Goal: Complete application form: Complete application form

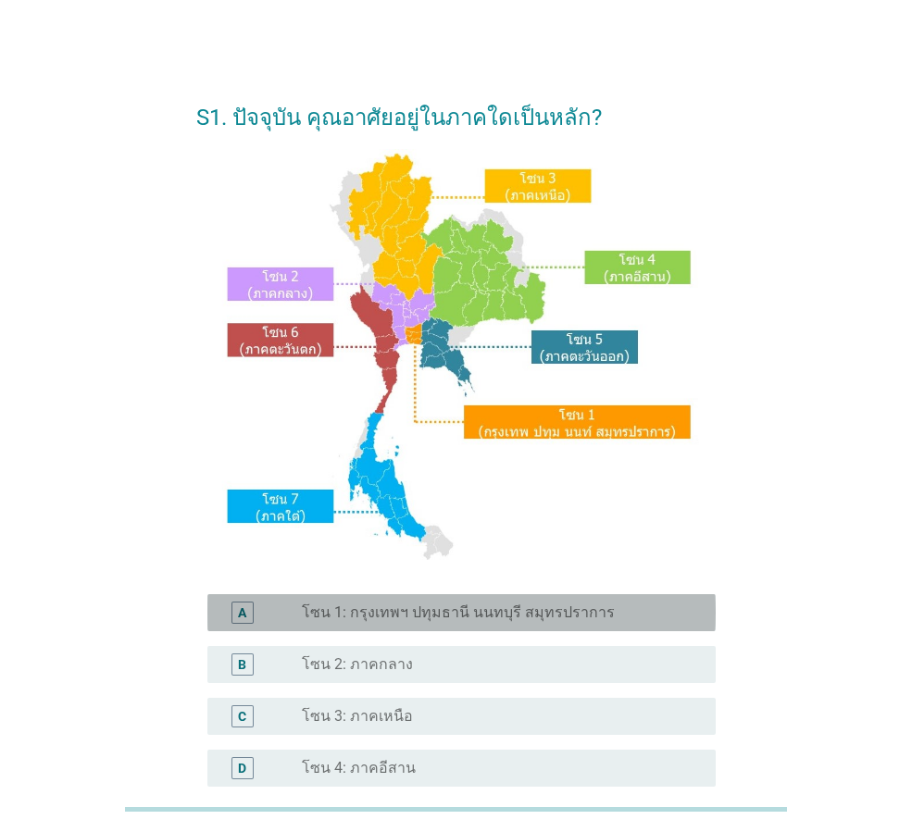
click at [394, 614] on label "โซน 1: กรุงเทพฯ ปทุมธานี นนทบุรี สมุทรปราการ" at bounding box center [458, 613] width 313 height 19
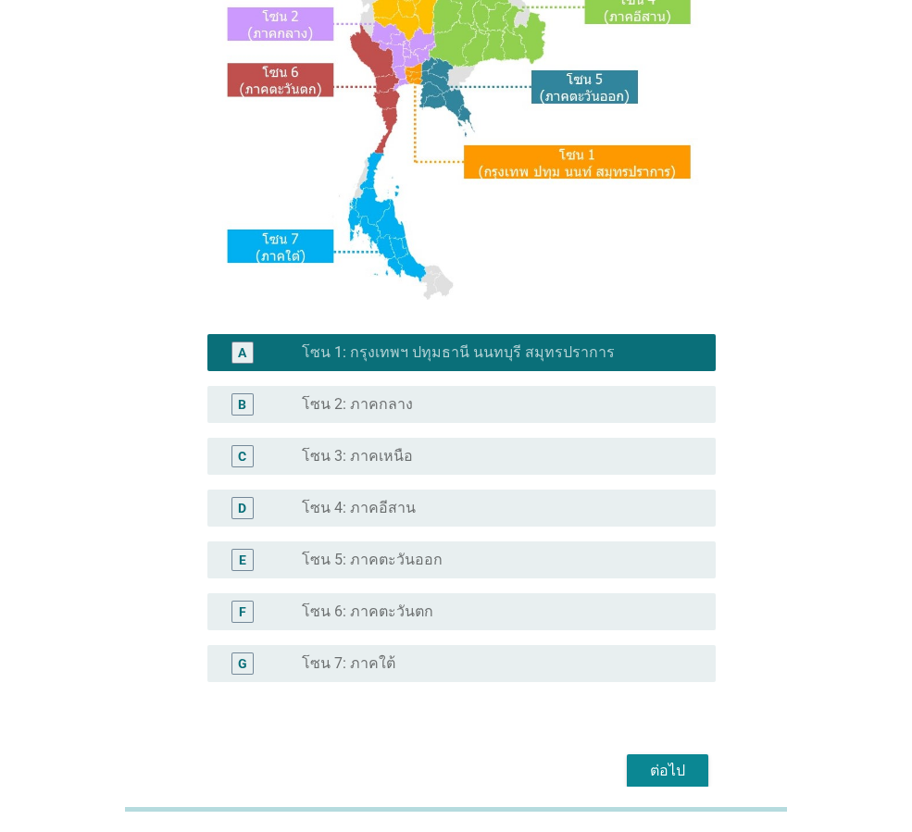
scroll to position [348, 0]
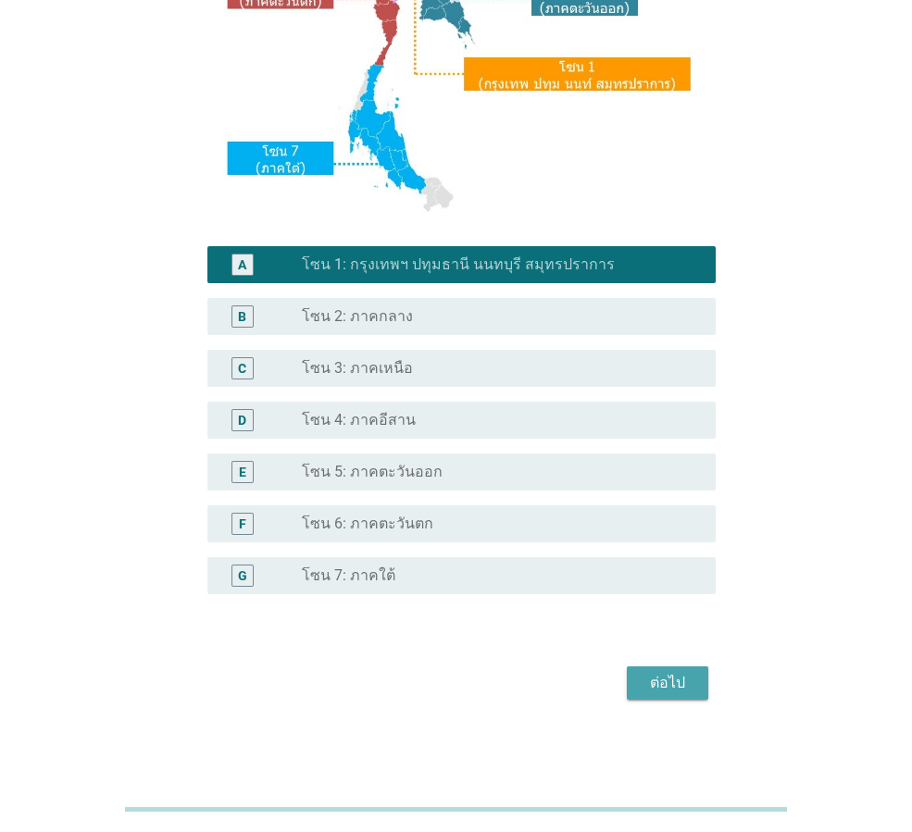
click at [669, 686] on div "ต่อไป" at bounding box center [668, 683] width 52 height 22
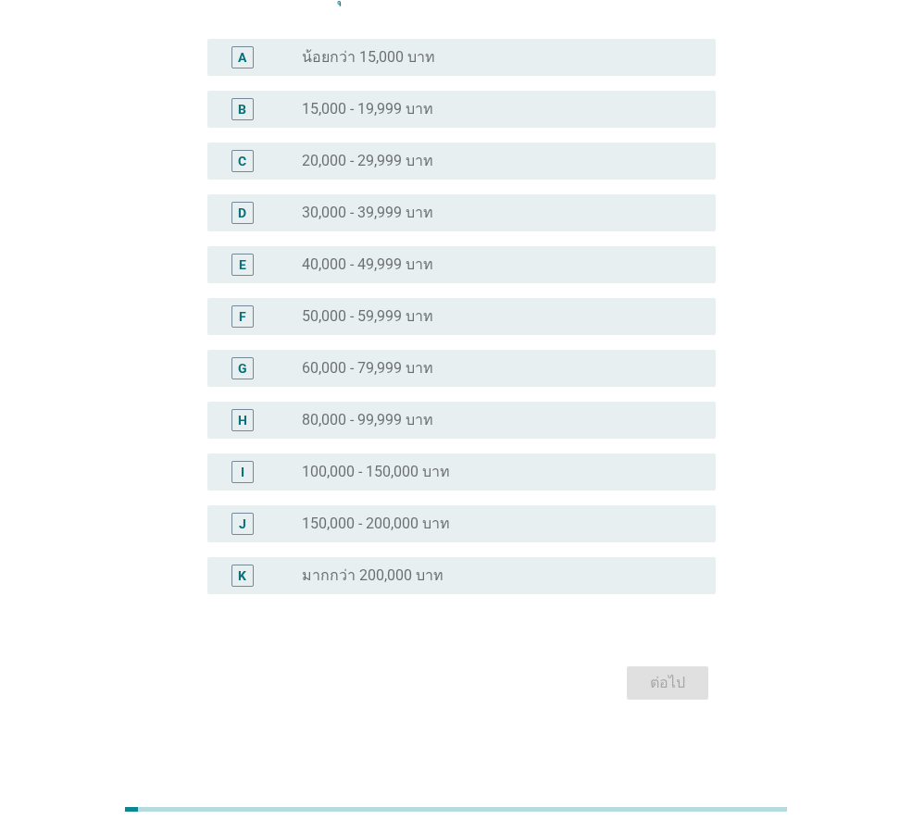
scroll to position [0, 0]
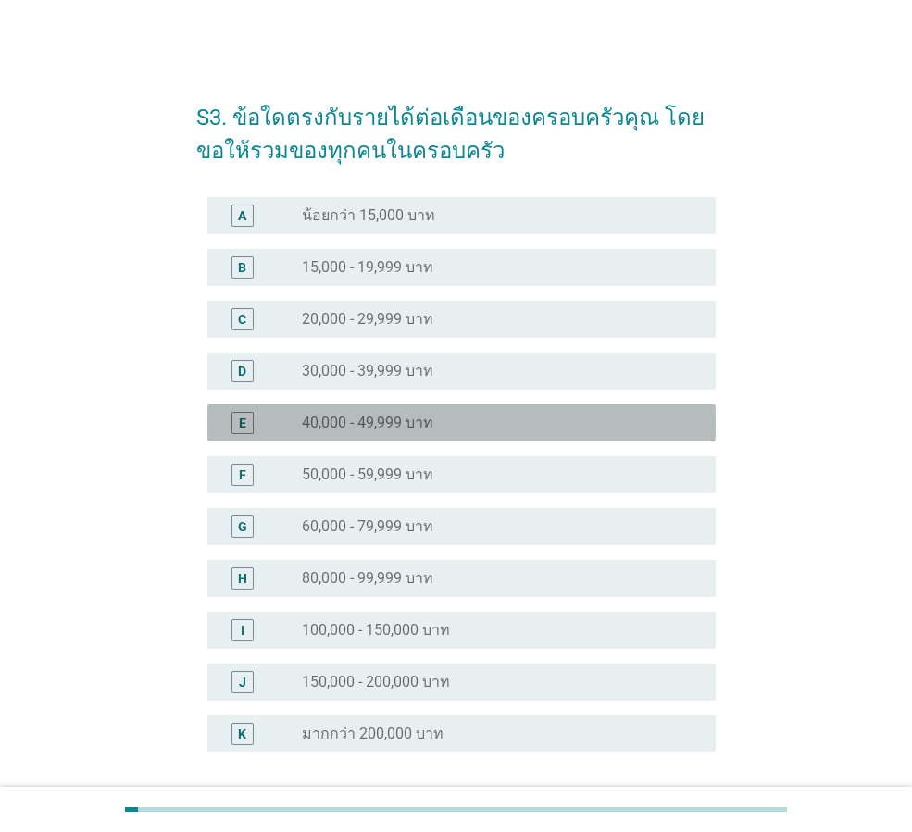
click at [374, 423] on label "40,000 - 49,999 บาท" at bounding box center [367, 423] width 131 height 19
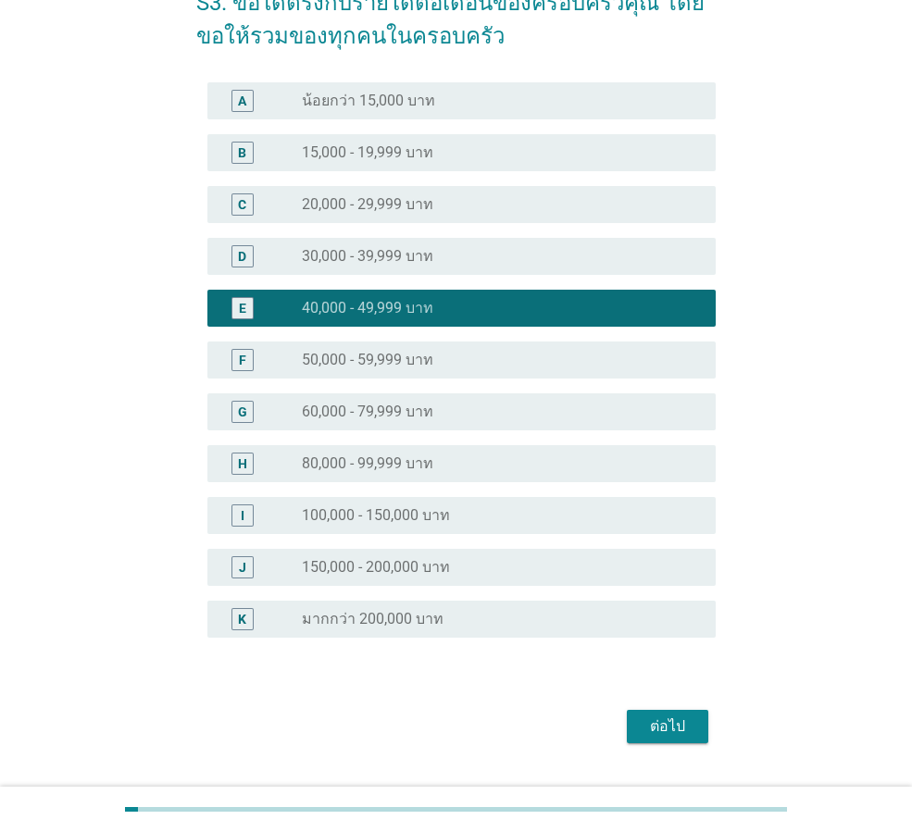
scroll to position [66, 0]
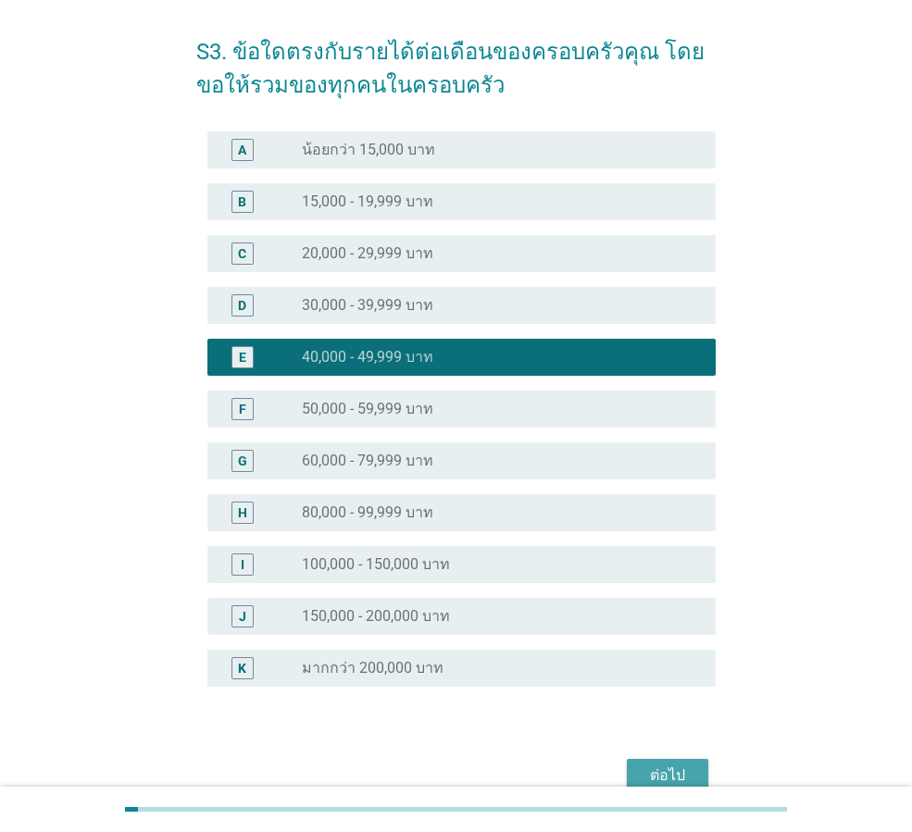
click at [656, 765] on div "ต่อไป" at bounding box center [668, 776] width 52 height 22
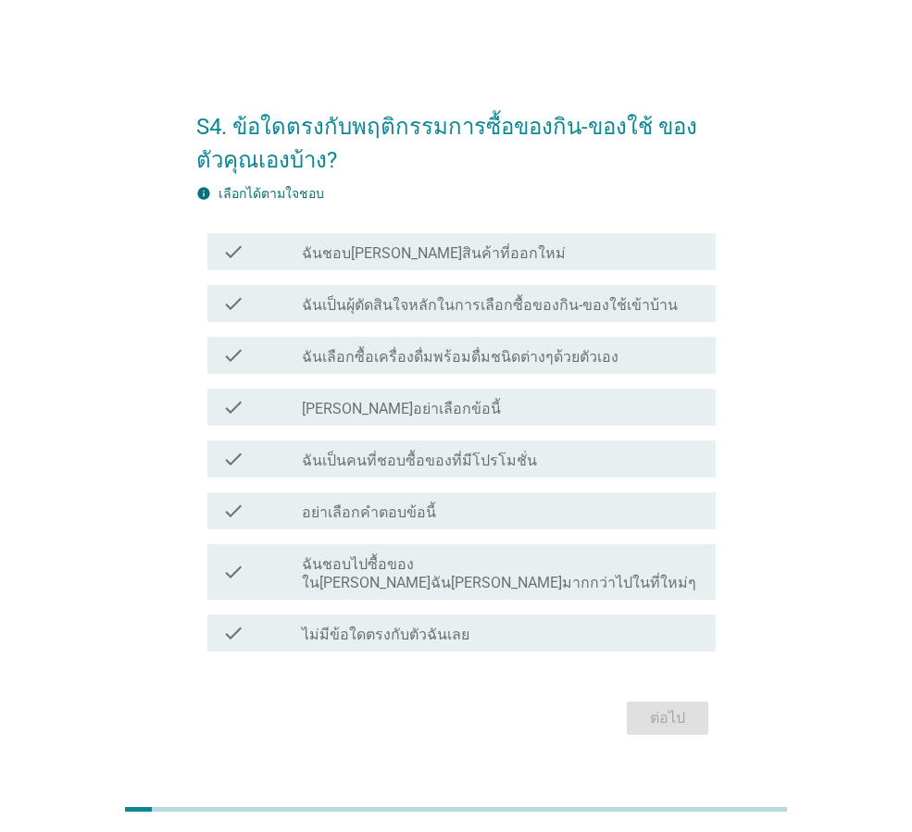
scroll to position [45, 0]
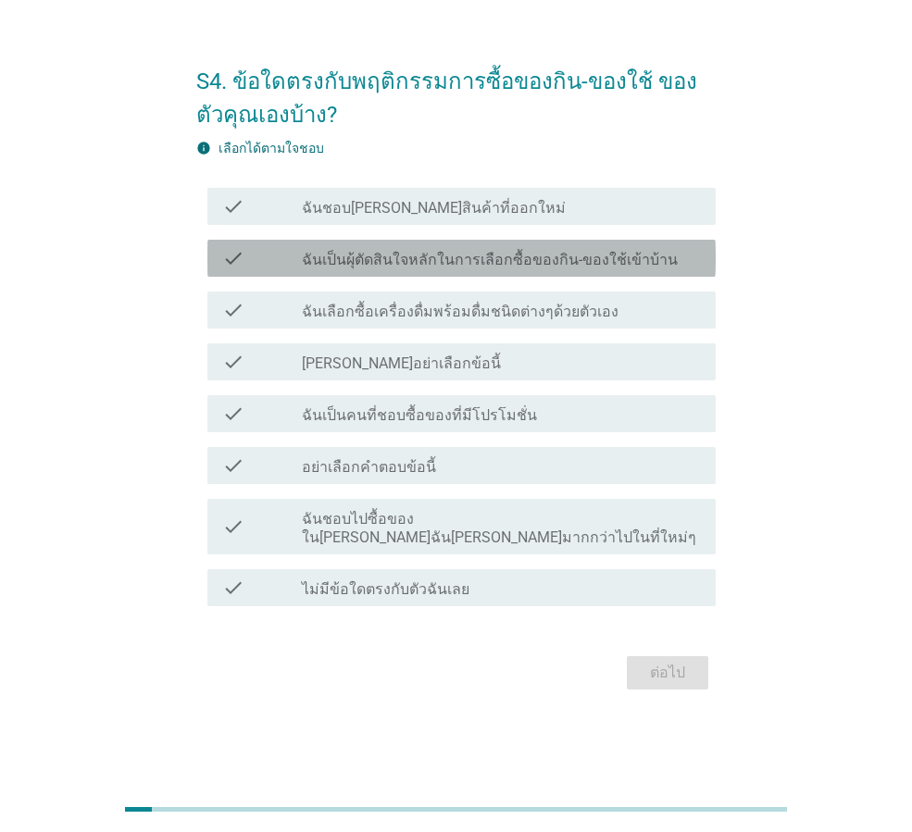
click at [413, 269] on label "ฉันเป็นผุ้ตัดสินใจหลักในการเลือกซื้อของกิน-ของใช้เข้าบ้าน" at bounding box center [490, 260] width 376 height 19
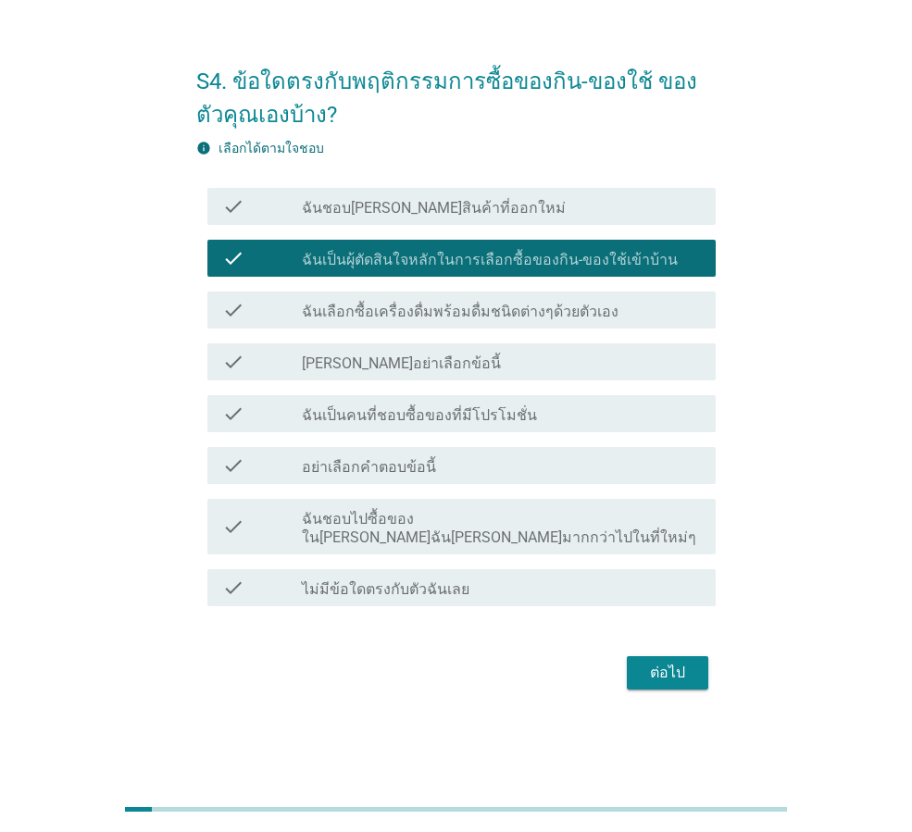
click at [446, 432] on div "check check_box_outline_blank ฉันเป็นคนที่ชอบซื้อของที่มีโปรโมชั่น" at bounding box center [461, 413] width 508 height 37
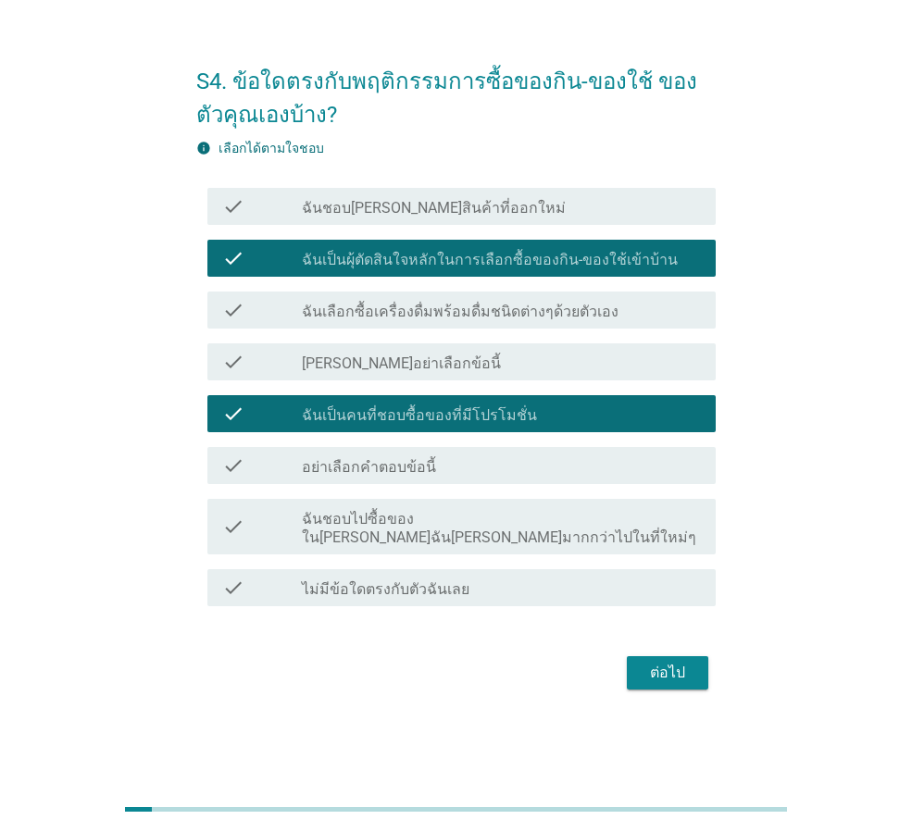
click at [668, 669] on div "ต่อไป" at bounding box center [668, 673] width 52 height 22
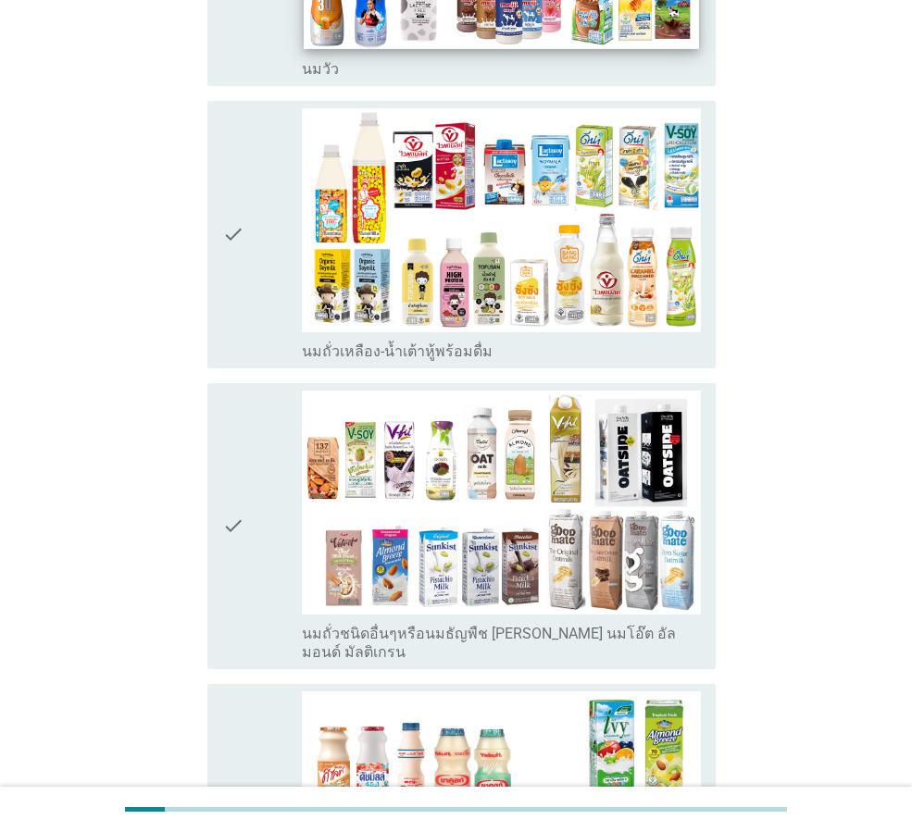
scroll to position [555, 0]
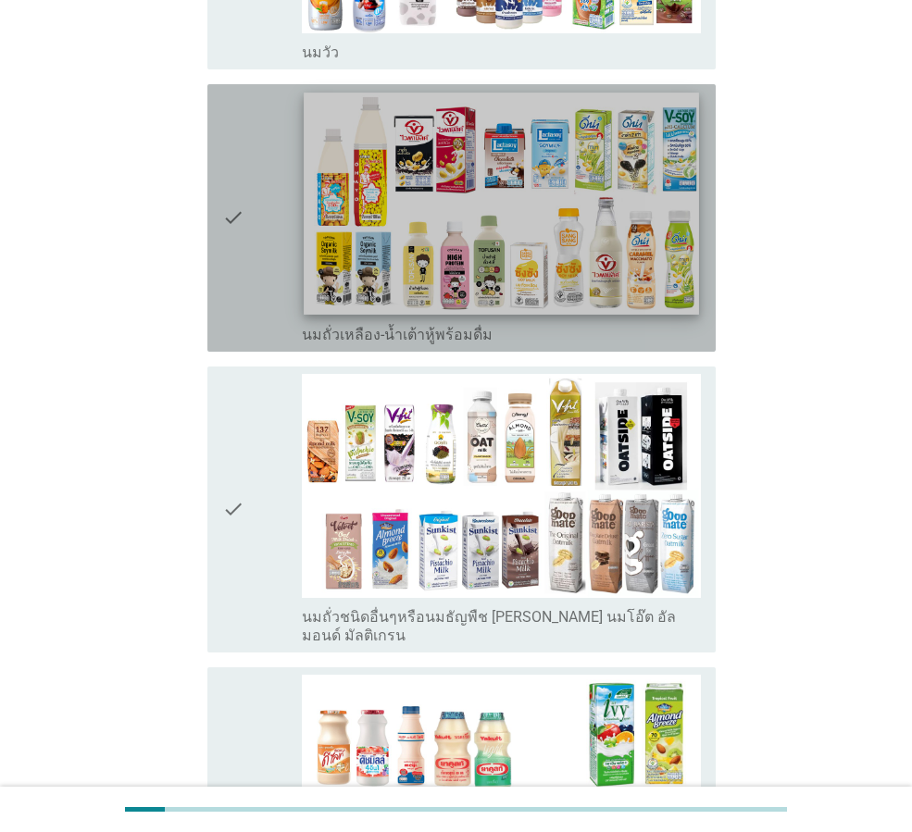
click at [603, 108] on img at bounding box center [501, 204] width 394 height 222
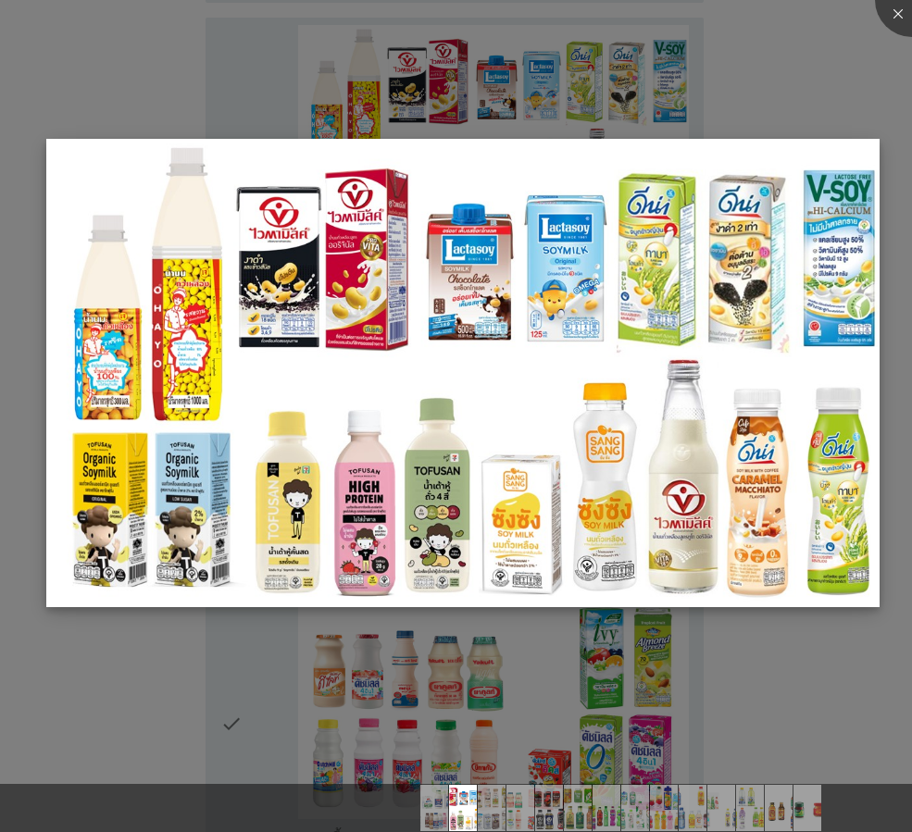
scroll to position [648, 0]
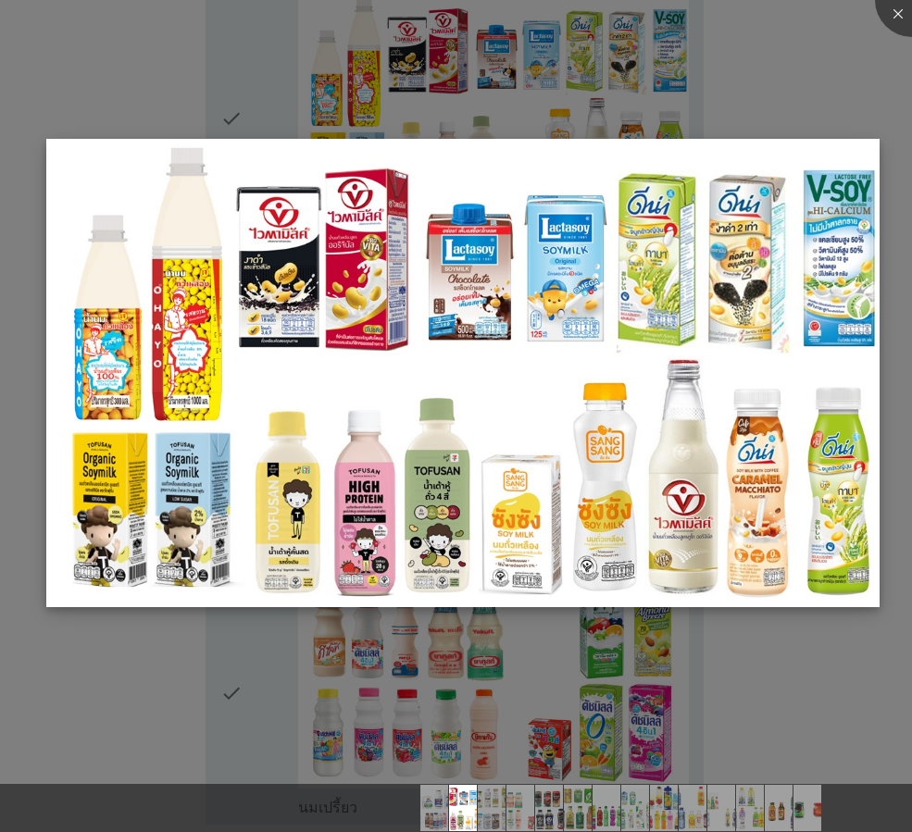
click at [606, 423] on img at bounding box center [462, 373] width 833 height 468
click at [823, 467] on img at bounding box center [462, 373] width 833 height 468
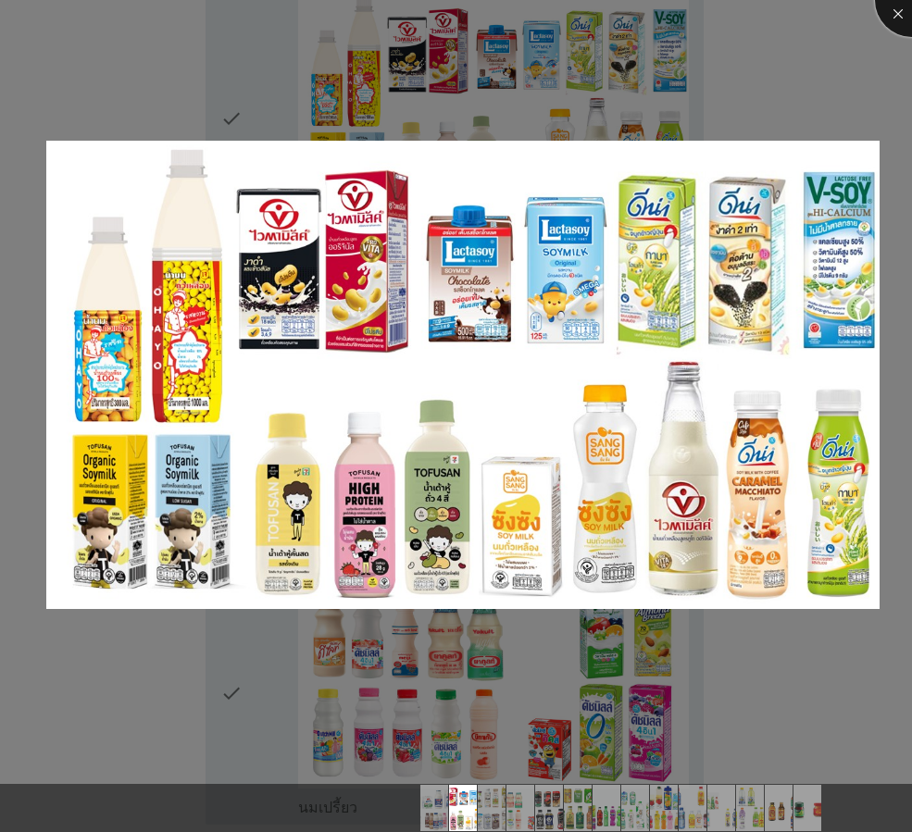
click at [896, 19] on div at bounding box center [912, 0] width 74 height 74
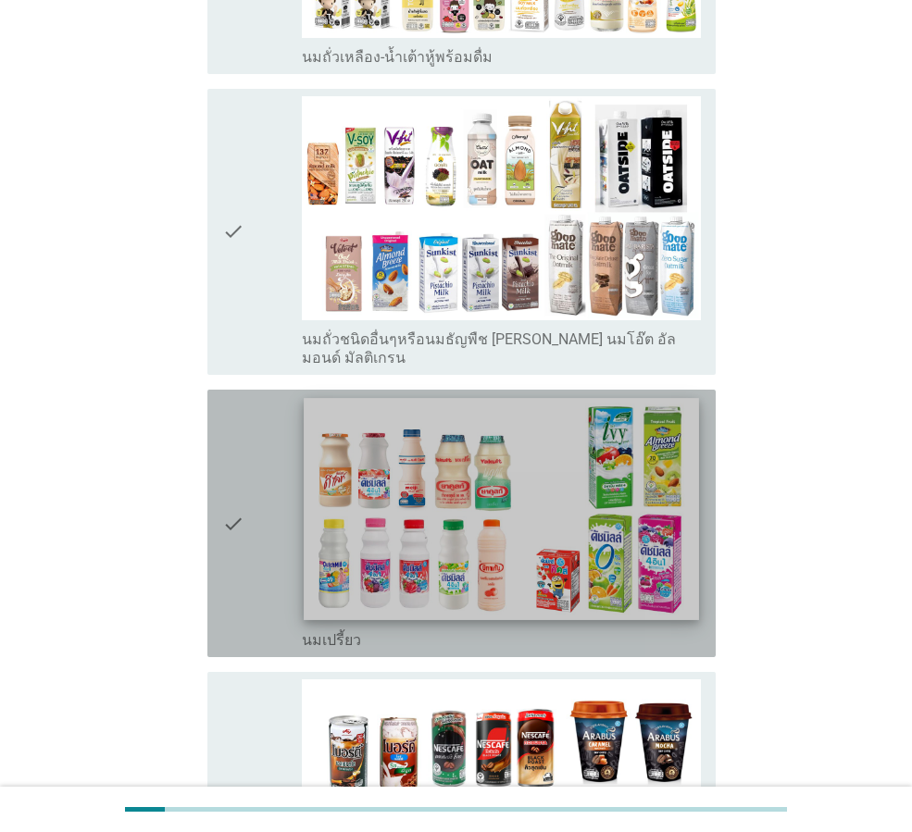
click at [542, 446] on img at bounding box center [501, 509] width 394 height 222
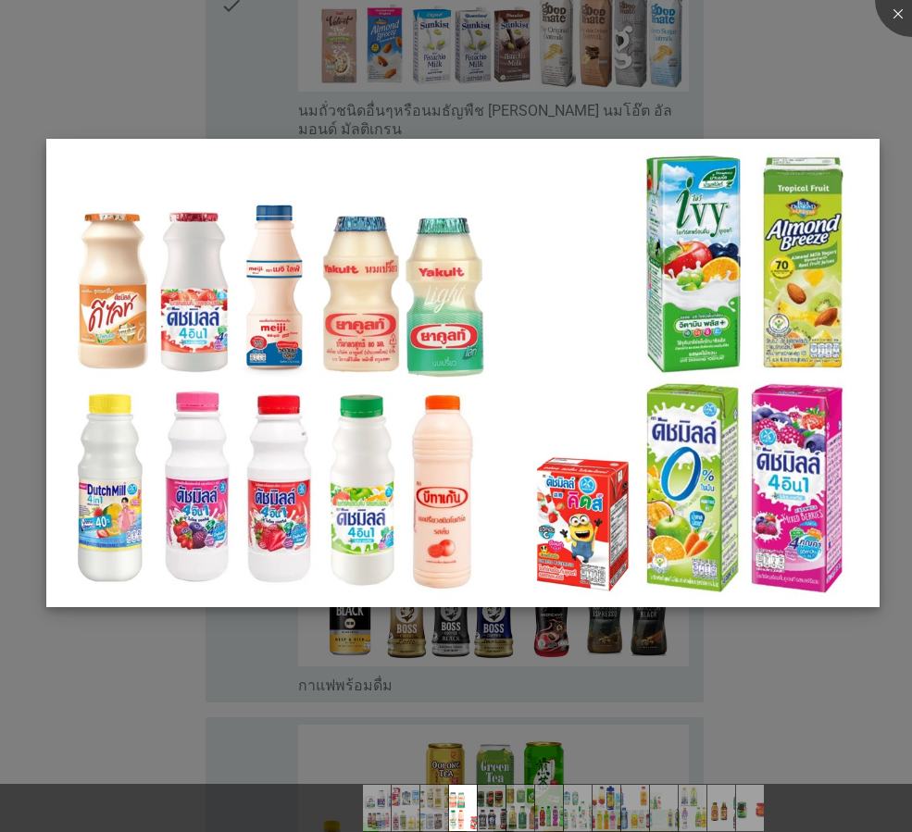
scroll to position [1111, 0]
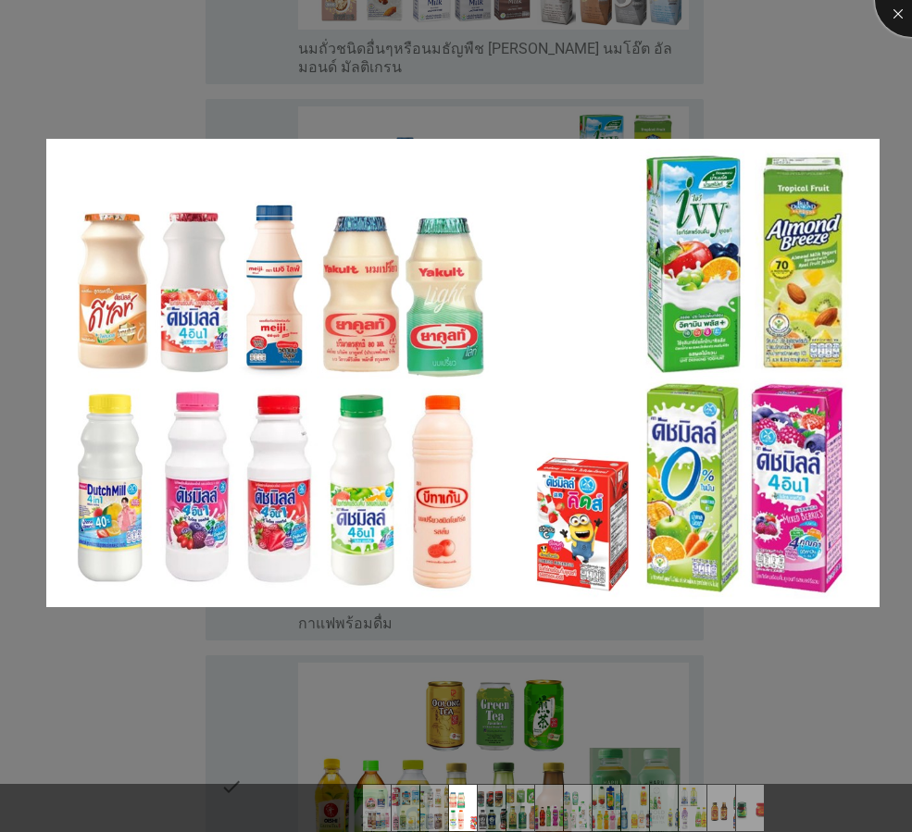
click at [888, 13] on div at bounding box center [912, 0] width 74 height 74
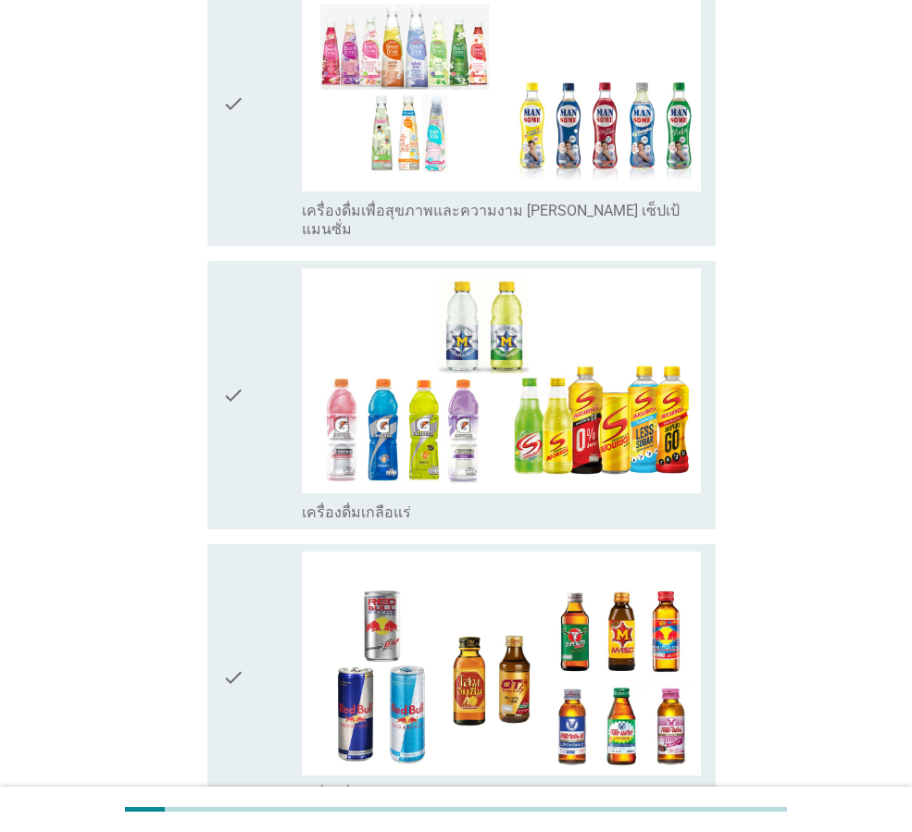
scroll to position [3425, 0]
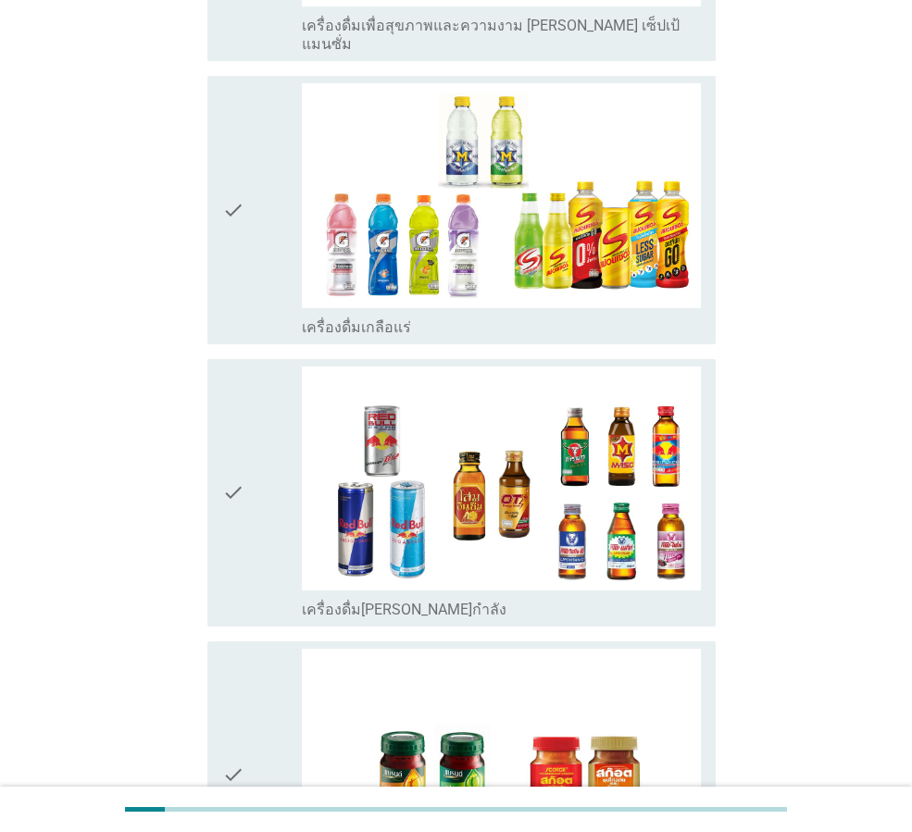
click at [423, 682] on img at bounding box center [501, 761] width 399 height 224
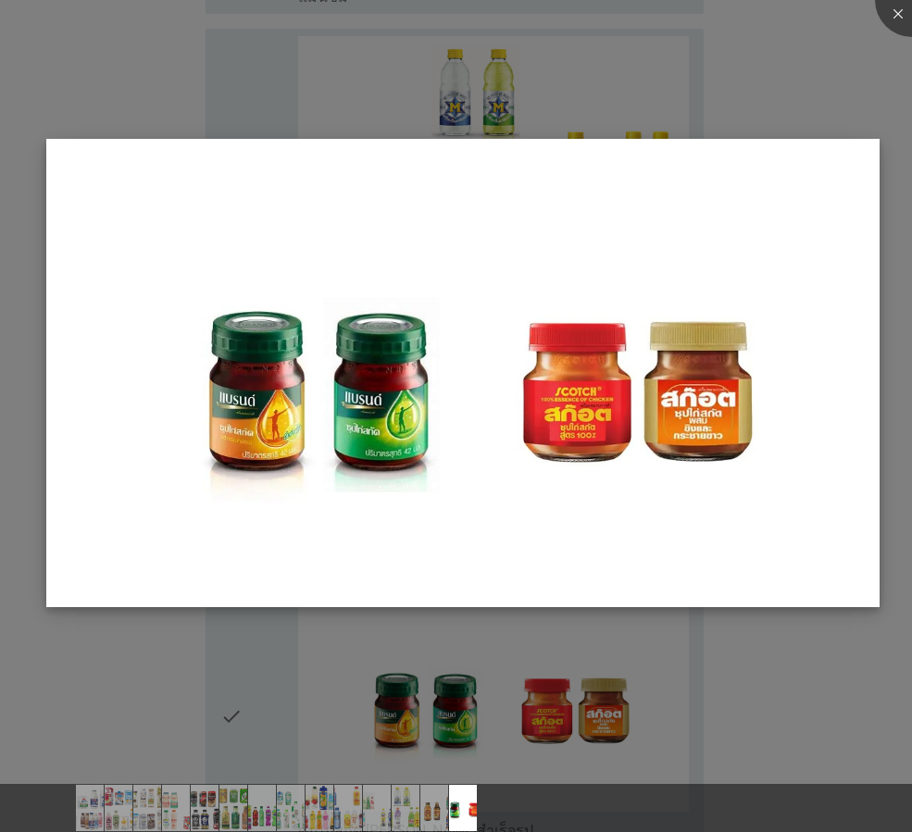
click at [409, 472] on img at bounding box center [462, 373] width 833 height 468
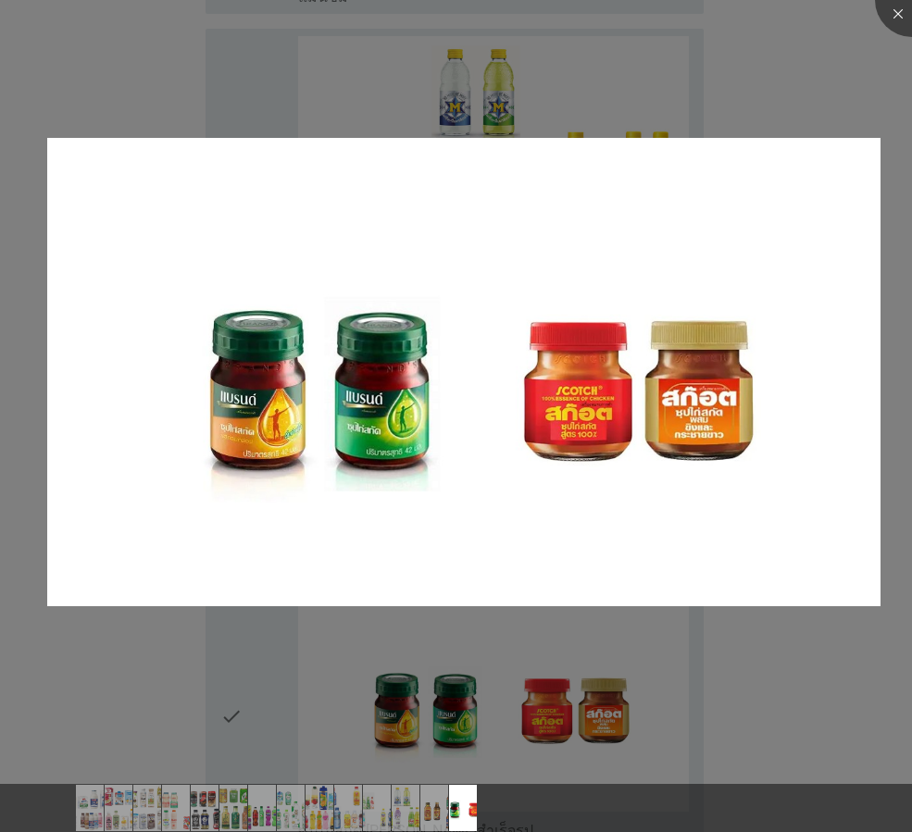
click at [269, 679] on div at bounding box center [456, 416] width 912 height 832
click at [837, 109] on div at bounding box center [456, 416] width 912 height 832
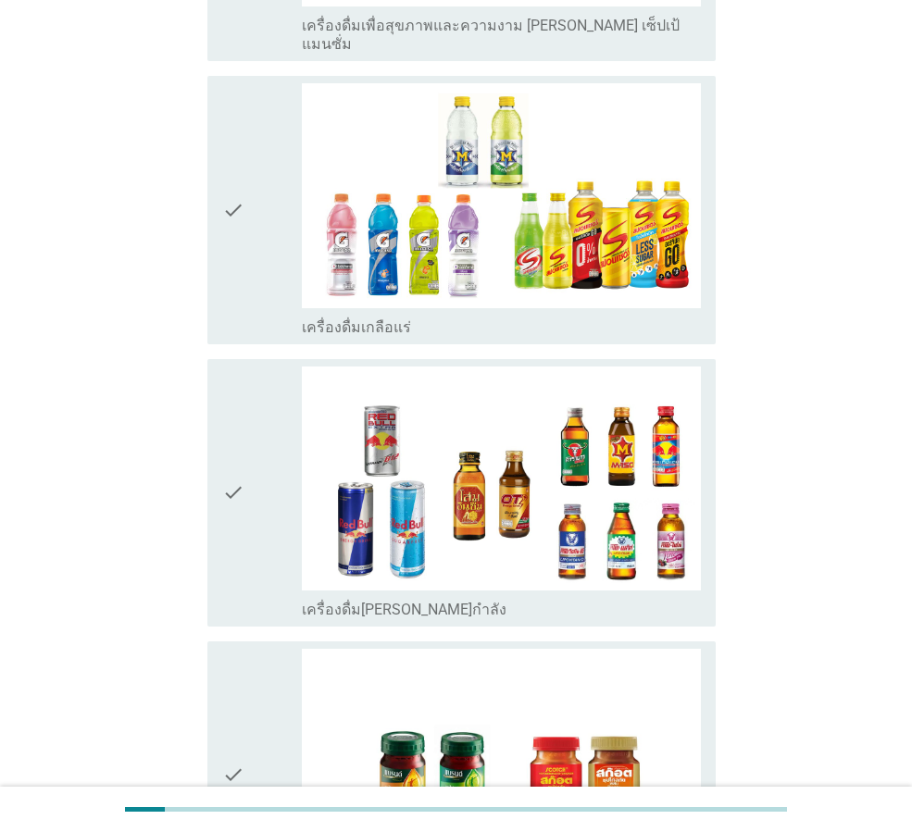
click at [255, 649] on div "check" at bounding box center [262, 775] width 80 height 253
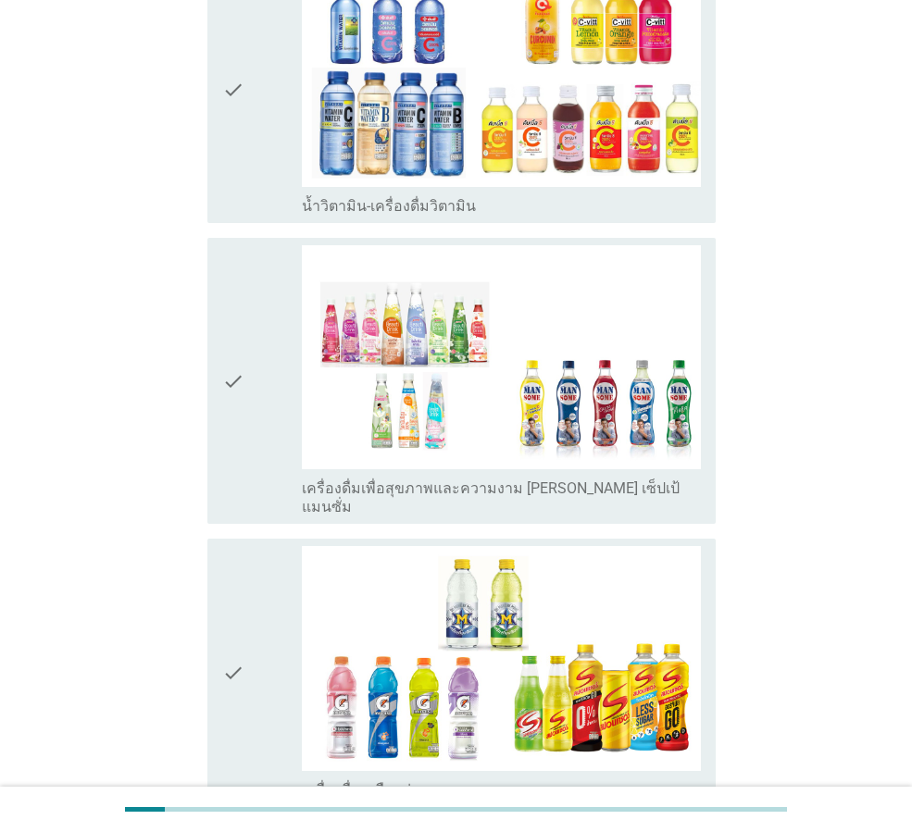
drag, startPoint x: 265, startPoint y: 341, endPoint x: 259, endPoint y: 304, distance: 37.4
click at [264, 340] on div "check" at bounding box center [262, 380] width 80 height 271
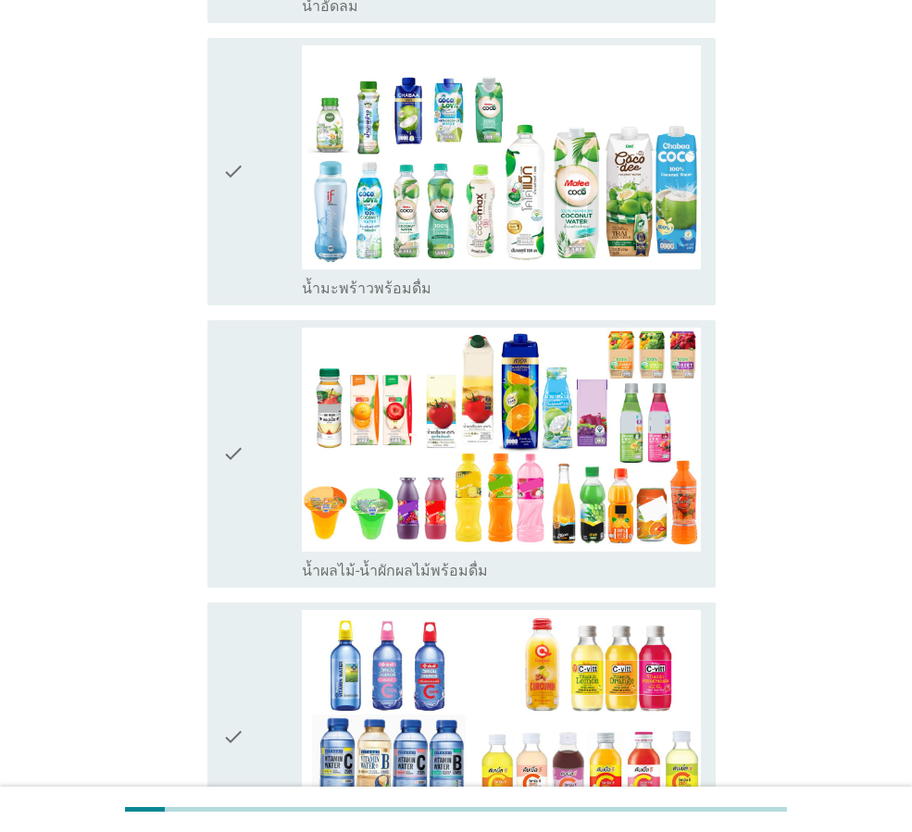
scroll to position [2314, 0]
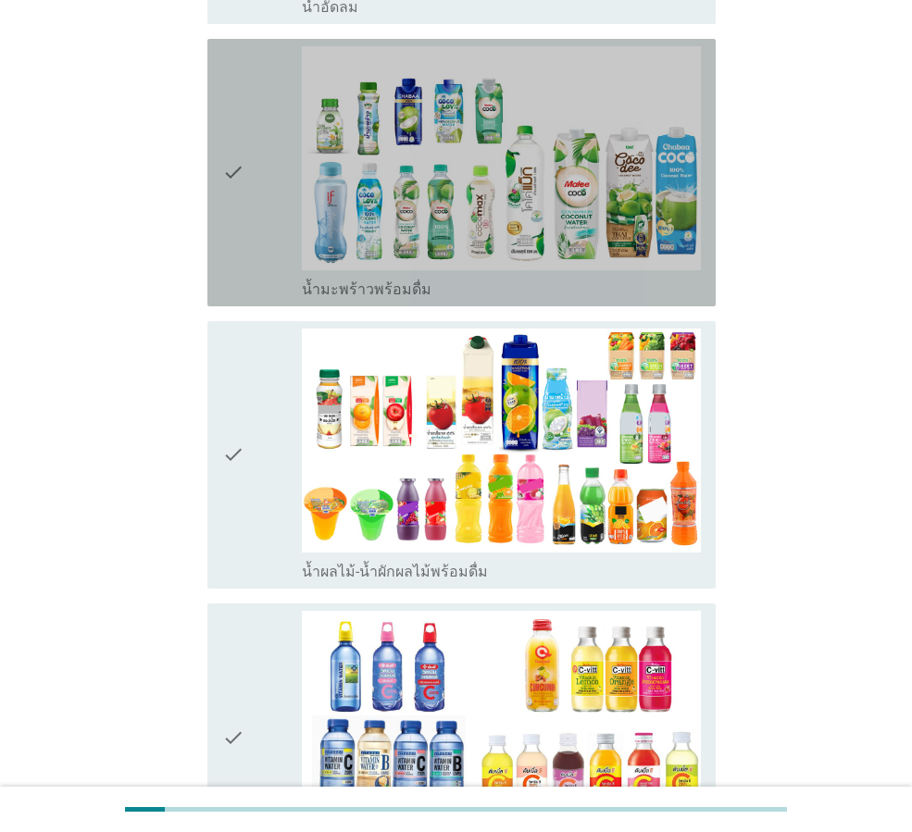
click at [242, 176] on icon "check" at bounding box center [233, 172] width 22 height 253
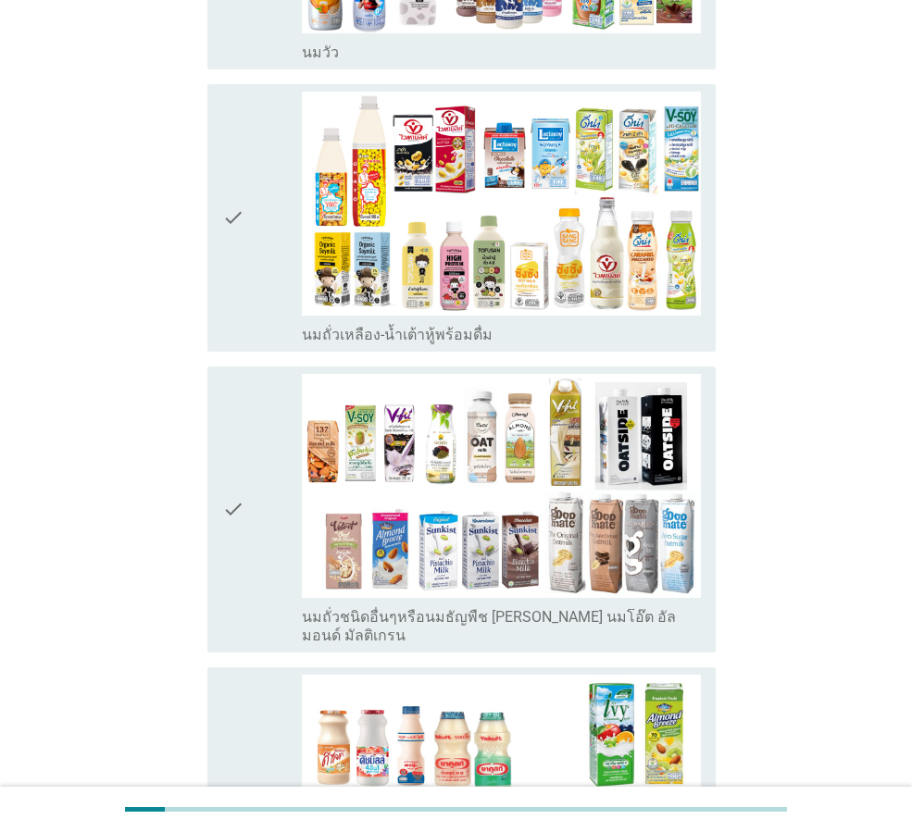
scroll to position [93, 0]
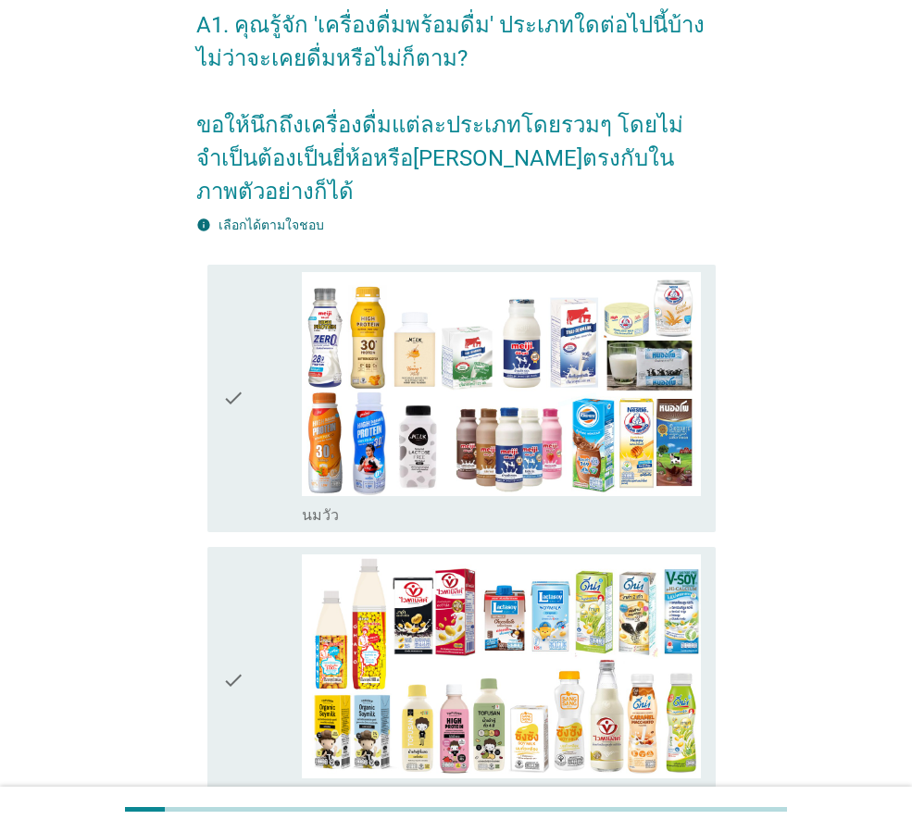
click at [234, 333] on icon "check" at bounding box center [233, 398] width 22 height 253
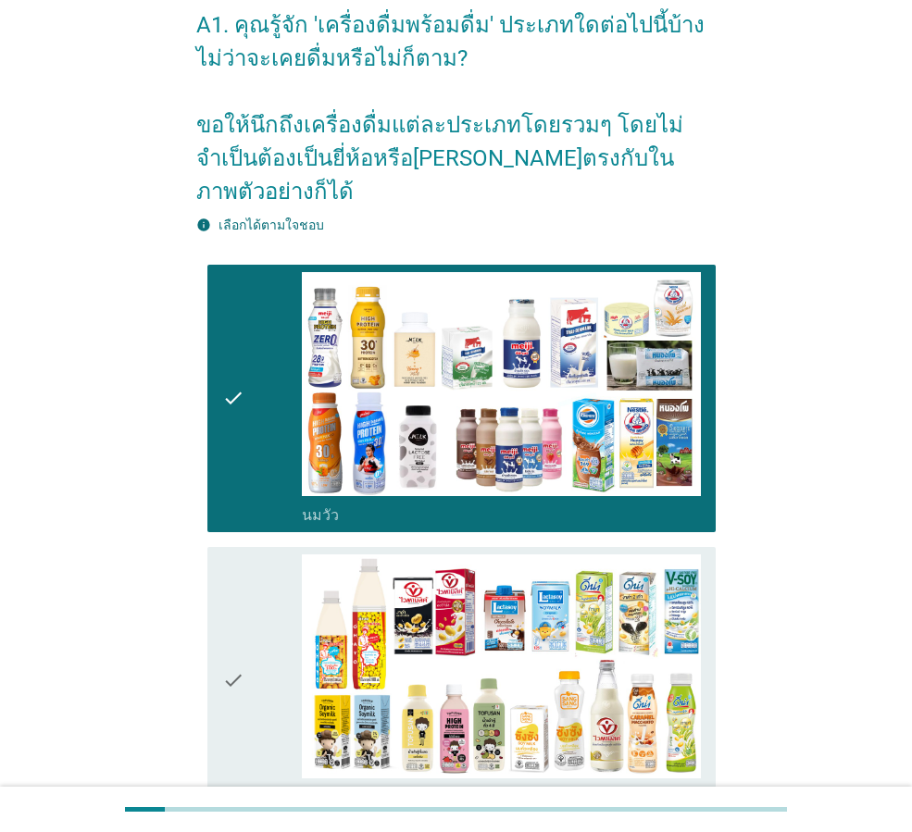
click at [268, 620] on div "check" at bounding box center [262, 680] width 80 height 253
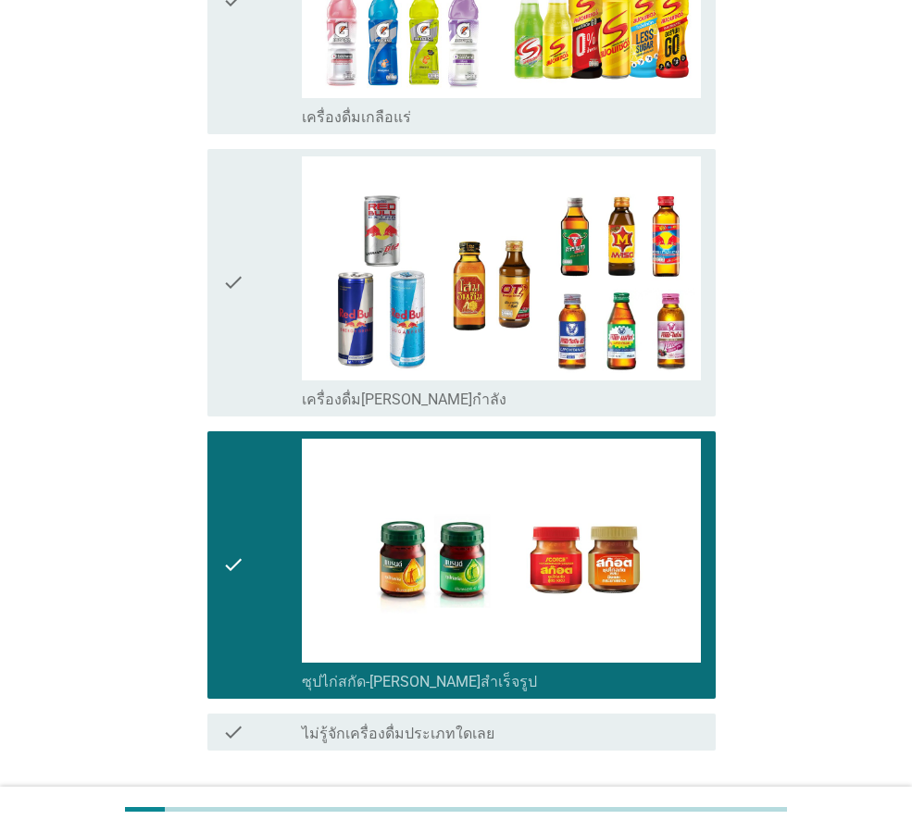
scroll to position [3699, 0]
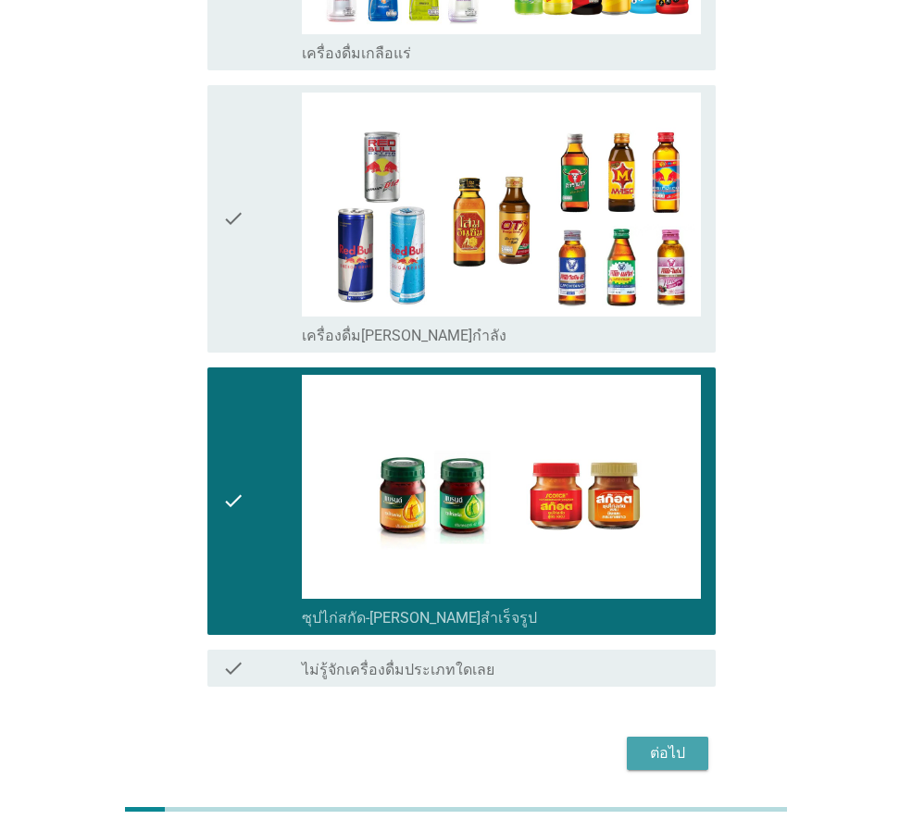
click at [693, 737] on button "ต่อไป" at bounding box center [667, 753] width 81 height 33
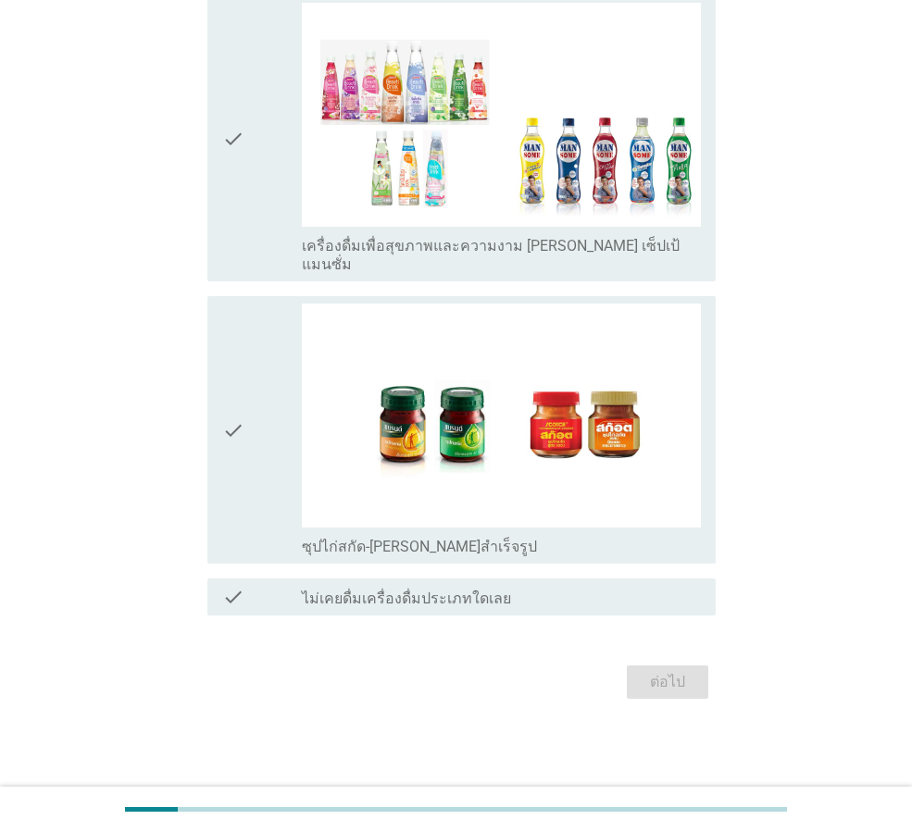
scroll to position [0, 0]
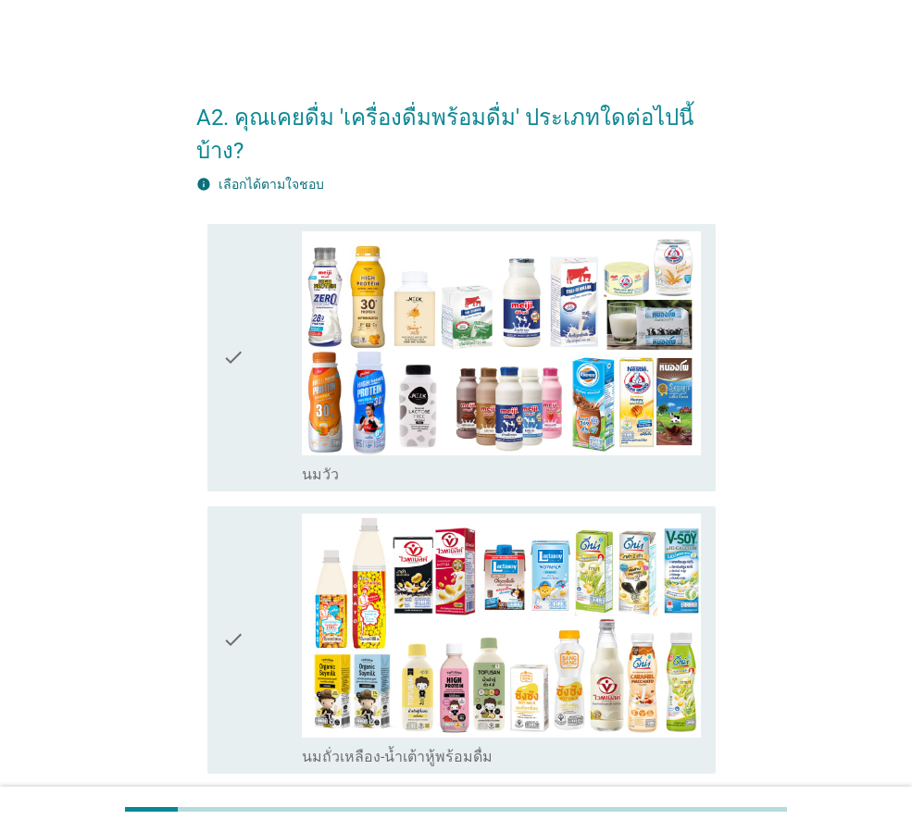
click at [229, 598] on icon "check" at bounding box center [233, 640] width 22 height 253
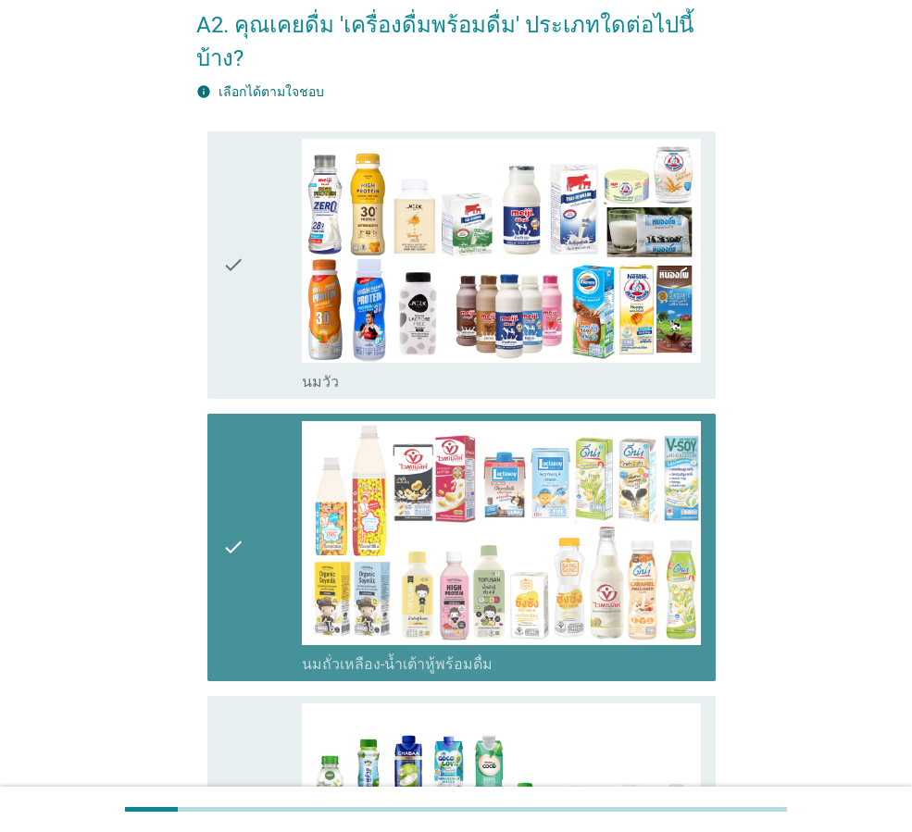
click at [235, 571] on icon "check" at bounding box center [233, 547] width 22 height 253
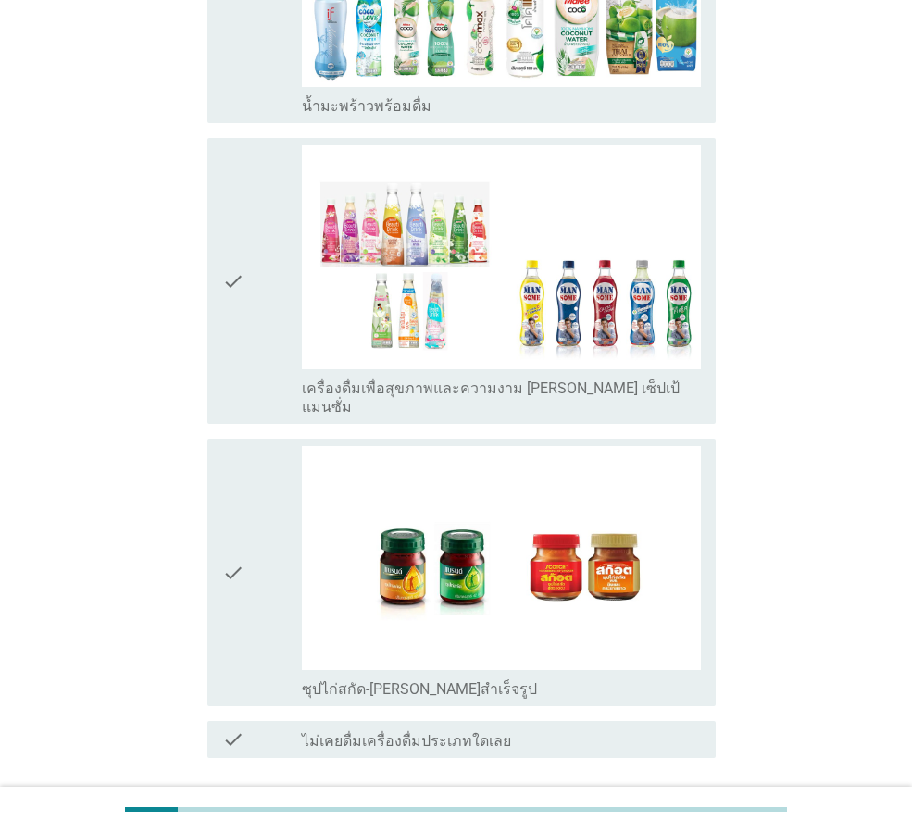
scroll to position [1024, 0]
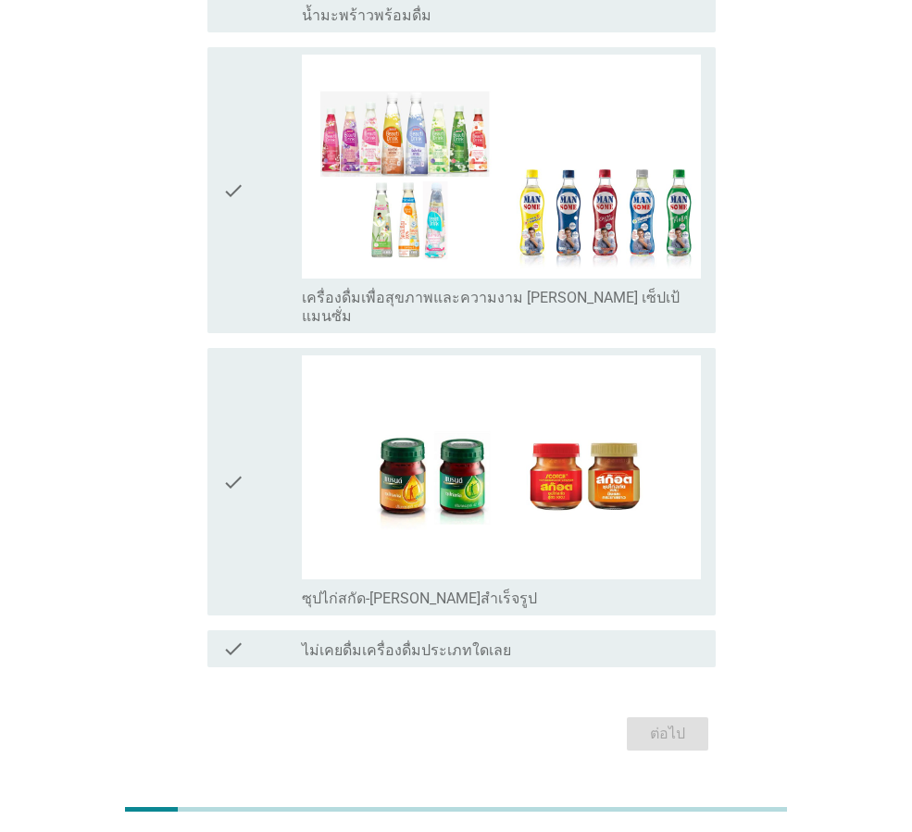
click at [242, 372] on icon "check" at bounding box center [233, 481] width 22 height 253
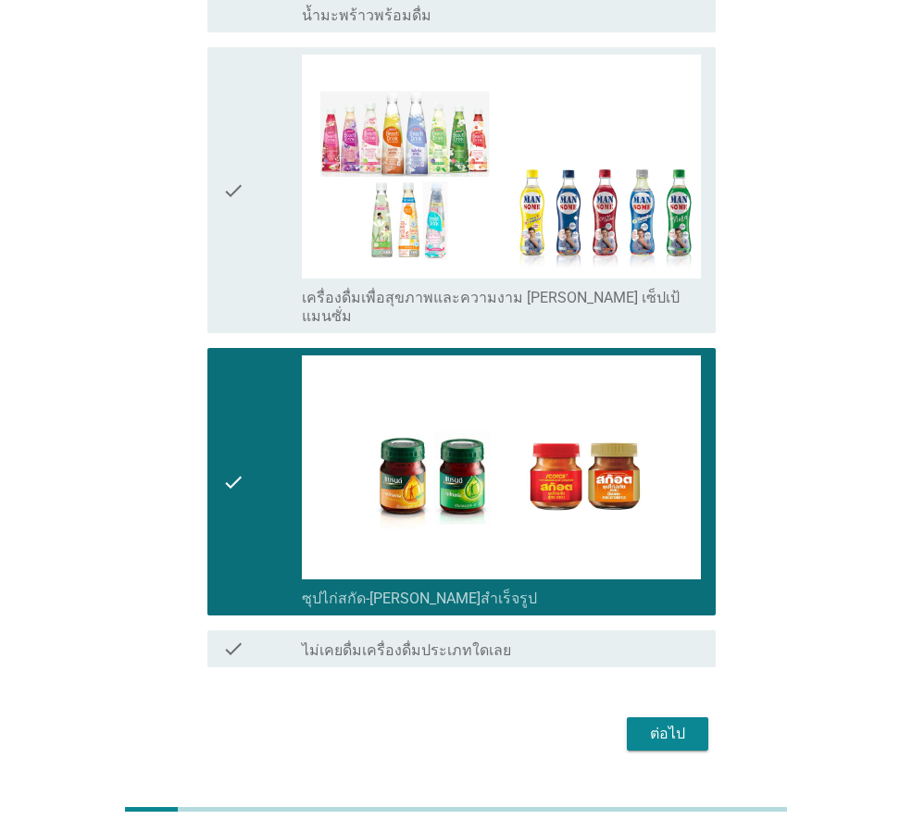
click at [234, 213] on icon "check" at bounding box center [233, 190] width 22 height 271
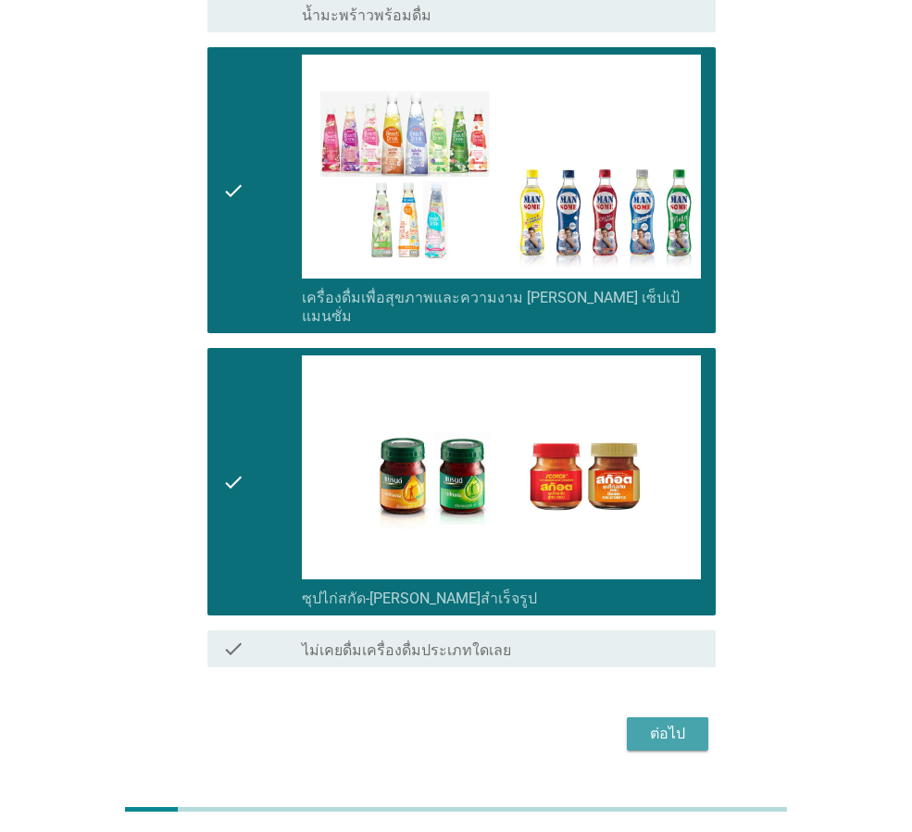
click at [667, 723] on div "ต่อไป" at bounding box center [668, 734] width 52 height 22
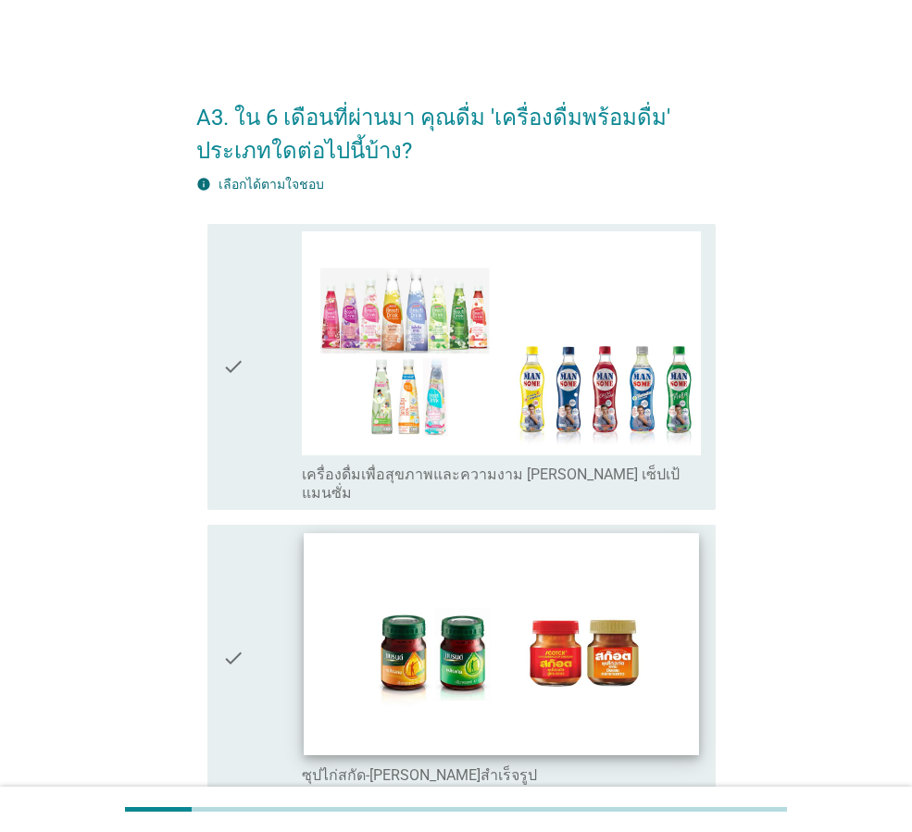
click at [440, 664] on img at bounding box center [501, 644] width 394 height 222
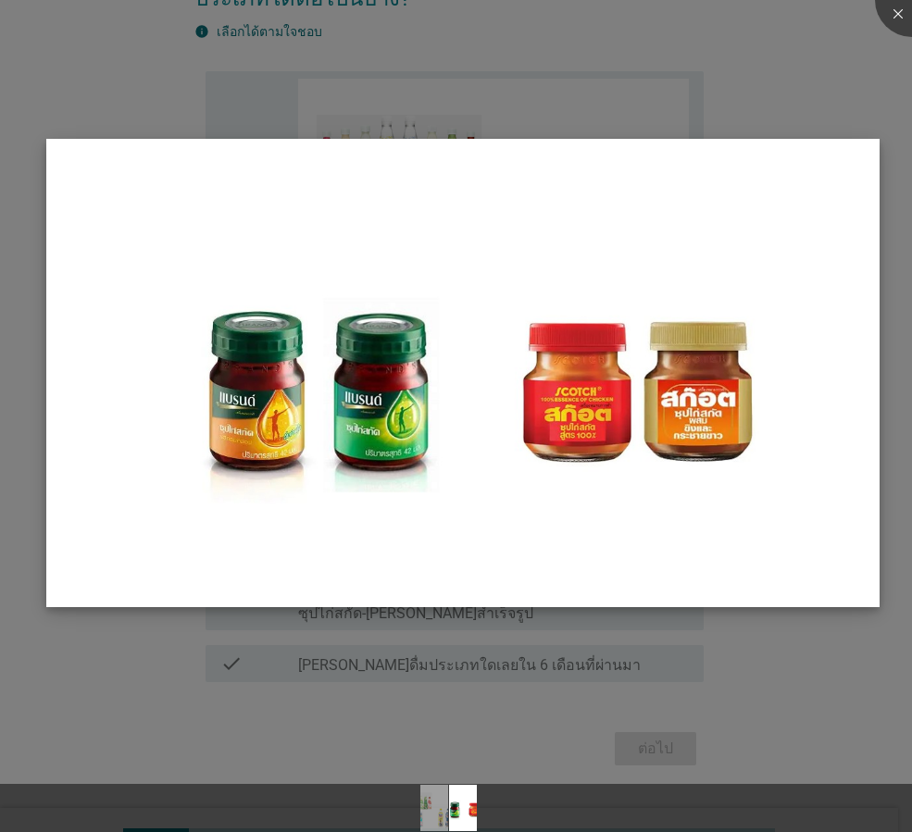
scroll to position [156, 0]
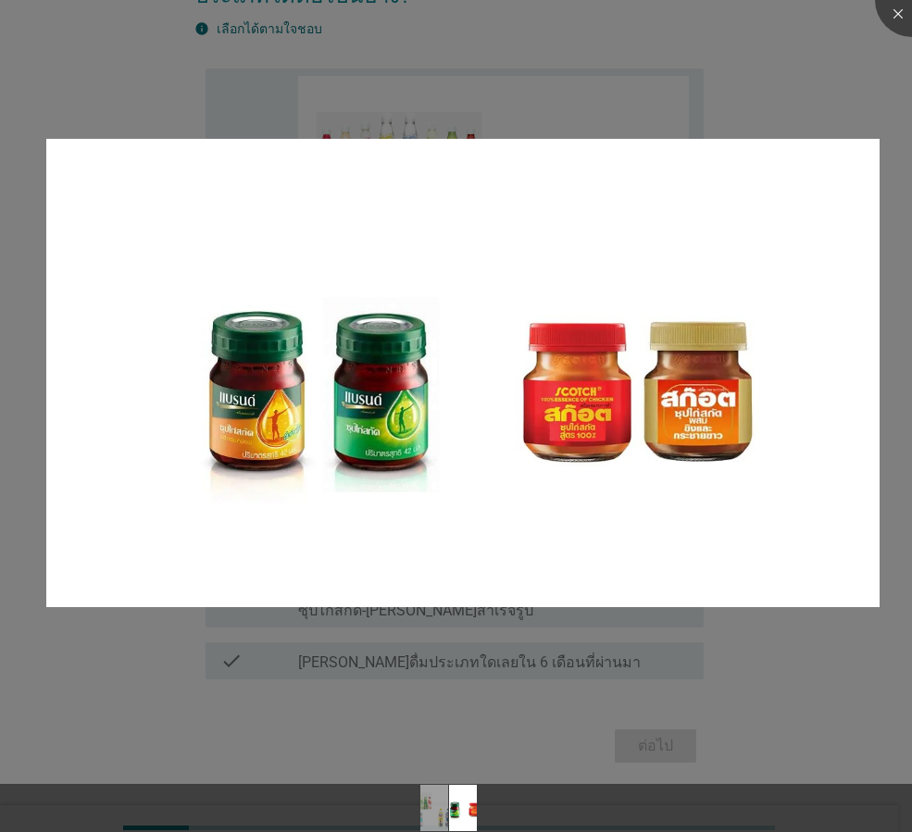
click at [446, 632] on div at bounding box center [456, 416] width 912 height 832
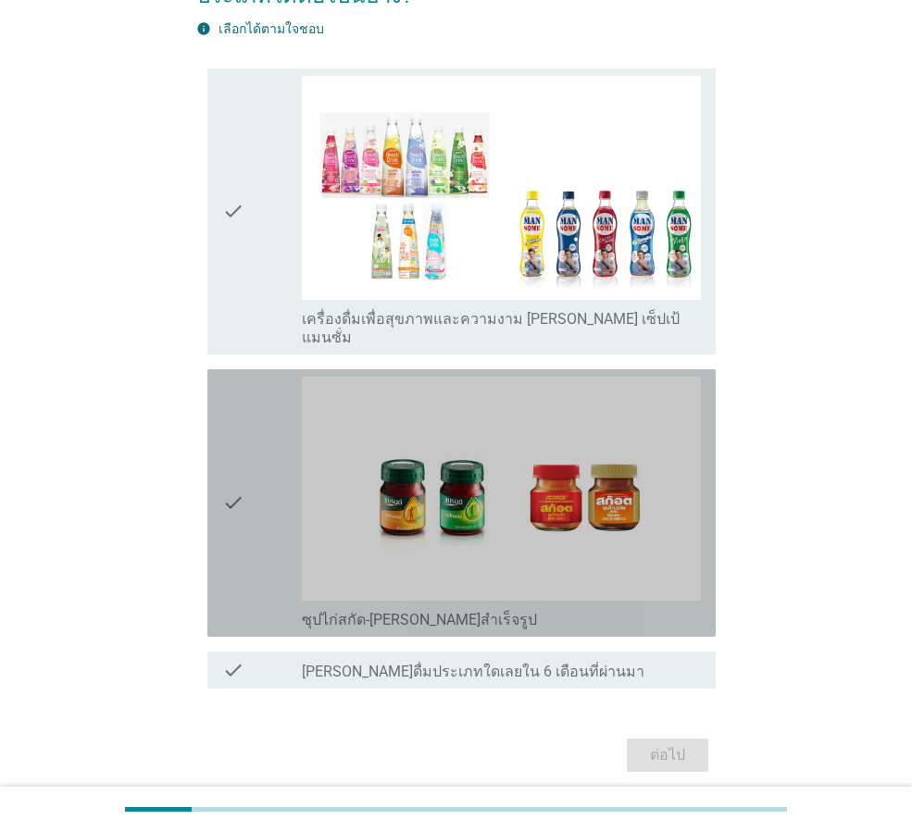
click at [233, 560] on icon "check" at bounding box center [233, 503] width 22 height 253
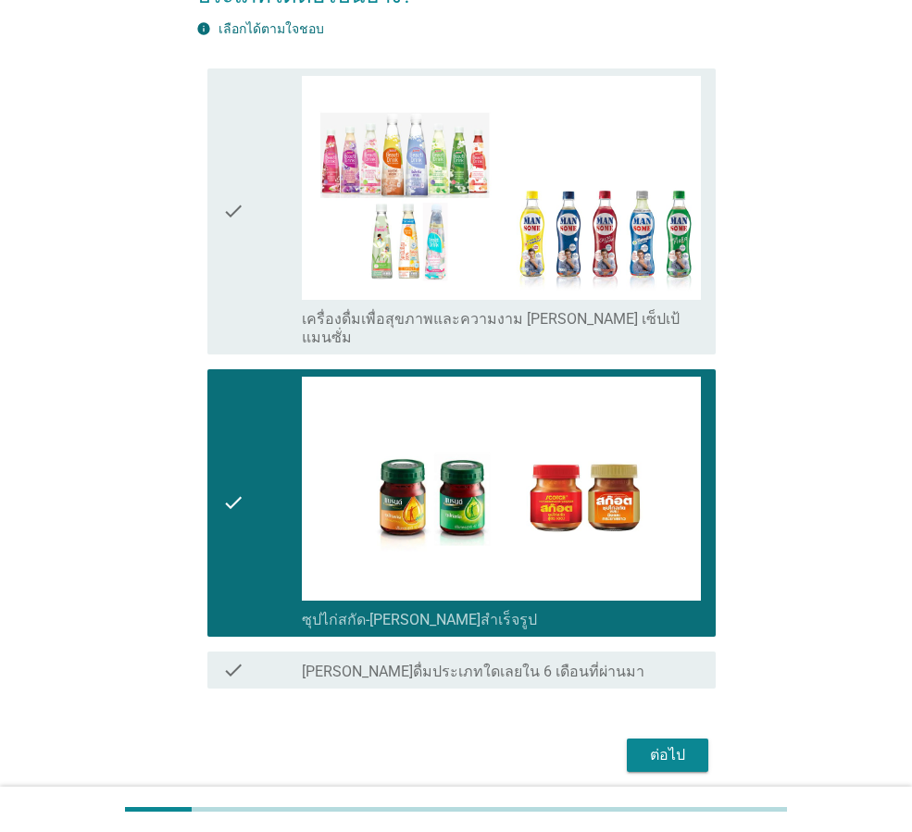
click at [660, 744] on div "ต่อไป" at bounding box center [668, 755] width 52 height 22
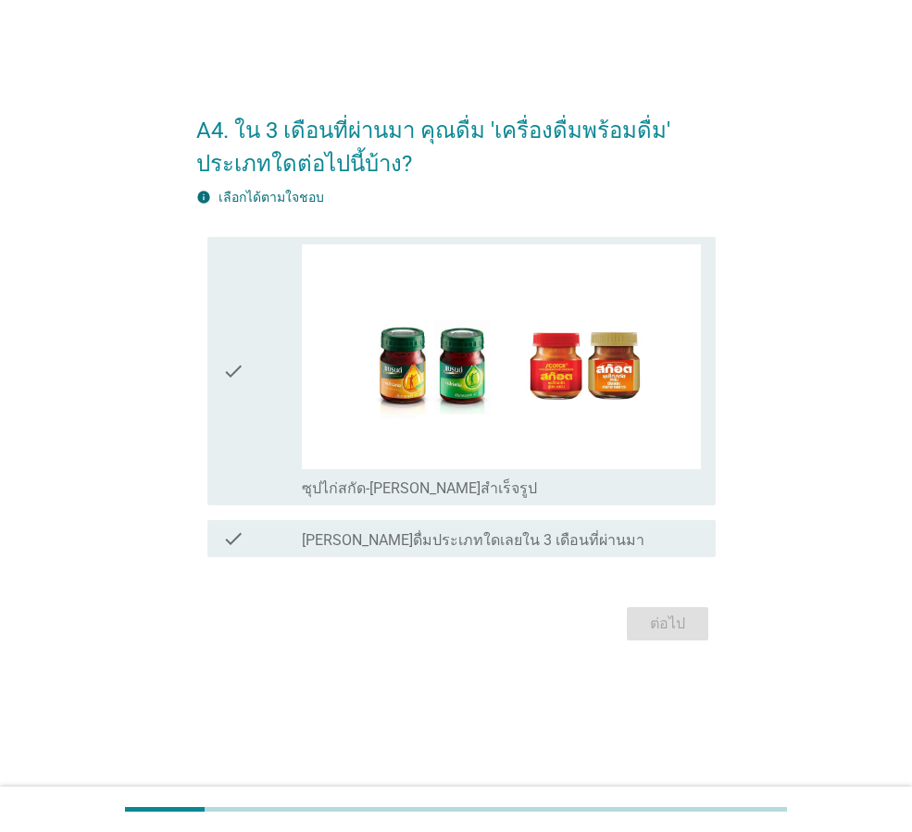
scroll to position [0, 0]
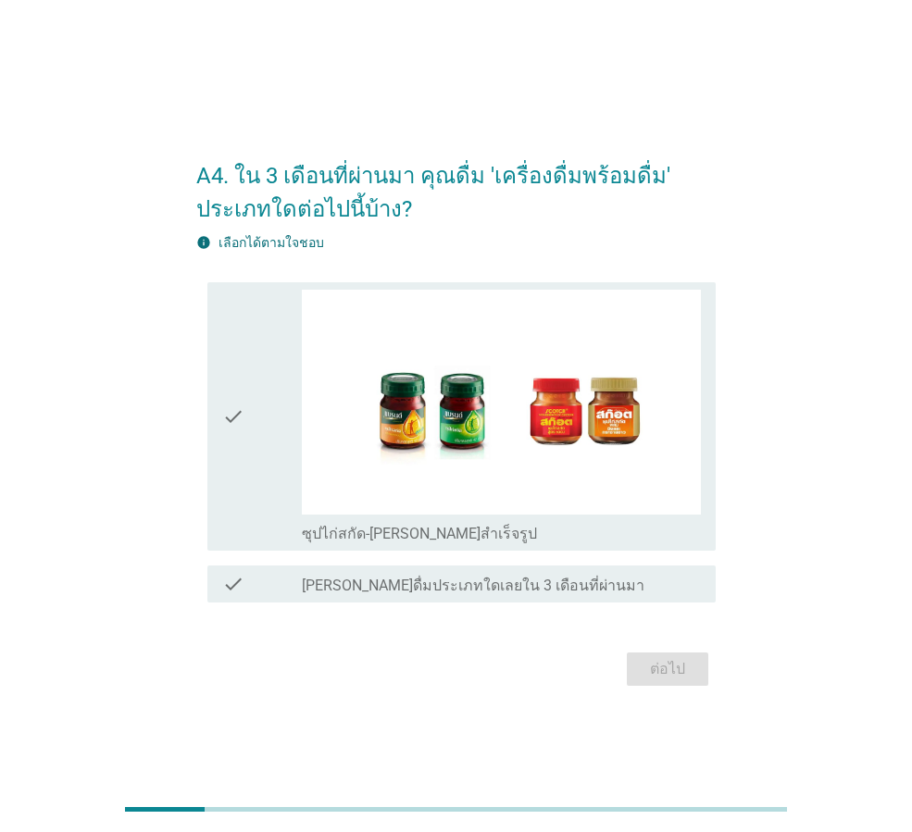
click at [242, 429] on icon "check" at bounding box center [233, 416] width 22 height 253
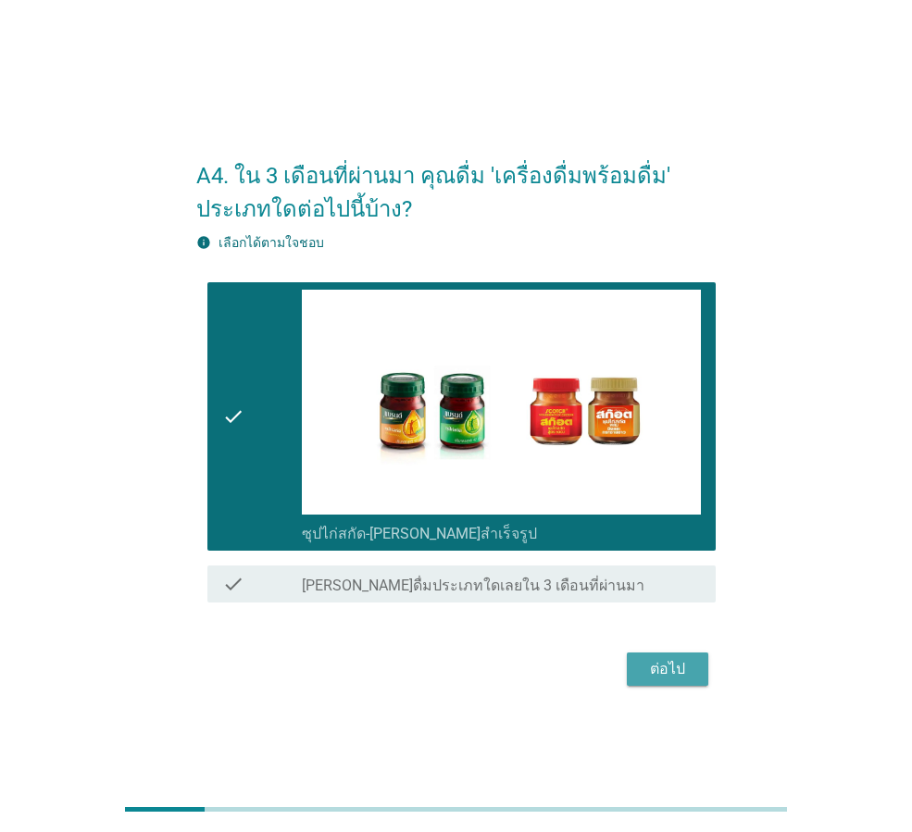
click at [668, 659] on div "ต่อไป" at bounding box center [668, 669] width 52 height 22
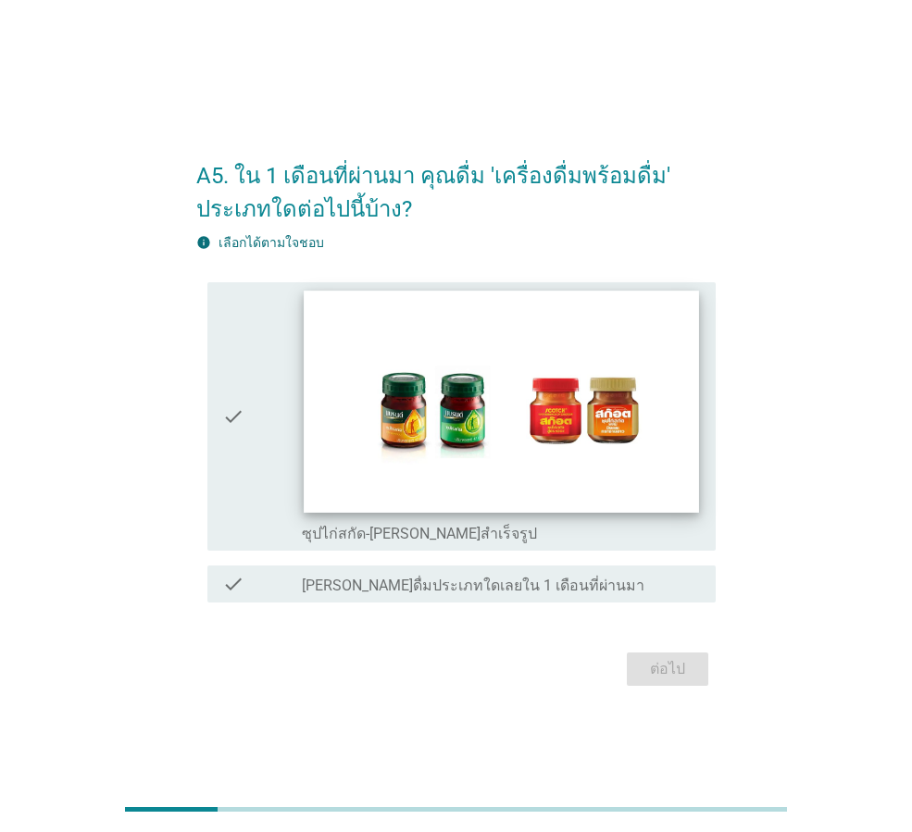
click at [467, 453] on img at bounding box center [501, 403] width 394 height 222
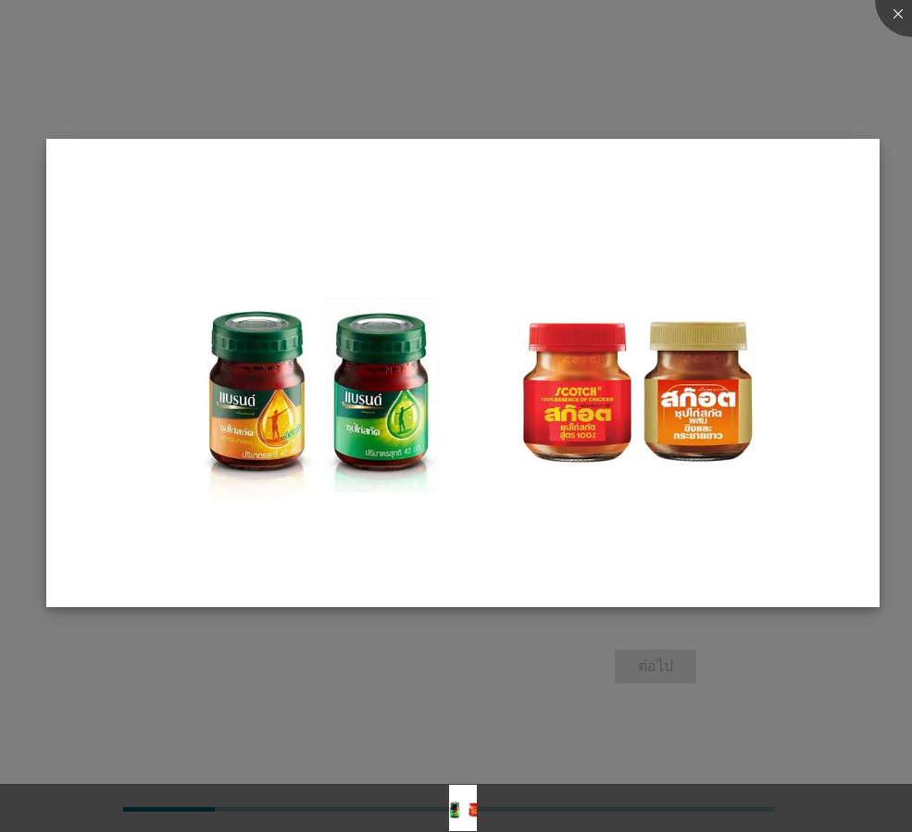
click at [572, 438] on img at bounding box center [462, 373] width 833 height 468
click at [461, 462] on img at bounding box center [462, 373] width 833 height 468
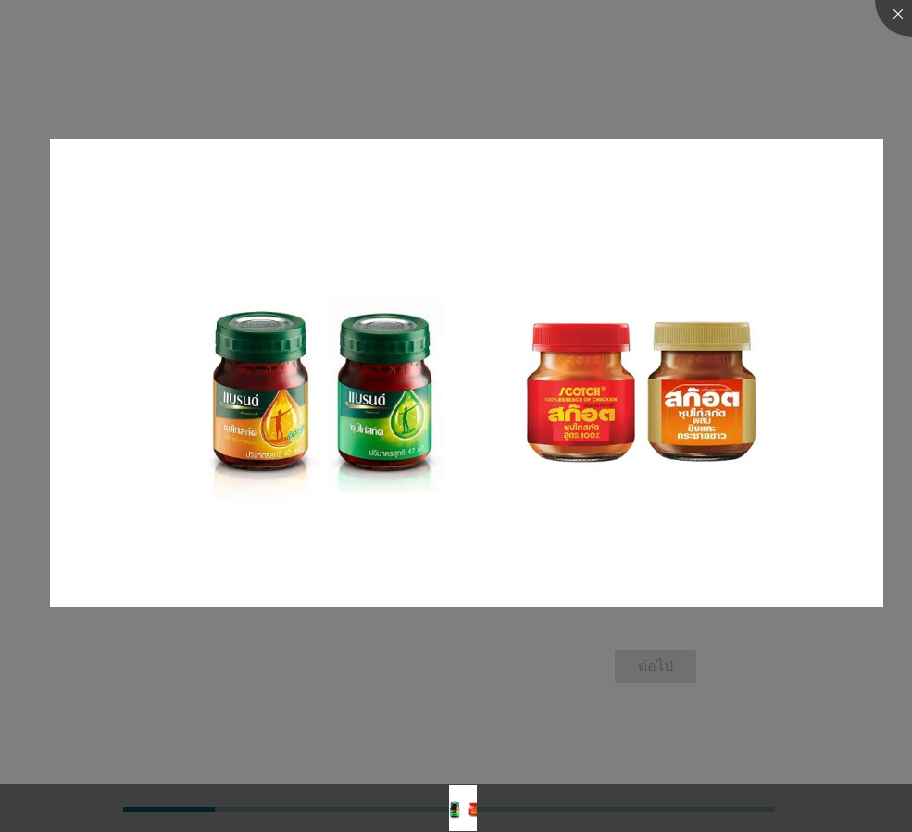
click at [493, 676] on div at bounding box center [456, 416] width 912 height 832
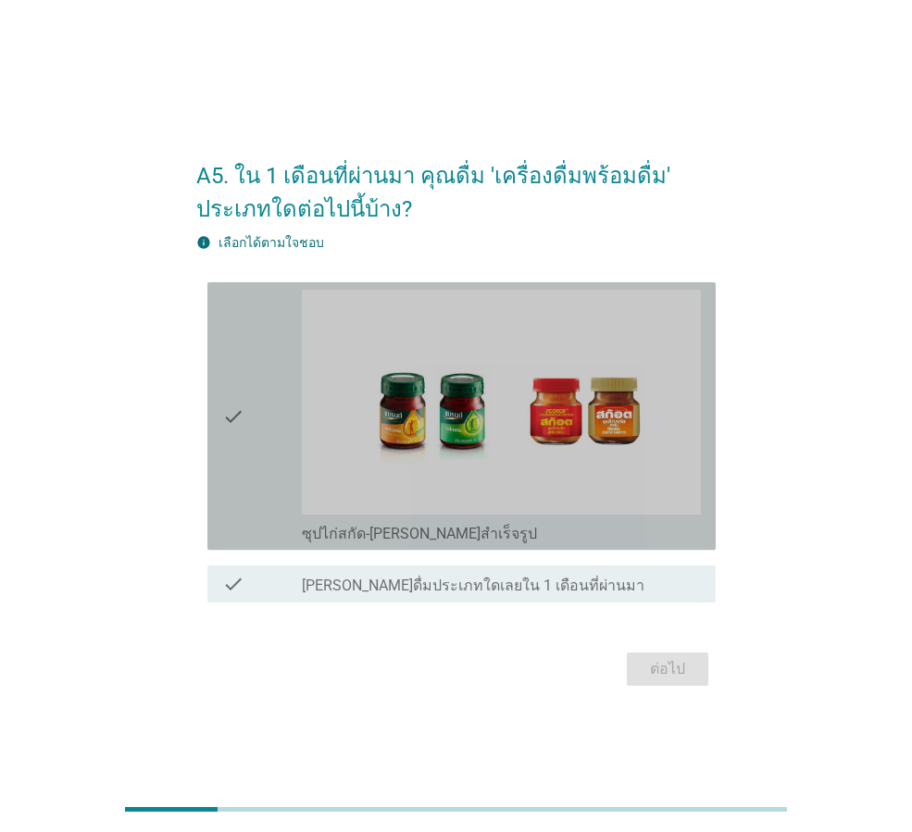
click at [266, 422] on div "check" at bounding box center [262, 416] width 80 height 253
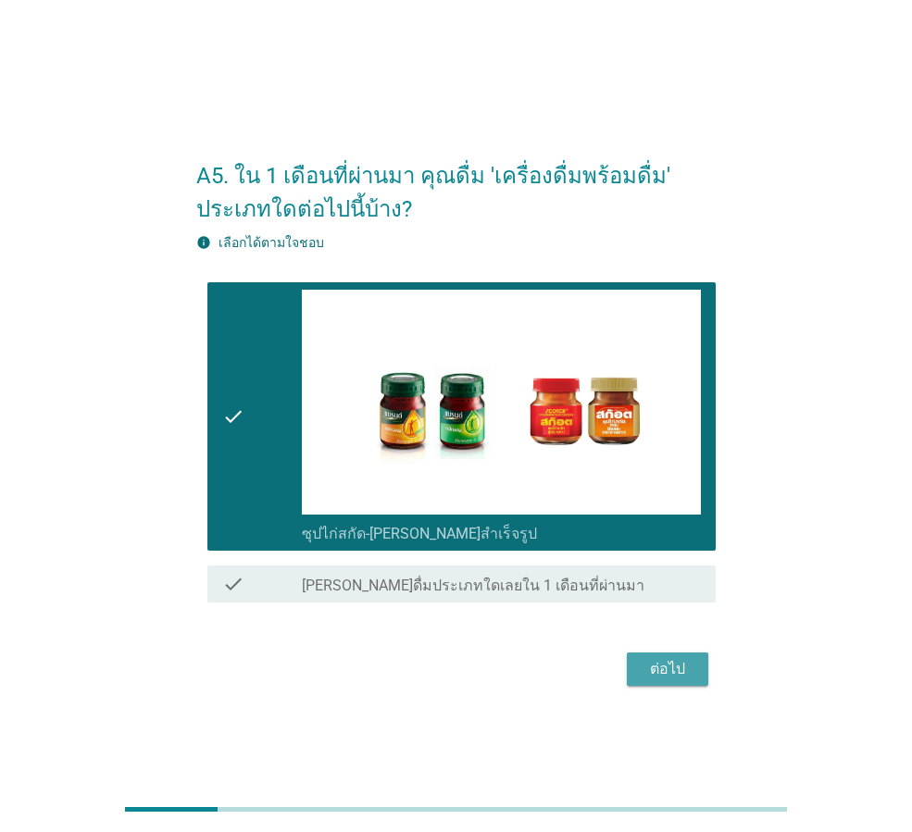
click at [688, 683] on button "ต่อไป" at bounding box center [667, 669] width 81 height 33
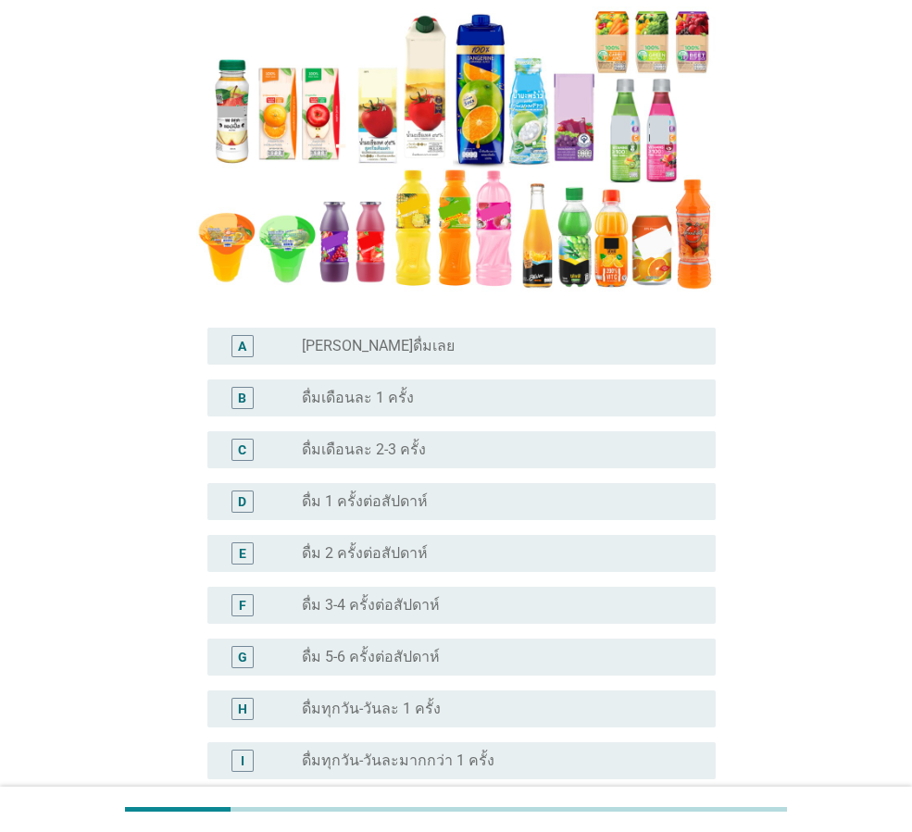
scroll to position [278, 0]
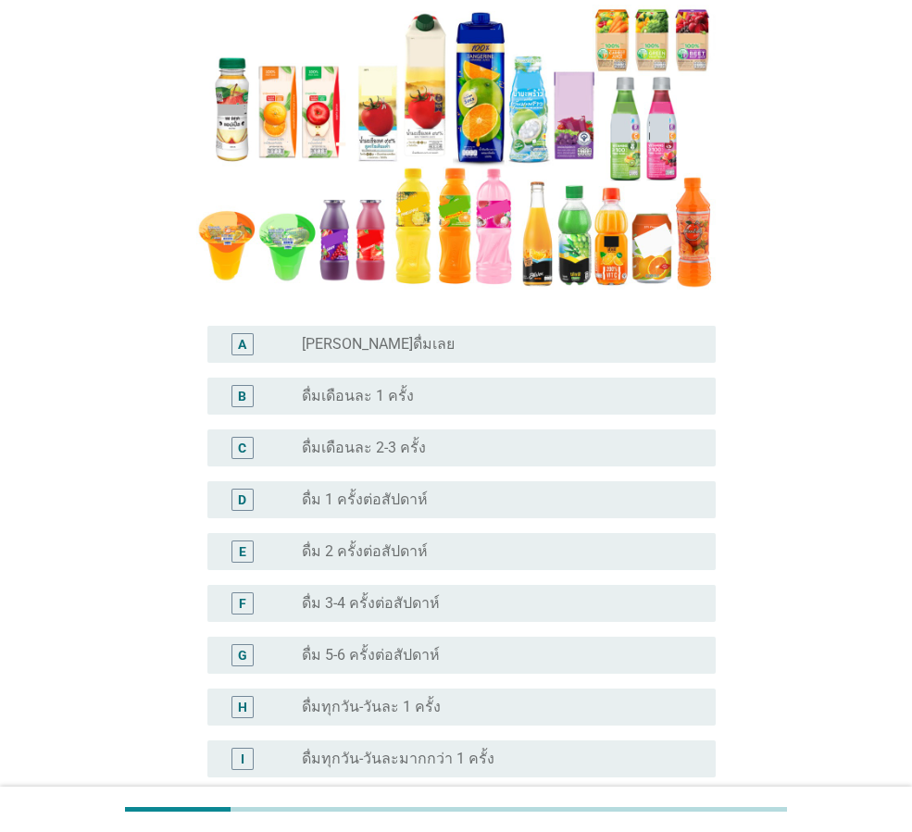
click at [442, 457] on div "radio_button_unchecked ดื่มเดือนละ 2-3 ครั้ง" at bounding box center [501, 448] width 399 height 22
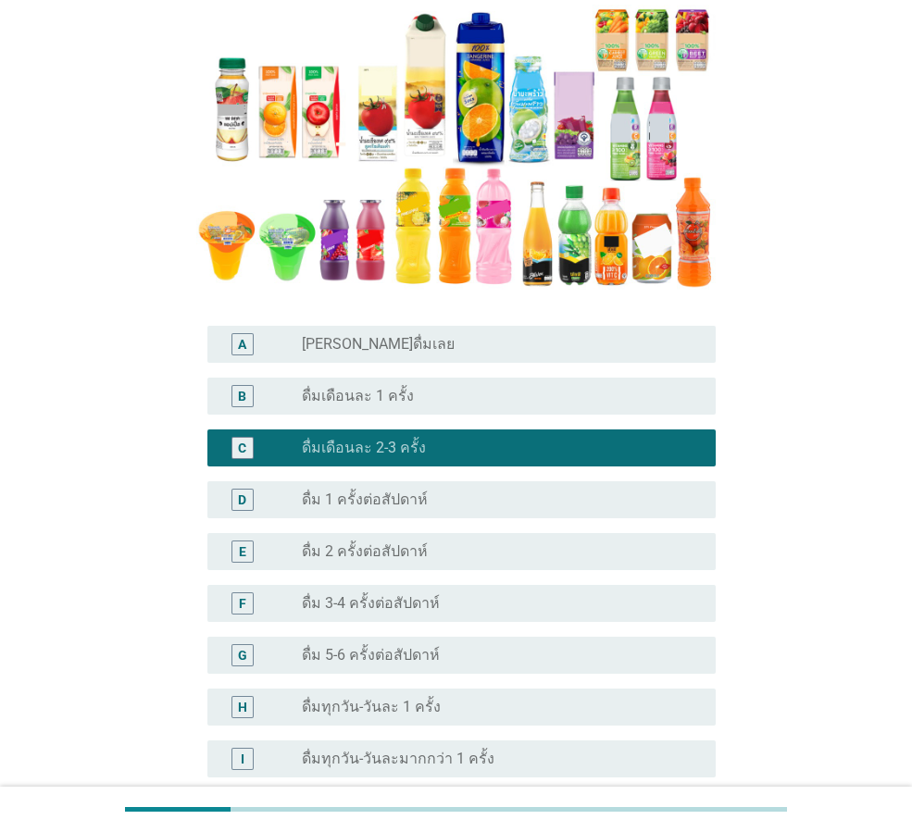
click at [443, 398] on div "radio_button_unchecked ดื่มเดือนละ 1 ครั้ง" at bounding box center [494, 396] width 384 height 19
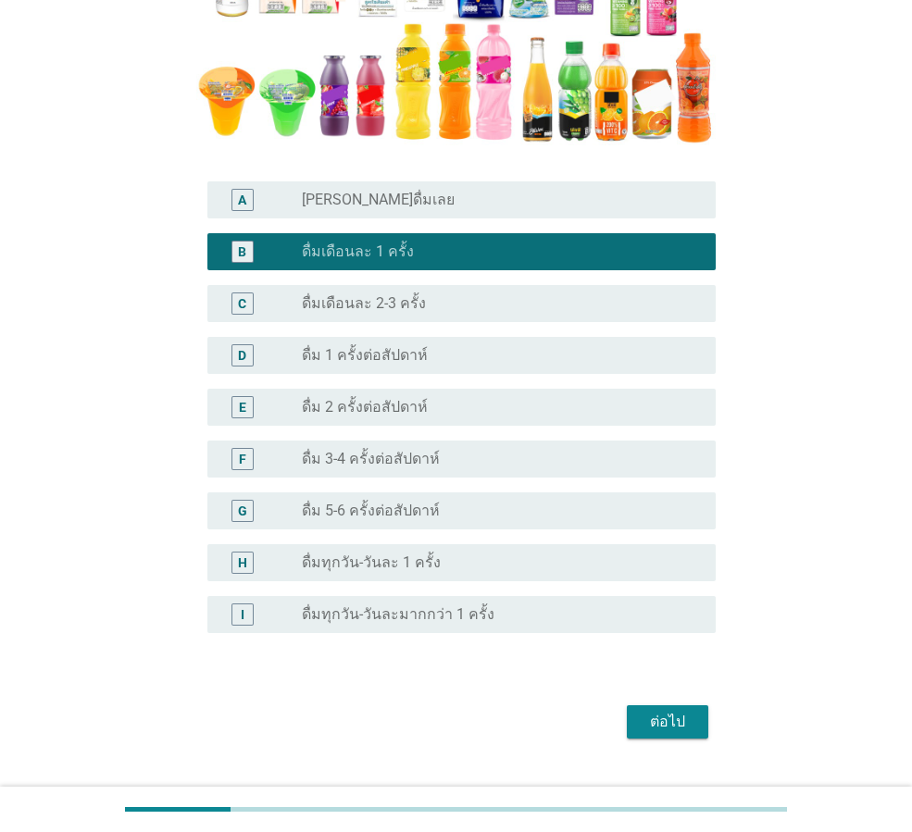
scroll to position [461, 0]
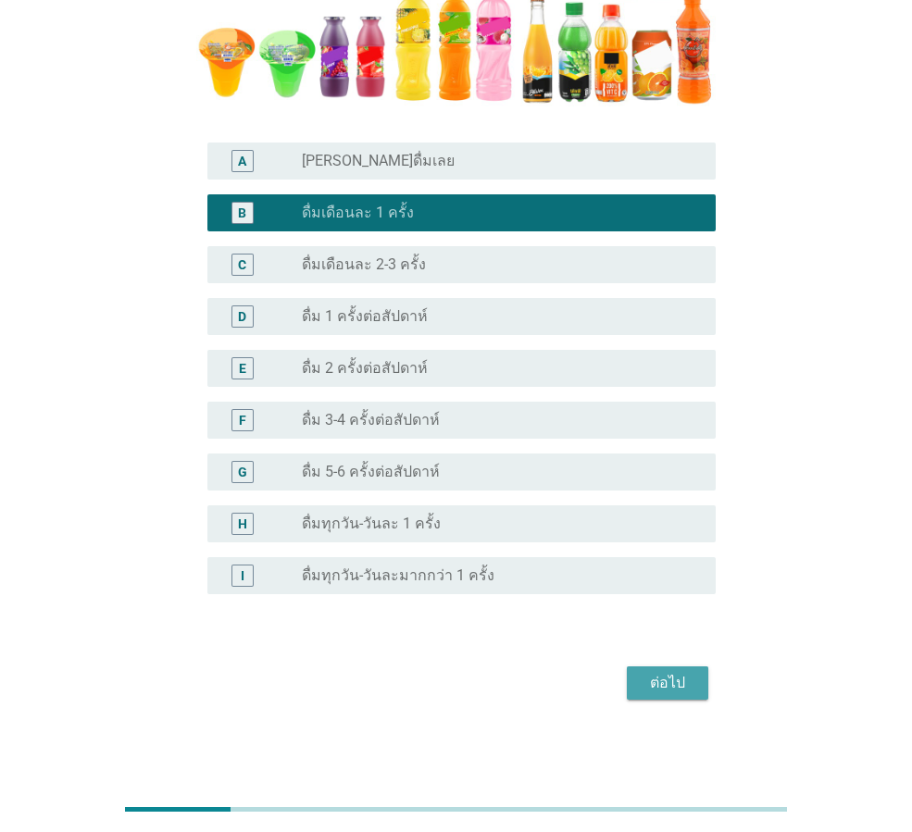
click at [669, 690] on div "ต่อไป" at bounding box center [668, 683] width 52 height 22
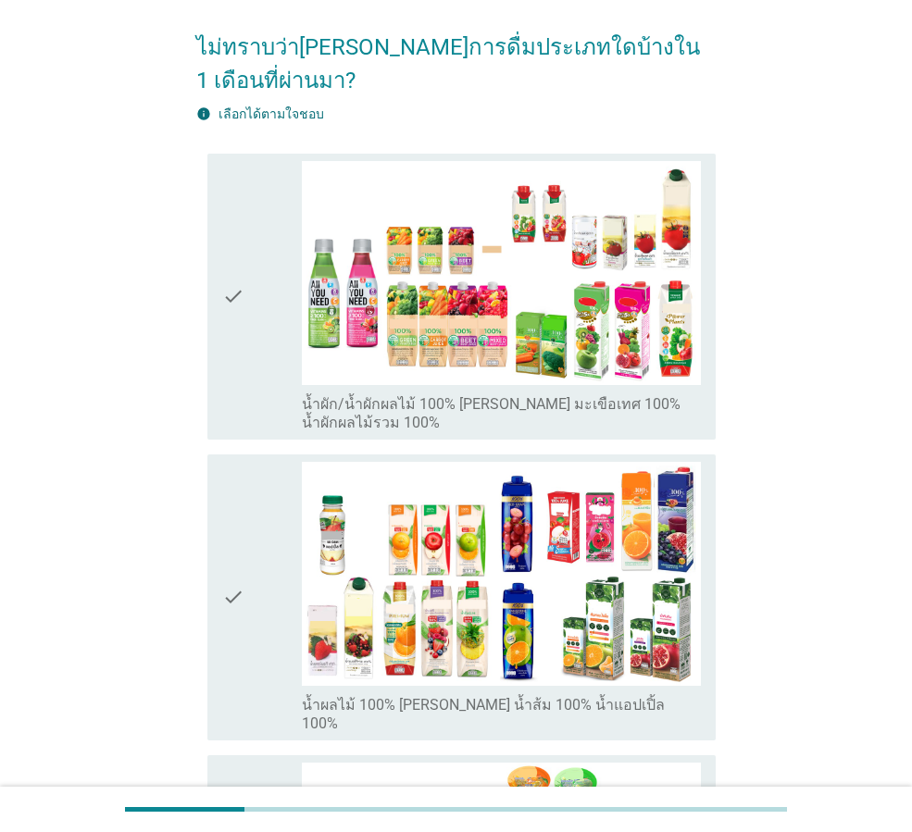
scroll to position [185, 0]
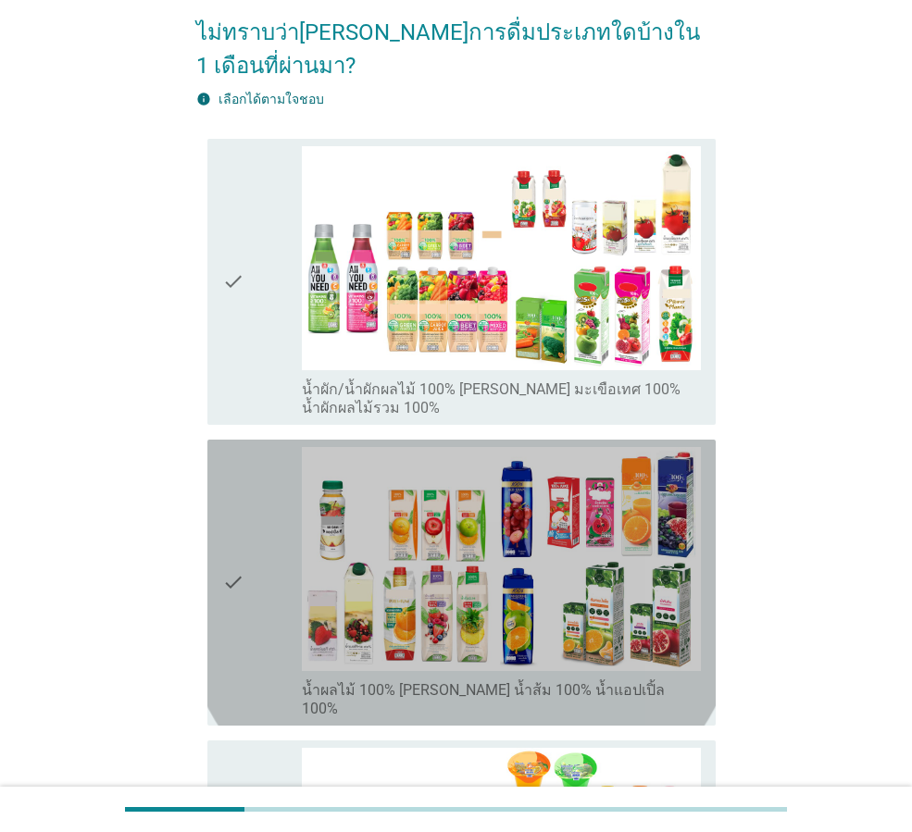
click at [266, 555] on div "check" at bounding box center [262, 582] width 80 height 271
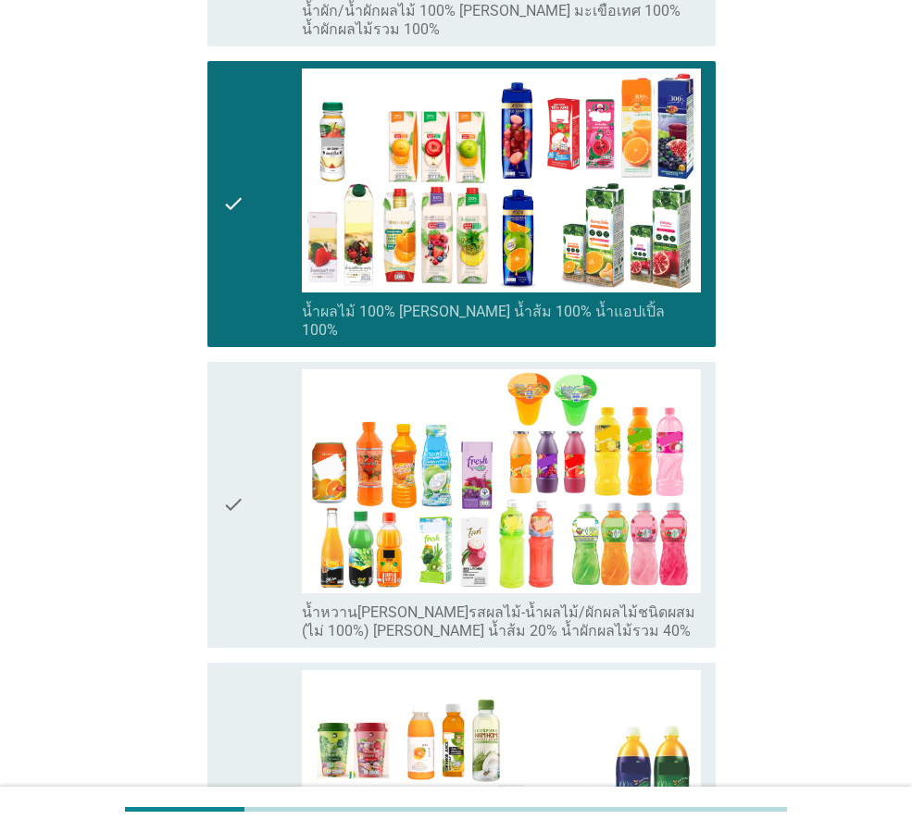
scroll to position [926, 0]
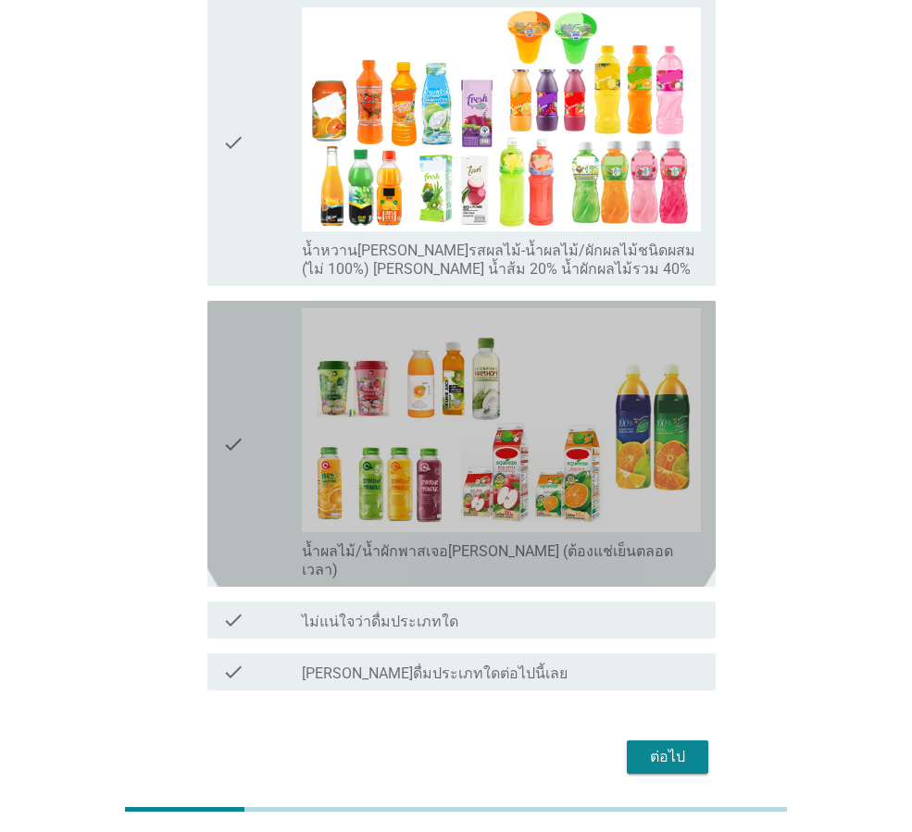
click at [249, 399] on div "check" at bounding box center [262, 443] width 80 height 271
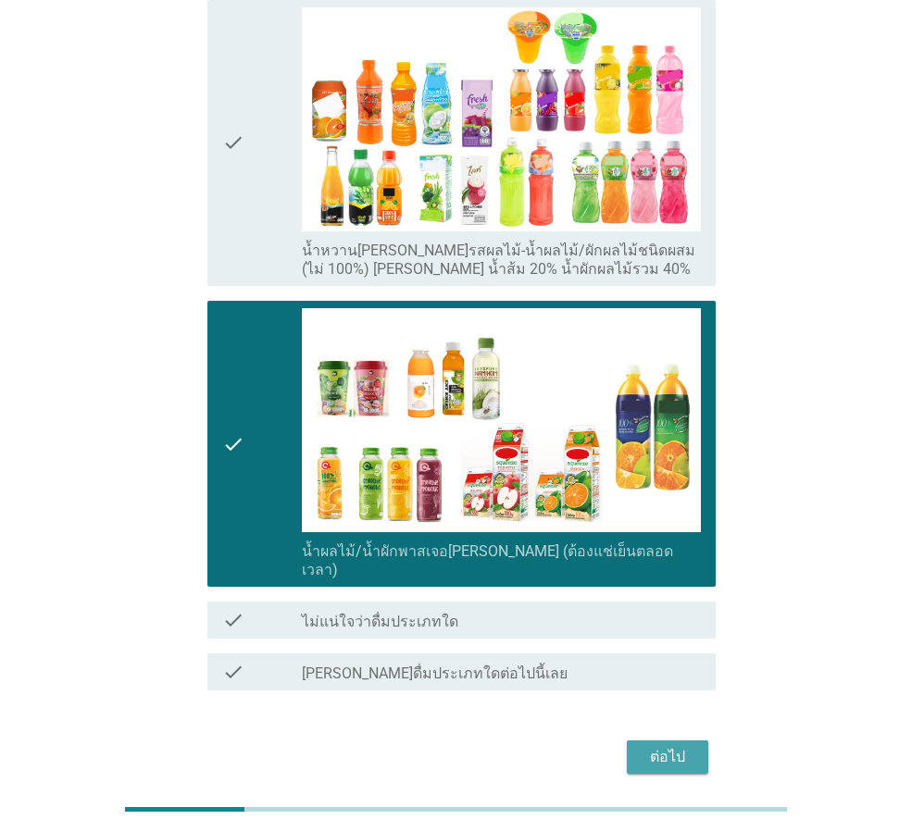
click at [651, 746] on div "ต่อไป" at bounding box center [668, 757] width 52 height 22
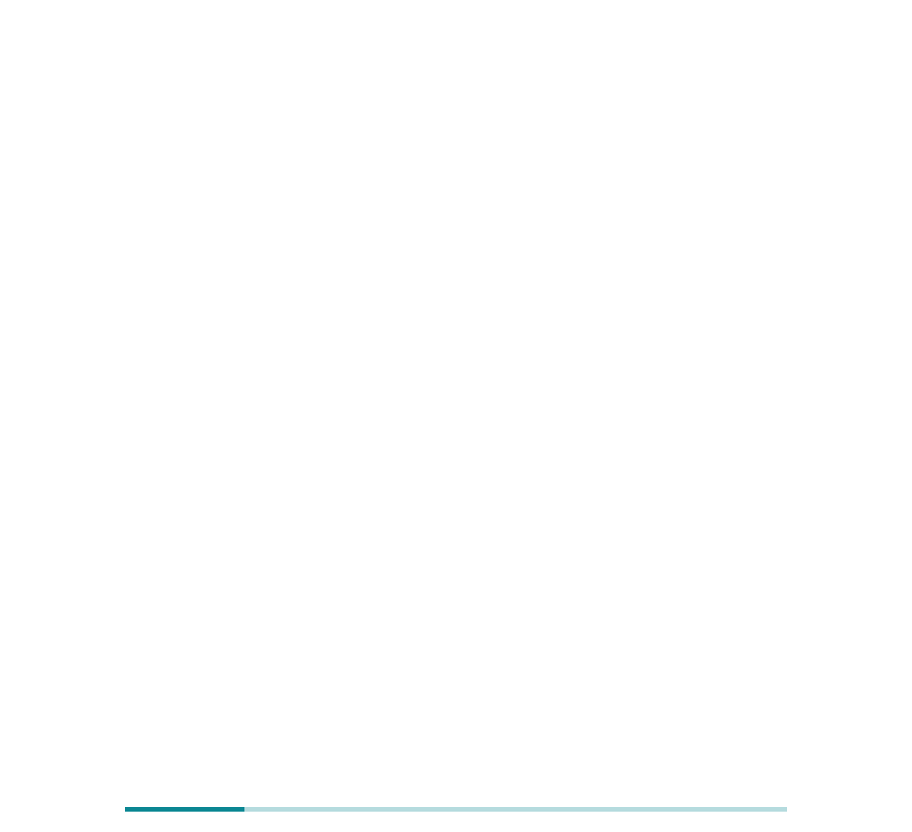
scroll to position [0, 0]
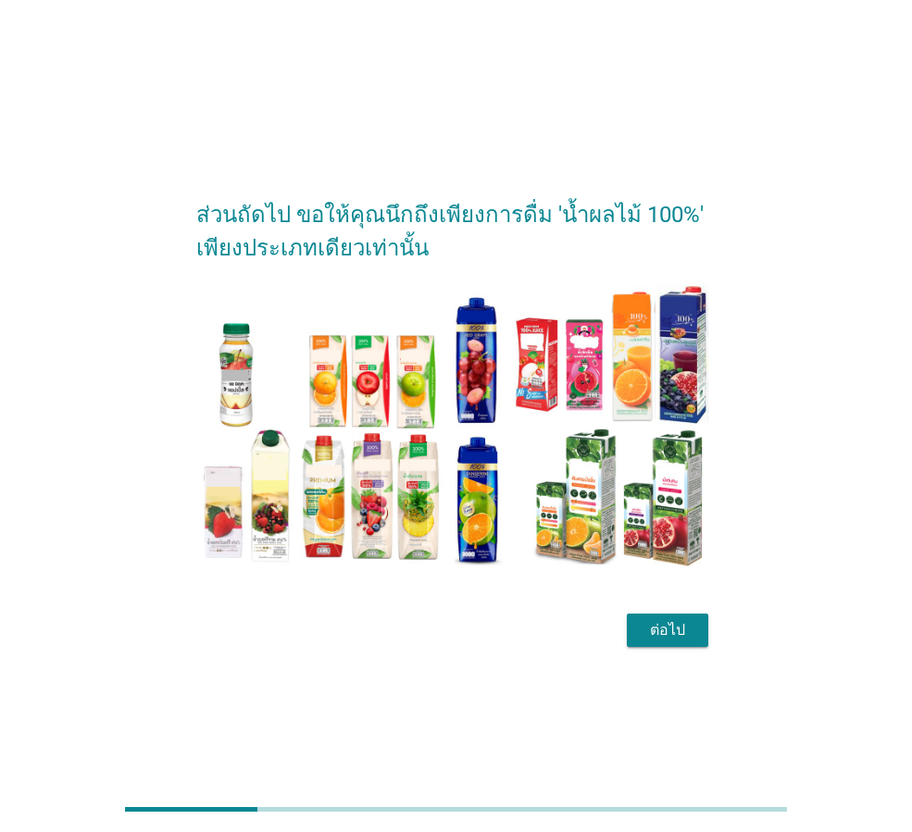
click at [671, 617] on button "ต่อไป" at bounding box center [667, 630] width 81 height 33
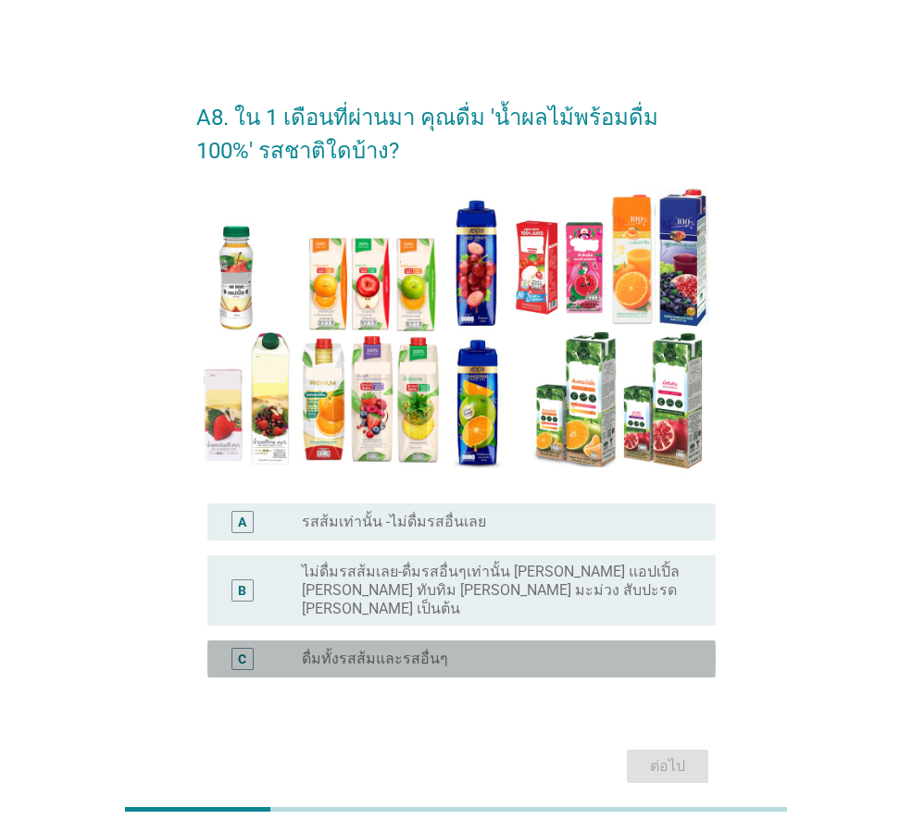
click at [523, 650] on div "radio_button_unchecked ดื่มทั้งรสส้มและรสอื่นๆ" at bounding box center [494, 659] width 384 height 19
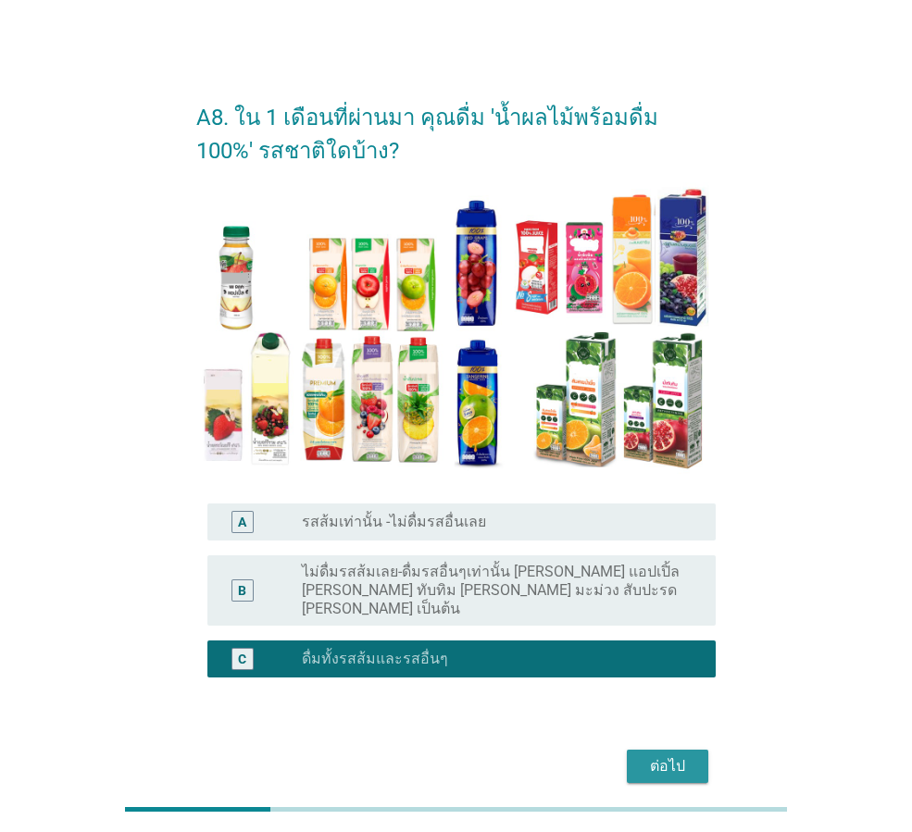
click at [663, 755] on div "ต่อไป" at bounding box center [668, 766] width 52 height 22
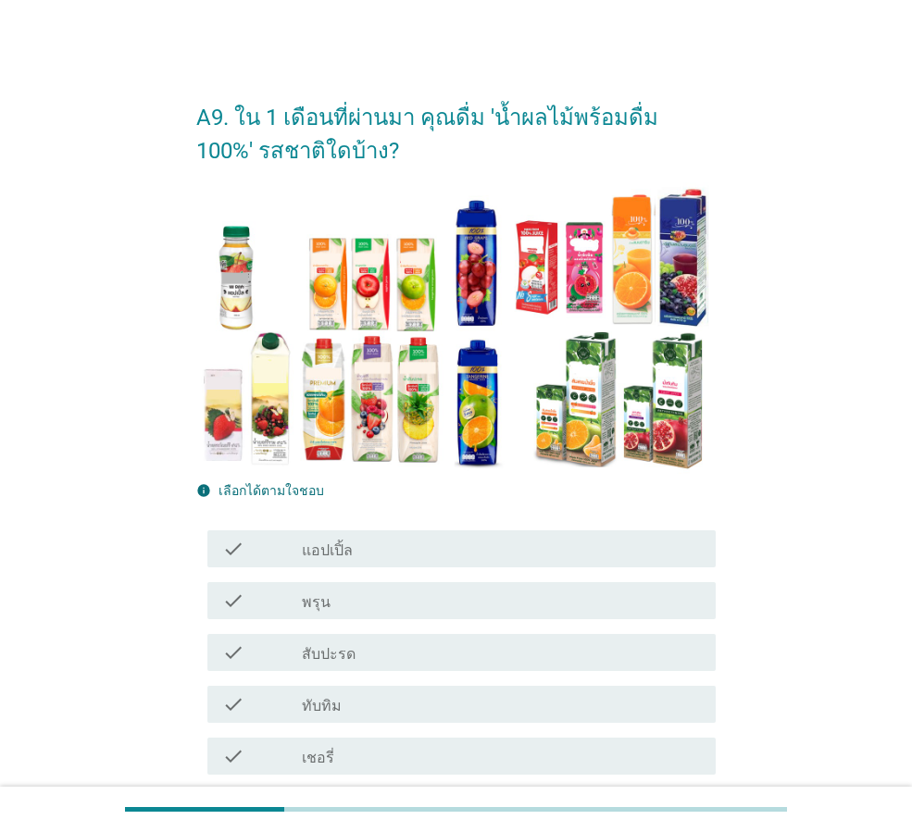
click at [449, 562] on div "check check_box_outline_blank แอปเปิ้ล" at bounding box center [461, 548] width 508 height 37
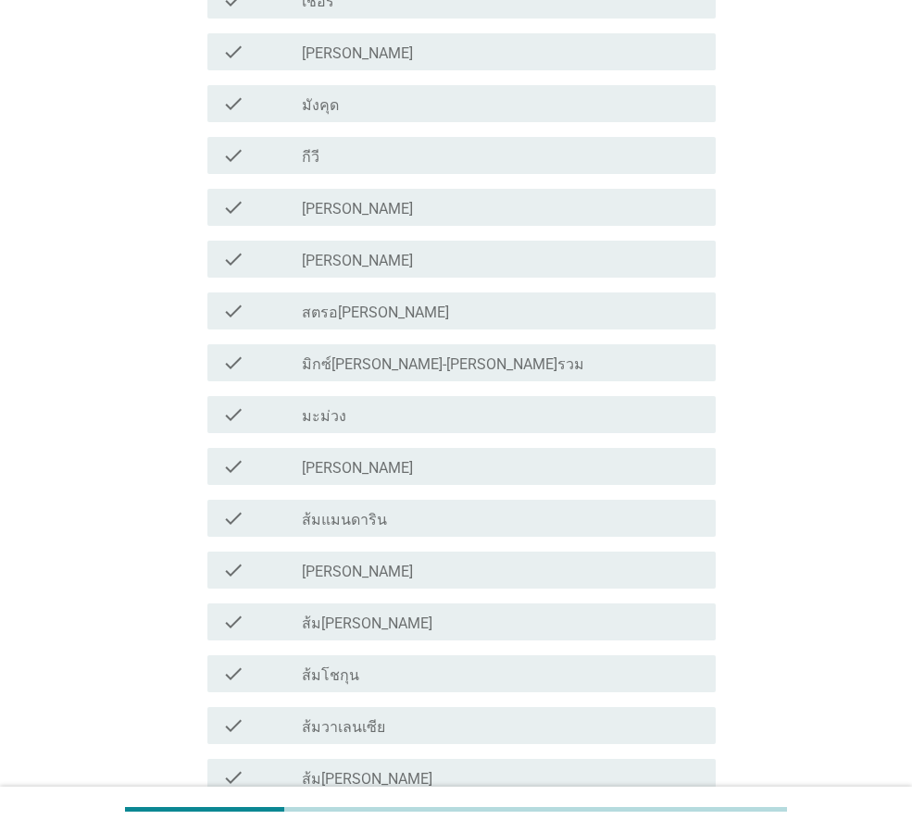
scroll to position [833, 0]
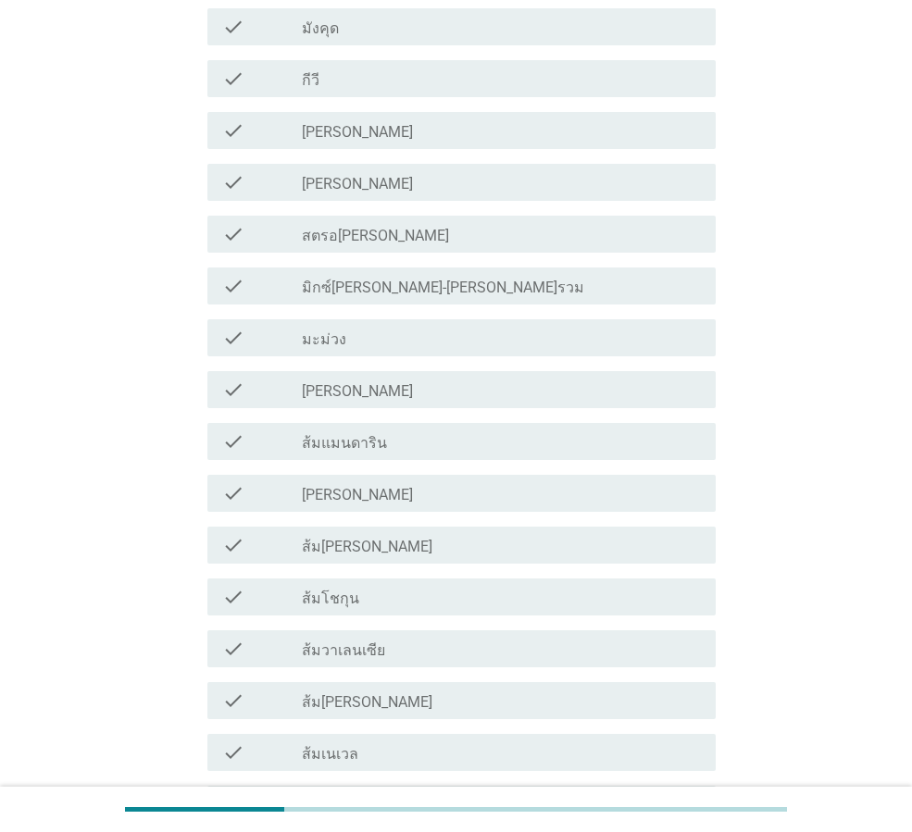
click at [391, 491] on div "check_box_outline_blank [PERSON_NAME]" at bounding box center [501, 493] width 399 height 22
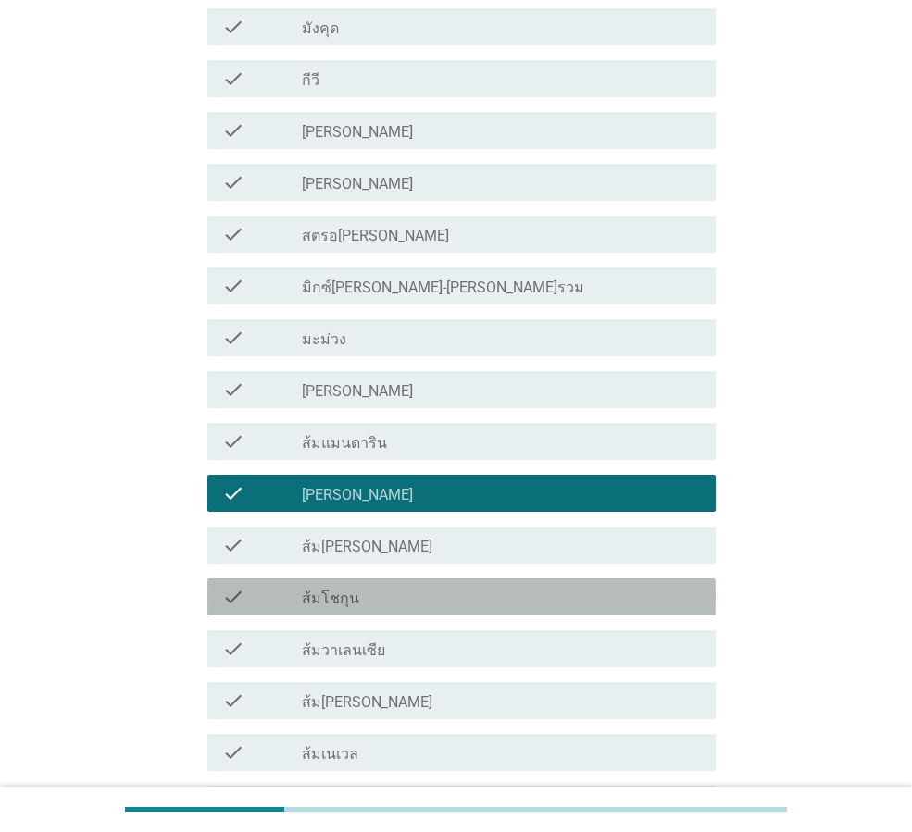
click at [428, 611] on div "check check_box_outline_blank ส้มโชกุน" at bounding box center [461, 597] width 508 height 37
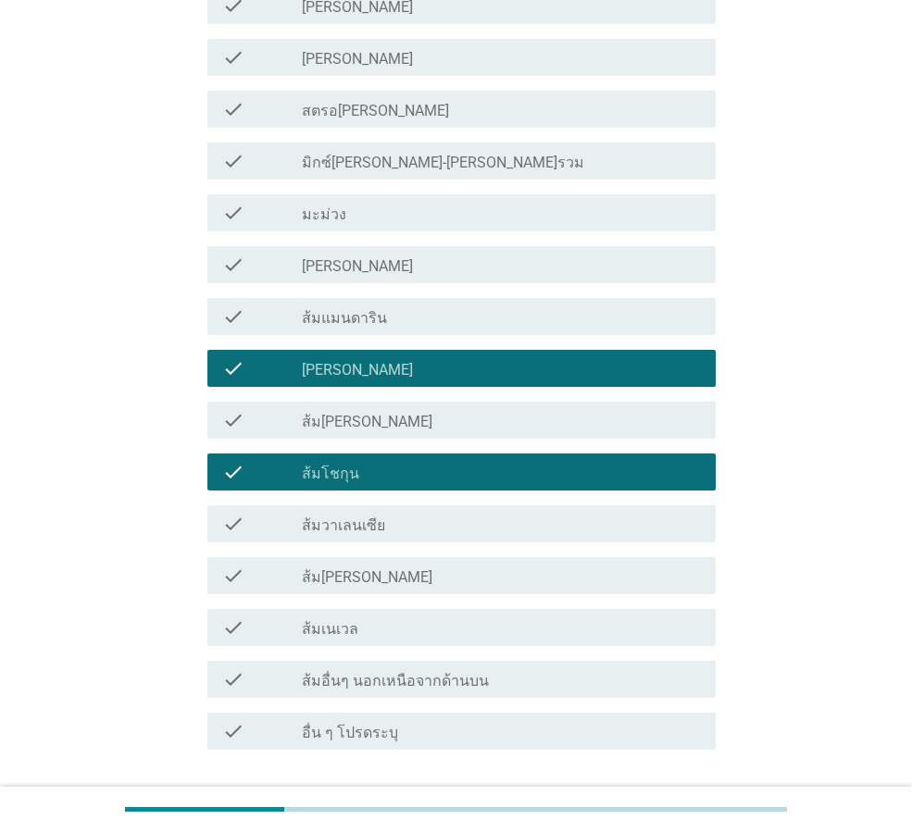
scroll to position [1091, 0]
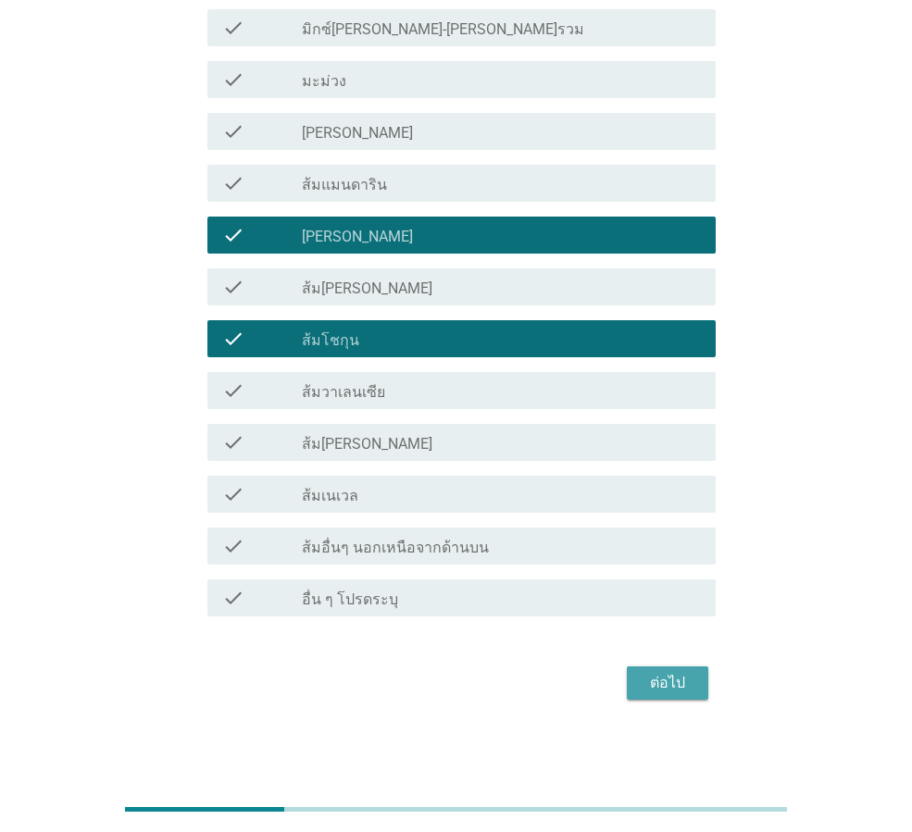
click at [627, 688] on button "ต่อไป" at bounding box center [667, 683] width 81 height 33
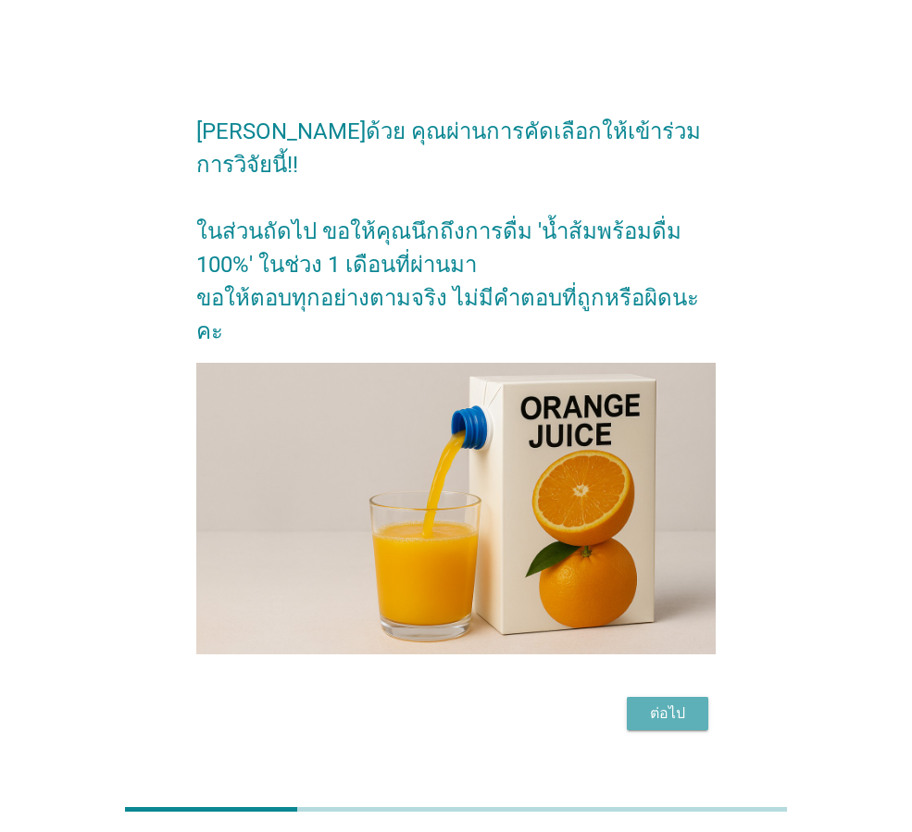
click at [664, 703] on div "ต่อไป" at bounding box center [668, 714] width 52 height 22
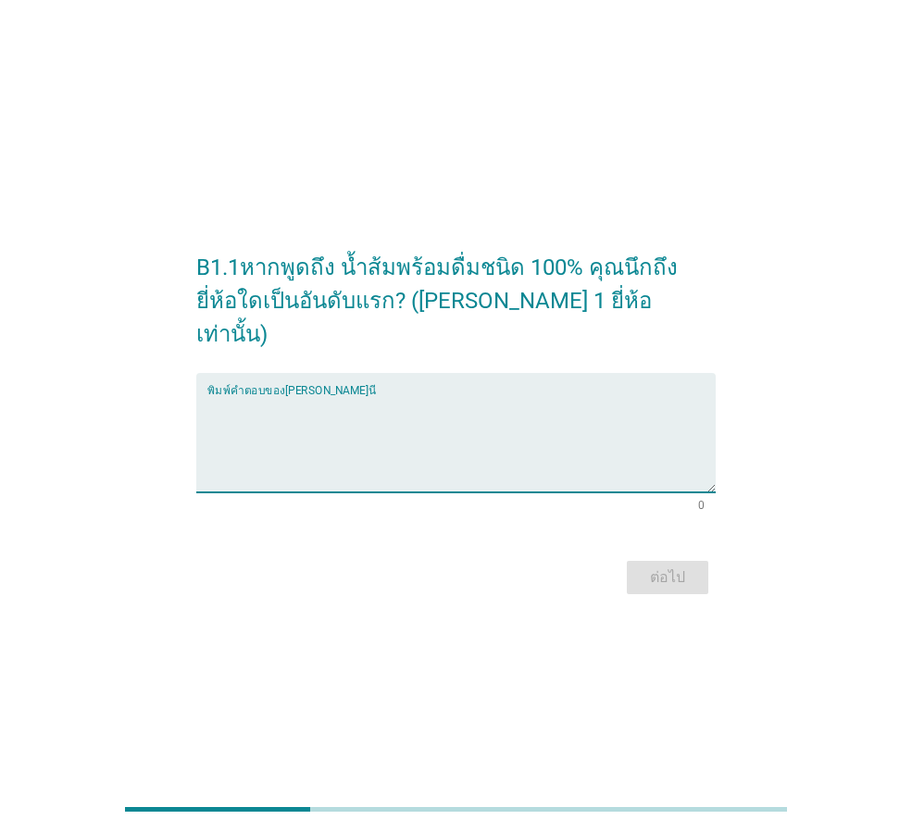
click at [446, 440] on textarea "พิมพ์คำตอบของคุณ ที่นี่" at bounding box center [461, 443] width 508 height 97
type textarea "ทิปโก้"
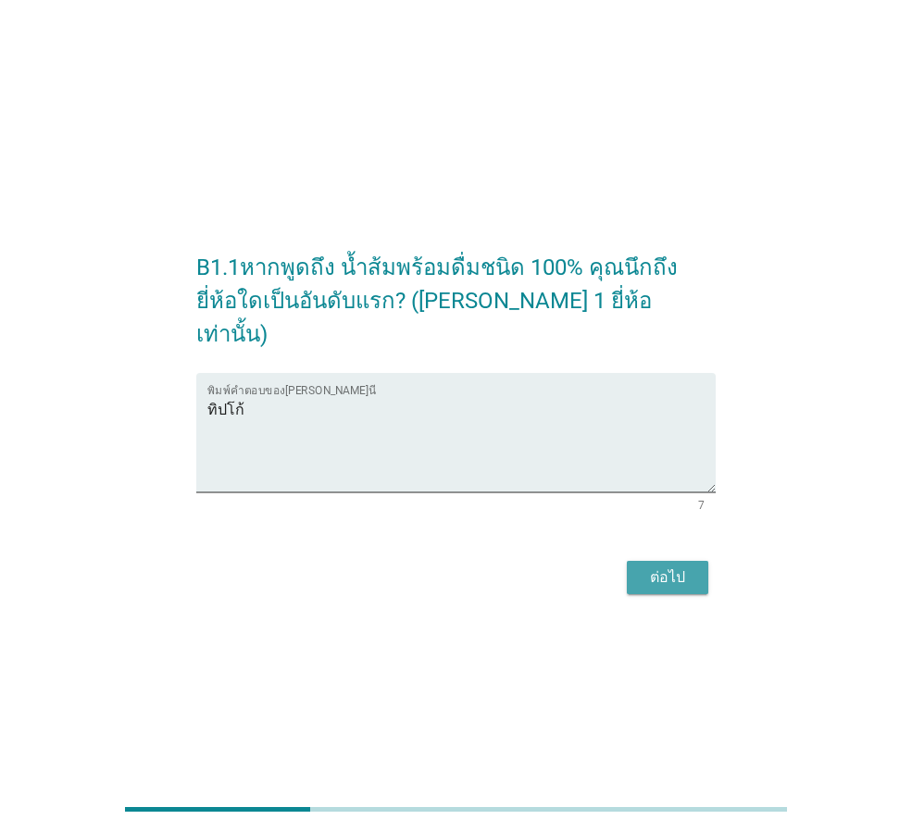
click at [691, 567] on div "ต่อไป" at bounding box center [668, 578] width 52 height 22
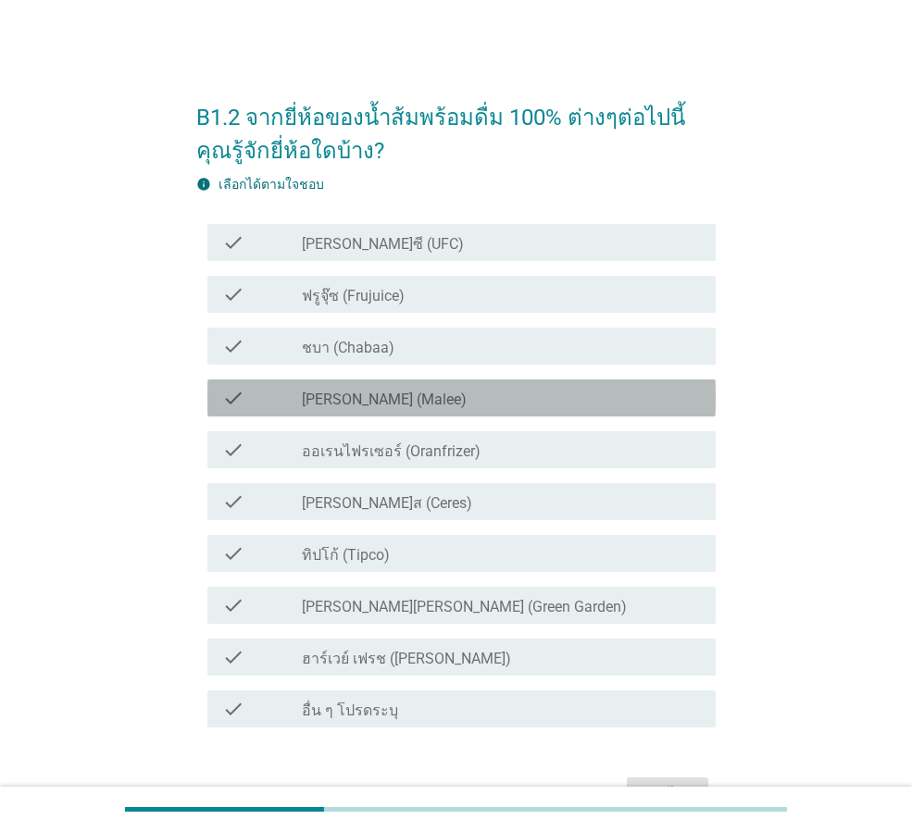
click at [444, 401] on div "check_box_outline_blank [PERSON_NAME] (Malee)" at bounding box center [501, 398] width 399 height 22
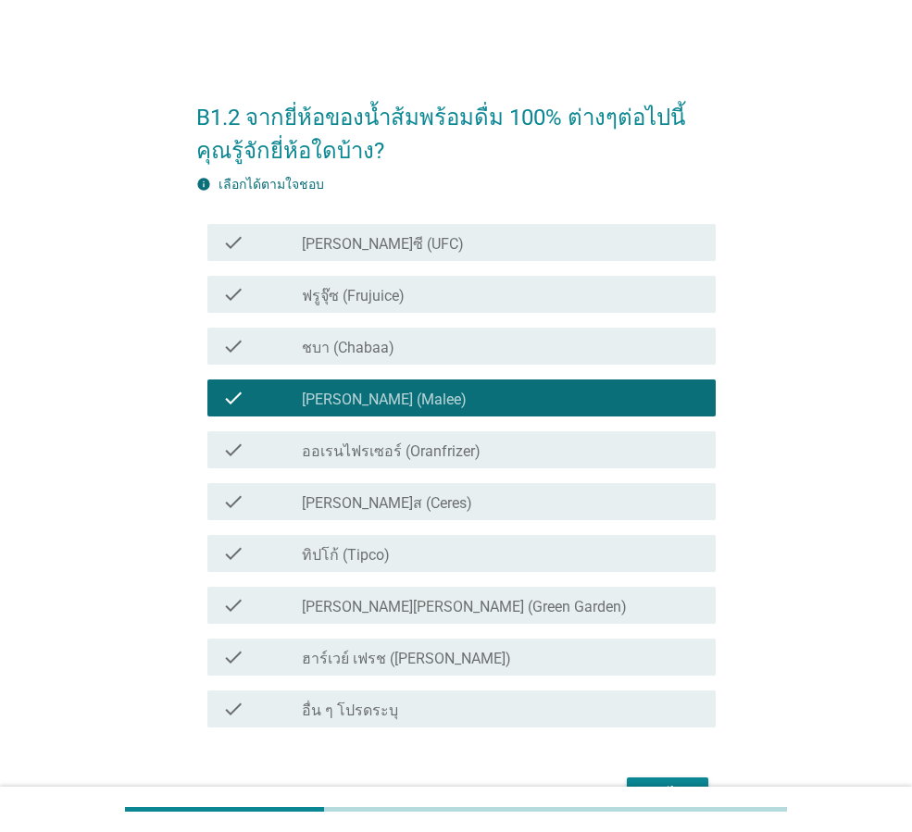
click at [442, 343] on div "check_box_outline_blank ชบา (Chabaa)" at bounding box center [501, 346] width 399 height 22
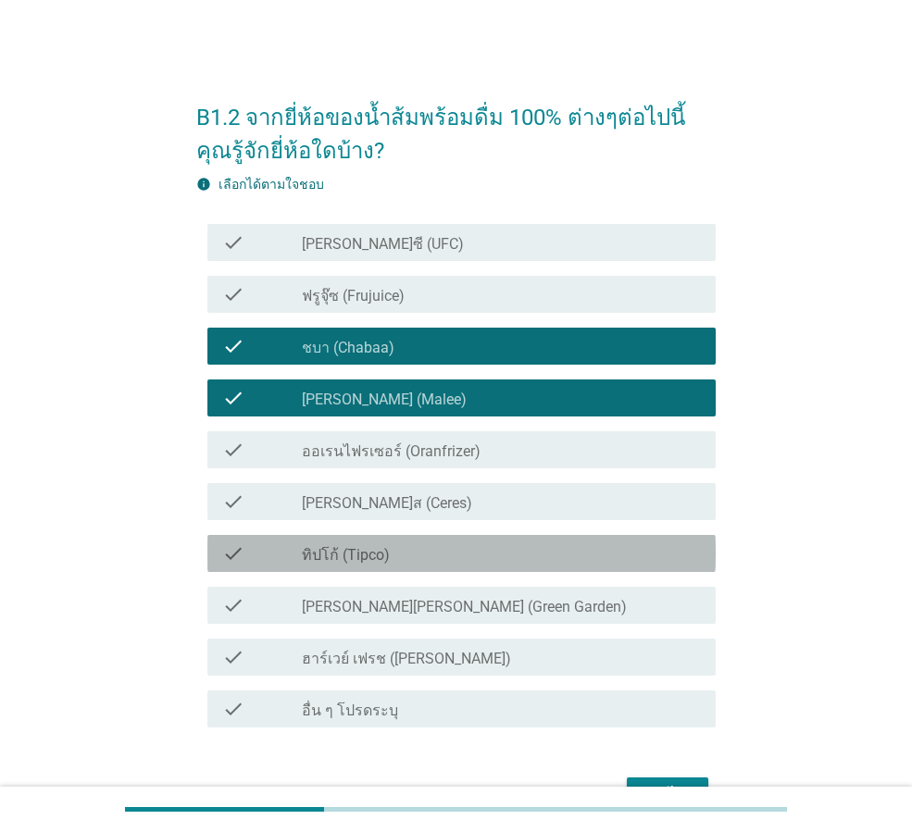
click at [485, 560] on div "check_box_outline_blank ทิปโก้ (Tipco)" at bounding box center [501, 553] width 399 height 22
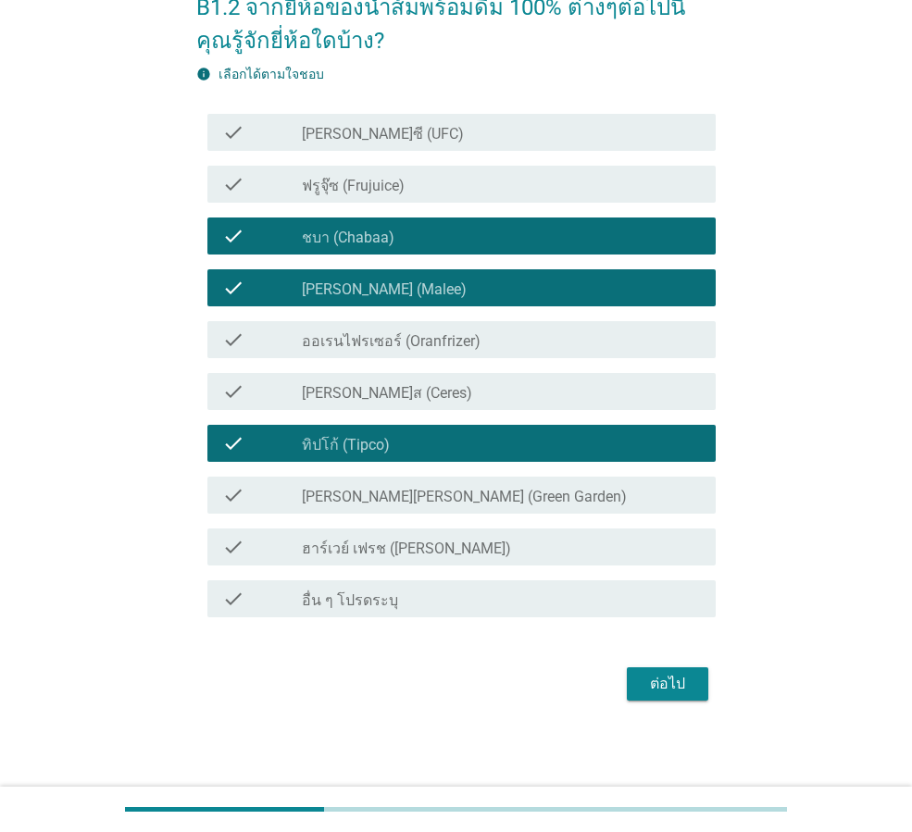
scroll to position [111, 0]
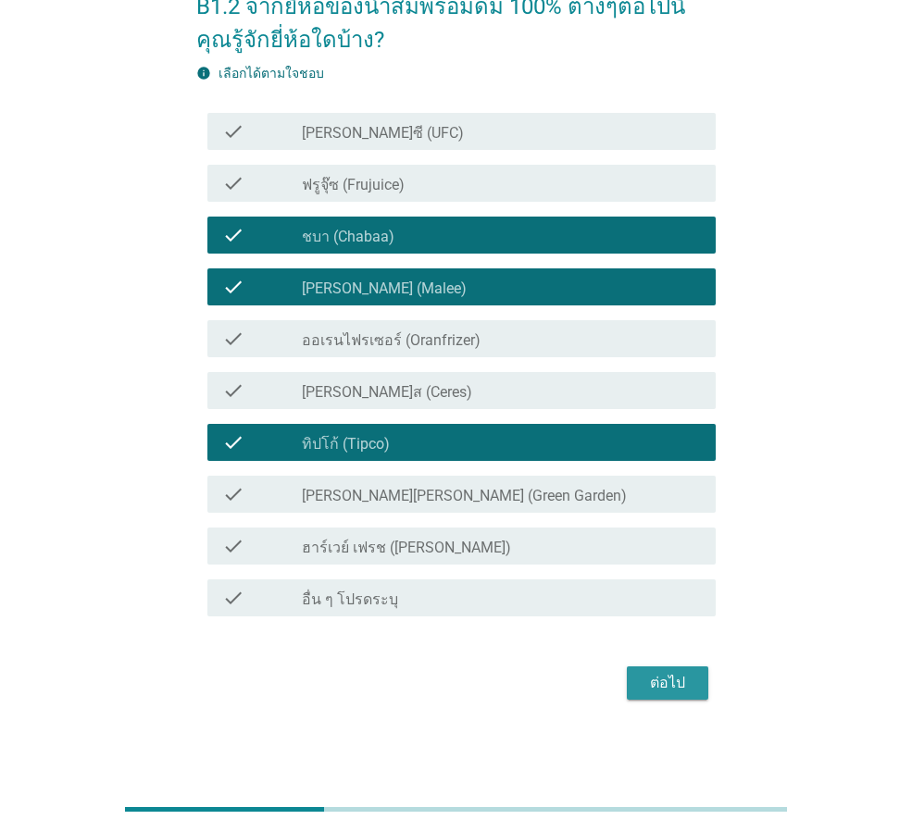
click at [651, 686] on div "ต่อไป" at bounding box center [668, 683] width 52 height 22
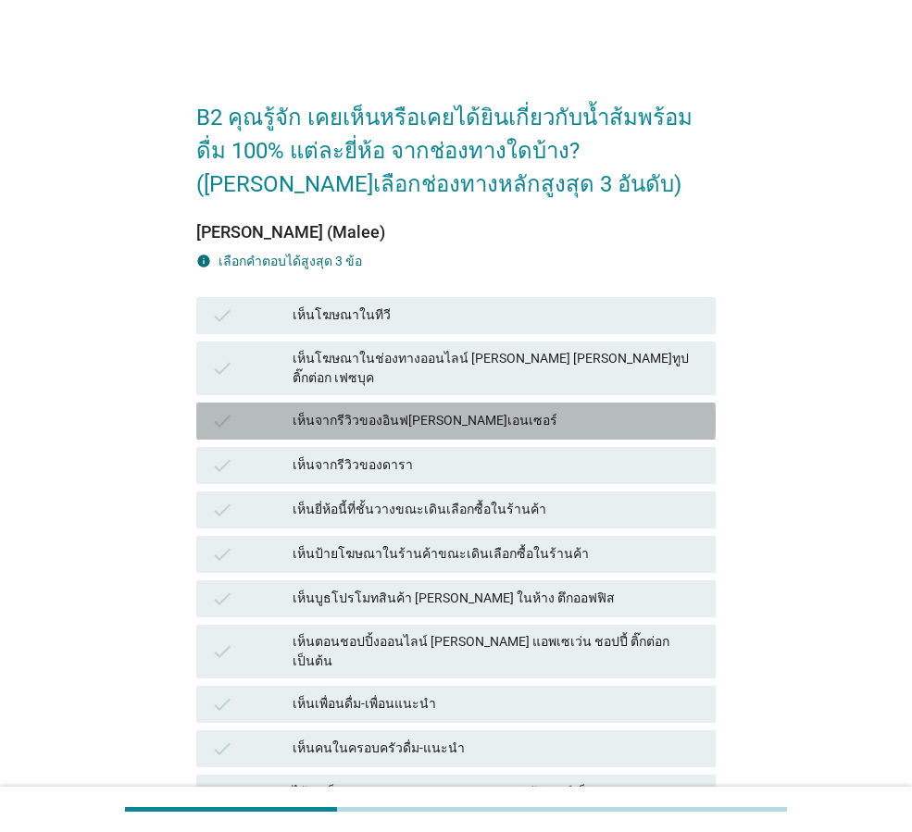
click at [417, 417] on div "check เห็นจากรีวิวของอินฟ[PERSON_NAME]เอนเซอร์" at bounding box center [455, 421] width 519 height 37
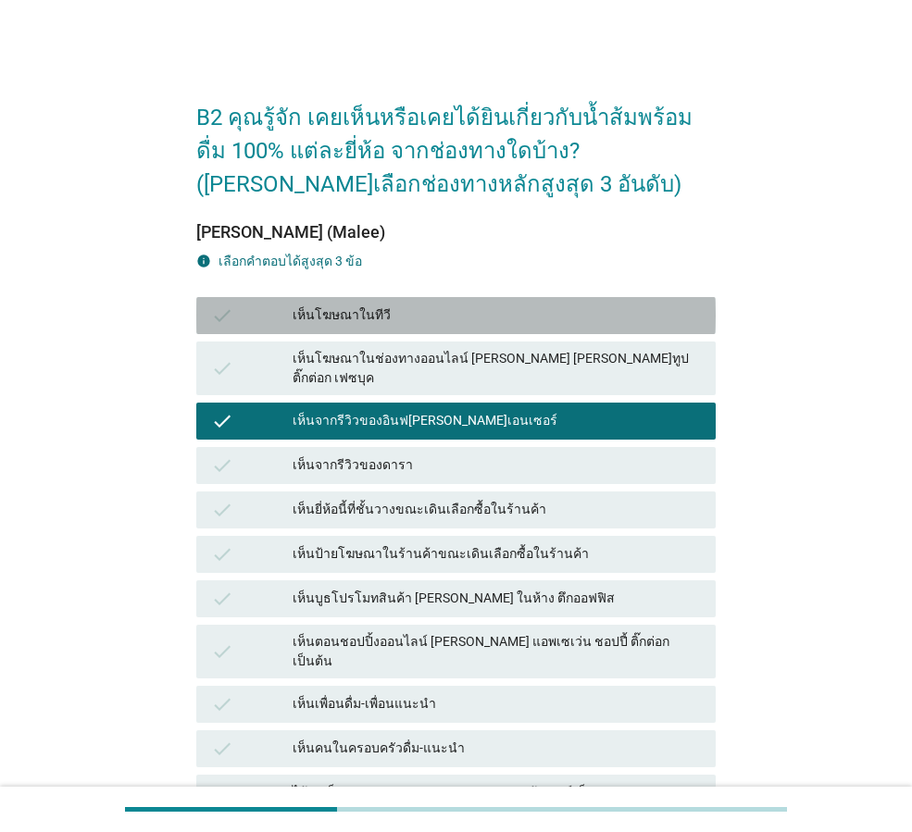
click at [360, 318] on div "เห็นโฆษณาในทีวี" at bounding box center [497, 316] width 408 height 22
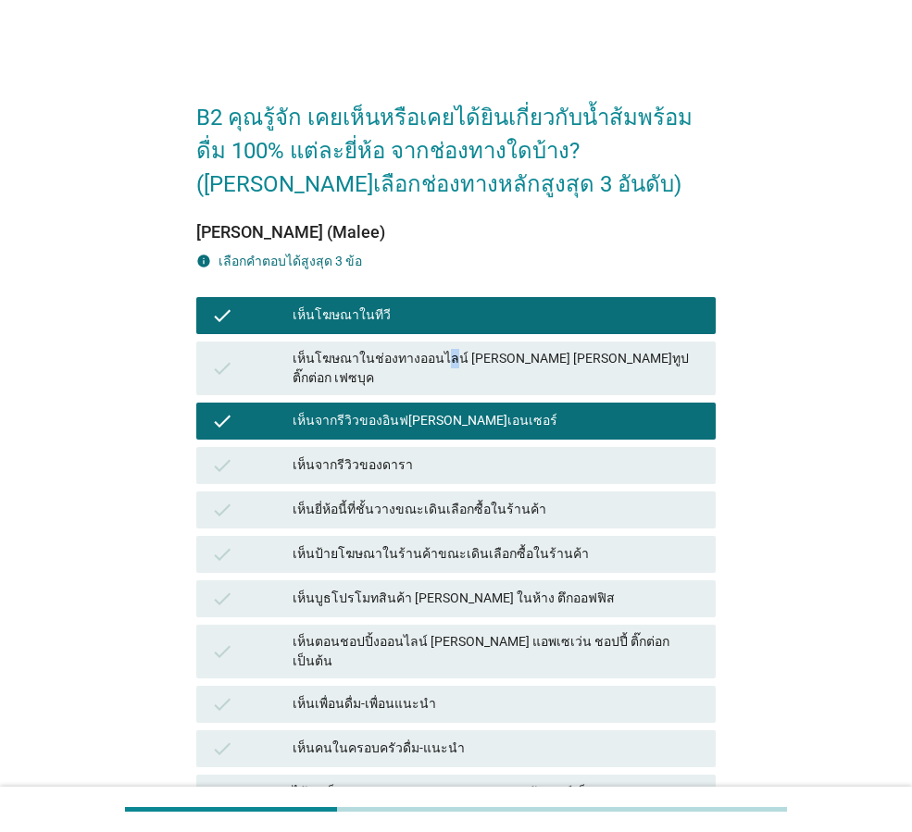
click at [448, 379] on div "check เห็นโฆษณาในช่องทางออนไลน์ [PERSON_NAME] [PERSON_NAME]ทูป ติ๊กต่อก เฟซบุค" at bounding box center [456, 368] width 527 height 61
click at [452, 357] on div "เห็นโฆษณาในช่องทางออนไลน์ [PERSON_NAME] [PERSON_NAME]ทูป ติ๊กต่อก เฟซบุค" at bounding box center [497, 368] width 408 height 39
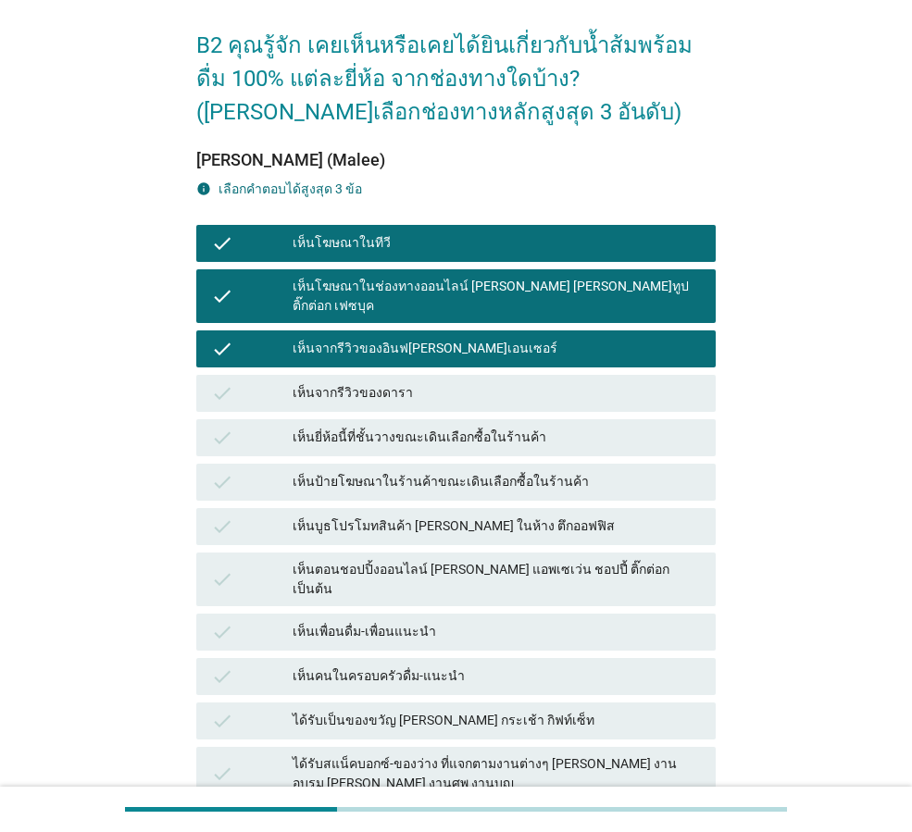
scroll to position [93, 0]
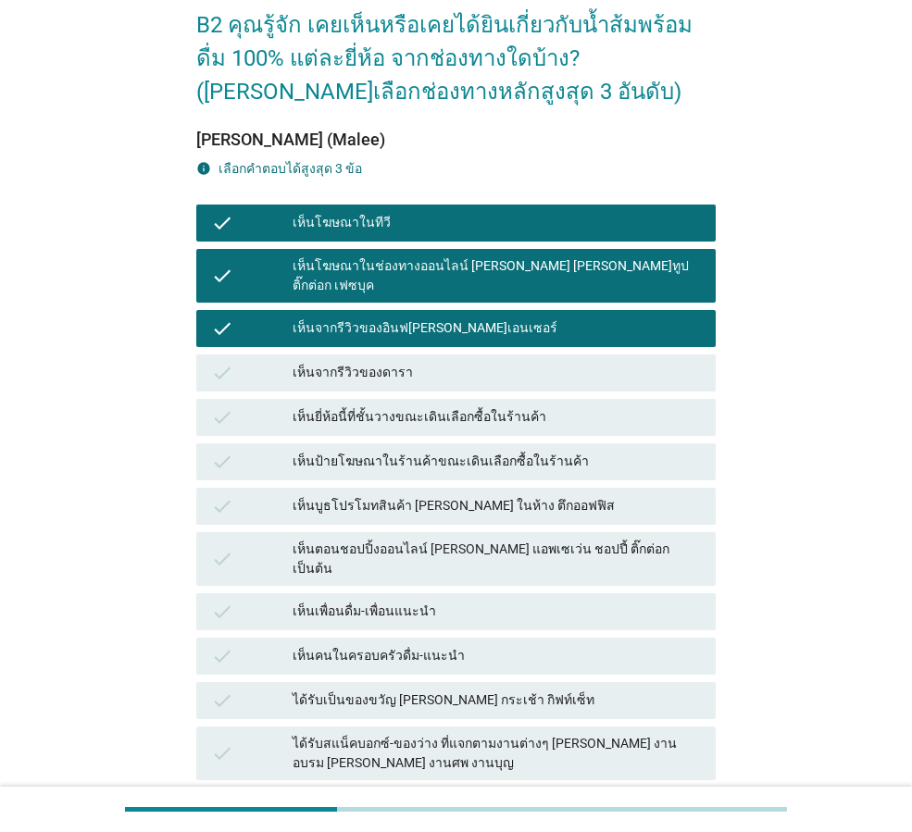
click at [396, 645] on div "เห็นคนในครอบครัวดื่ม-แนะนำ" at bounding box center [497, 656] width 408 height 22
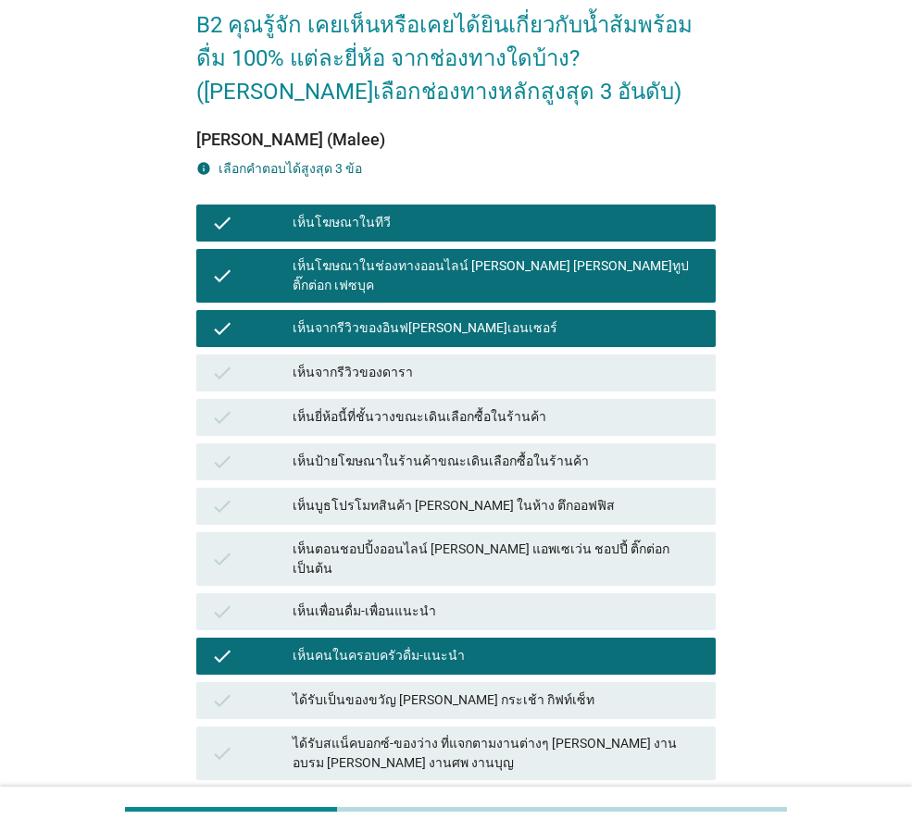
click at [516, 645] on div "เห็นคนในครอบครัวดื่ม-แนะนำ" at bounding box center [497, 656] width 408 height 22
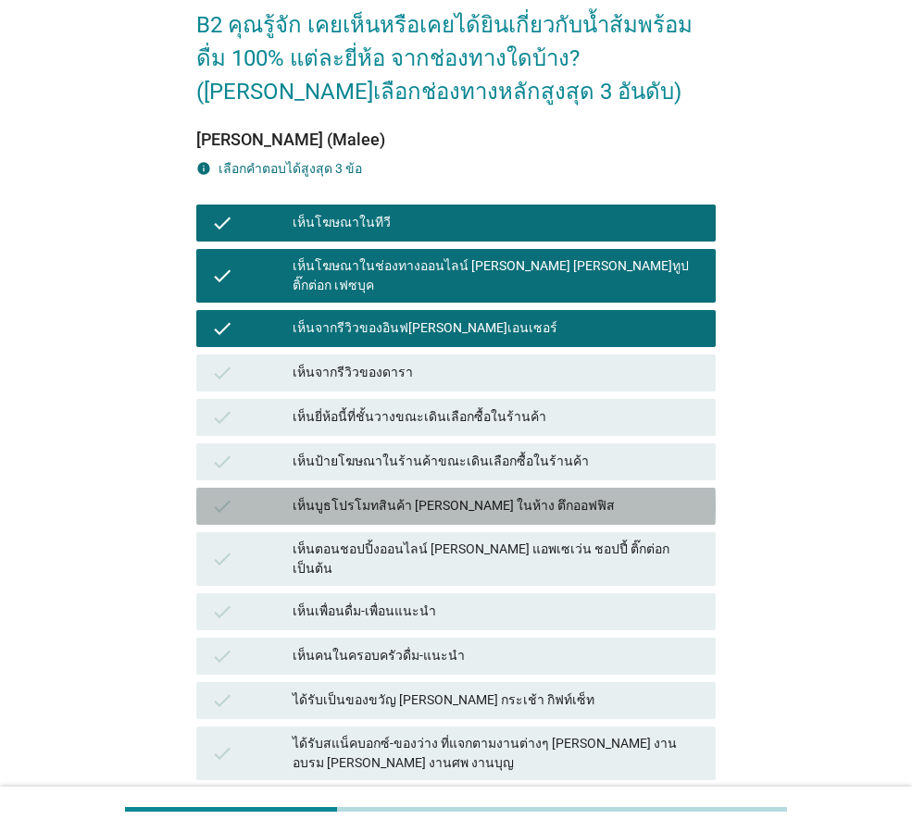
click at [499, 496] on div "เห็นบูธโปรโมทสินค้า [PERSON_NAME] ในห้าง ตึกออฟฟิส" at bounding box center [497, 506] width 408 height 22
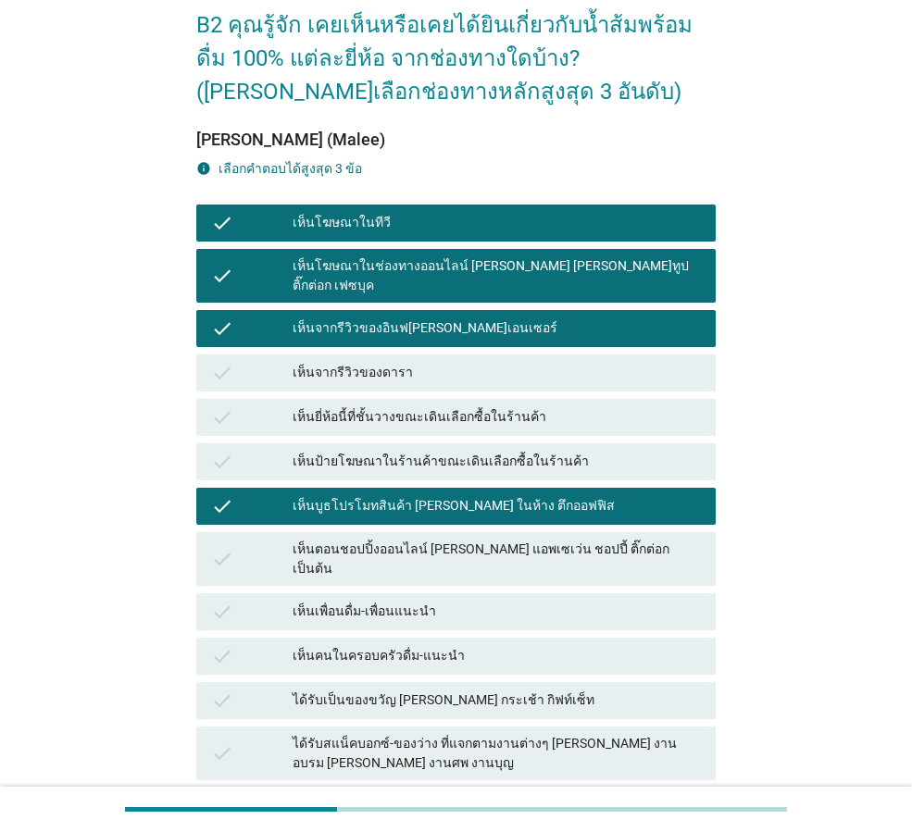
scroll to position [187, 0]
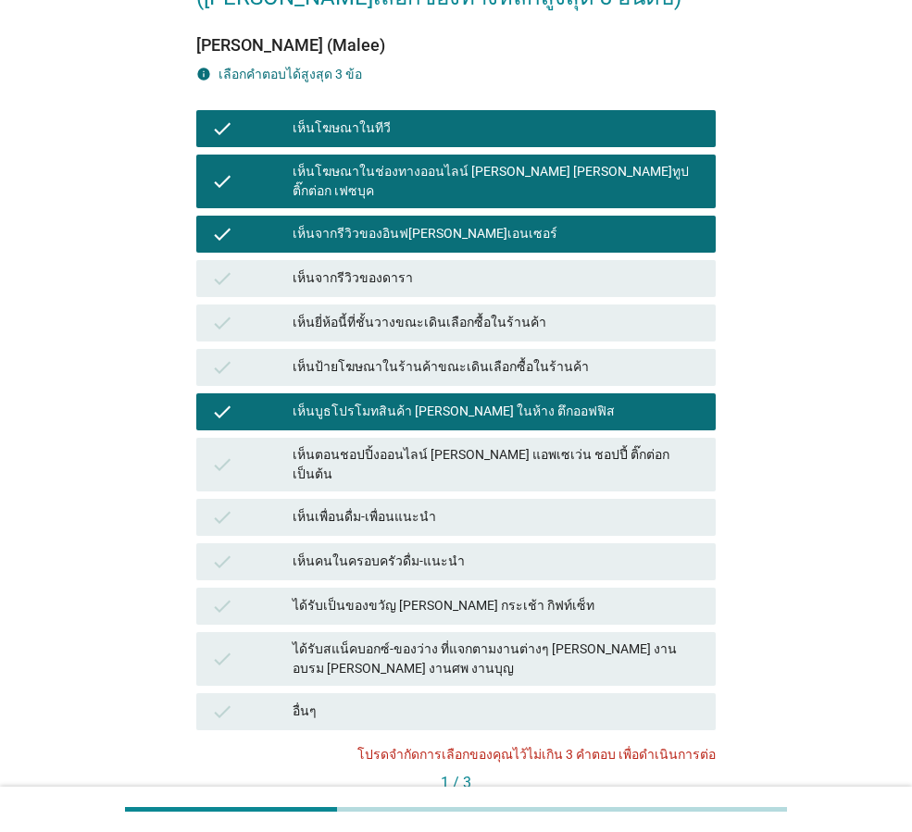
click at [654, 798] on div "ก่อนหน้า ต่อไป" at bounding box center [455, 814] width 519 height 33
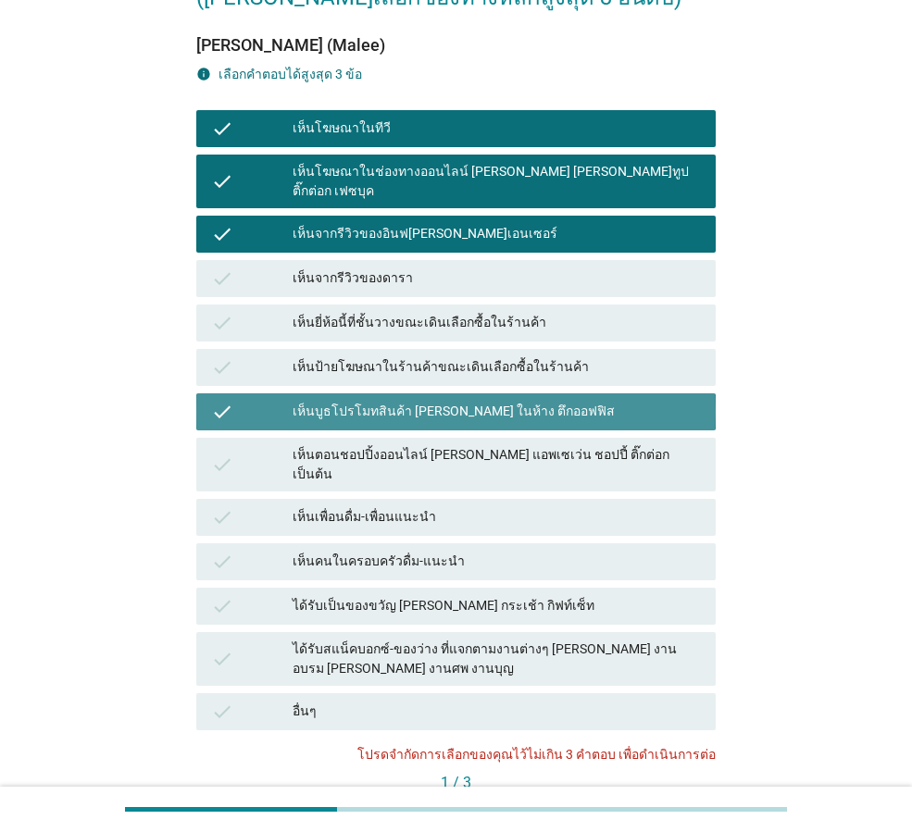
click at [423, 393] on div "check เห็นบูธโปรโมทสินค้า [PERSON_NAME] ในห้าง ตึกออฟฟิส" at bounding box center [455, 411] width 519 height 37
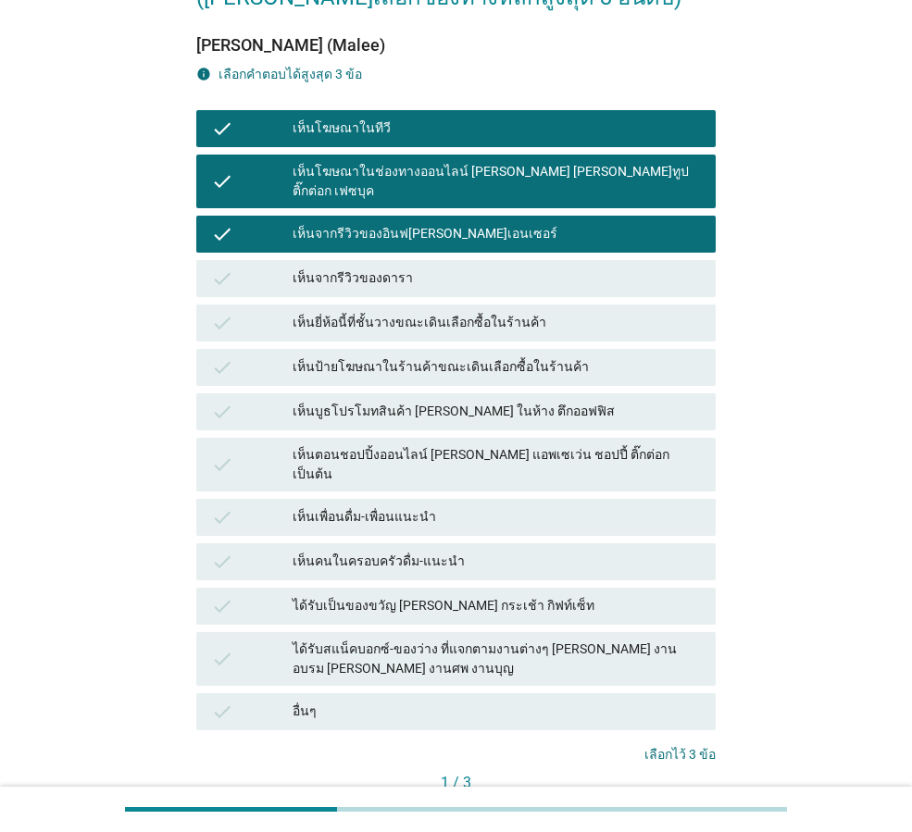
click at [673, 804] on div "ต่อไป" at bounding box center [675, 813] width 52 height 19
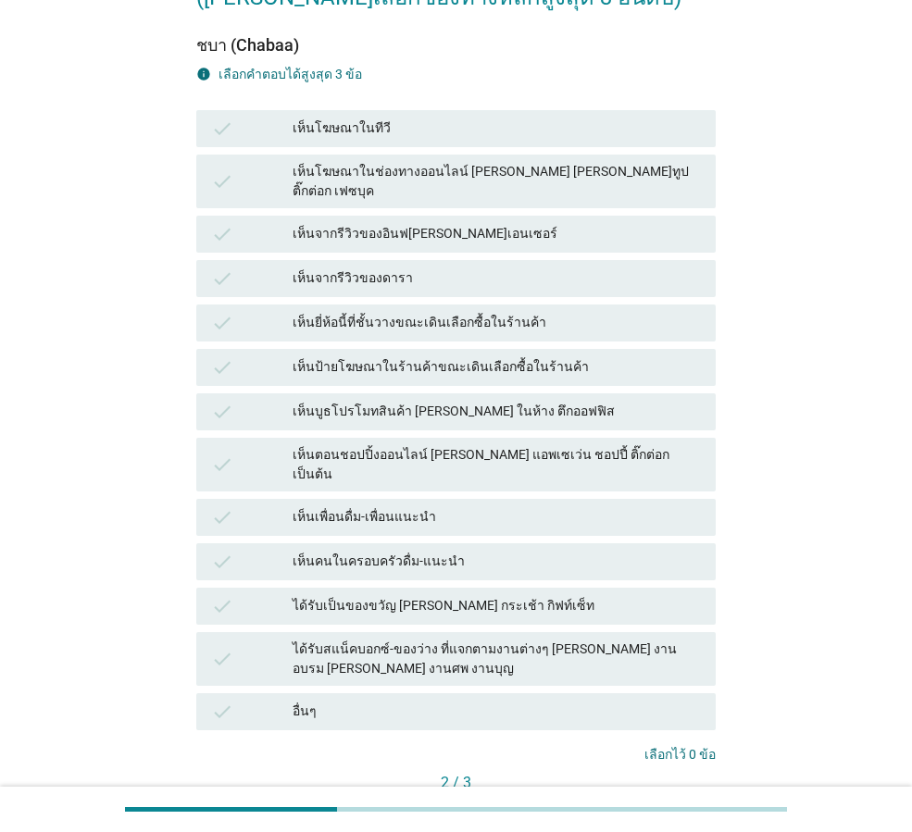
scroll to position [0, 0]
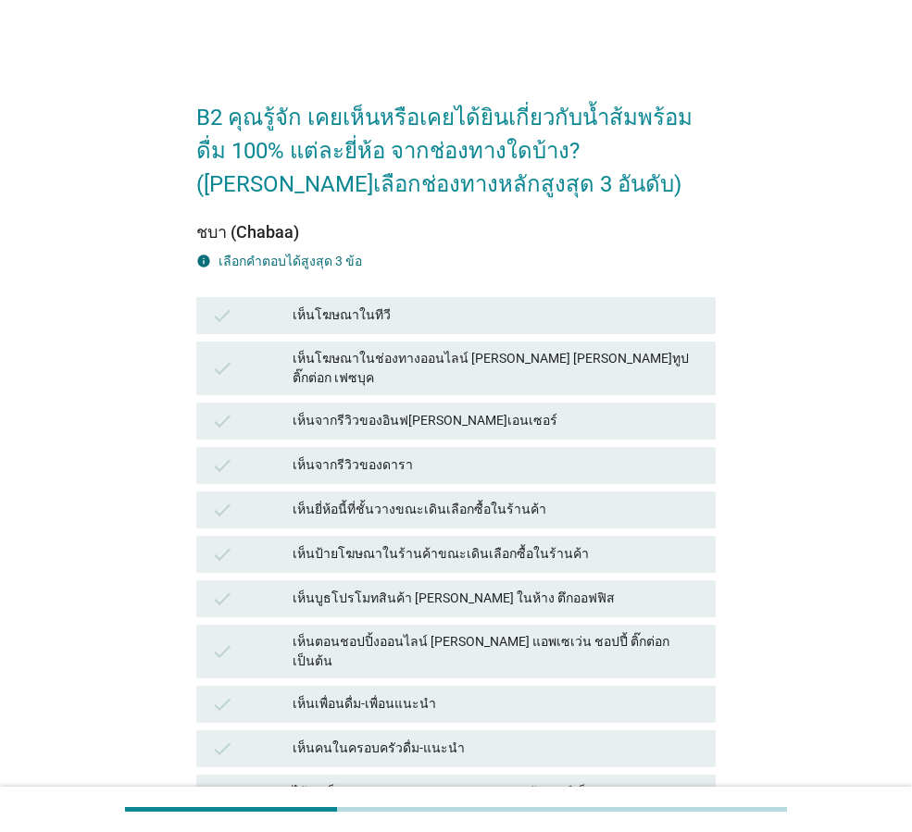
click at [495, 443] on div "check เห็นจากรีวิวของดารา" at bounding box center [456, 465] width 527 height 44
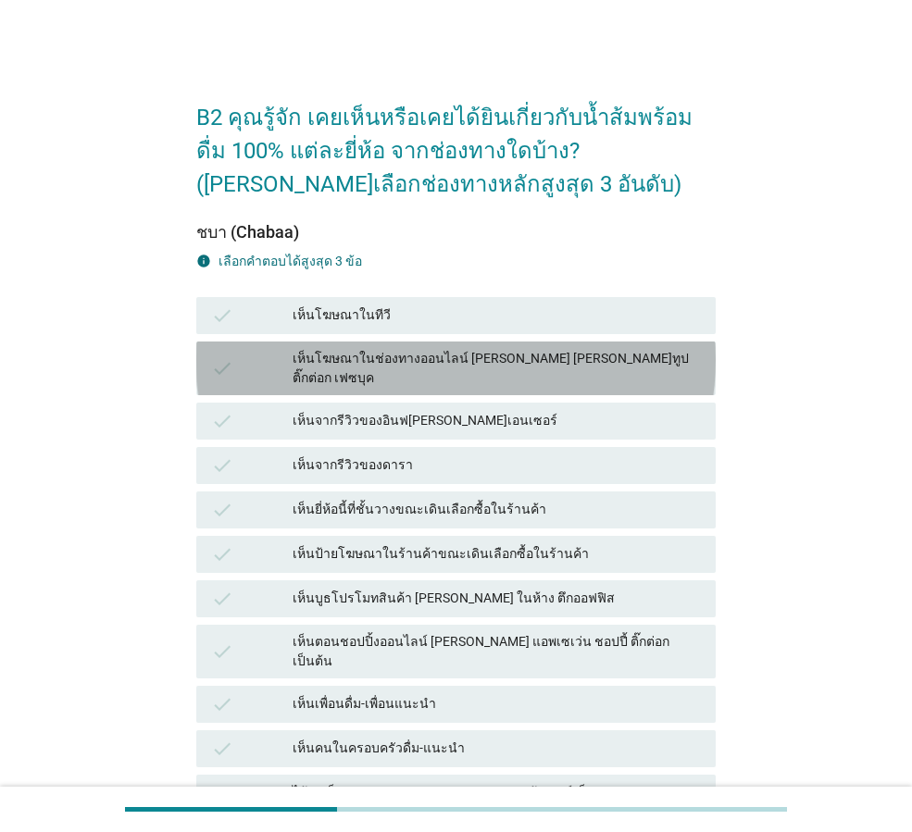
click at [537, 357] on div "เห็นโฆษณาในช่องทางออนไลน์ [PERSON_NAME] [PERSON_NAME]ทูป ติ๊กต่อก เฟซบุค" at bounding box center [497, 368] width 408 height 39
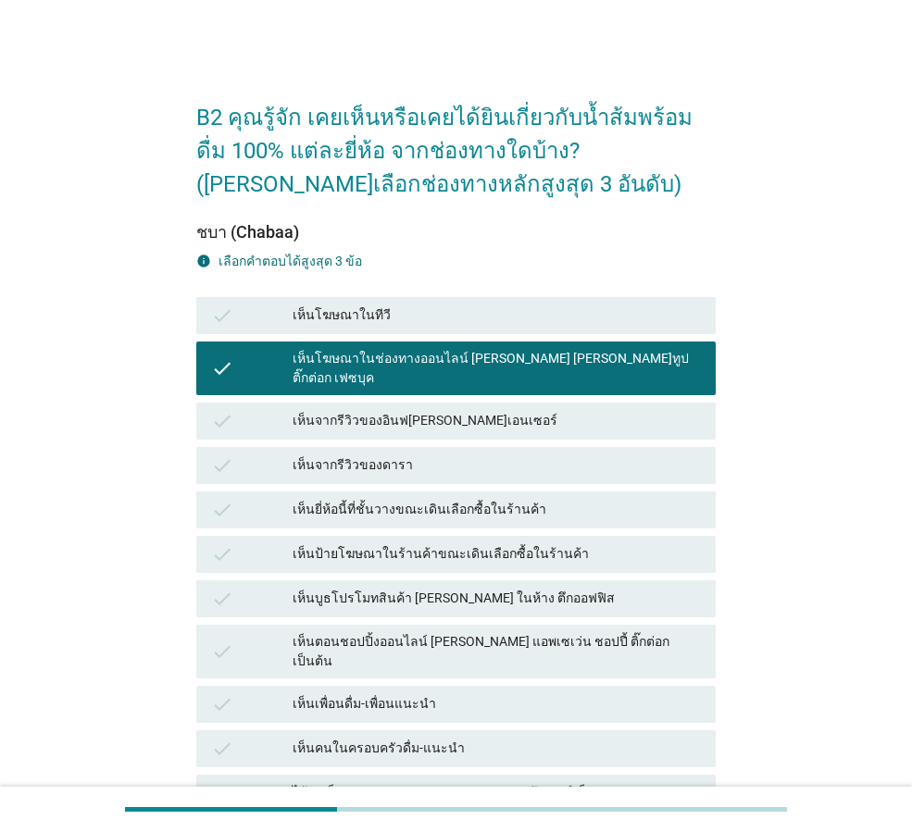
click at [535, 319] on div "เห็นโฆษณาในทีวี" at bounding box center [497, 316] width 408 height 22
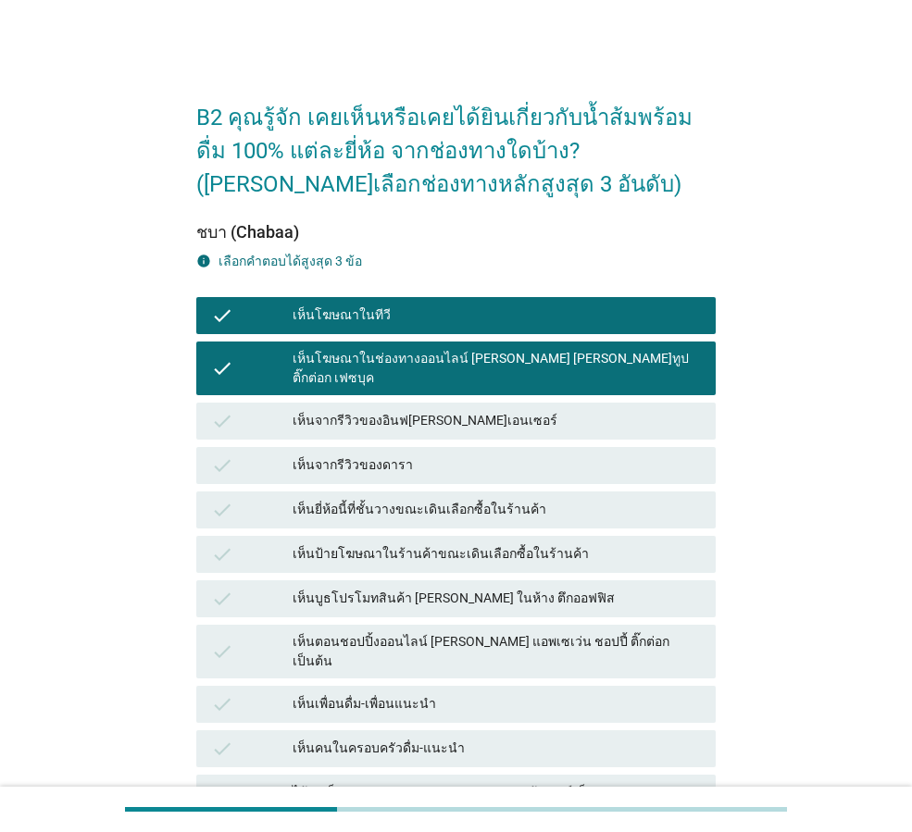
click at [530, 632] on div "เห็นตอนชอปปิ้งออนไลน์ [PERSON_NAME] แอพเซเว่น ชอปปี้ ติ๊กต่อก เป็นต้น" at bounding box center [497, 651] width 408 height 39
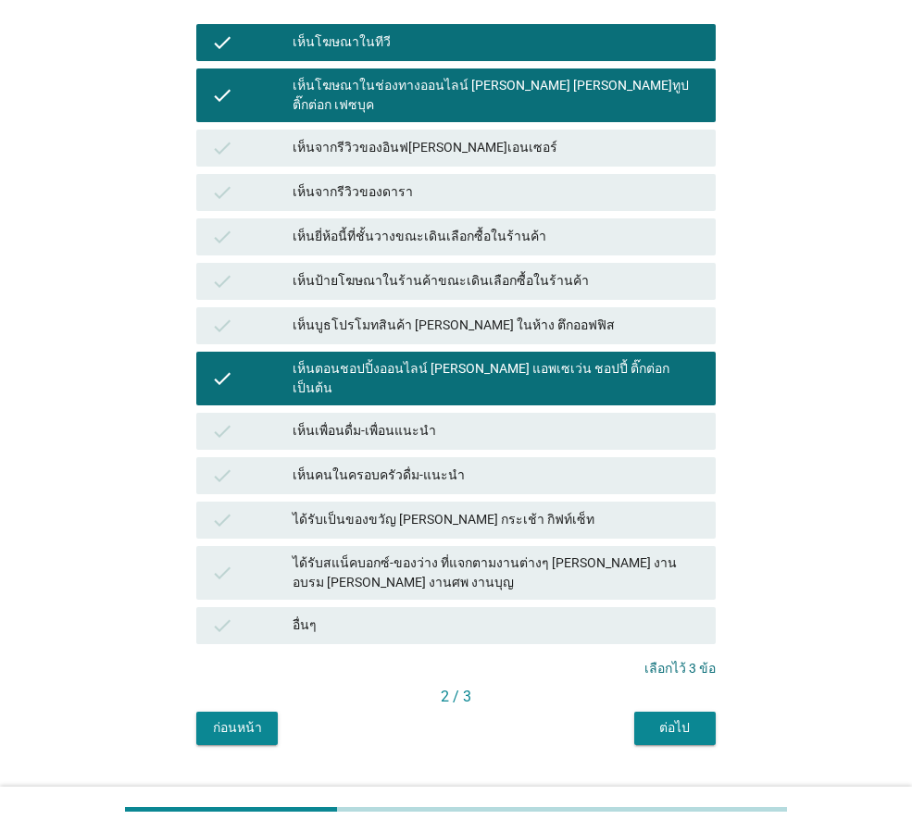
scroll to position [280, 0]
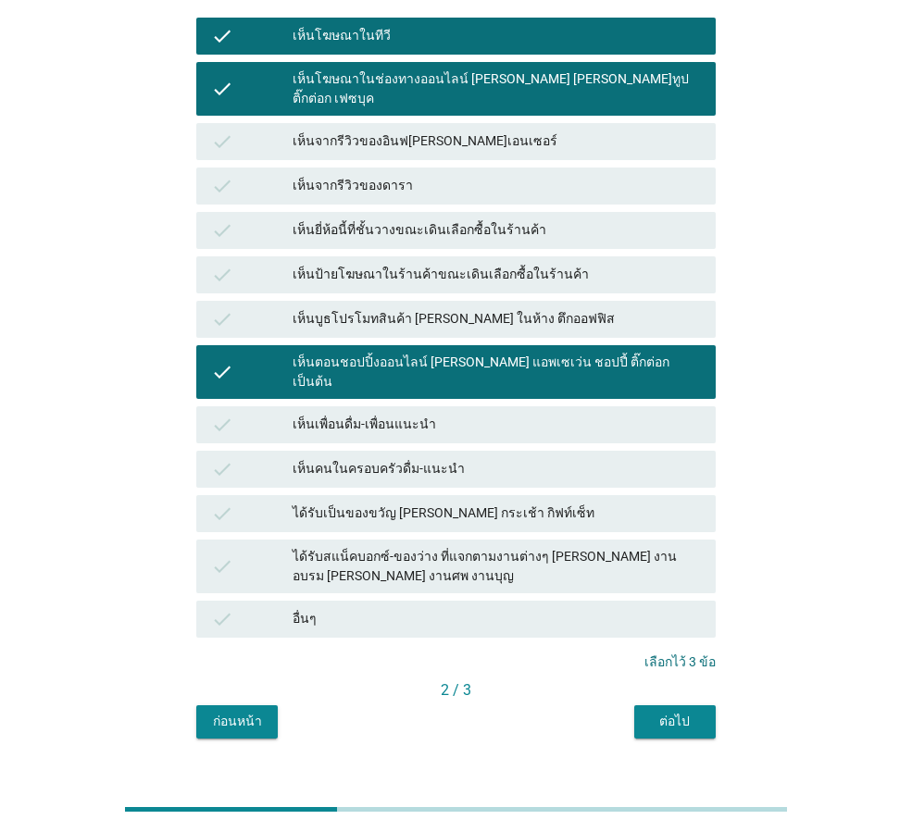
click at [690, 712] on div "ต่อไป" at bounding box center [675, 721] width 52 height 19
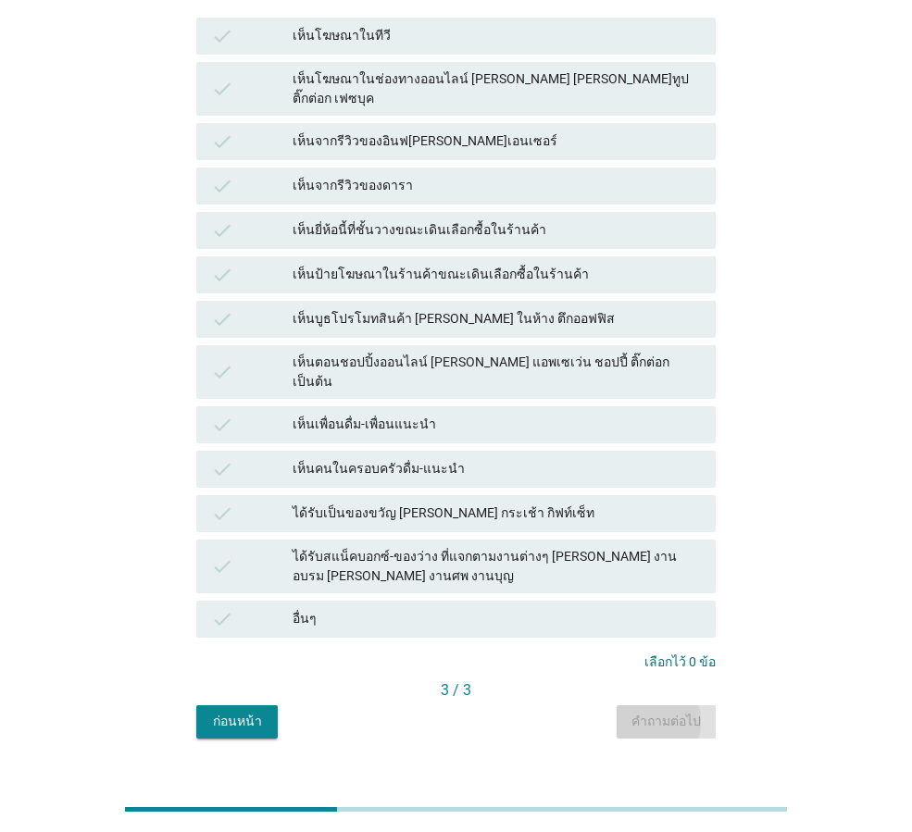
scroll to position [0, 0]
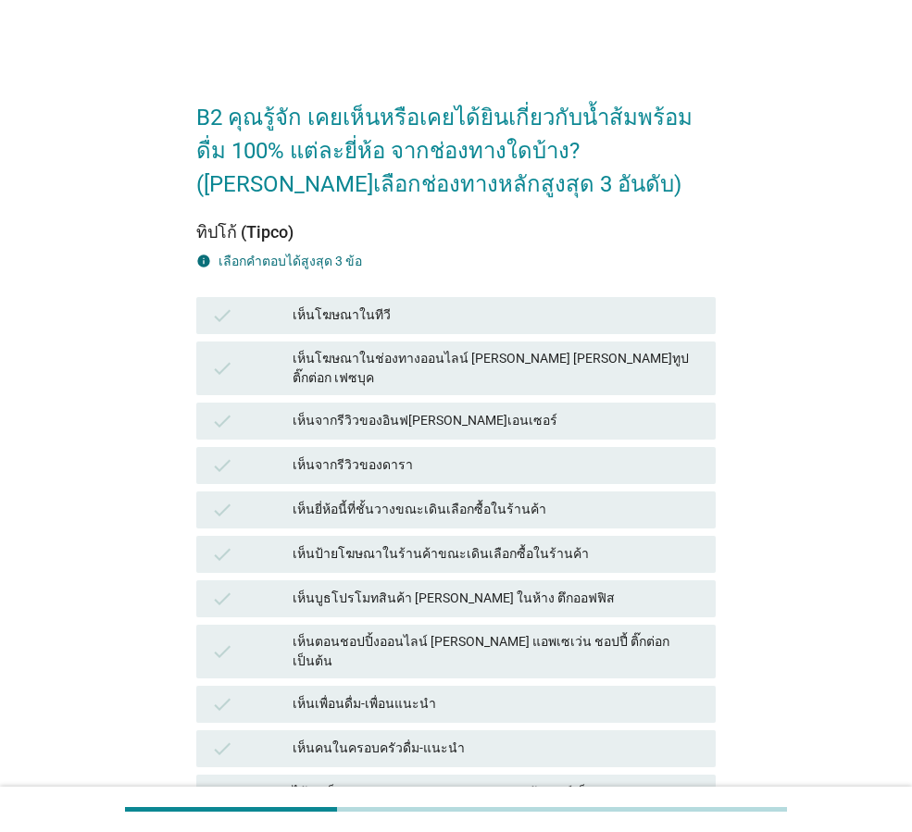
click at [368, 313] on div "เห็นโฆษณาในทีวี" at bounding box center [497, 316] width 408 height 22
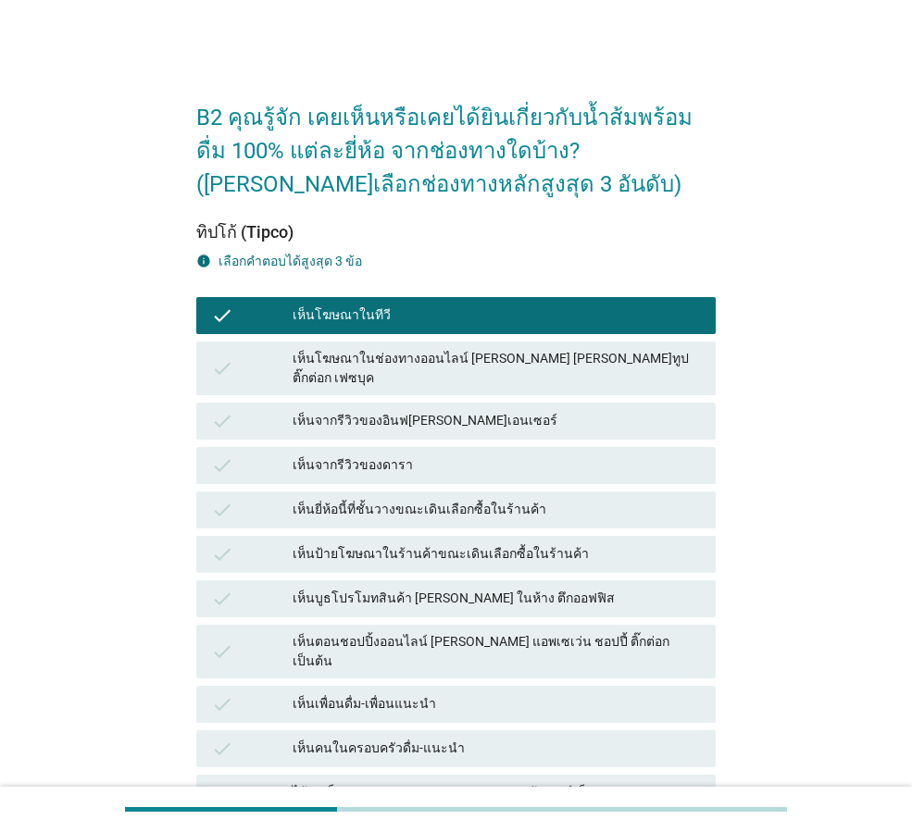
click at [462, 499] on div "เห็นยี่ห้อนี้ที่ชั้นวางขณะเดินเลือกซื้อในร้านค้า" at bounding box center [497, 510] width 408 height 22
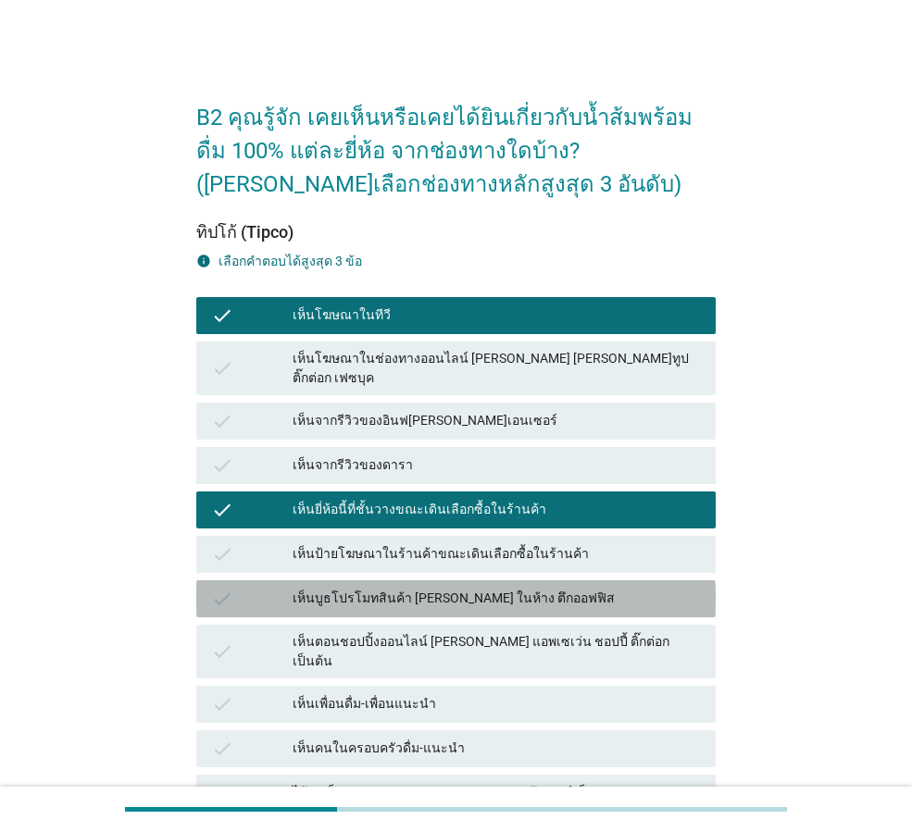
click at [476, 588] on div "เห็นบูธโปรโมทสินค้า [PERSON_NAME] ในห้าง ตึกออฟฟิส" at bounding box center [497, 599] width 408 height 22
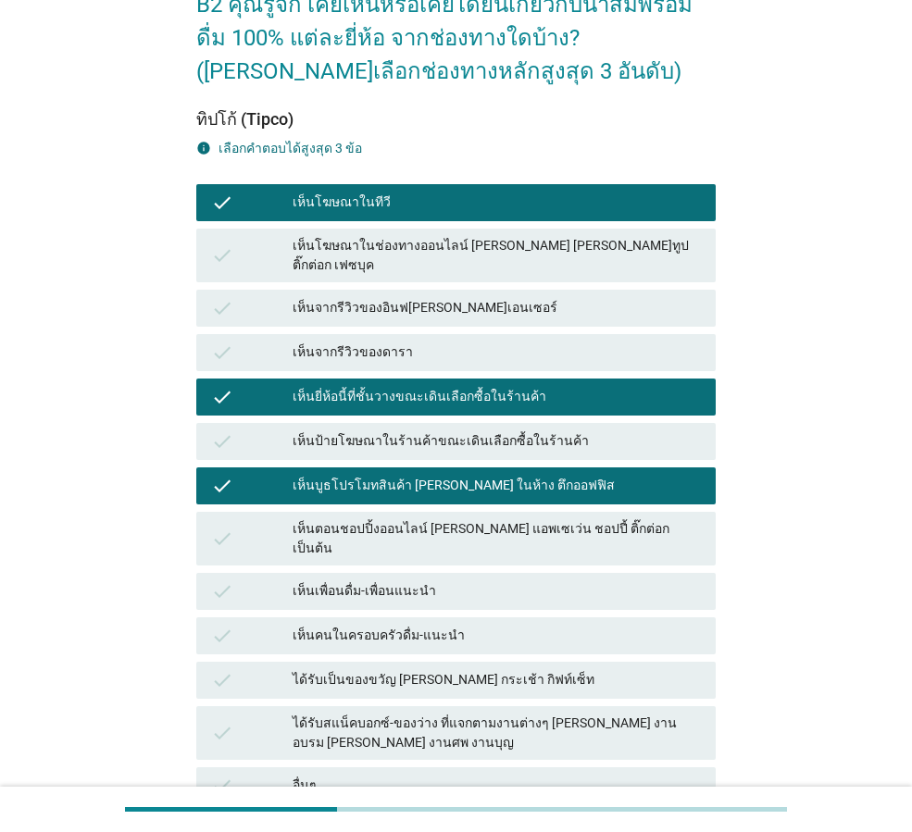
scroll to position [187, 0]
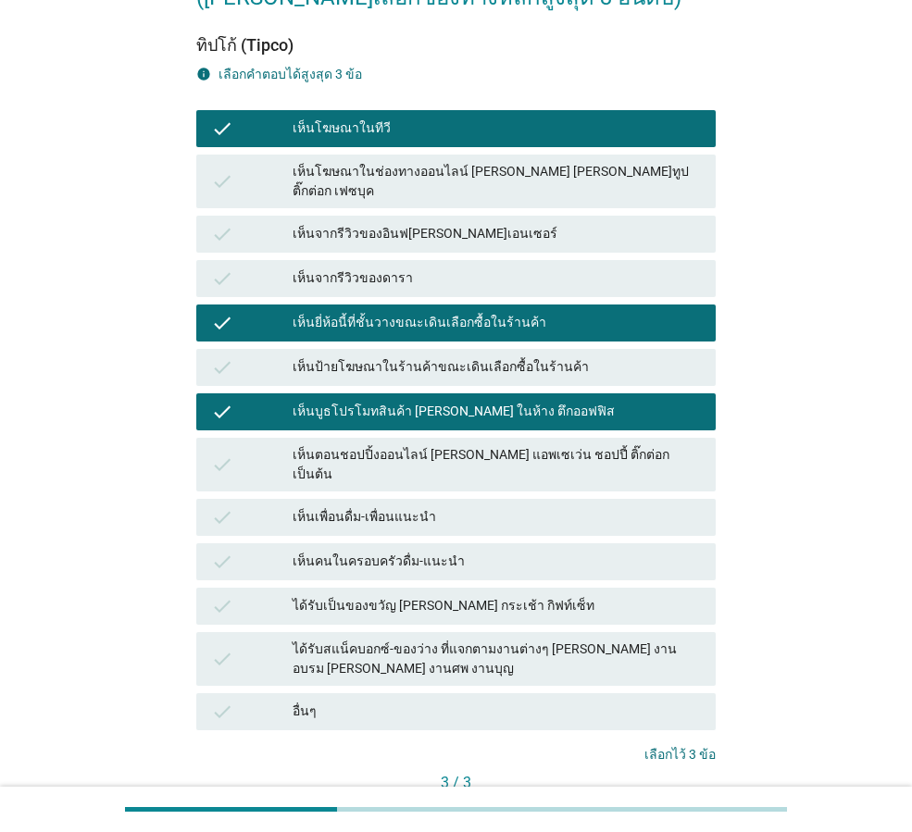
click at [654, 798] on button "คำถามต่อไป" at bounding box center [666, 814] width 99 height 33
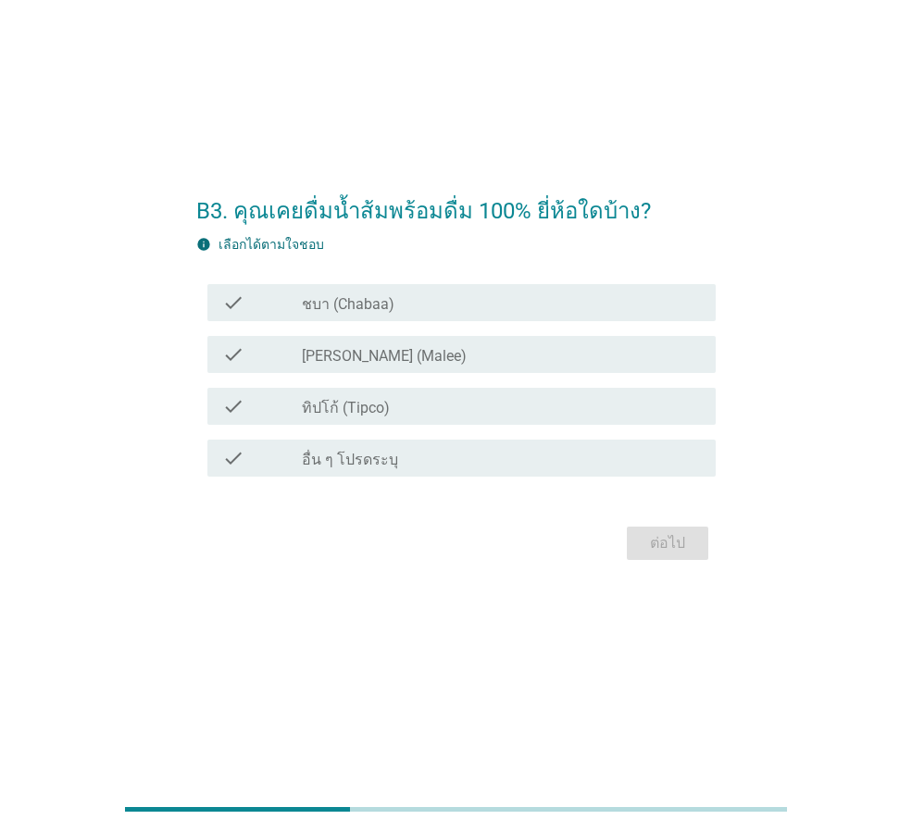
scroll to position [0, 0]
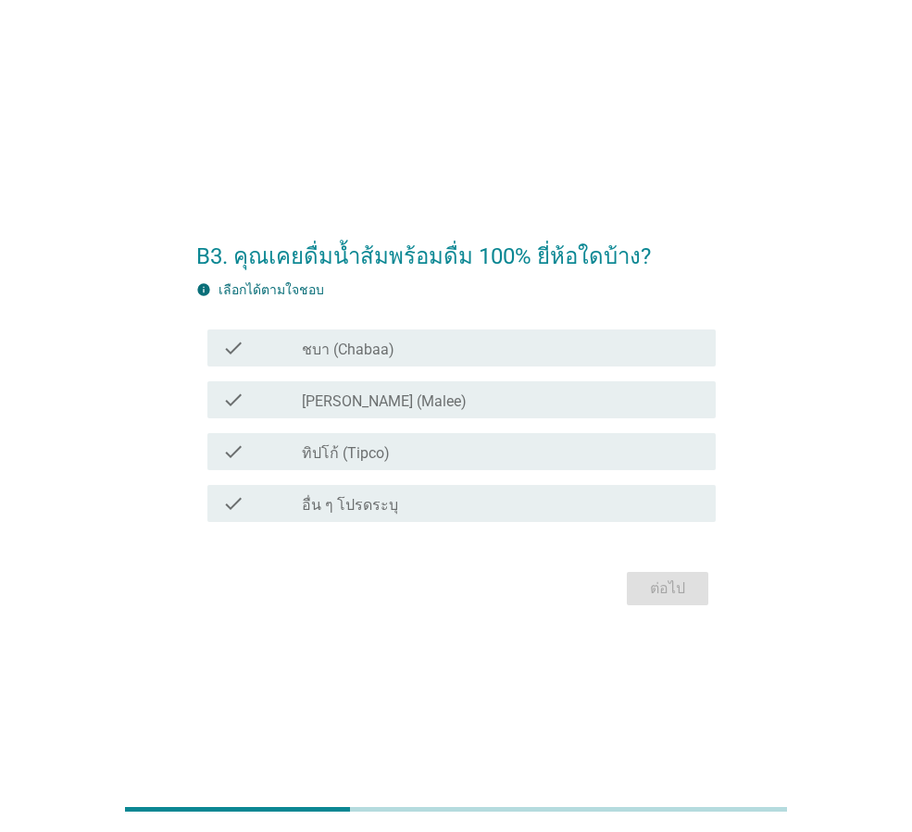
click at [333, 416] on div "check check_box_outline_blank [PERSON_NAME] (Malee)" at bounding box center [461, 399] width 508 height 37
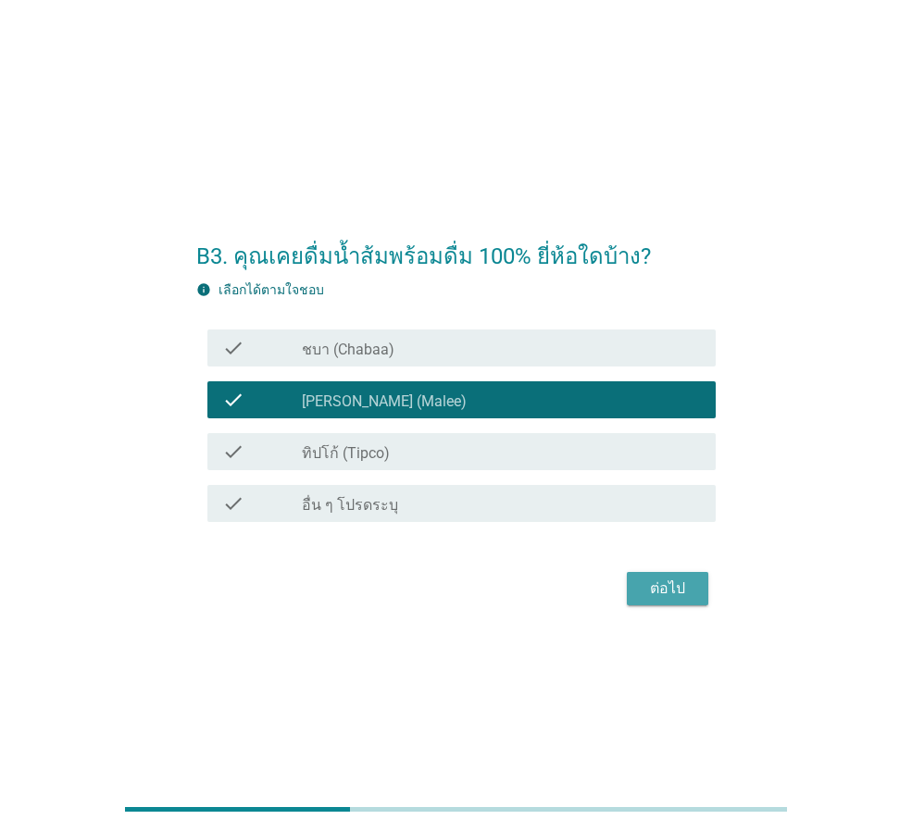
click at [661, 595] on div "ต่อไป" at bounding box center [668, 589] width 52 height 22
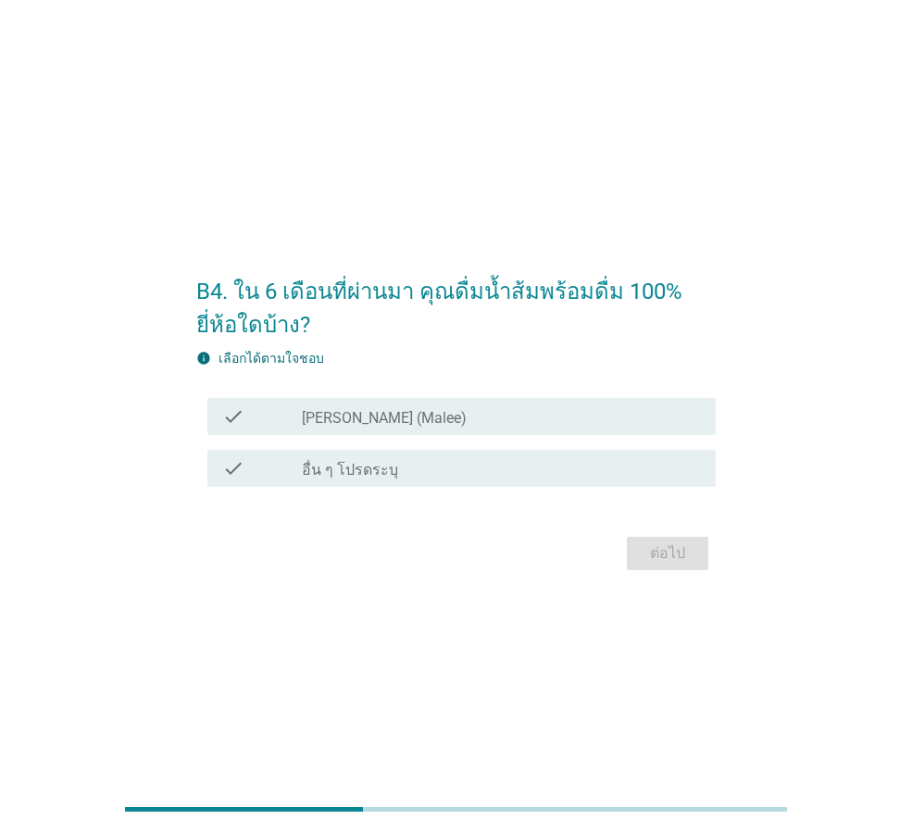
click at [562, 425] on div "check_box [PERSON_NAME] (Malee)" at bounding box center [501, 416] width 399 height 22
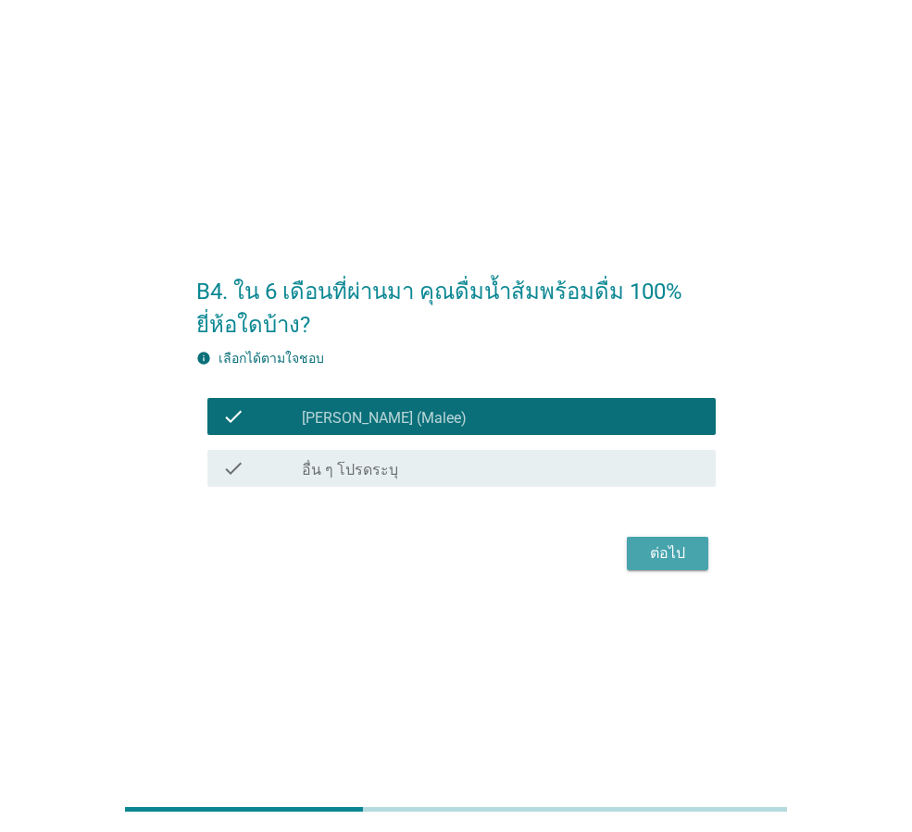
click at [683, 548] on div "ต่อไป" at bounding box center [668, 553] width 52 height 22
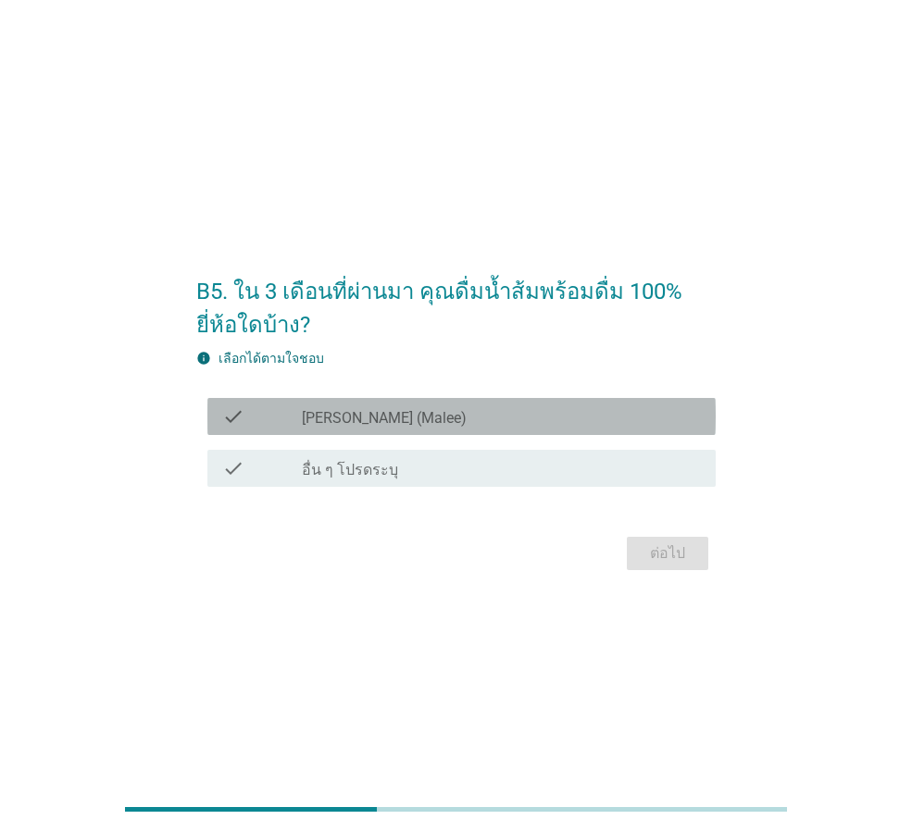
click at [413, 420] on div "check_box [PERSON_NAME] (Malee)" at bounding box center [501, 416] width 399 height 22
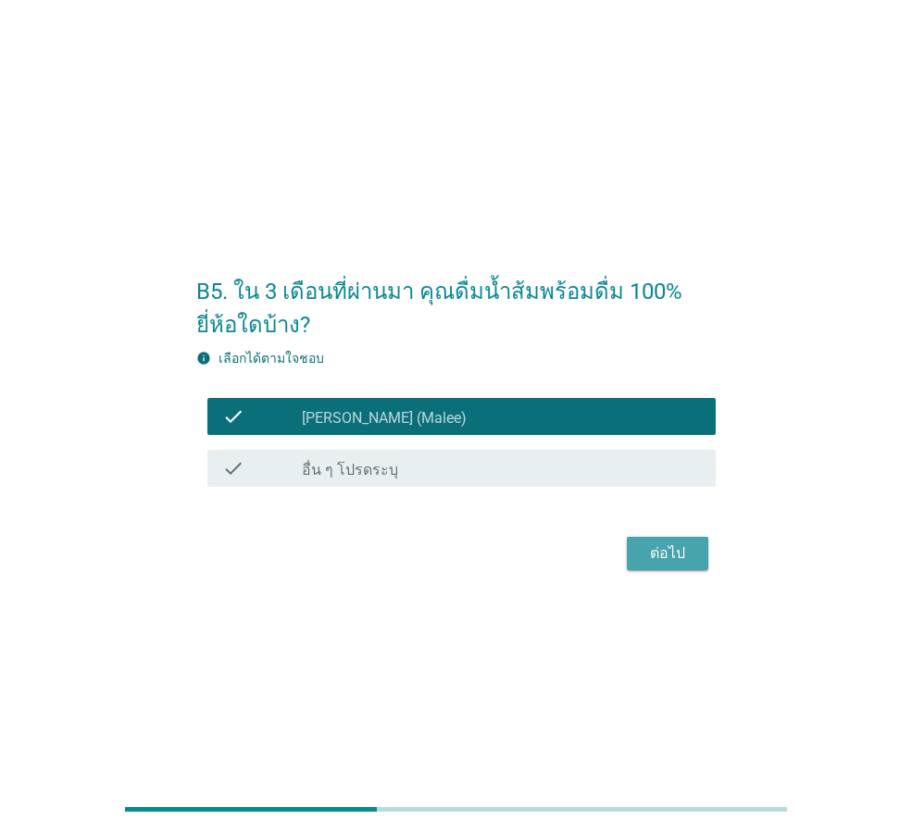
click at [655, 552] on div "ต่อไป" at bounding box center [668, 553] width 52 height 22
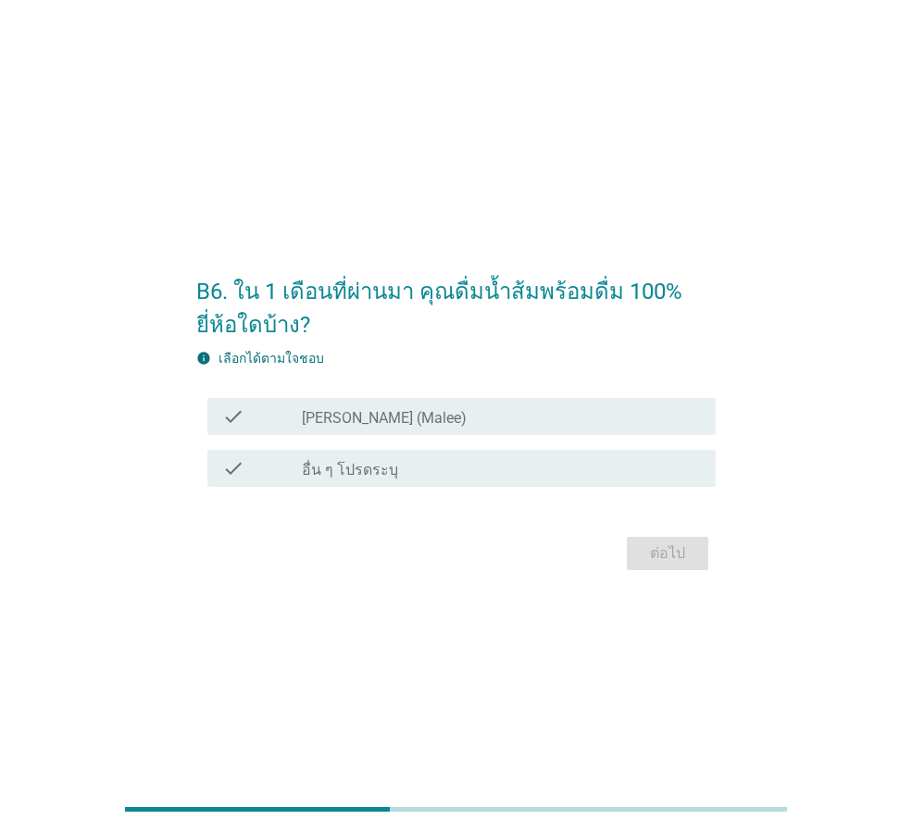
click at [621, 428] on div "check check_box [PERSON_NAME] (Malee)" at bounding box center [461, 416] width 508 height 37
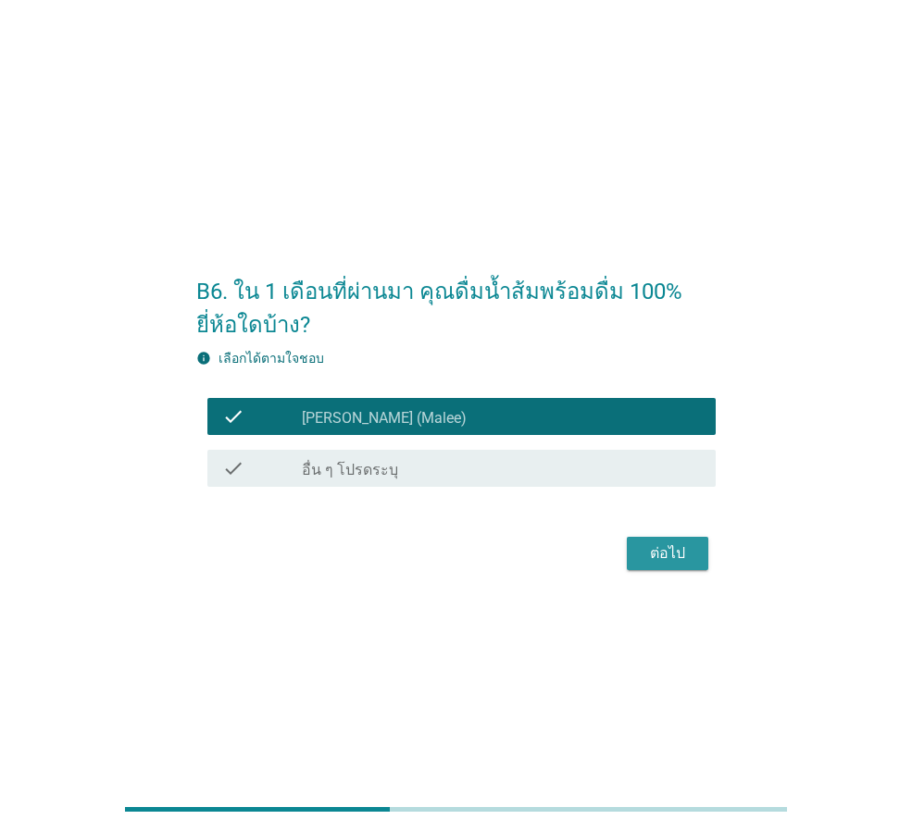
click at [676, 551] on div "ต่อไป" at bounding box center [668, 553] width 52 height 22
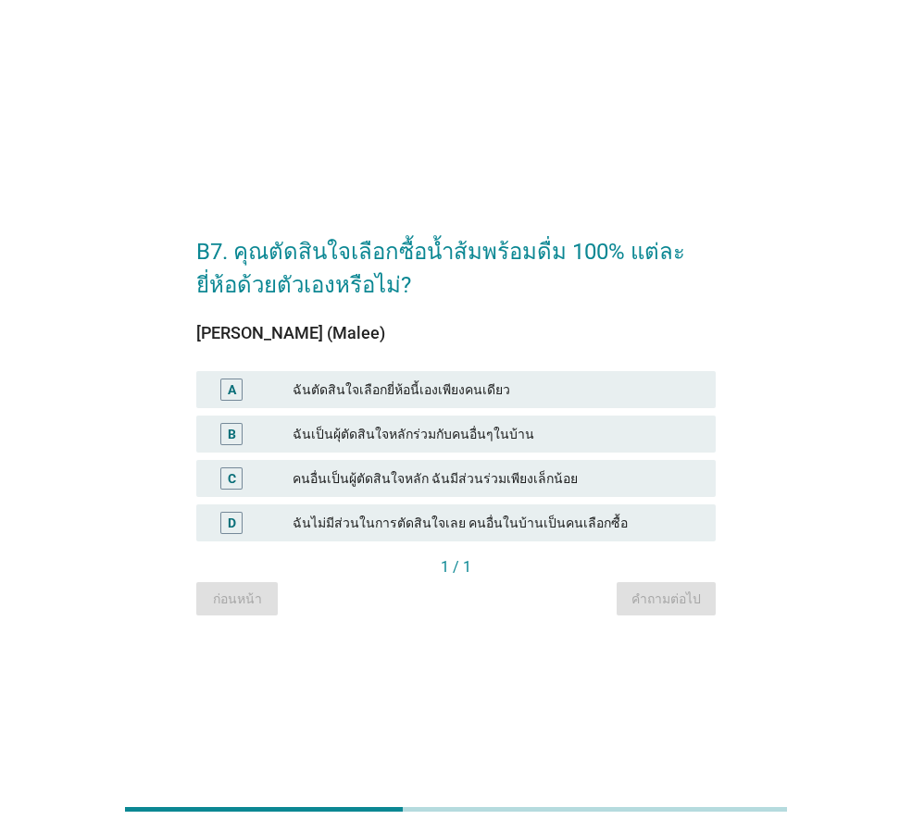
click at [296, 432] on div "ฉันเป็นผุ้ตัดสินใจหลักร่วมกับคนอื่นๆในบ้าน" at bounding box center [497, 434] width 408 height 22
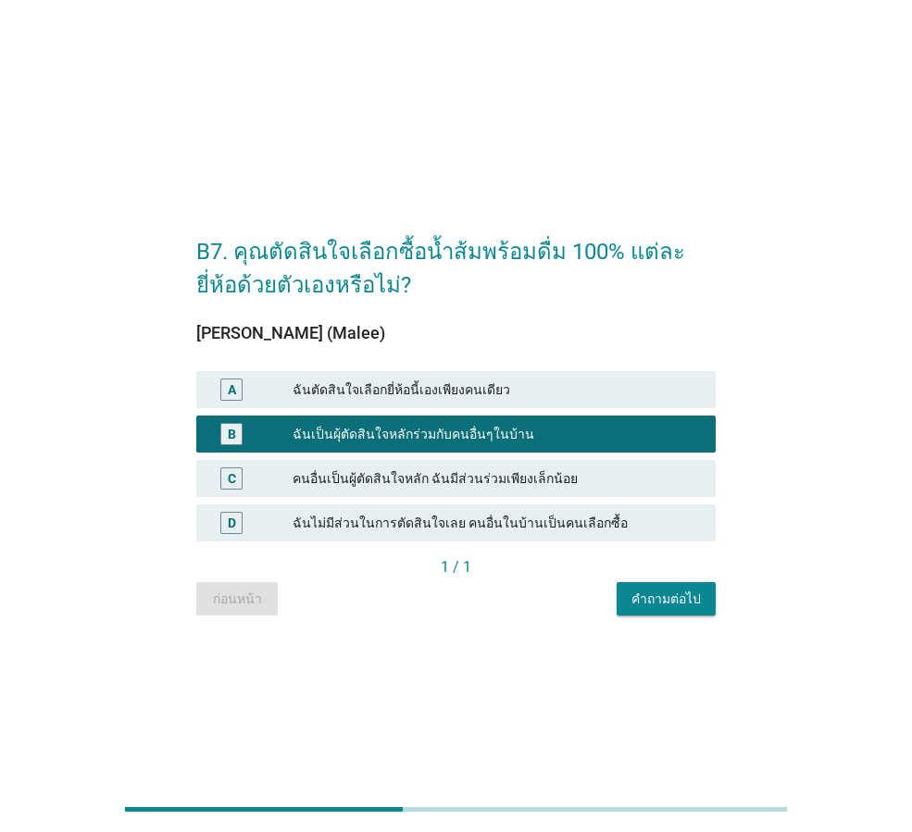
click at [507, 397] on div "ฉันตัดสินใจเลือกยี่ห้อนี้เองเพียงคนเดียว" at bounding box center [497, 390] width 408 height 22
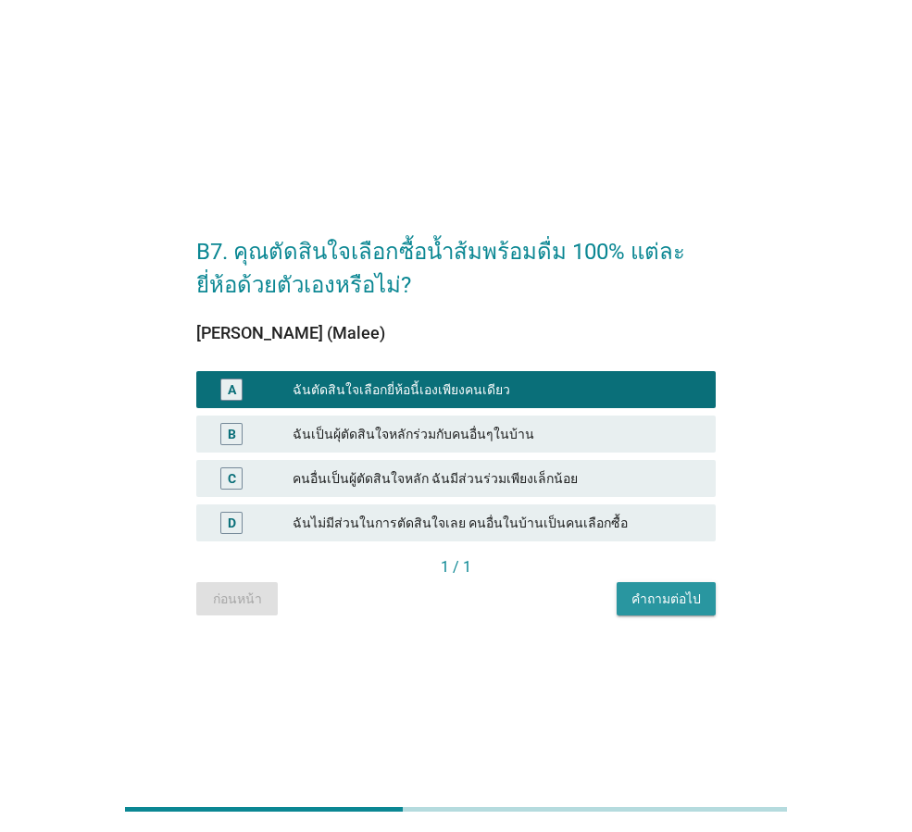
click at [685, 592] on div "คำถามต่อไป" at bounding box center [665, 599] width 69 height 19
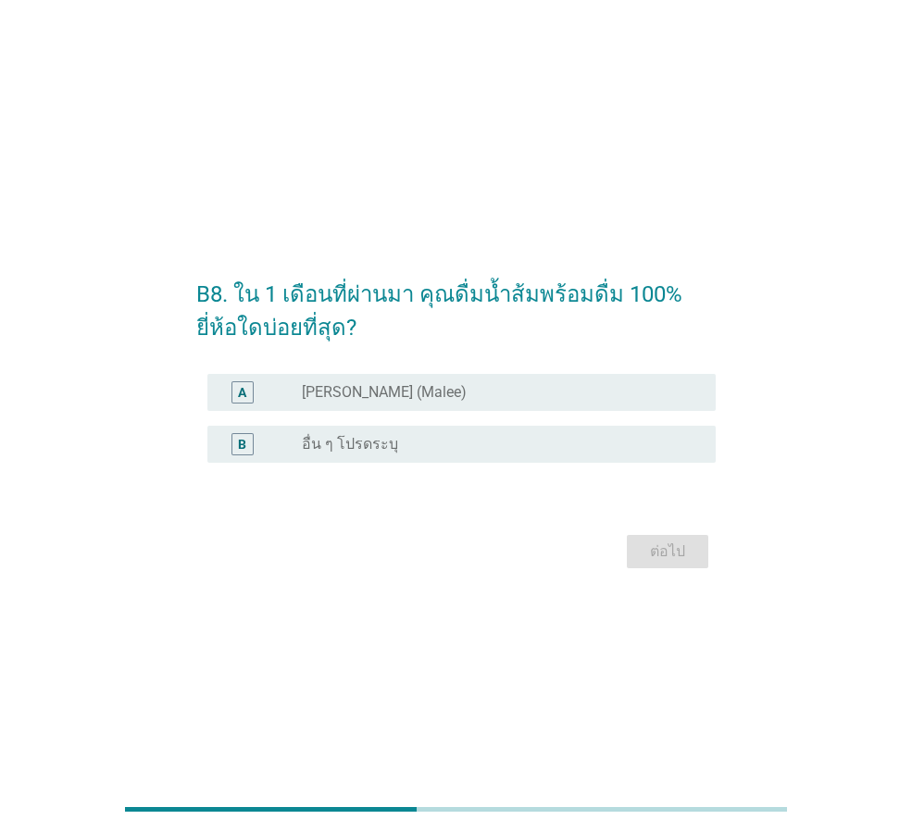
click at [309, 394] on label "[PERSON_NAME] (Malee)" at bounding box center [384, 392] width 165 height 19
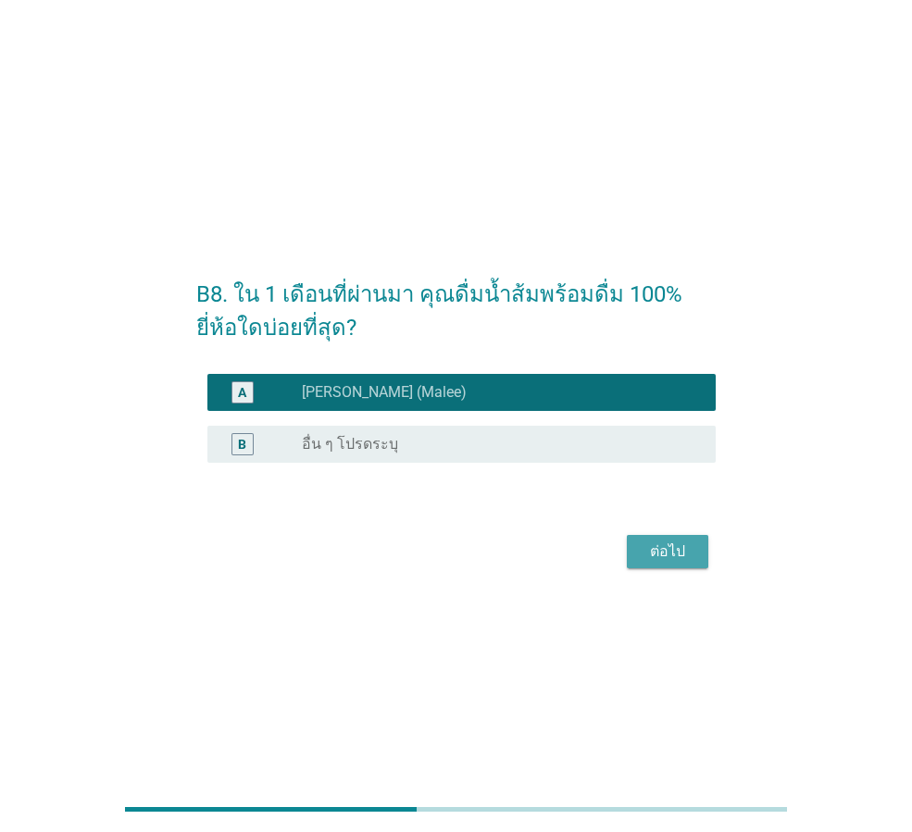
click at [644, 555] on div "ต่อไป" at bounding box center [668, 552] width 52 height 22
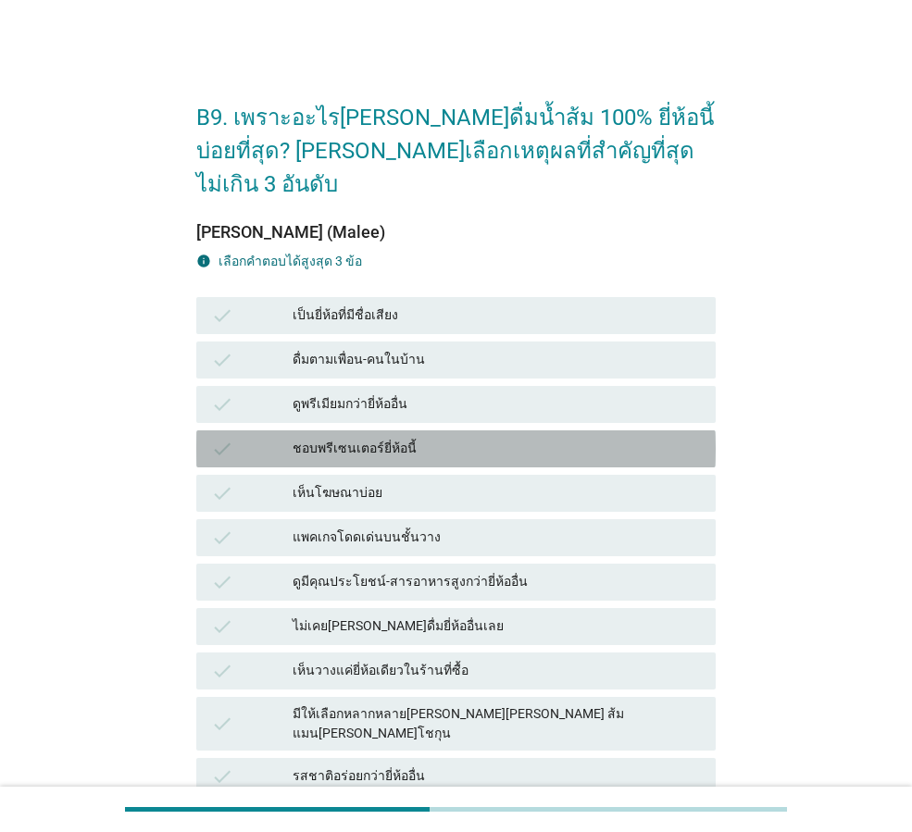
click at [433, 438] on div "ชอบพรีเซนเตอร์ยี่ห้อนี้" at bounding box center [497, 449] width 408 height 22
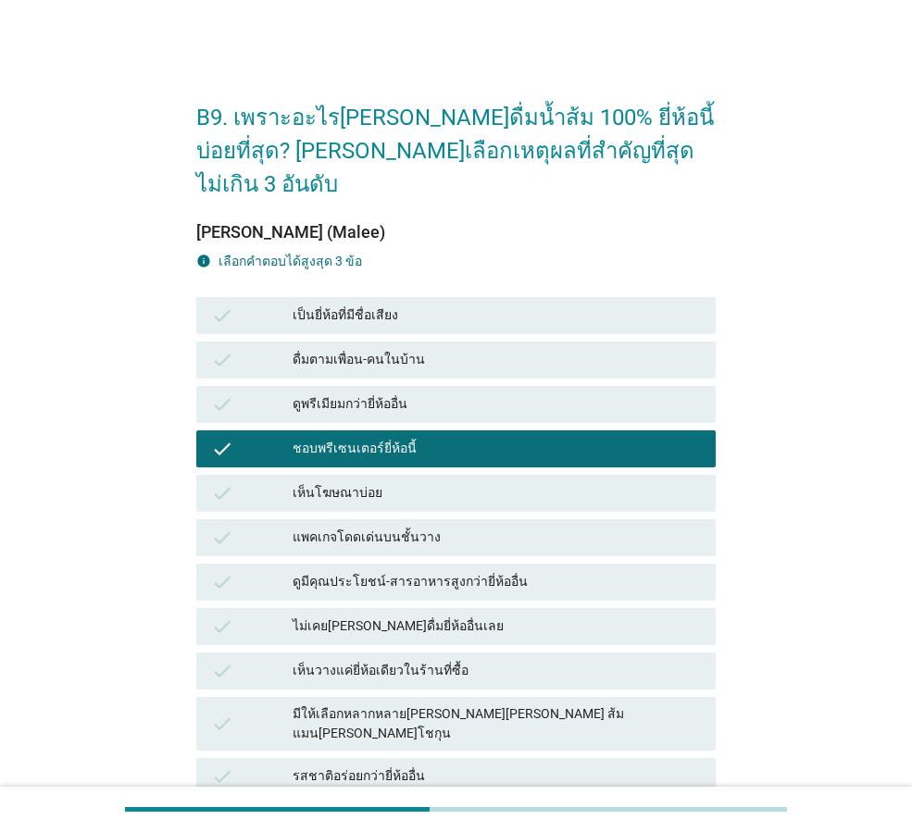
click at [457, 305] on div "เป็นยี่ห้อที่มีชื่อเสียง" at bounding box center [497, 316] width 408 height 22
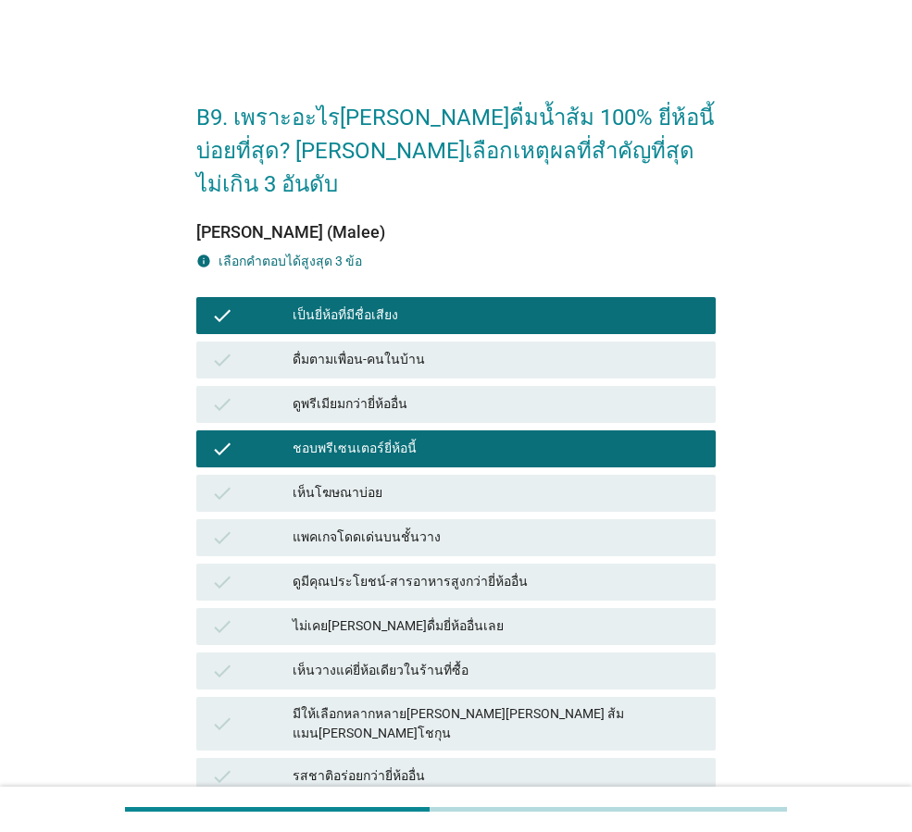
click at [482, 475] on div "check เห็นโฆษณาบ่อย" at bounding box center [455, 493] width 519 height 37
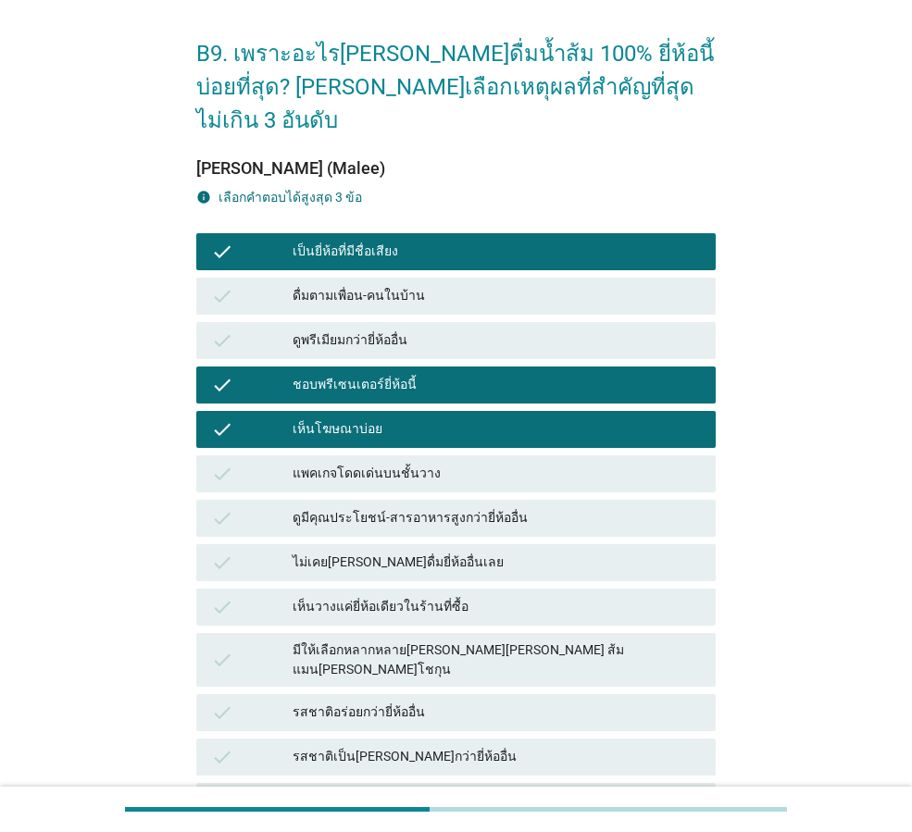
scroll to position [463, 0]
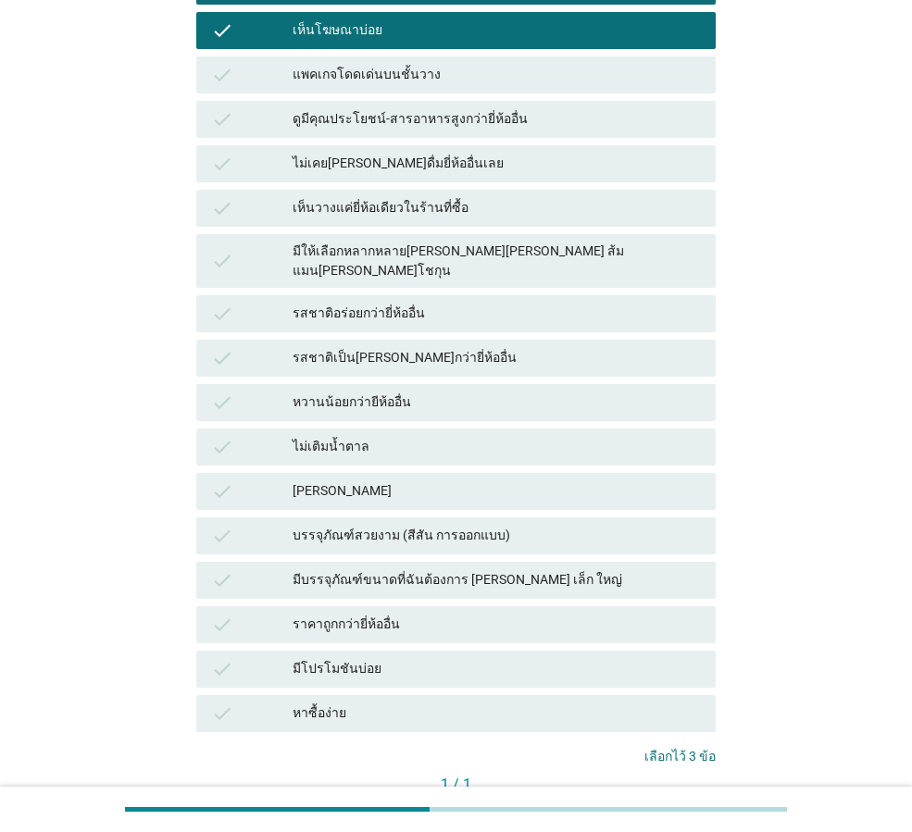
click at [670, 806] on div "คำถามต่อไป" at bounding box center [665, 815] width 69 height 19
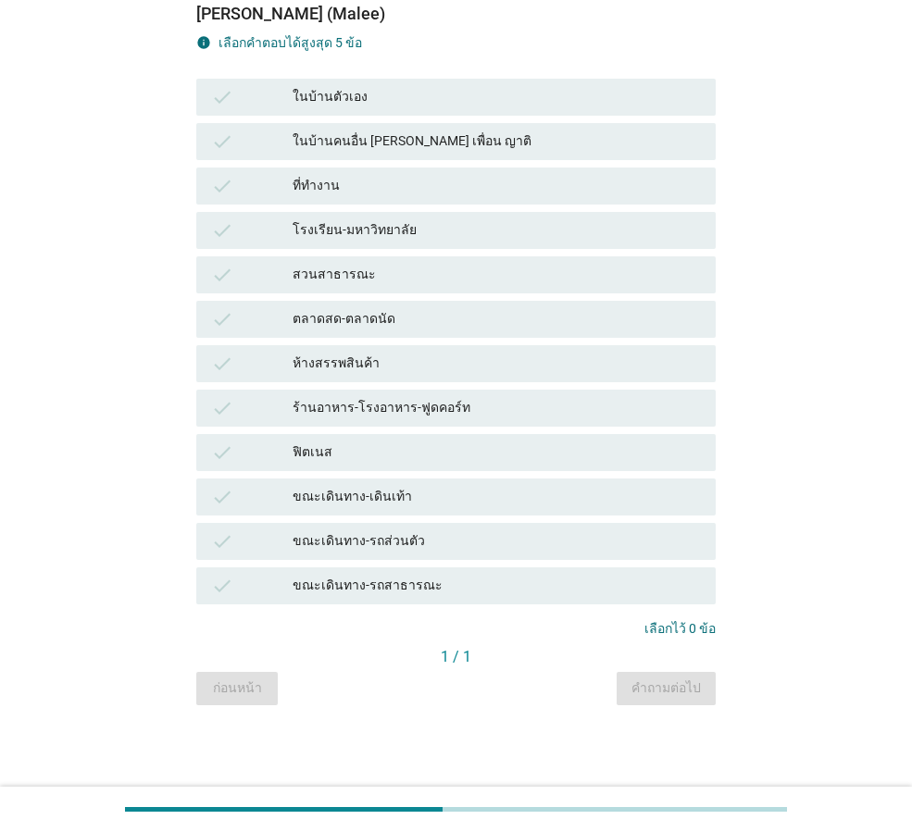
scroll to position [0, 0]
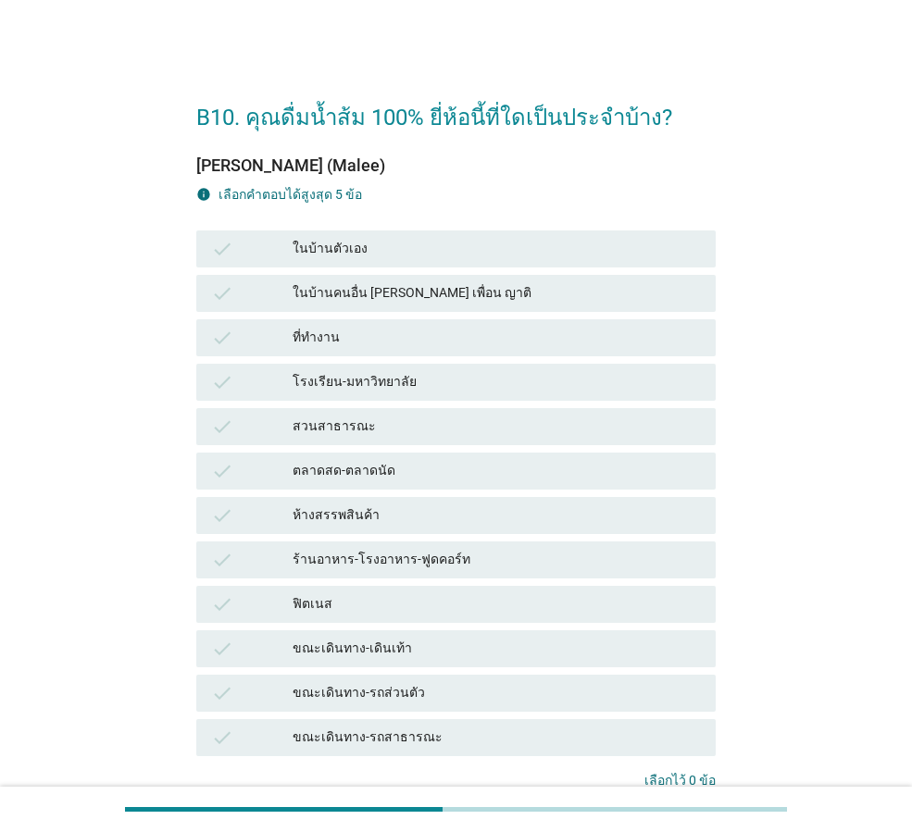
click at [398, 519] on div "ห้างสรรพสินค้า" at bounding box center [497, 516] width 408 height 22
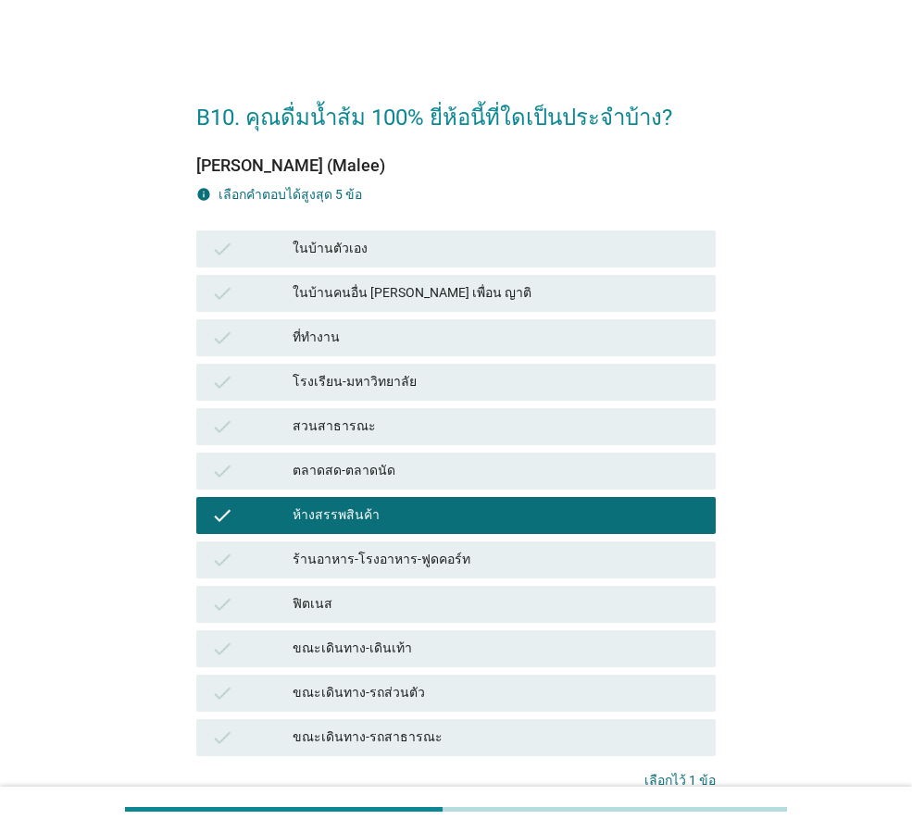
scroll to position [59, 0]
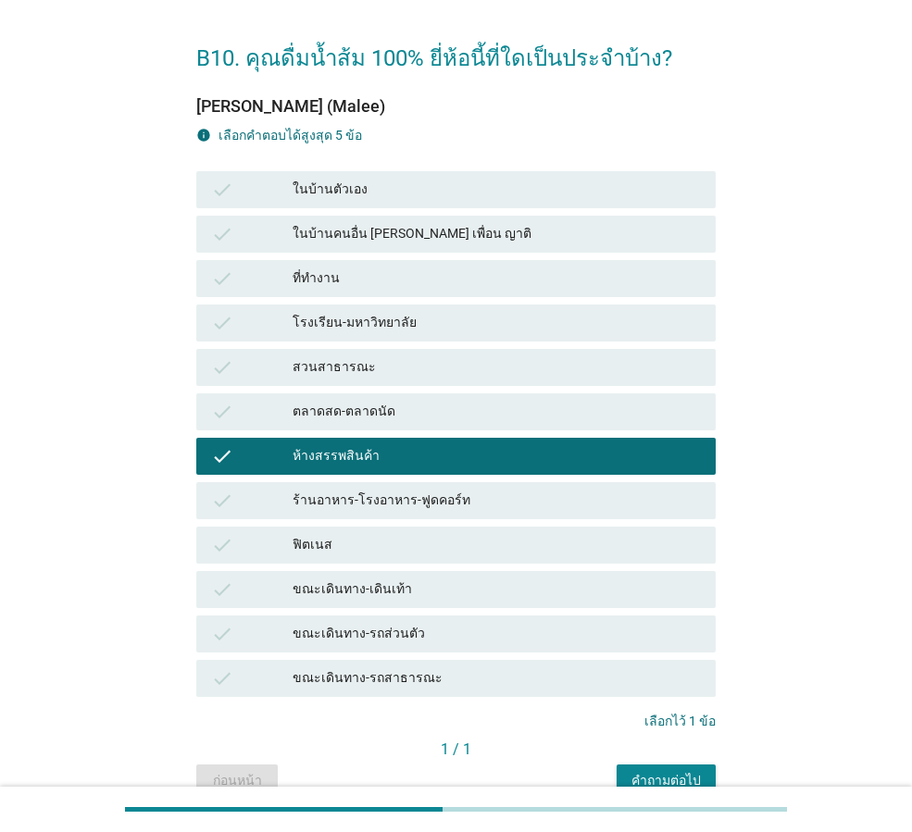
click at [541, 675] on div "ขณะเดินทาง-รถสาธารณะ" at bounding box center [497, 678] width 408 height 22
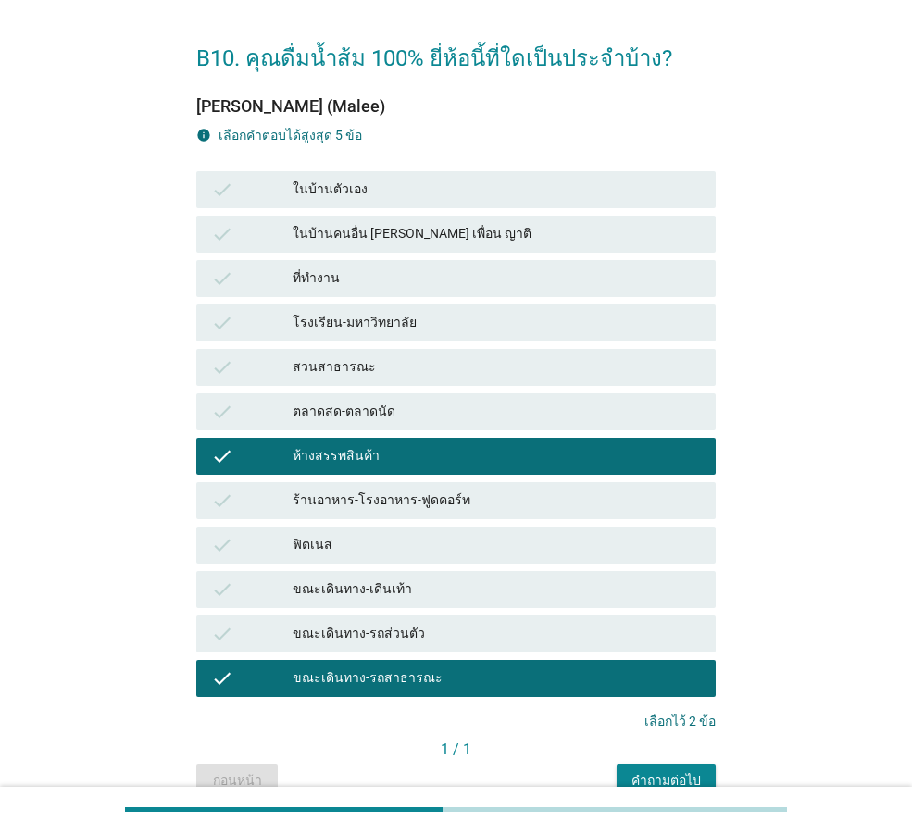
click at [672, 779] on div "คำถามต่อไป" at bounding box center [665, 780] width 69 height 19
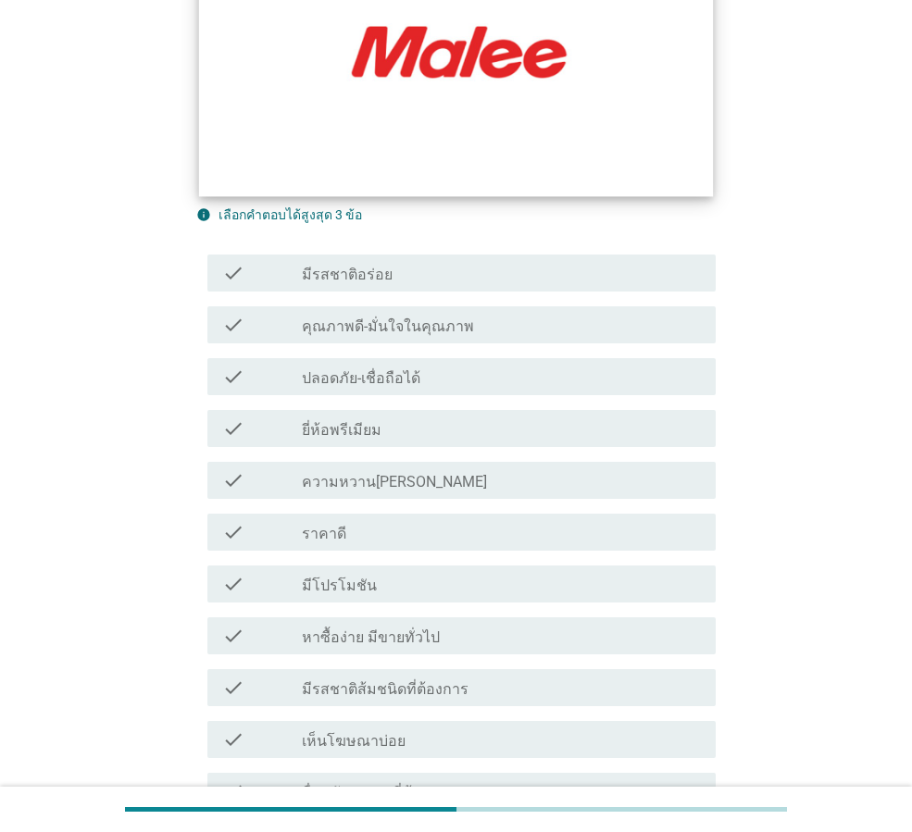
scroll to position [278, 0]
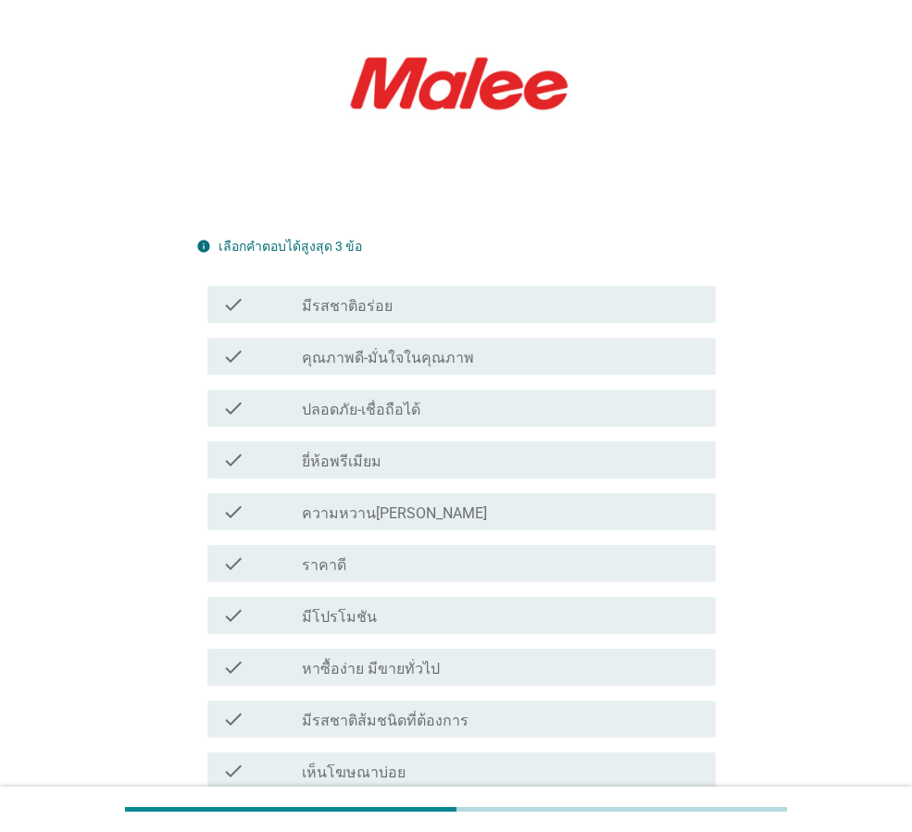
click at [384, 401] on label "ปลอดภัย-เชื่อถือได้" at bounding box center [361, 410] width 118 height 19
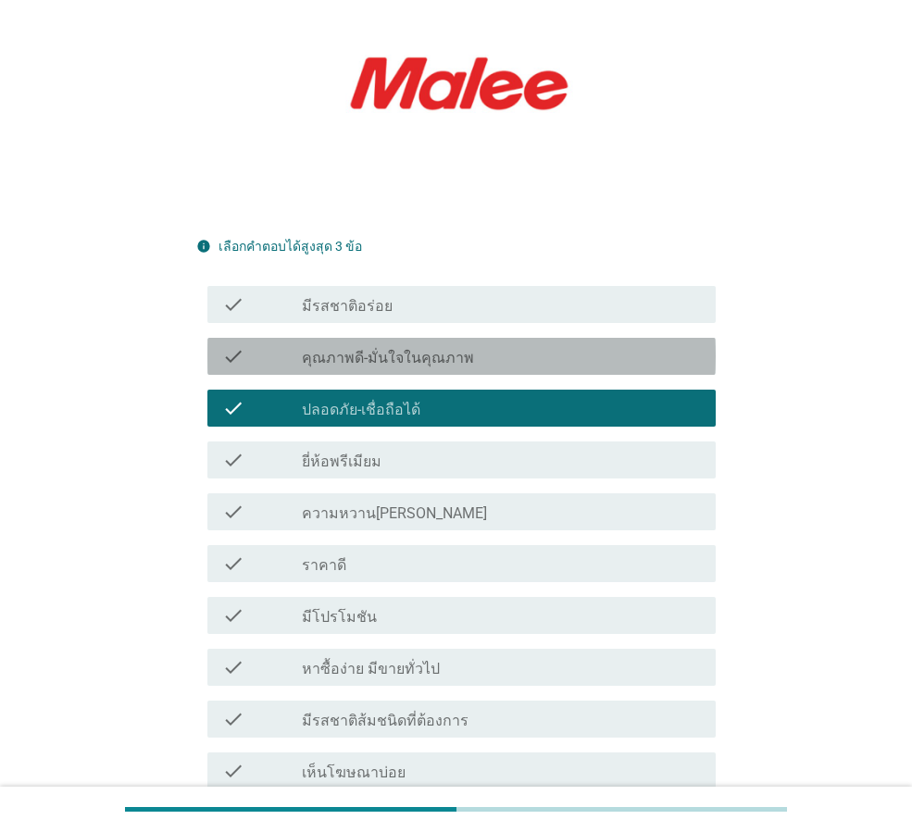
click at [400, 349] on label "คุณภาพดี-มั่นใจในคุณภาพ" at bounding box center [388, 358] width 172 height 19
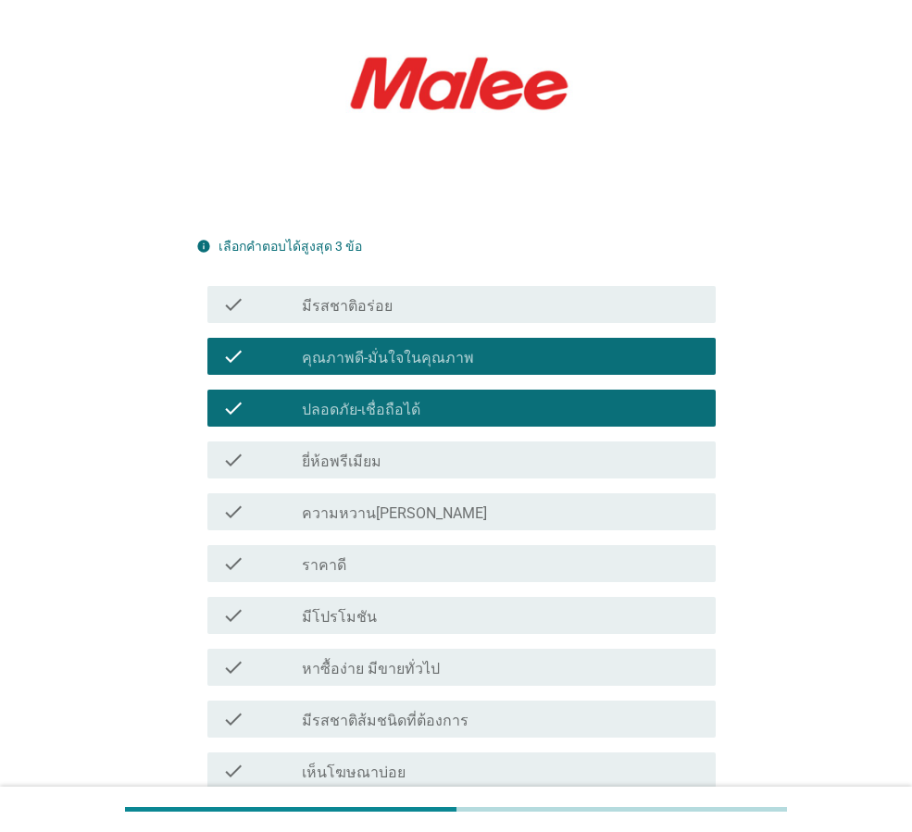
click at [416, 293] on div "check_box_outline_blank มีรสชาติอร่อย" at bounding box center [501, 304] width 399 height 22
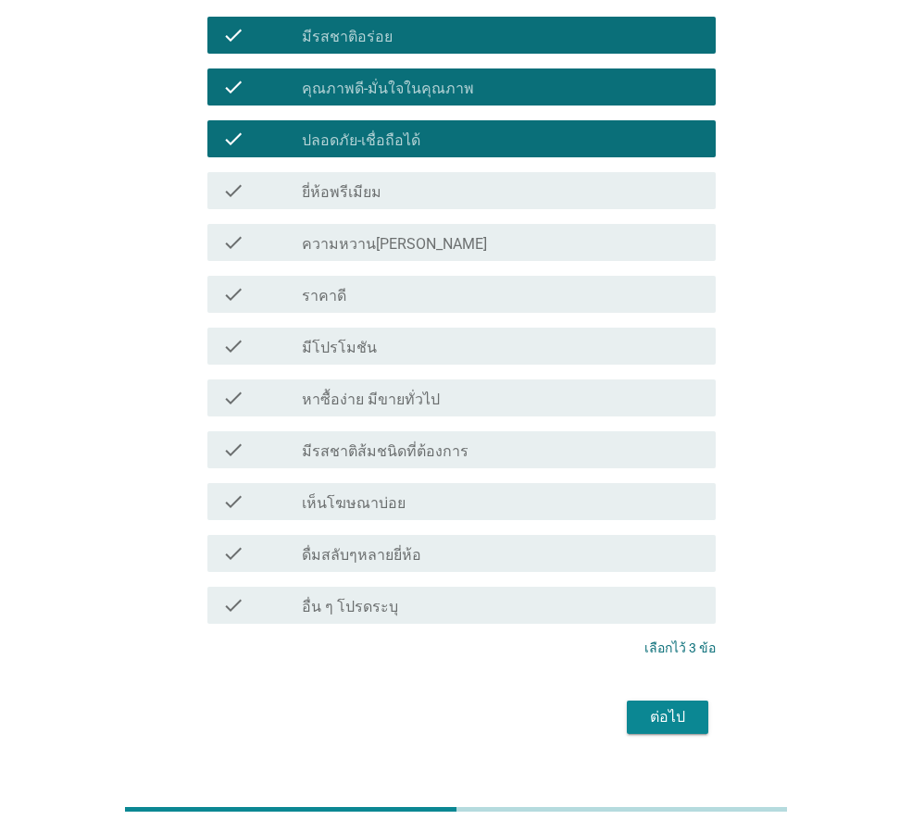
scroll to position [548, 0]
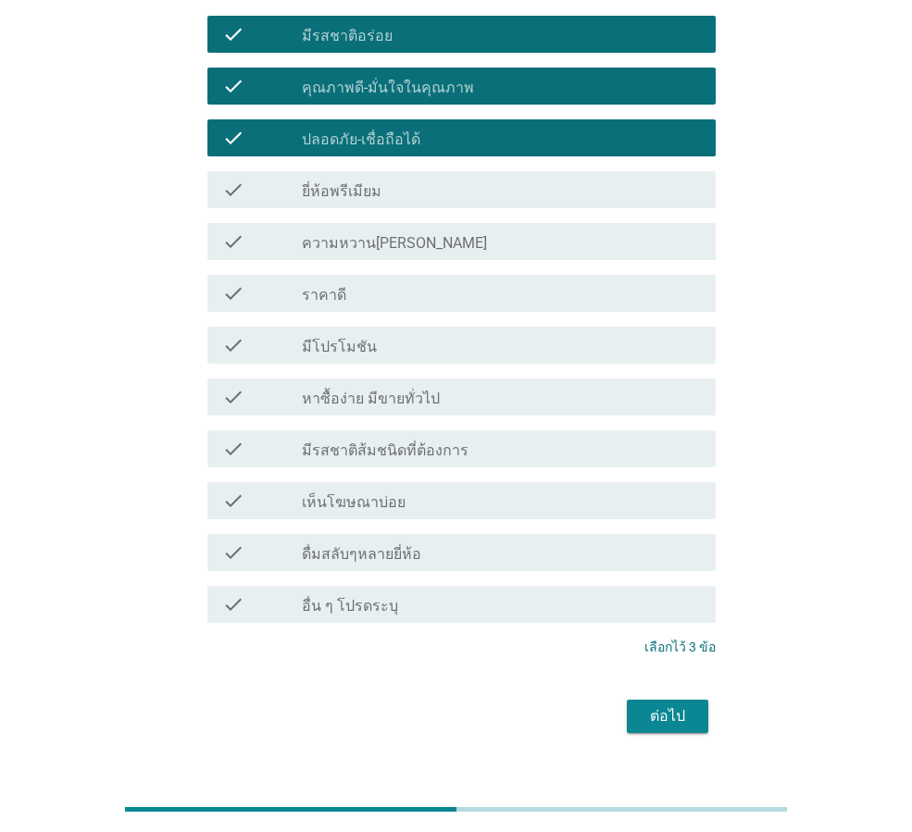
click at [675, 705] on div "ต่อไป" at bounding box center [668, 716] width 52 height 22
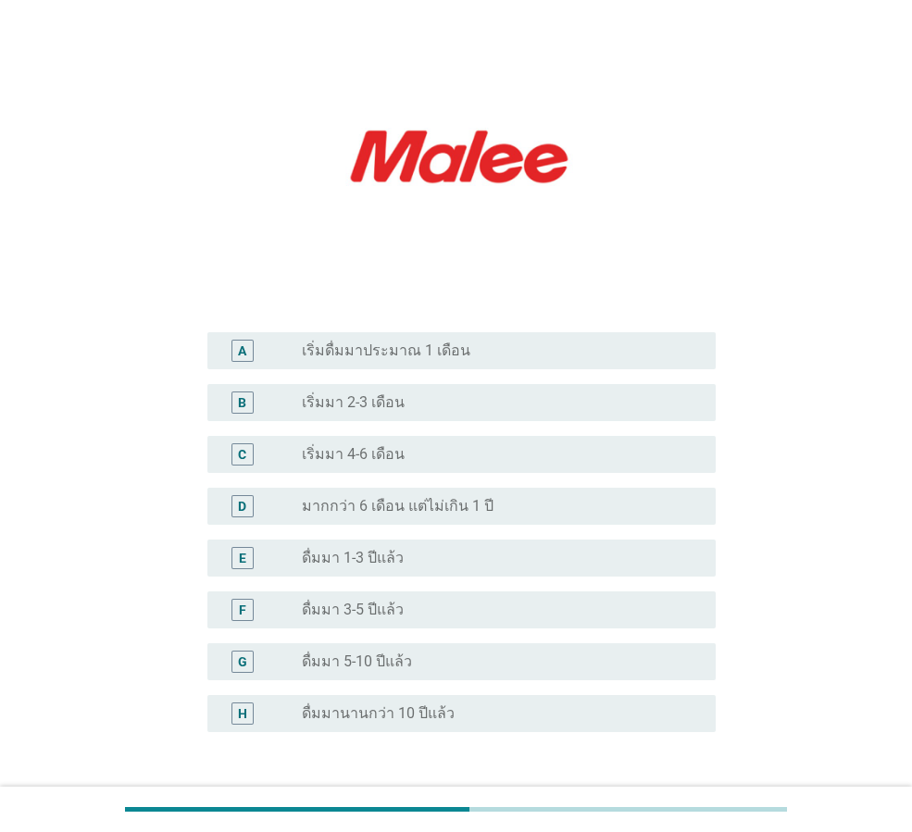
scroll to position [185, 0]
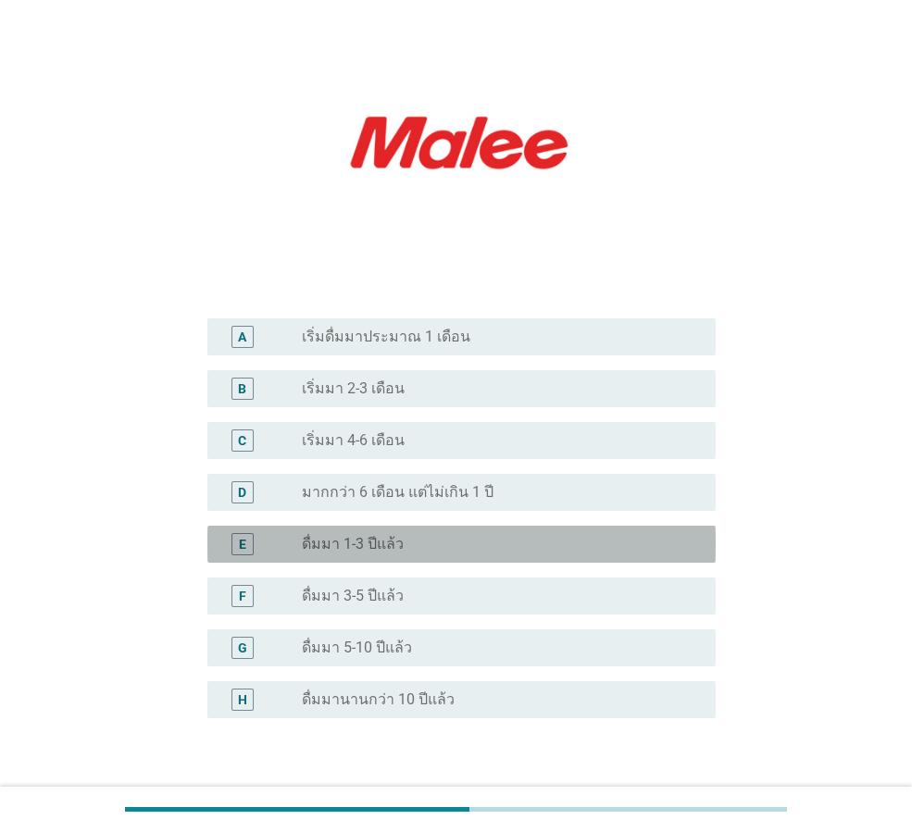
click at [458, 538] on div "radio_button_unchecked ดื่มมา 1-3 ปีแล้ว" at bounding box center [494, 544] width 384 height 19
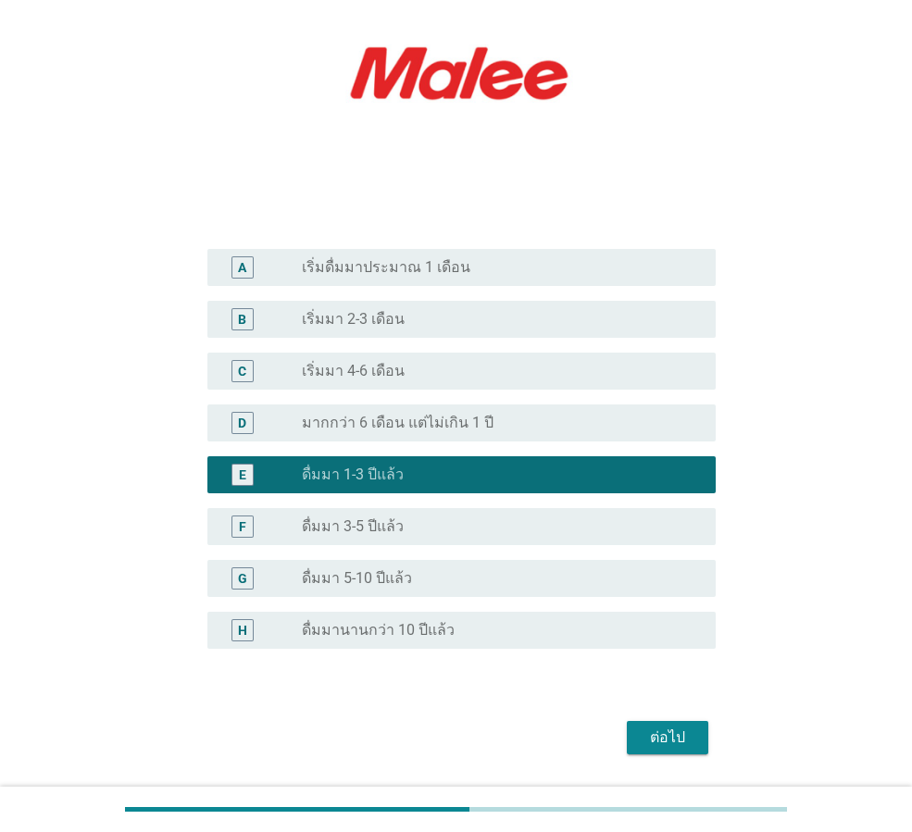
scroll to position [309, 0]
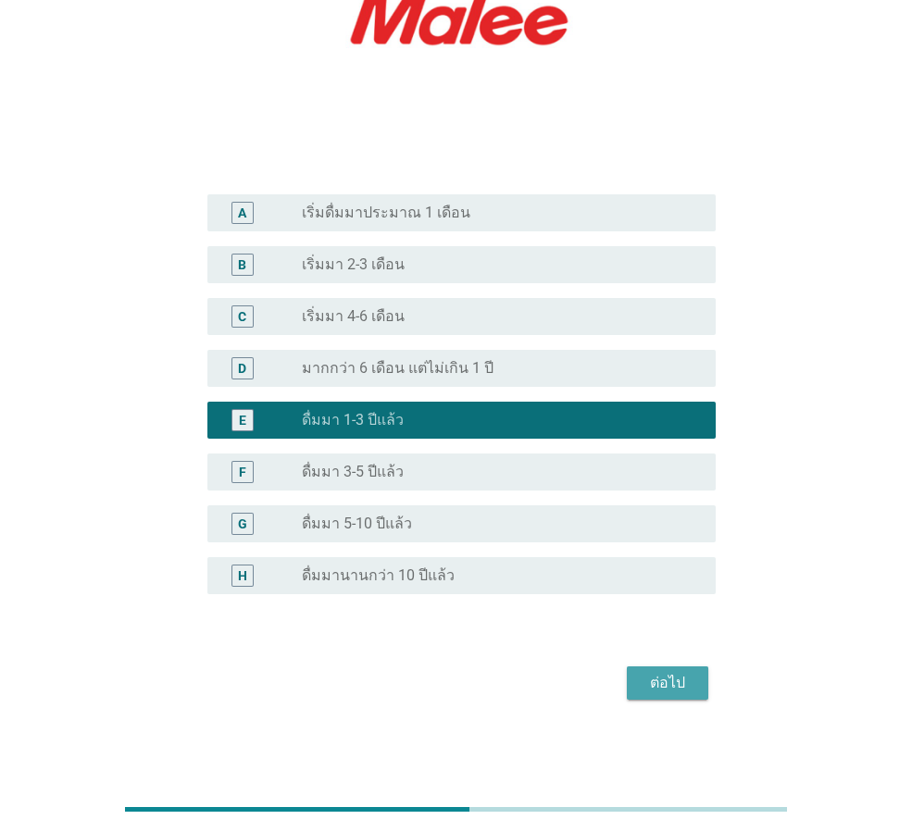
click at [654, 692] on div "ต่อไป" at bounding box center [668, 683] width 52 height 22
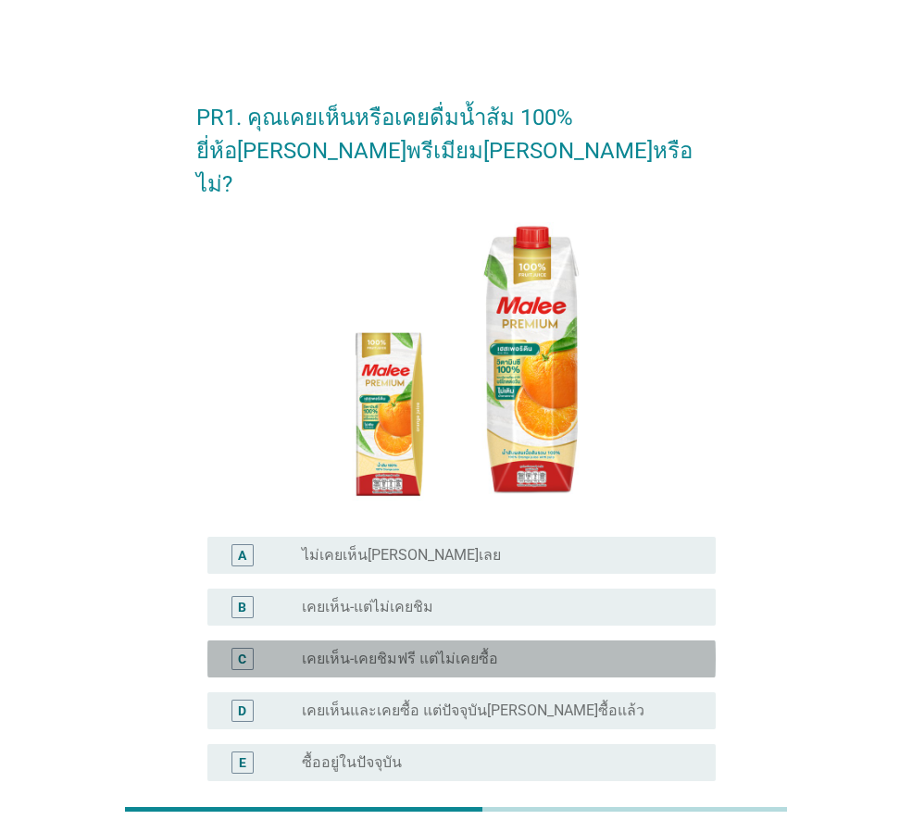
click at [501, 650] on div "radio_button_unchecked เคยเห็น-เคยชิมฟรี แต่ไม่เคยซื้อ" at bounding box center [494, 659] width 384 height 19
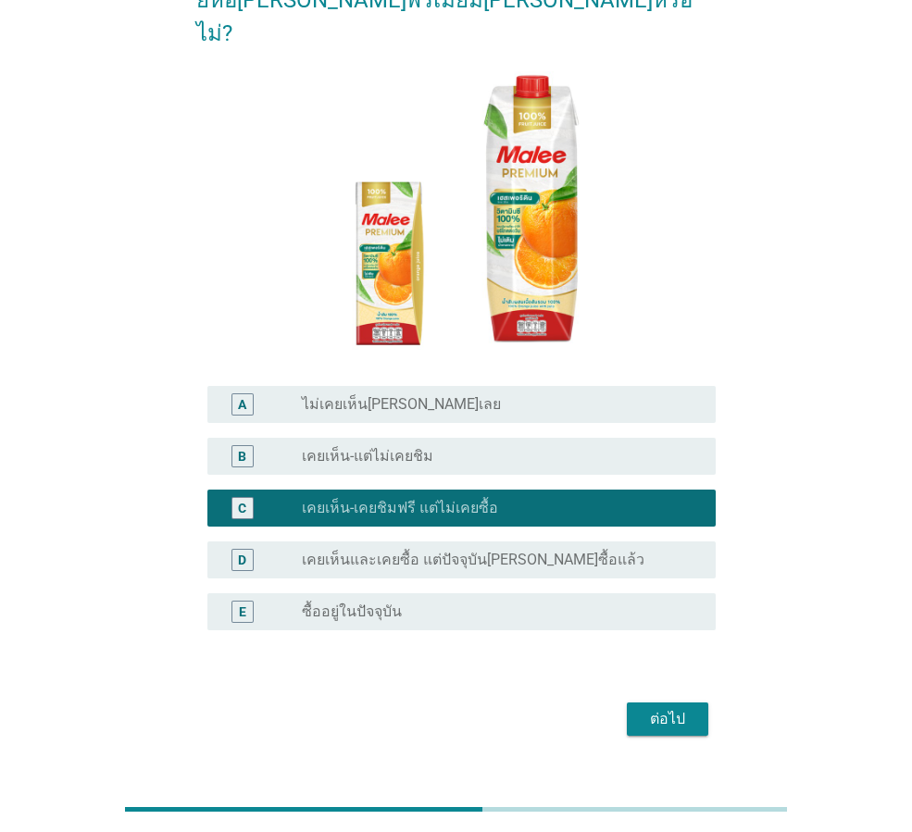
scroll to position [154, 0]
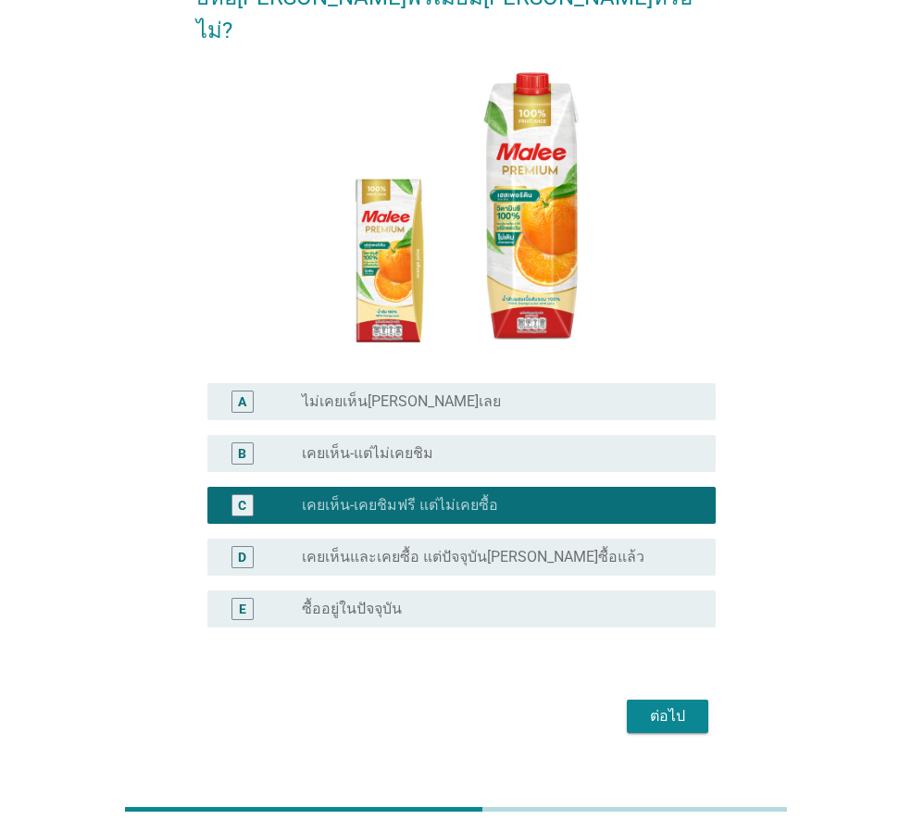
click at [654, 705] on div "ต่อไป" at bounding box center [668, 716] width 52 height 22
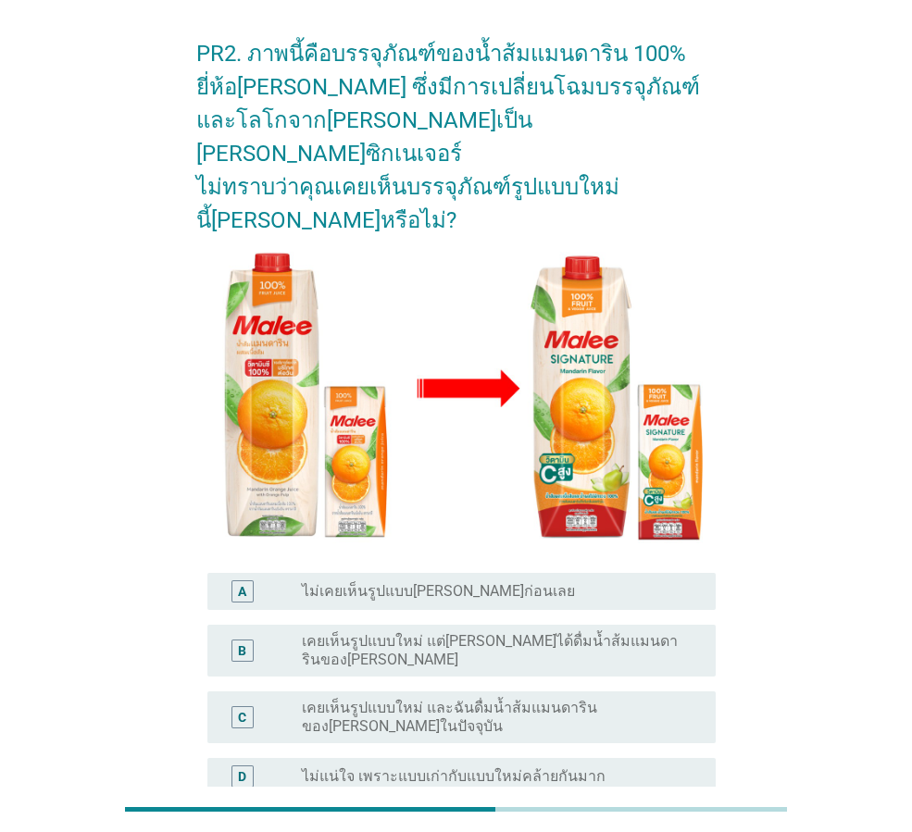
scroll to position [93, 0]
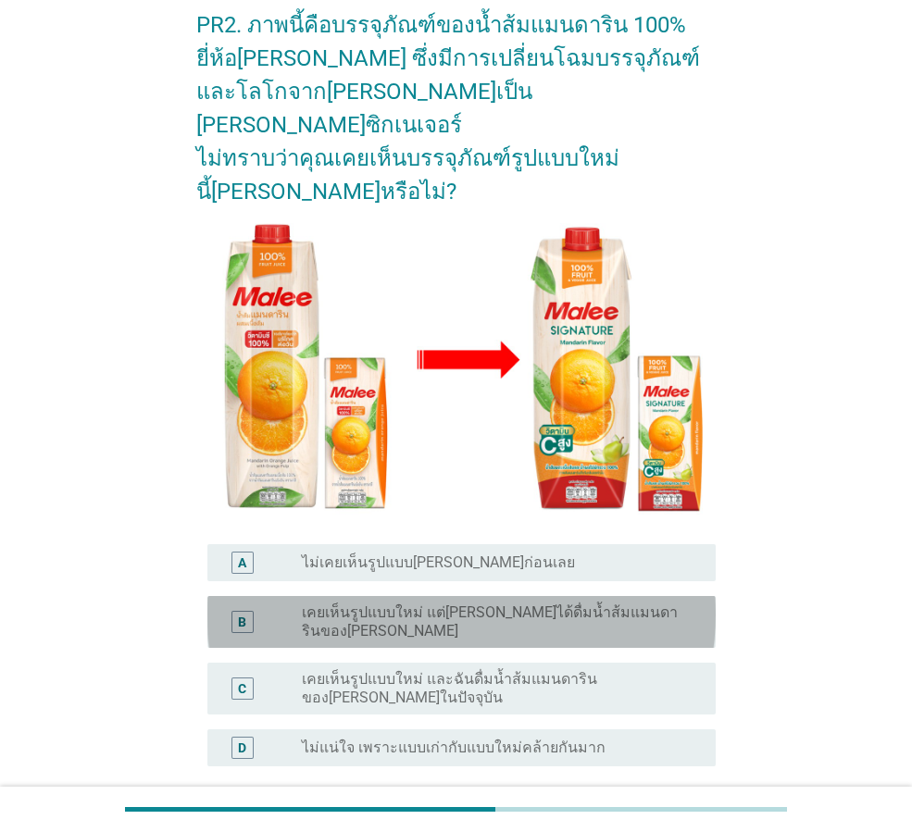
click at [480, 604] on div "radio_button_unchecked เคยเห็นรูปแบบใหม่ แต่[PERSON_NAME]ได้ดื่มน้ำส้มแมนดารินข…" at bounding box center [501, 622] width 399 height 37
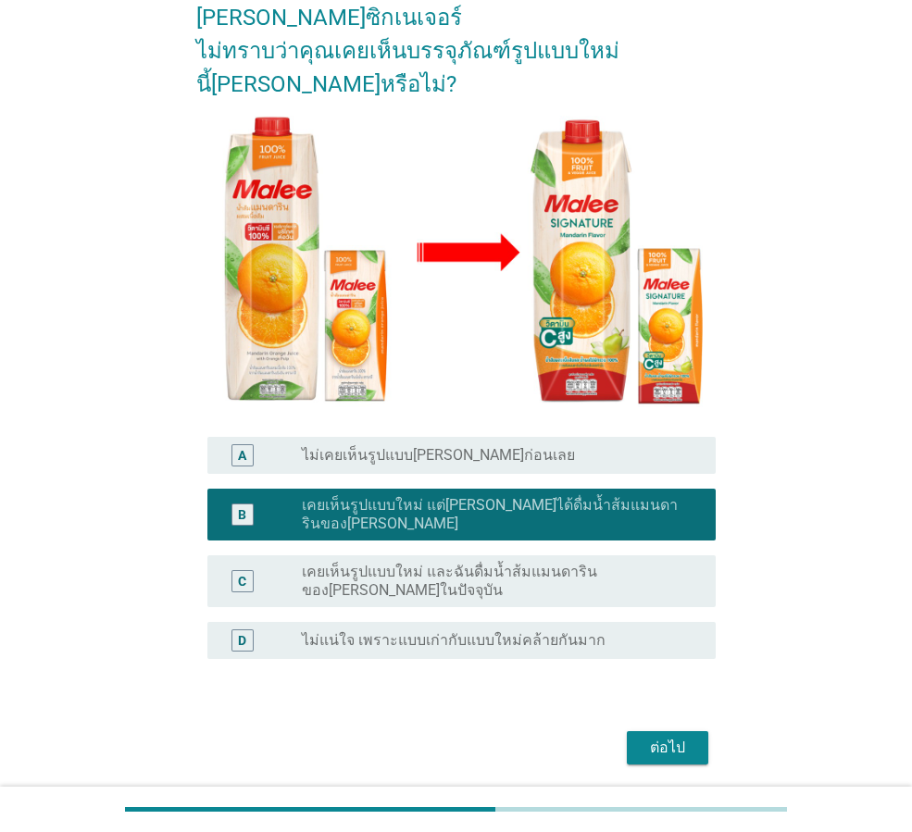
scroll to position [202, 0]
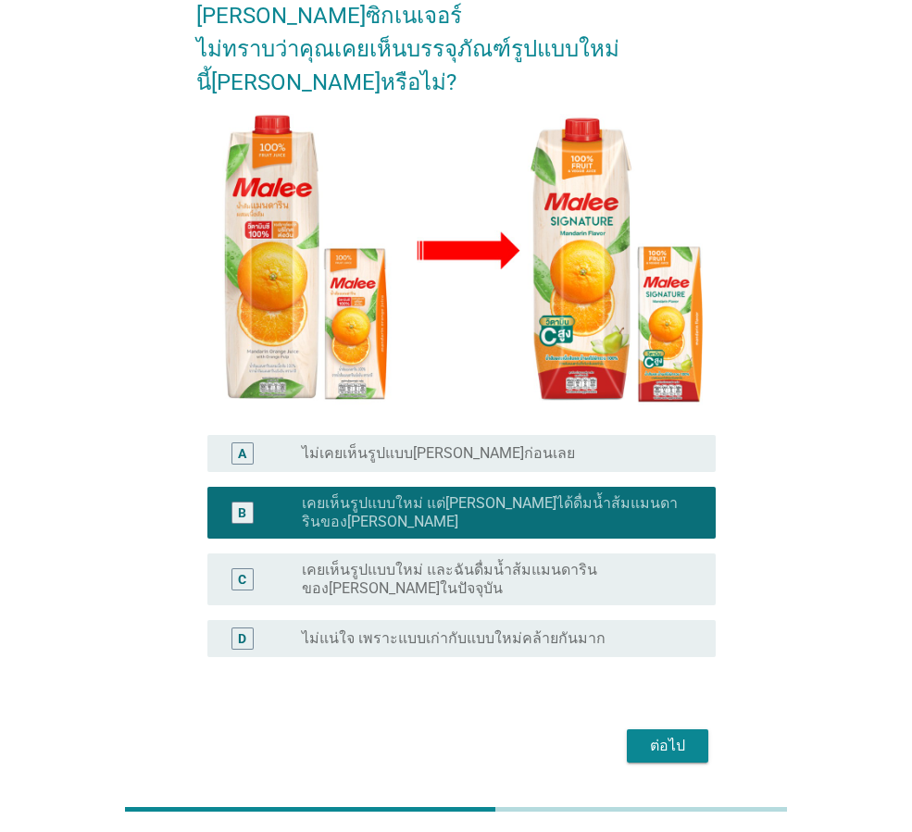
click at [639, 729] on button "ต่อไป" at bounding box center [667, 745] width 81 height 33
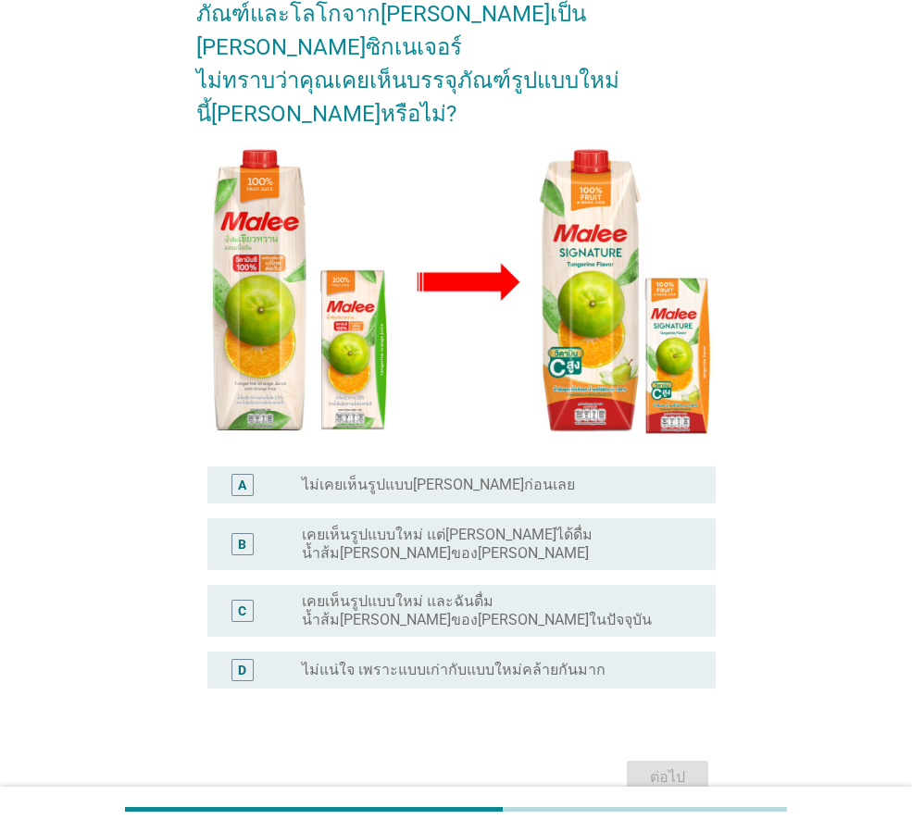
scroll to position [185, 0]
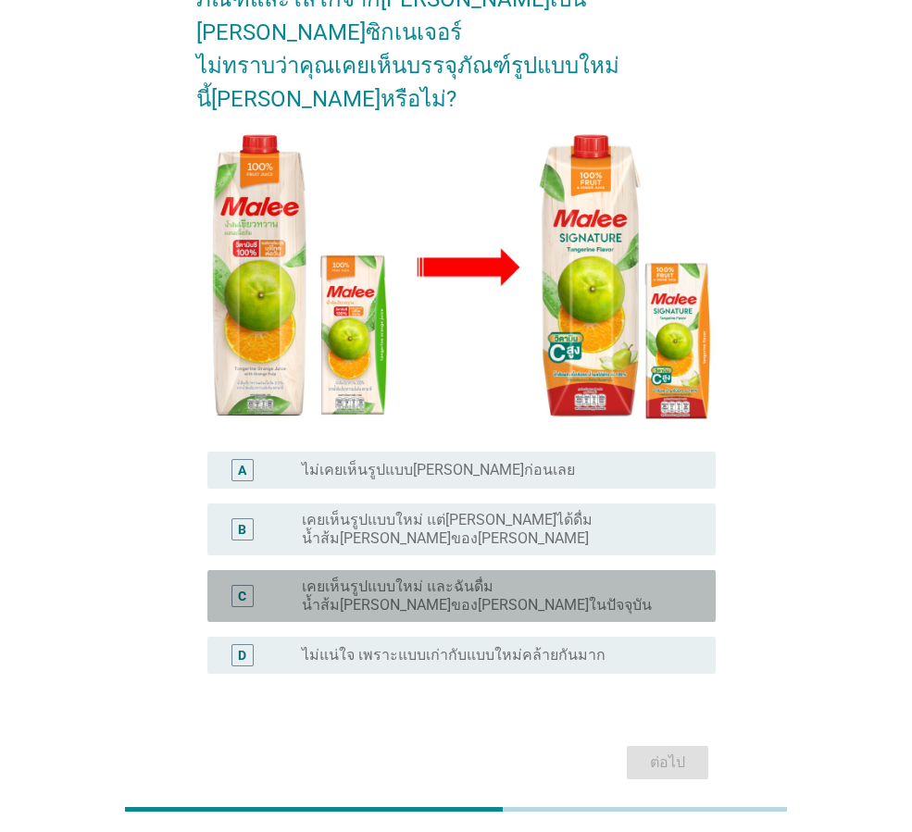
click at [589, 578] on label "เคยเห็นรูปแบบใหม่ และฉันดื่มน้ำส้ม[PERSON_NAME]ของ[PERSON_NAME]ในปัจจุบัน" at bounding box center [494, 596] width 384 height 37
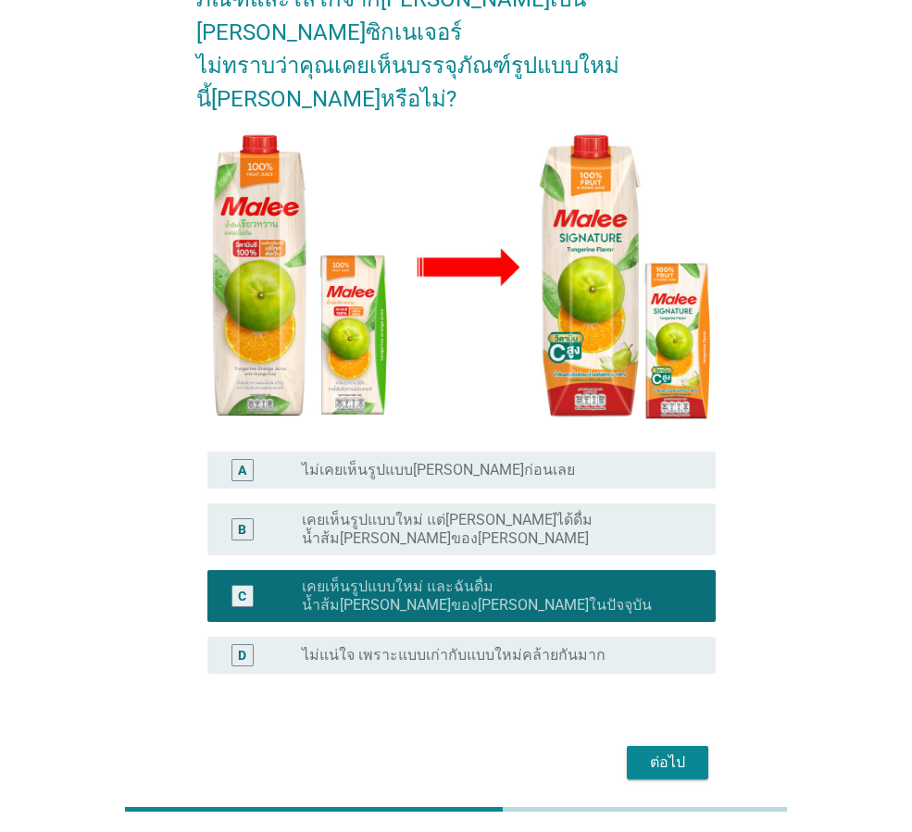
click at [674, 752] on div "ต่อไป" at bounding box center [668, 763] width 52 height 22
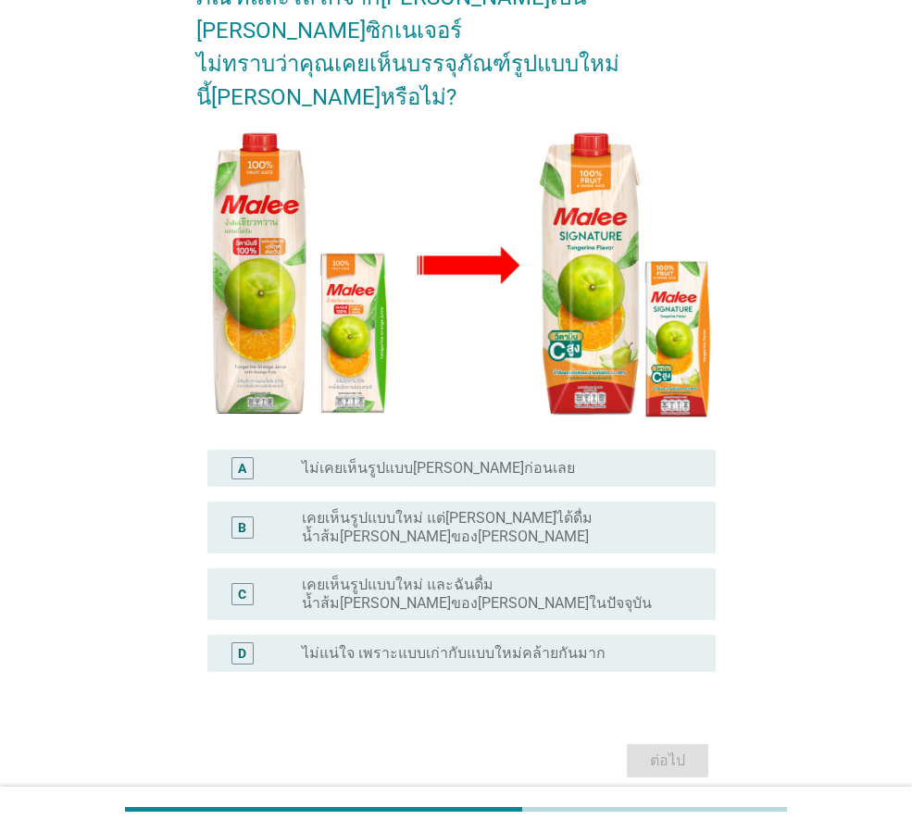
scroll to position [202, 0]
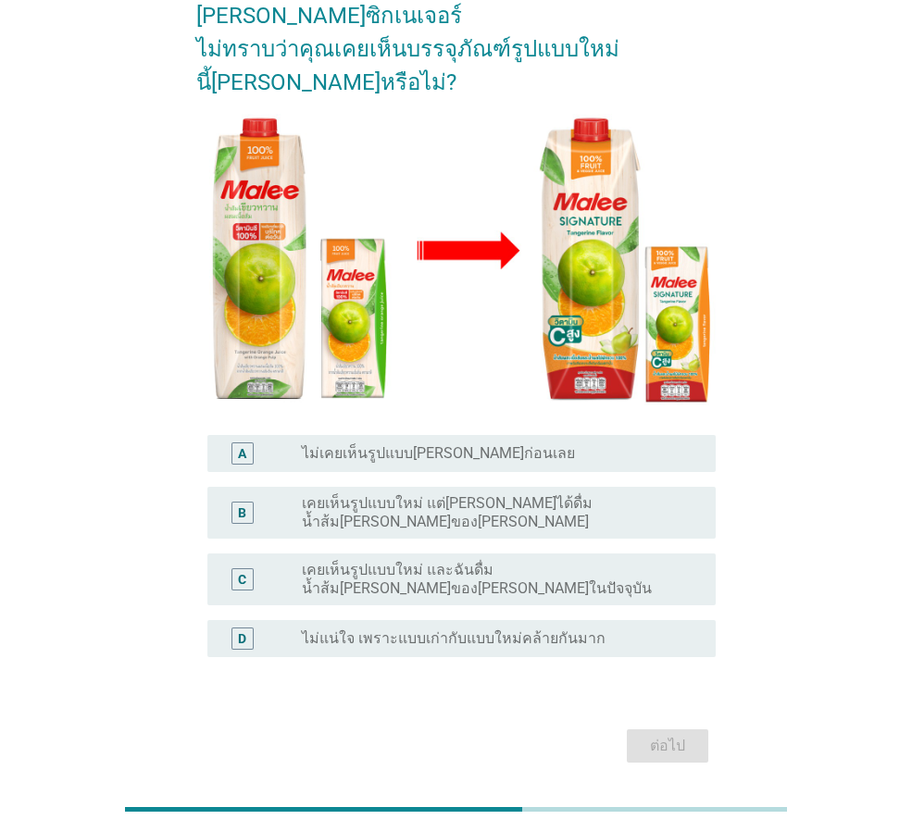
click at [476, 561] on div "radio_button_unchecked เคยเห็นรูปแบบใหม่ และฉันดื่มน้ำส้ม[PERSON_NAME]ของ[PERSO…" at bounding box center [501, 579] width 399 height 37
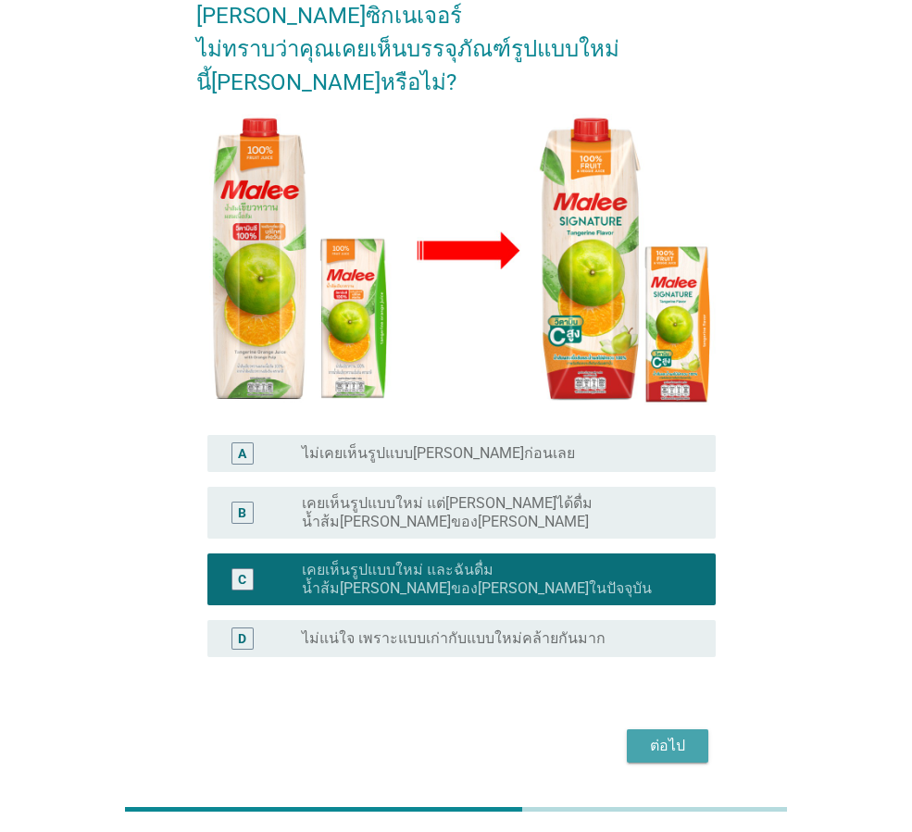
click at [701, 729] on button "ต่อไป" at bounding box center [667, 745] width 81 height 33
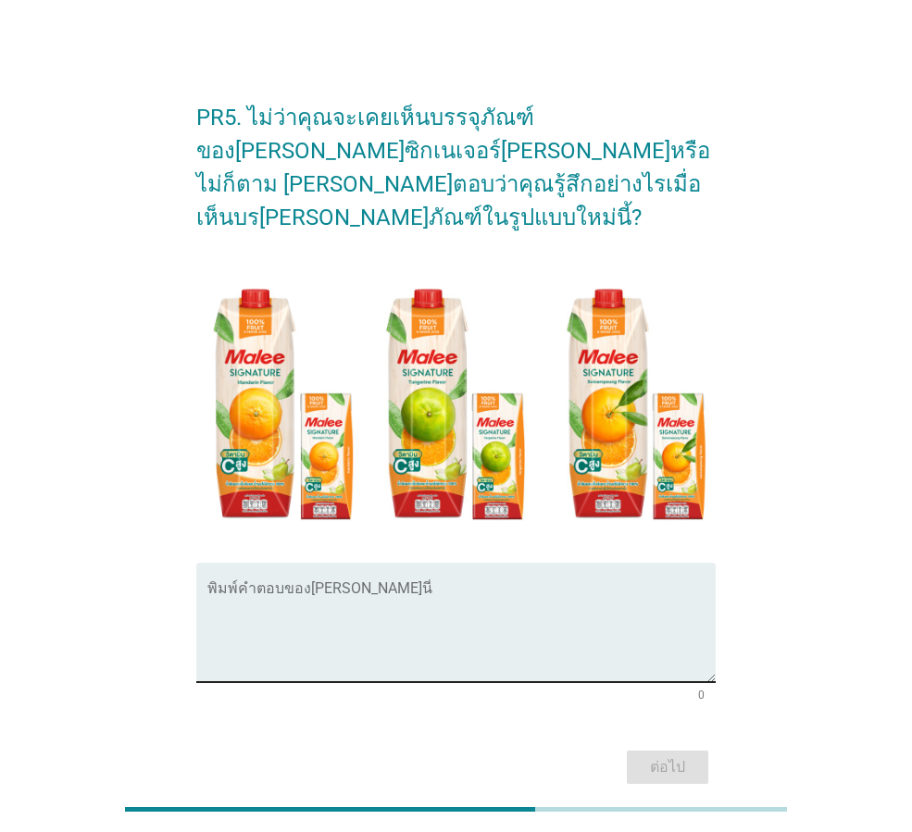
click at [318, 563] on div "พิมพ์คำตอบของ[PERSON_NAME]นี่" at bounding box center [461, 622] width 508 height 119
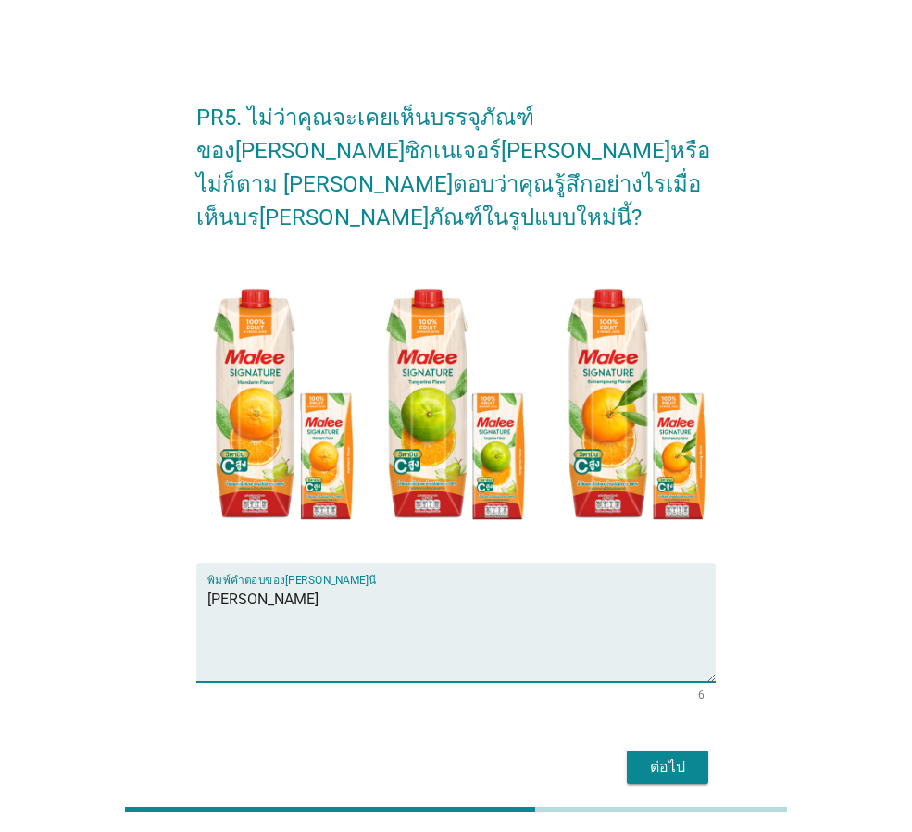
type textarea "[PERSON_NAME]"
click at [684, 756] on div "ต่อไป" at bounding box center [668, 767] width 52 height 22
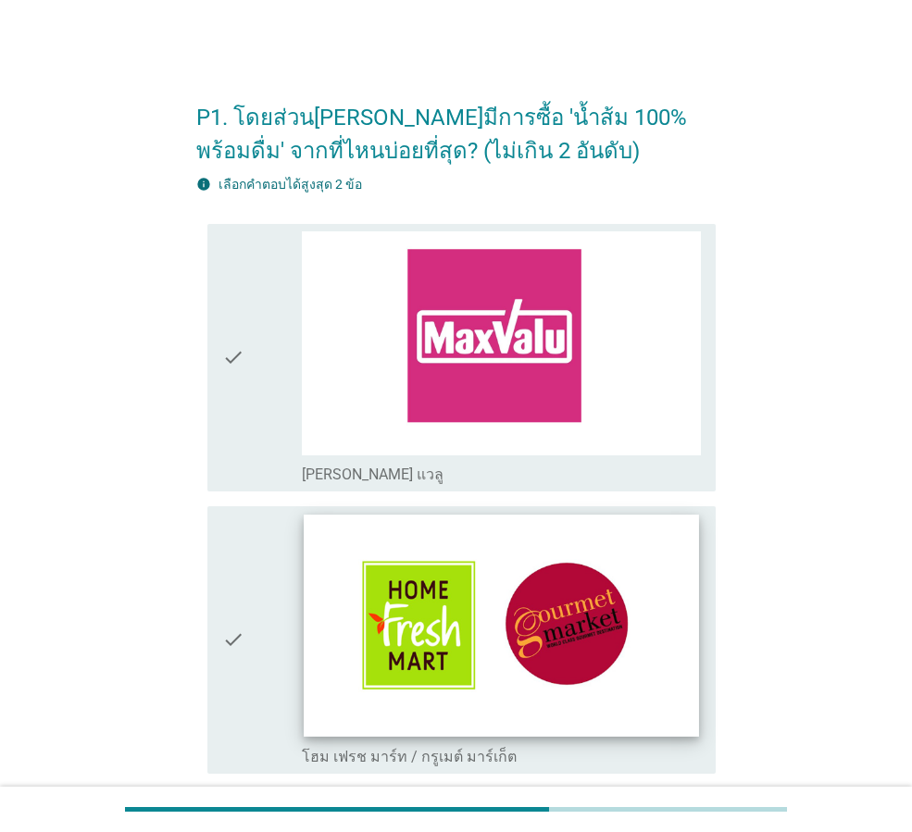
click at [465, 634] on img at bounding box center [501, 626] width 394 height 222
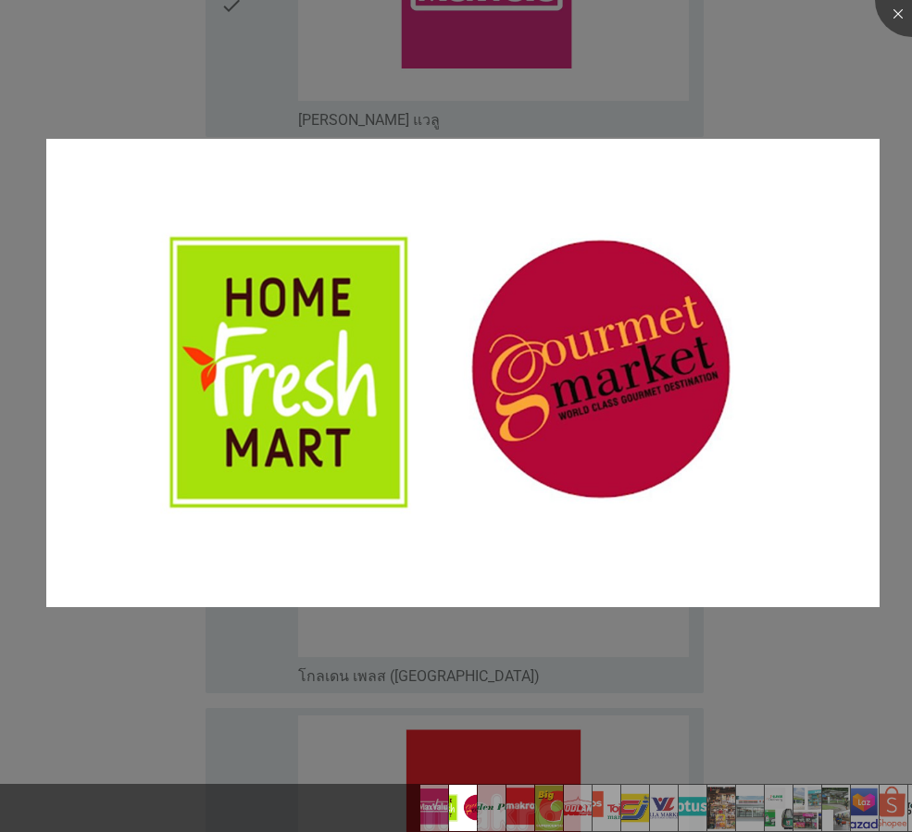
scroll to position [555, 0]
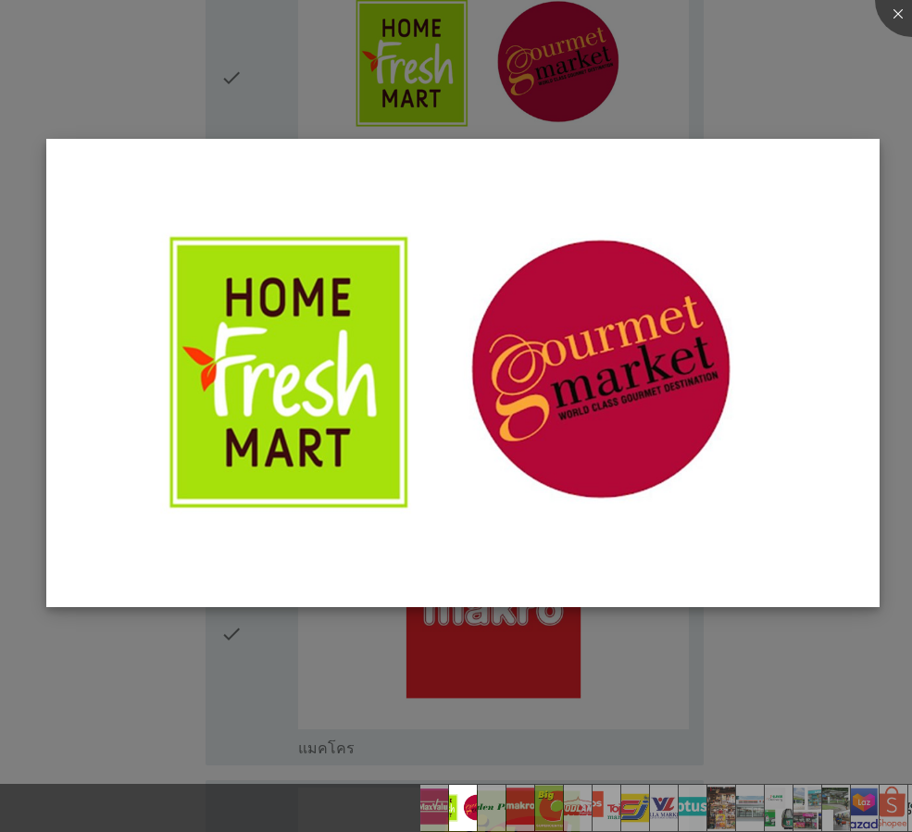
click at [561, 333] on img at bounding box center [462, 373] width 833 height 468
click at [430, 358] on img at bounding box center [462, 373] width 833 height 468
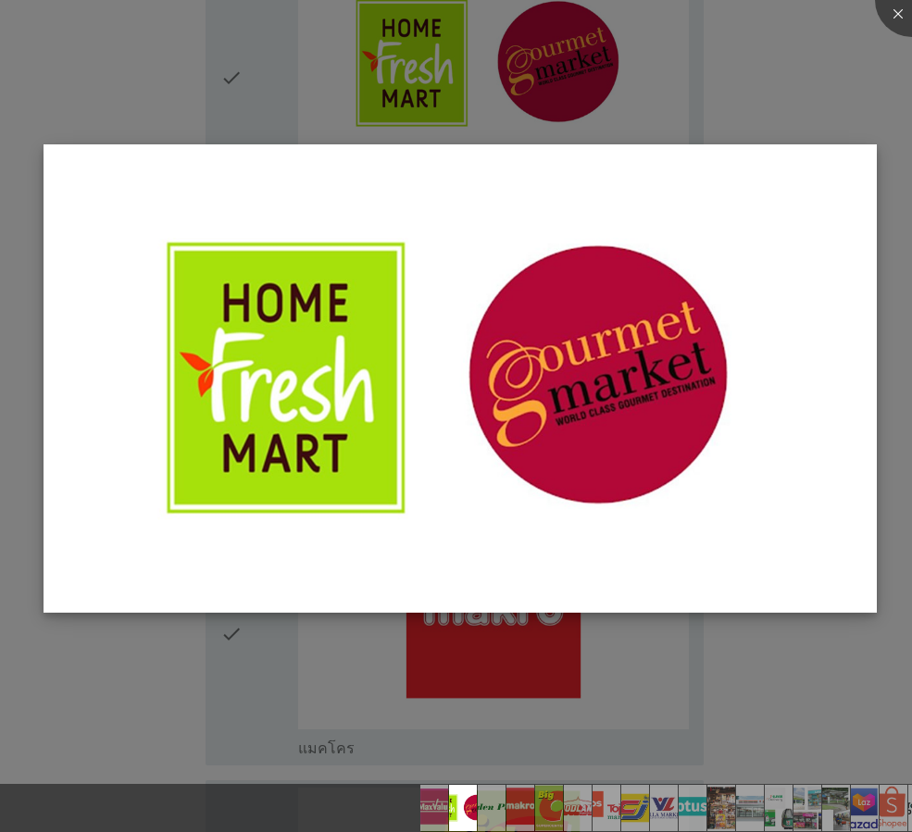
click at [280, 497] on img at bounding box center [460, 378] width 833 height 468
click at [191, 681] on div at bounding box center [456, 416] width 912 height 832
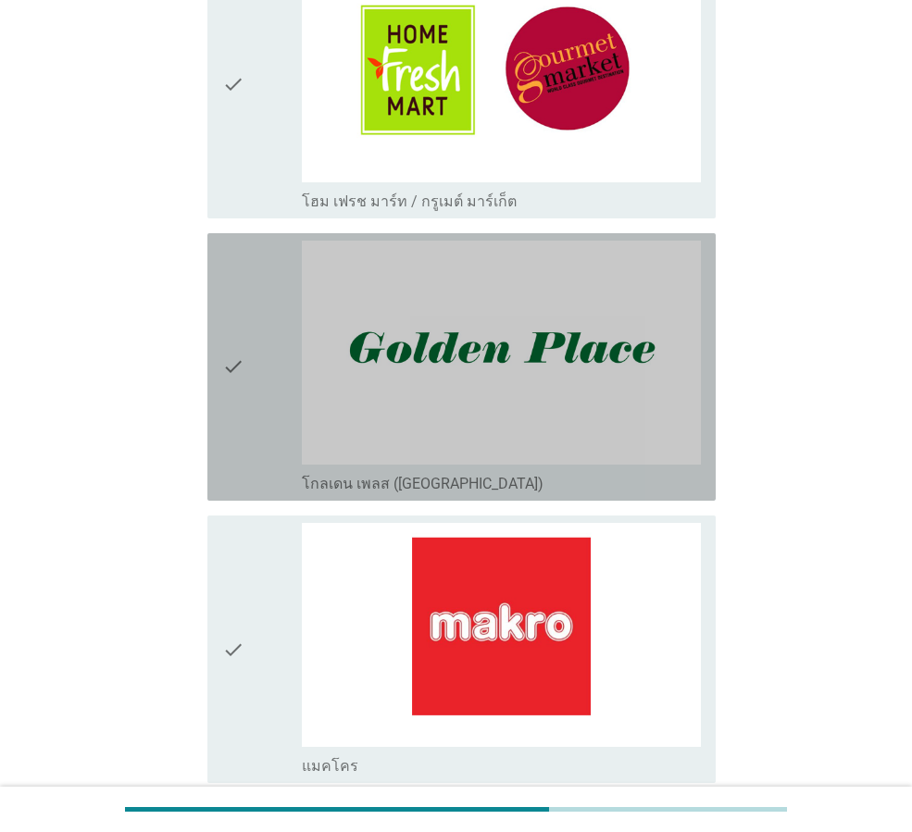
click at [265, 442] on div "check" at bounding box center [262, 367] width 80 height 253
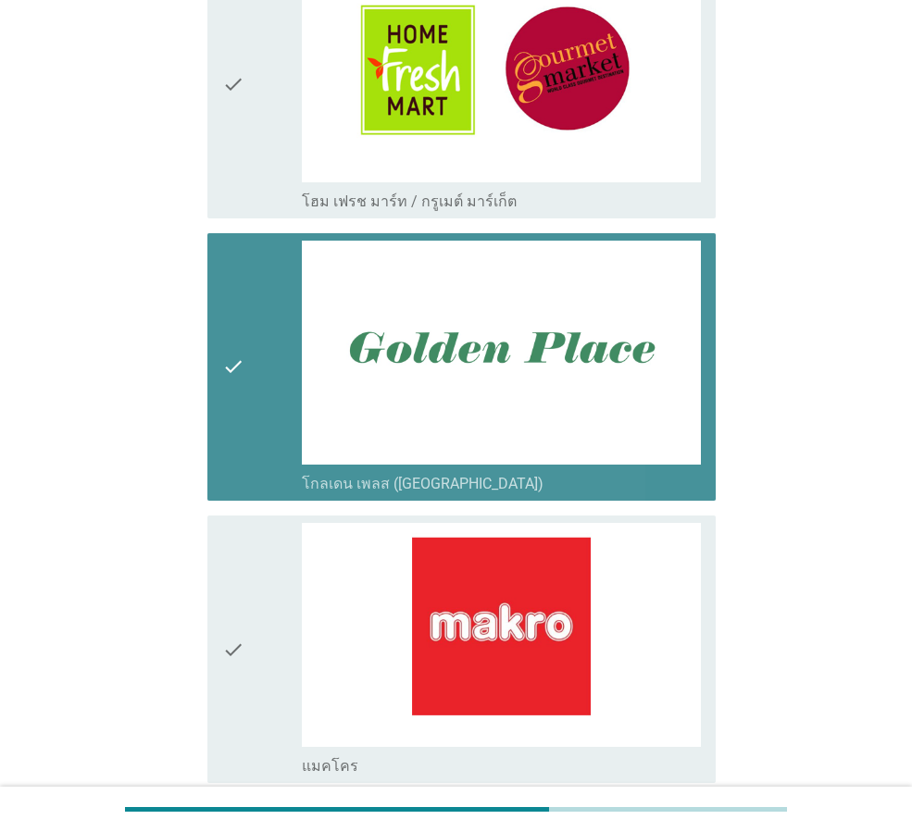
click at [272, 356] on div "check" at bounding box center [262, 367] width 80 height 253
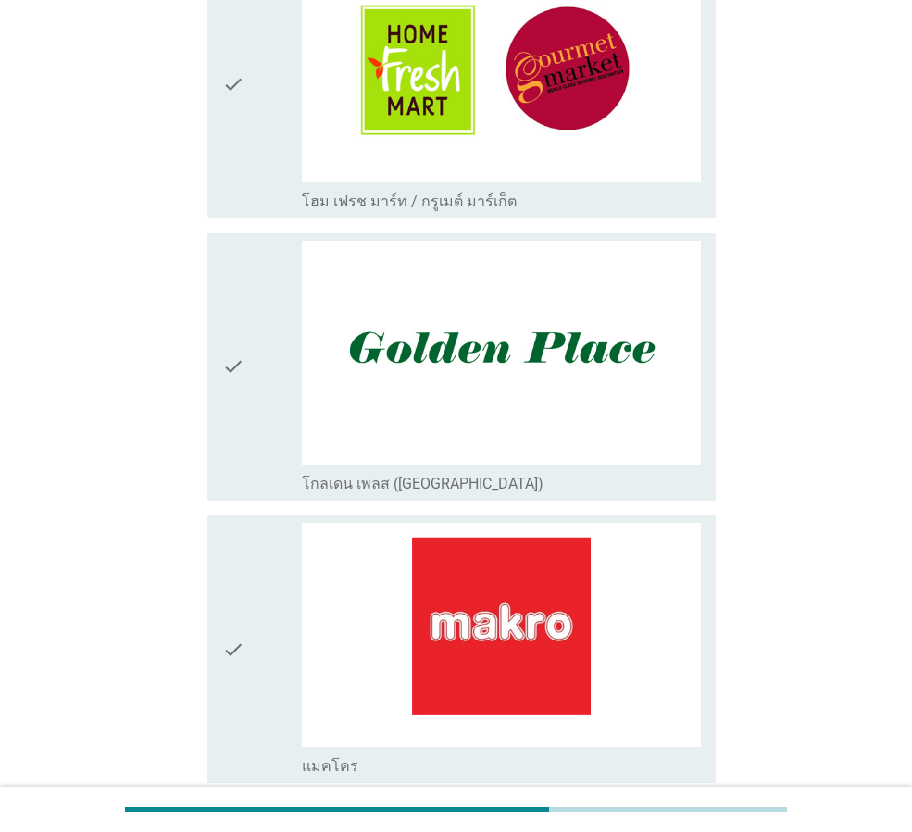
click at [232, 50] on icon "check" at bounding box center [233, 84] width 22 height 253
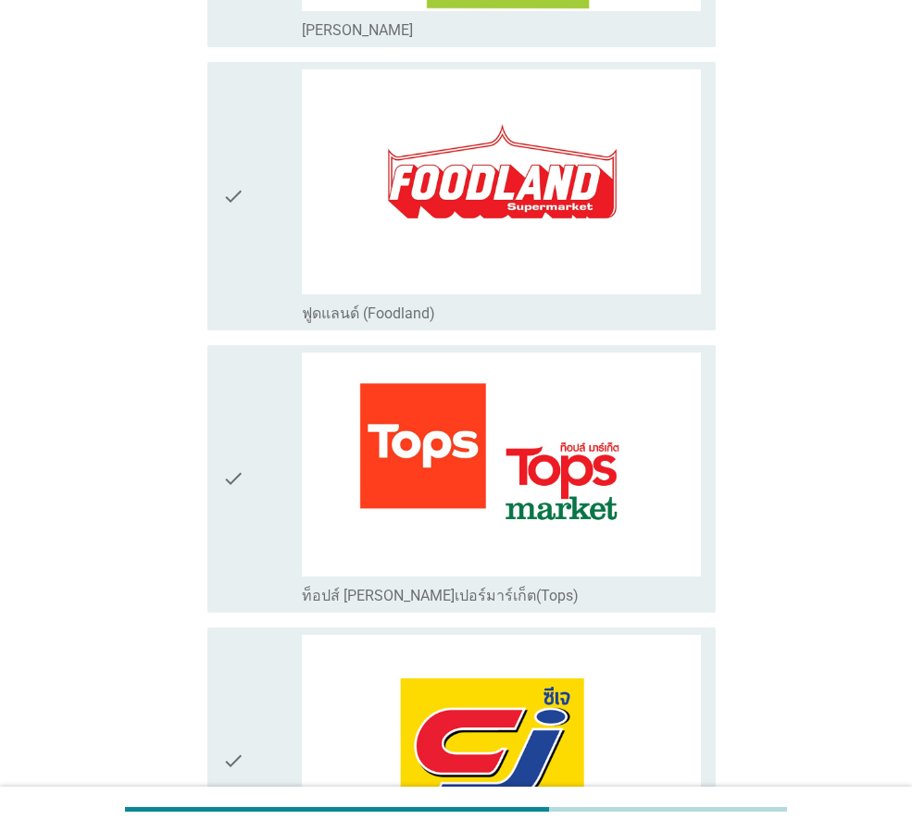
click at [238, 505] on icon "check" at bounding box center [233, 479] width 22 height 253
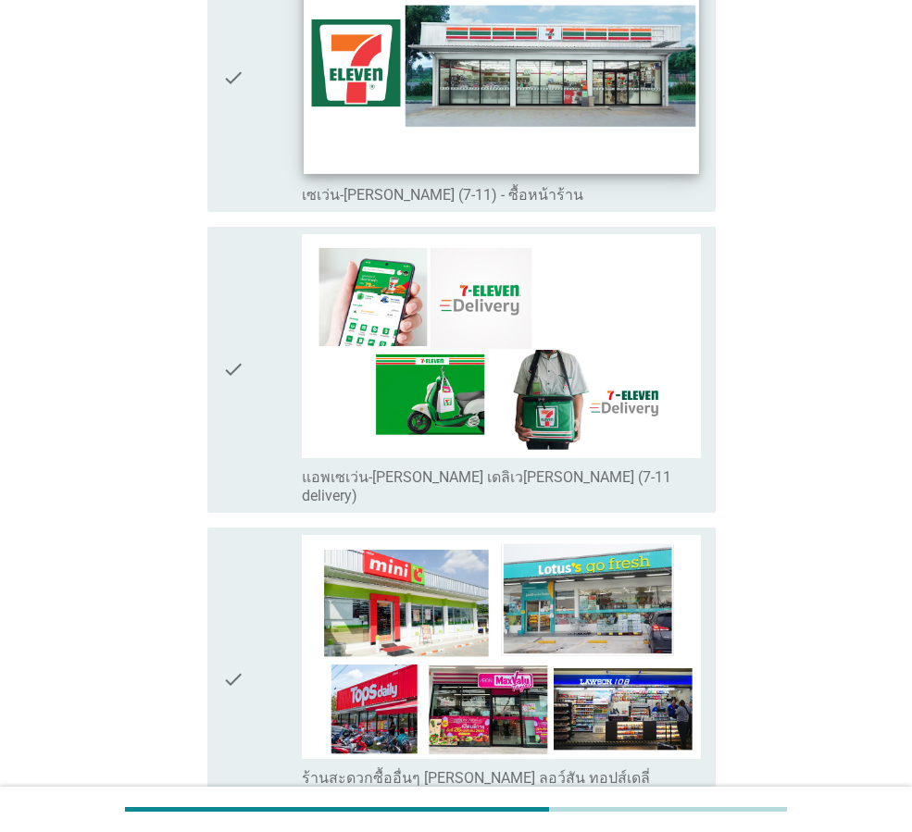
scroll to position [3333, 0]
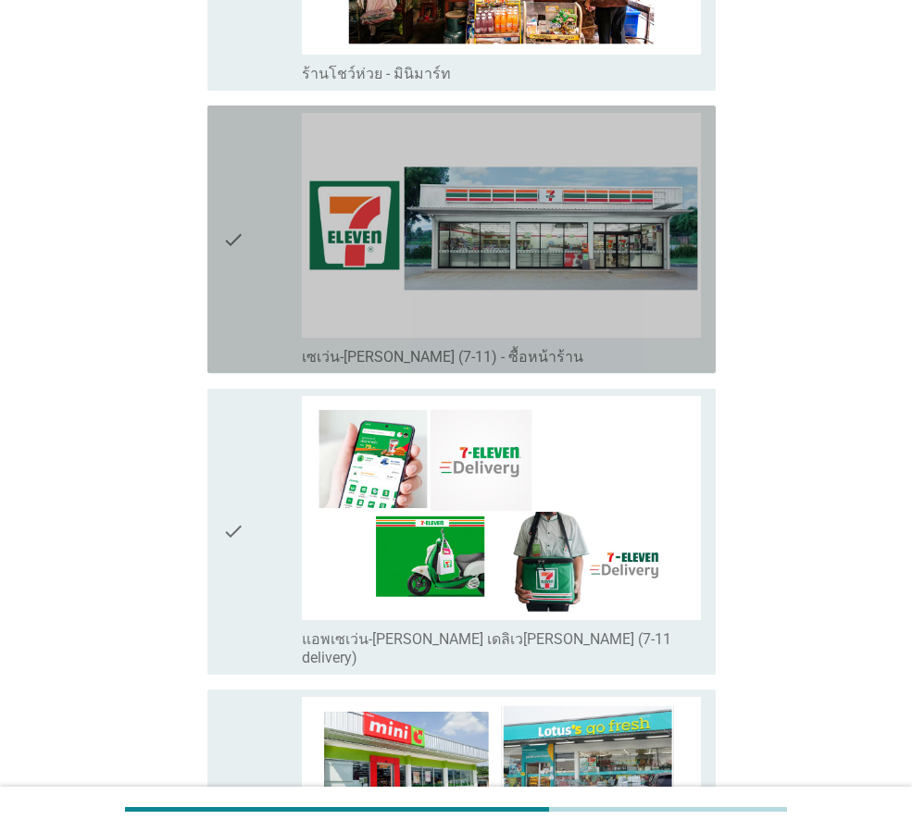
click at [271, 270] on div "check" at bounding box center [262, 239] width 80 height 253
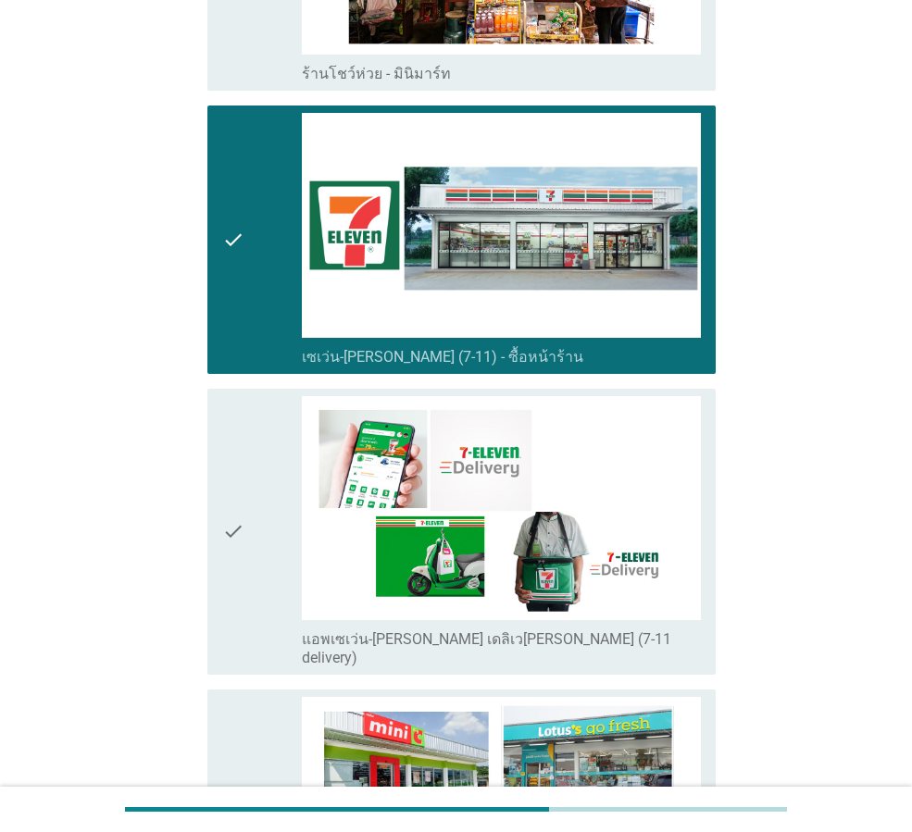
click at [275, 531] on div "check" at bounding box center [262, 531] width 80 height 271
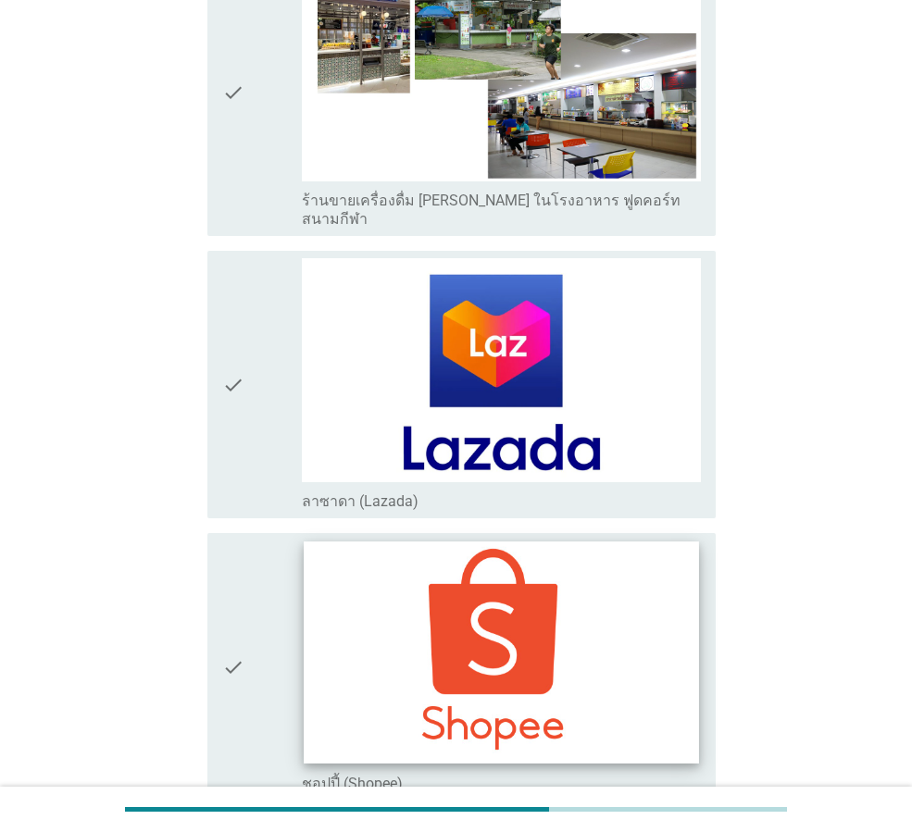
scroll to position [4536, 0]
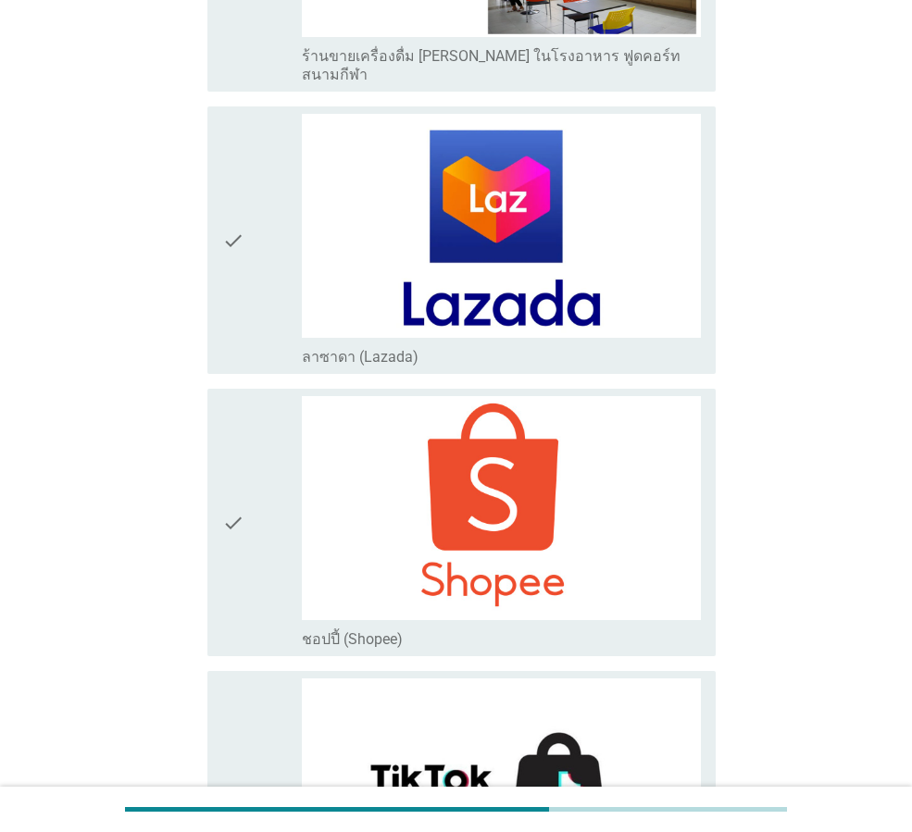
drag, startPoint x: 277, startPoint y: 410, endPoint x: 255, endPoint y: 248, distance: 163.5
click at [277, 405] on div "check" at bounding box center [262, 522] width 80 height 253
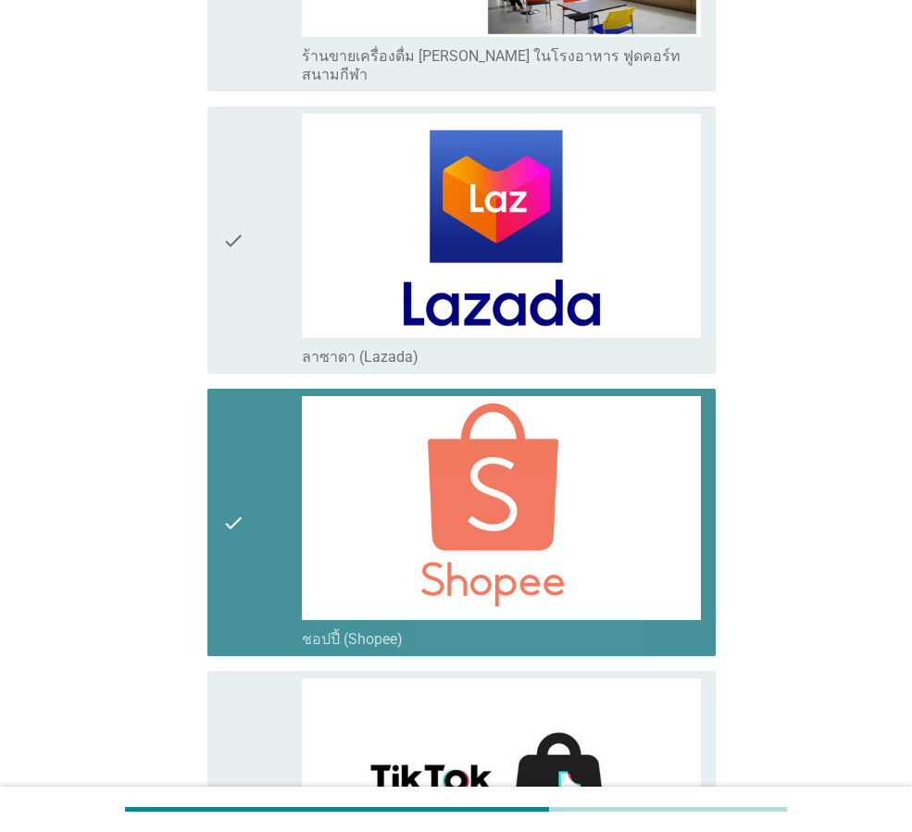
click at [250, 204] on div "check" at bounding box center [262, 240] width 80 height 253
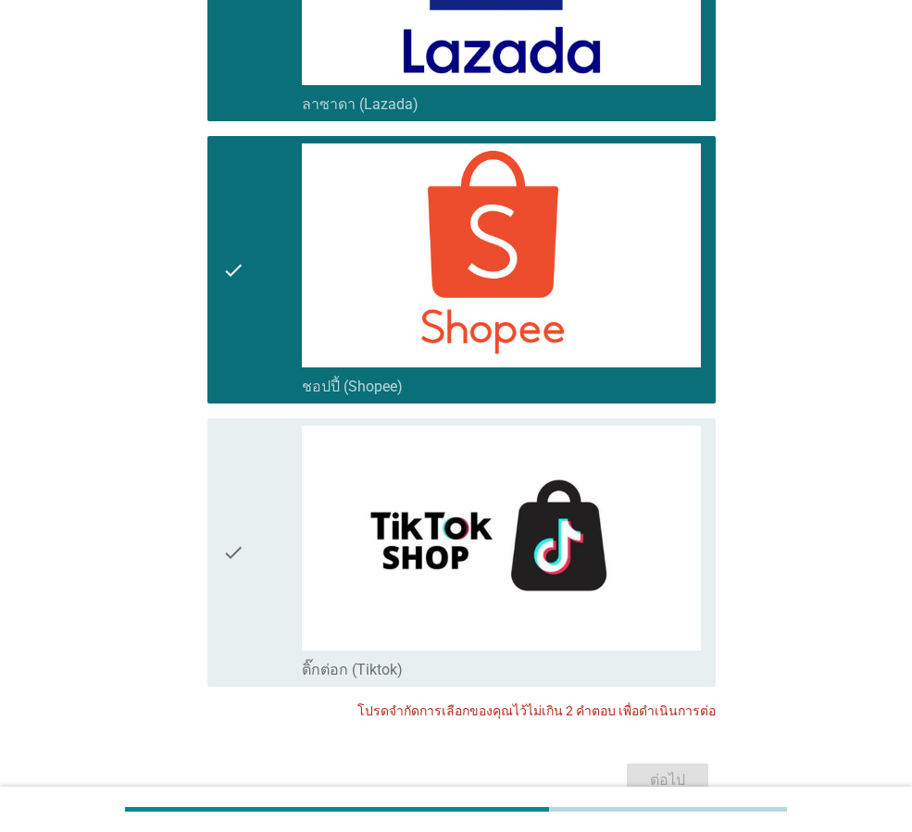
scroll to position [4812, 0]
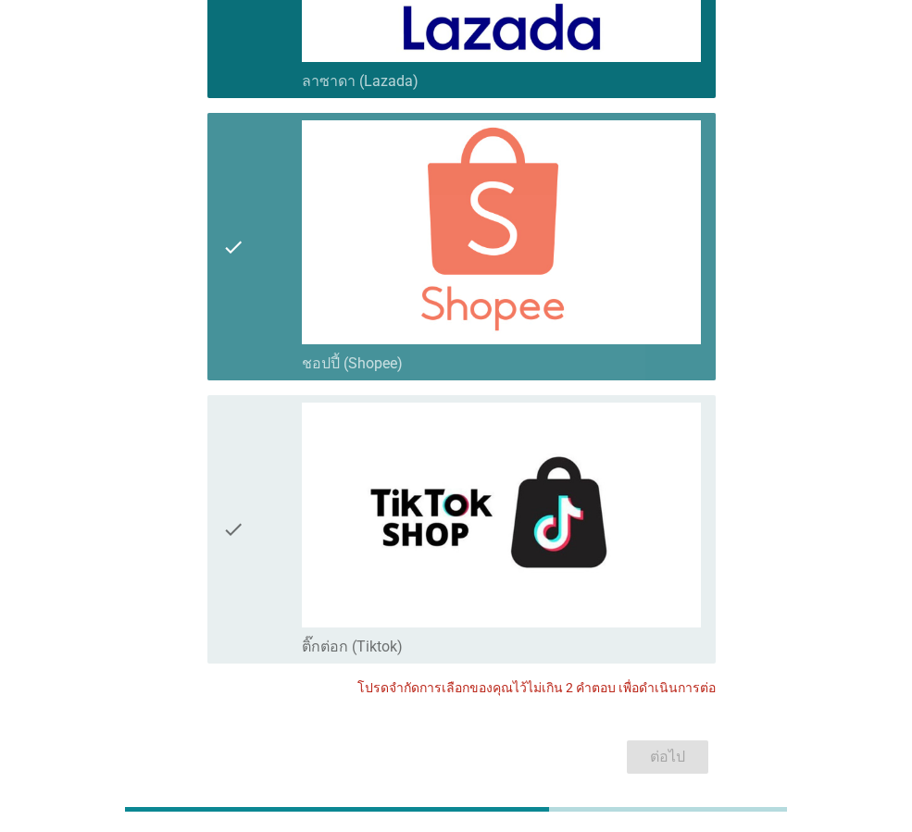
click at [230, 231] on icon "check" at bounding box center [233, 246] width 22 height 253
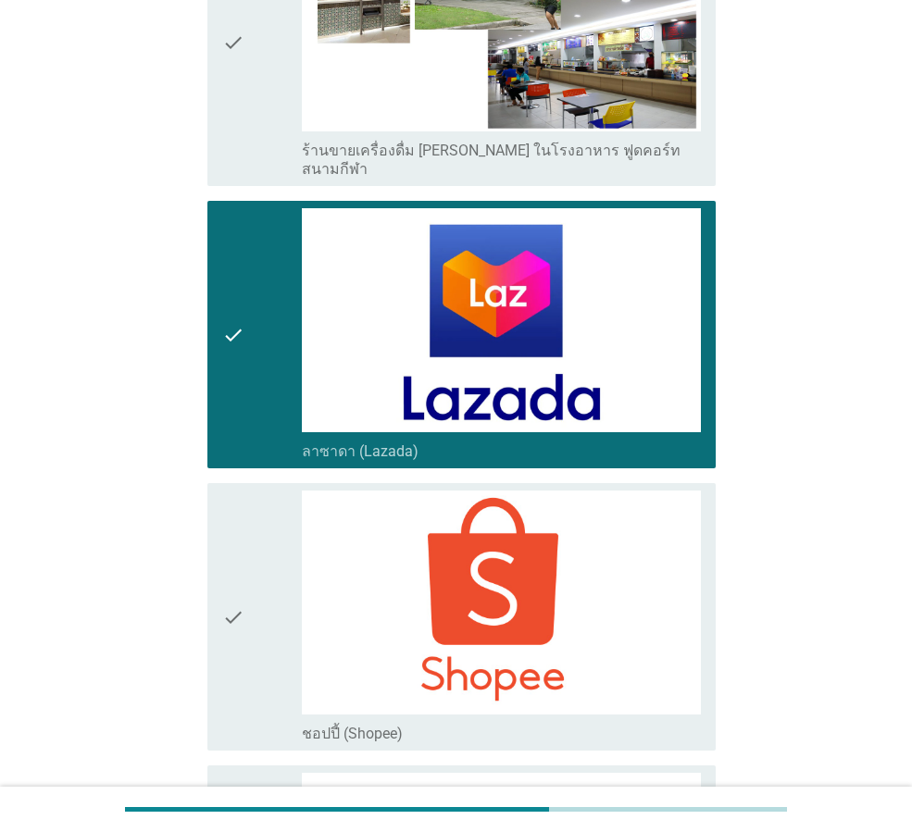
click at [231, 287] on icon "check" at bounding box center [233, 334] width 22 height 253
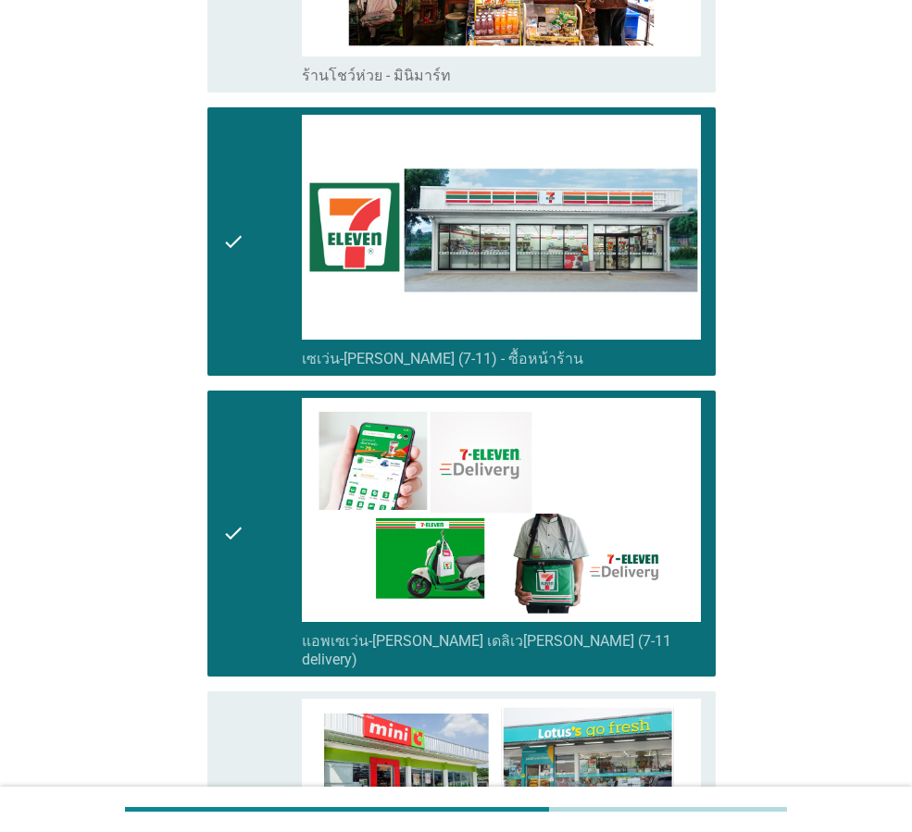
click at [244, 475] on icon "check" at bounding box center [233, 533] width 22 height 271
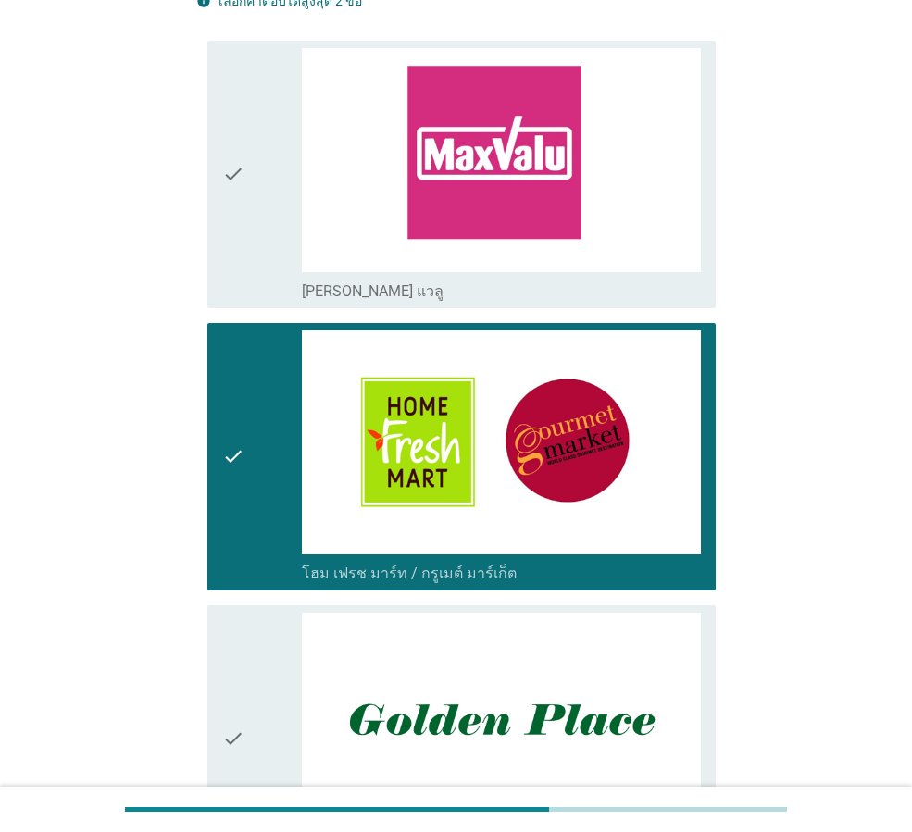
click at [246, 400] on div "check" at bounding box center [262, 456] width 80 height 253
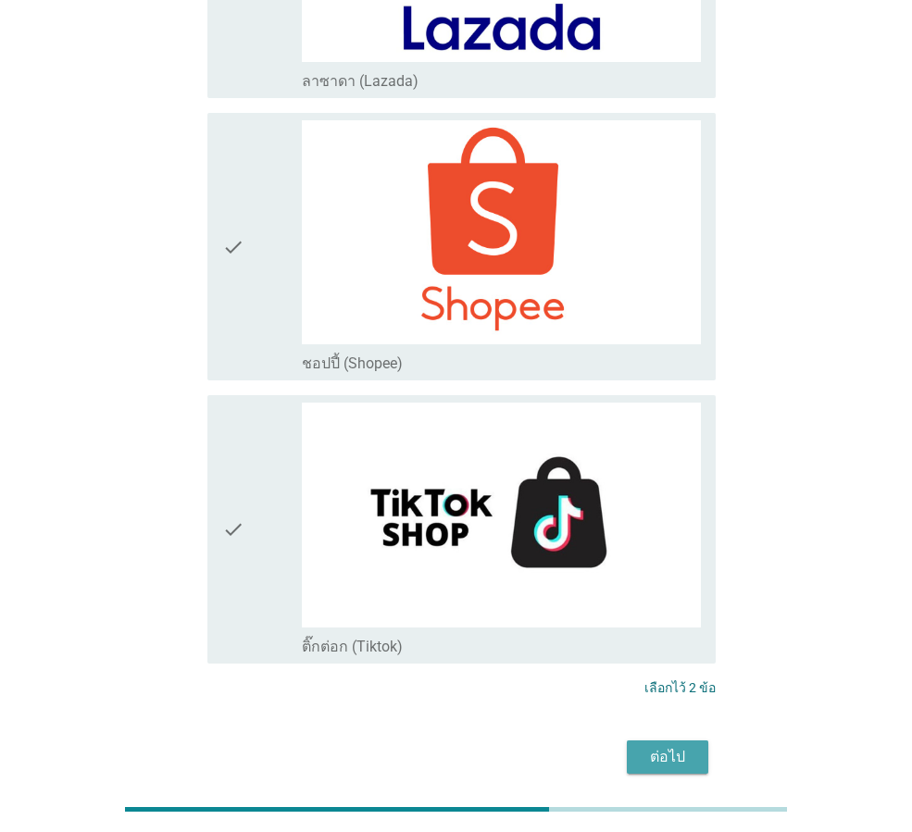
click at [664, 746] on div "ต่อไป" at bounding box center [668, 757] width 52 height 22
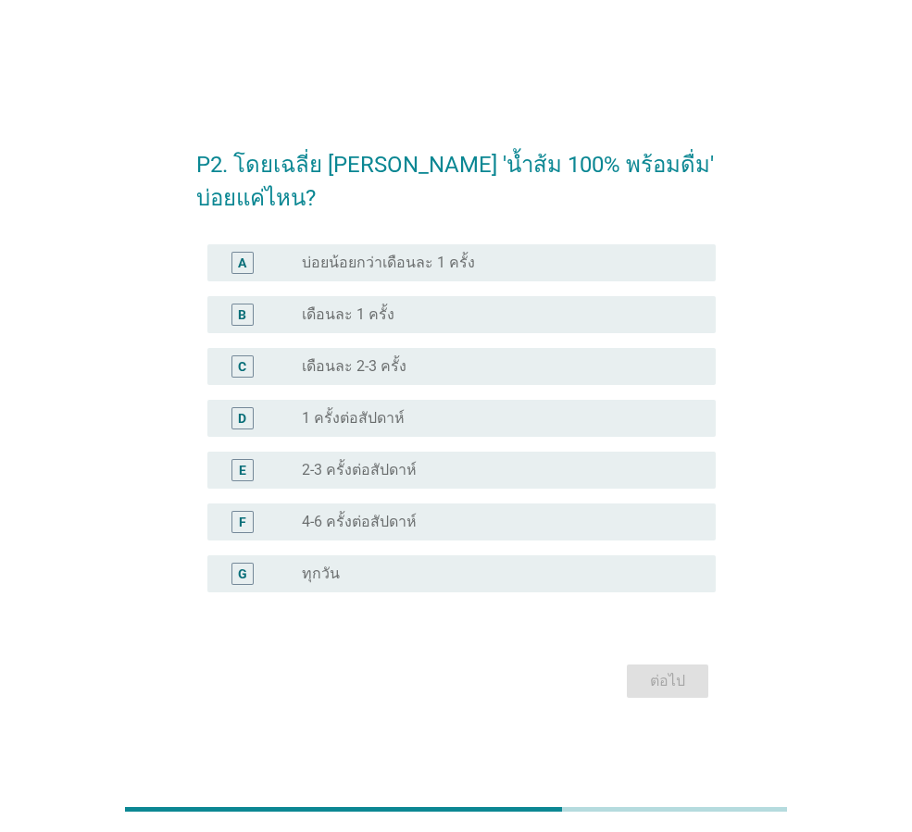
click at [459, 417] on div "radio_button_unchecked 1 ครั้งต่อสัปดาห์" at bounding box center [494, 418] width 384 height 19
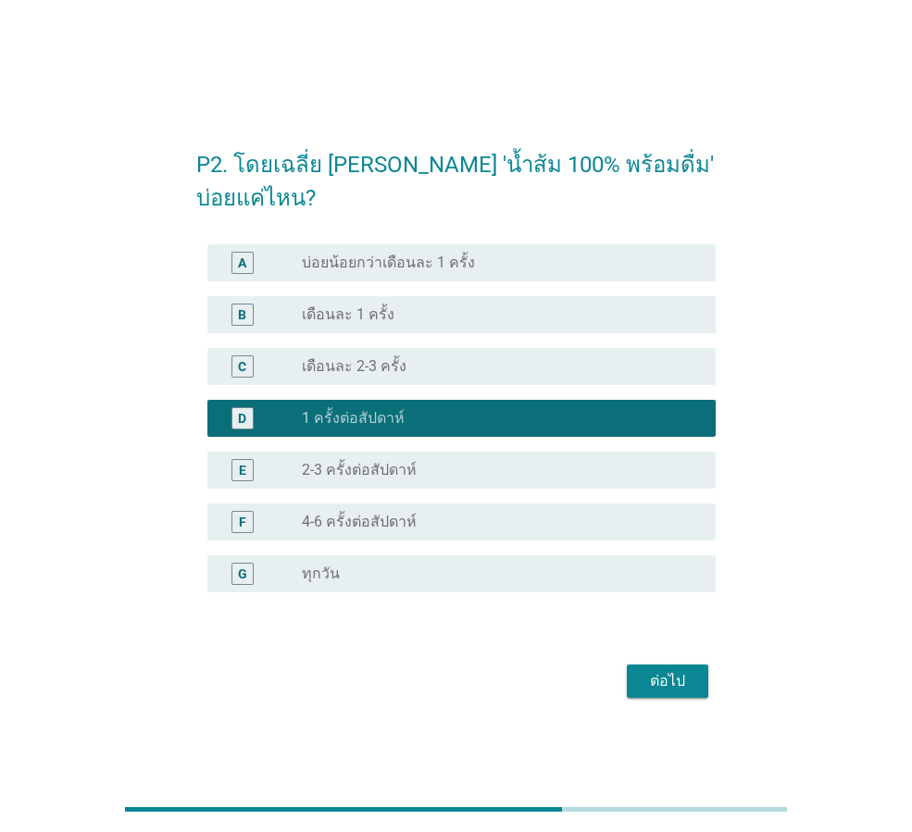
click at [670, 691] on div "ต่อไป" at bounding box center [668, 681] width 52 height 22
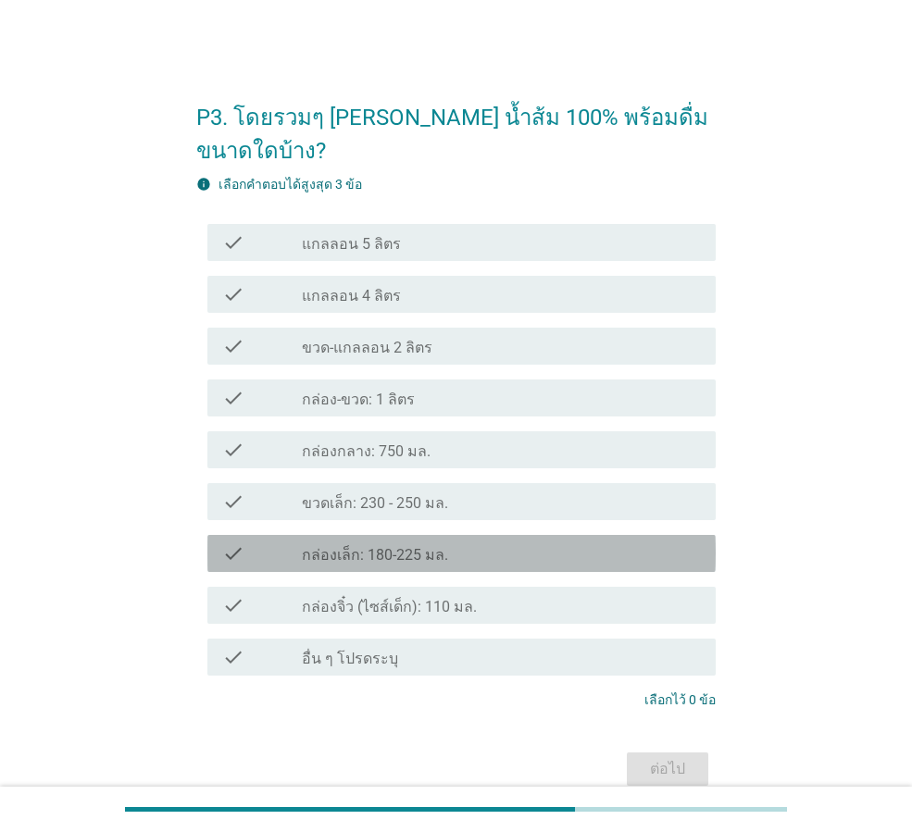
click at [409, 535] on div "check check_box_outline_blank กล่องเล็ก: 180-225 มล." at bounding box center [461, 553] width 508 height 37
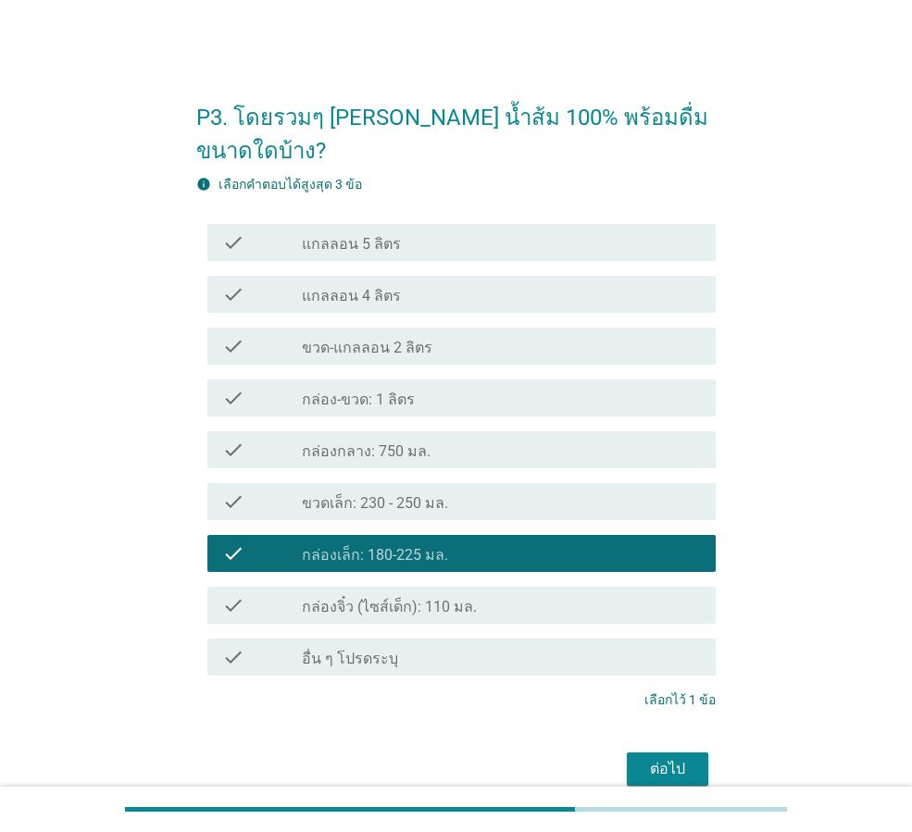
click at [667, 755] on div "ต่อไป" at bounding box center [455, 769] width 519 height 44
click at [669, 758] on div "ต่อไป" at bounding box center [668, 769] width 52 height 22
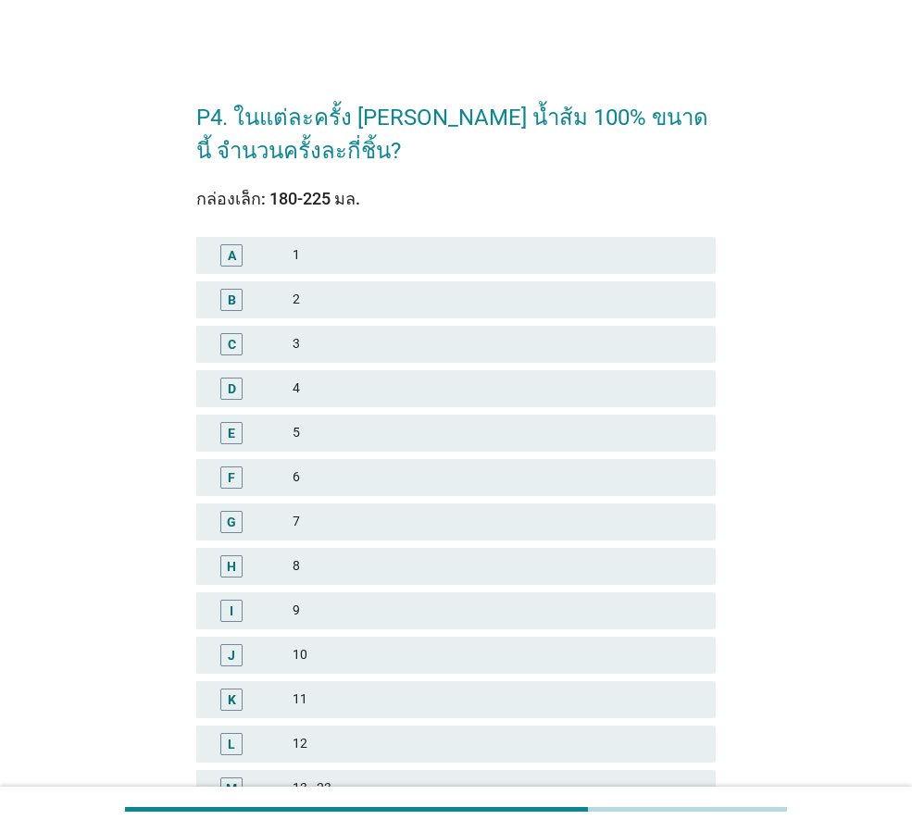
click at [355, 314] on div "B 2" at bounding box center [455, 299] width 519 height 37
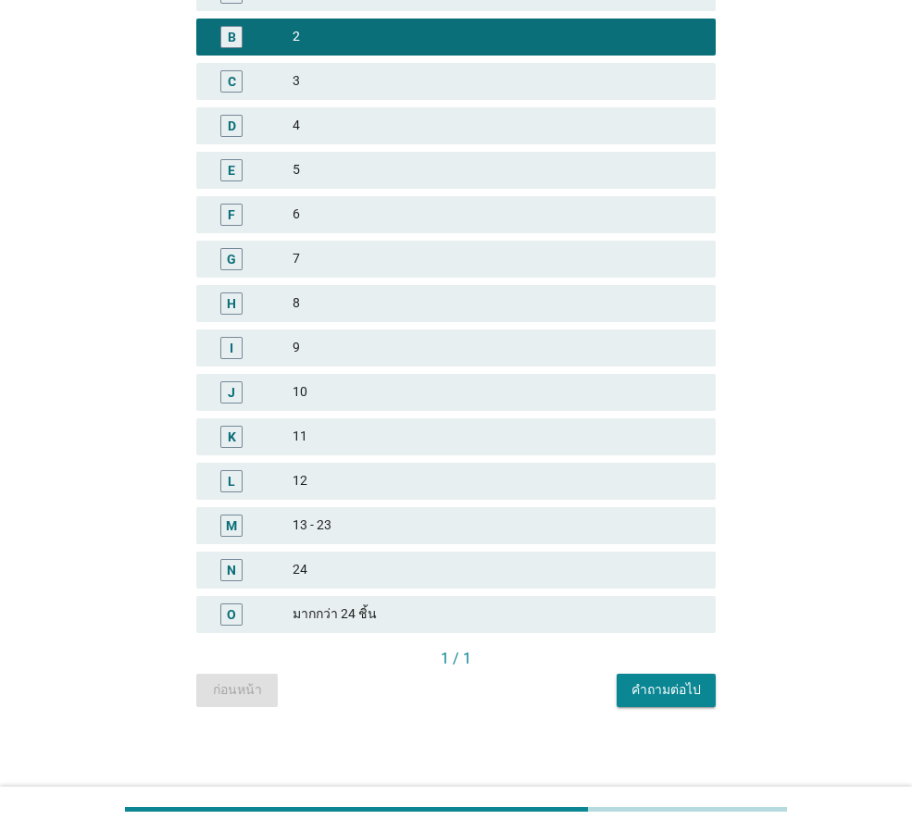
scroll to position [265, 0]
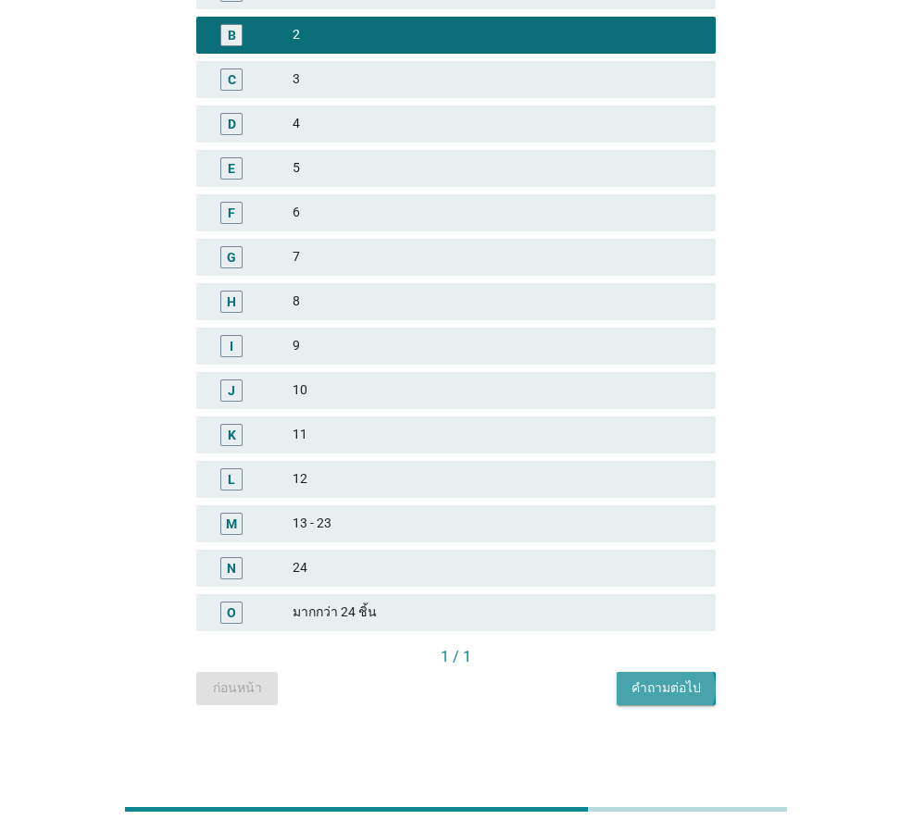
click at [643, 691] on div "คำถามต่อไป" at bounding box center [665, 688] width 69 height 19
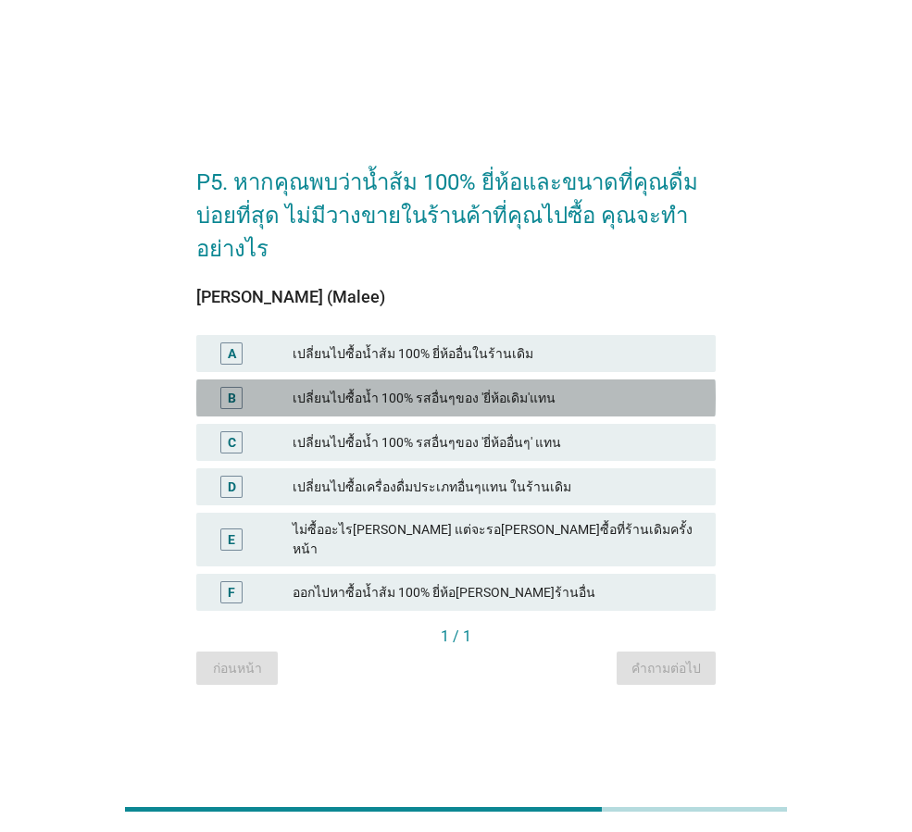
click at [568, 402] on div "เปลี่ยนไปซื้อน้ำ 100% รสอื่นๆของ 'ยี่ห้อเดิม'แทน" at bounding box center [497, 398] width 408 height 22
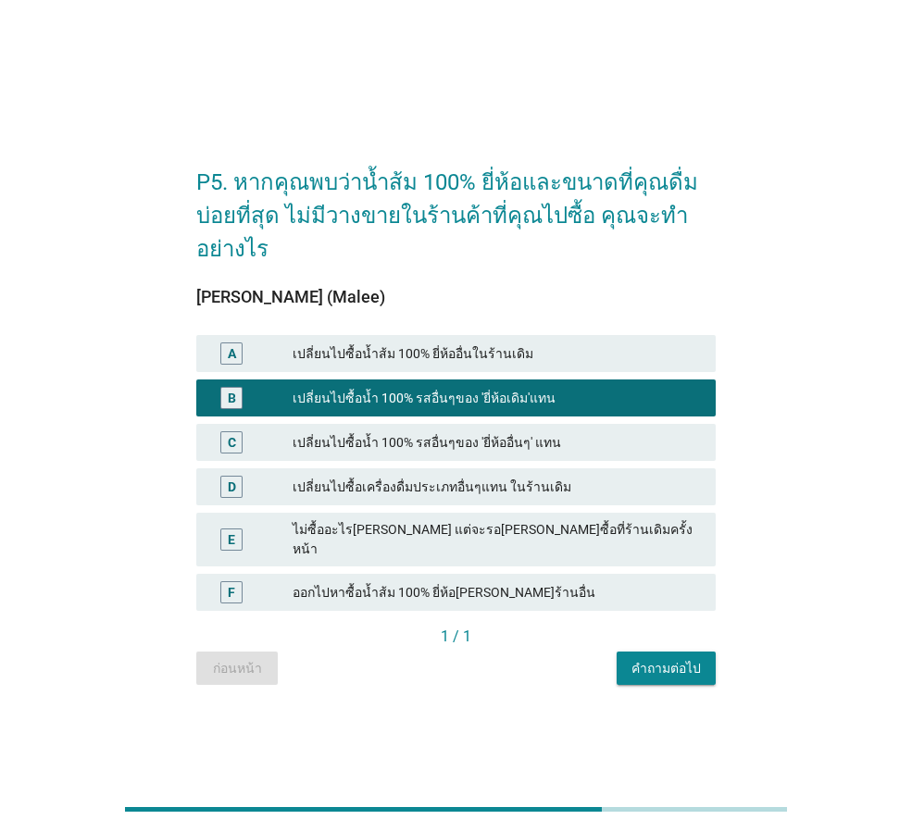
click at [679, 659] on div "คำถามต่อไป" at bounding box center [665, 668] width 69 height 19
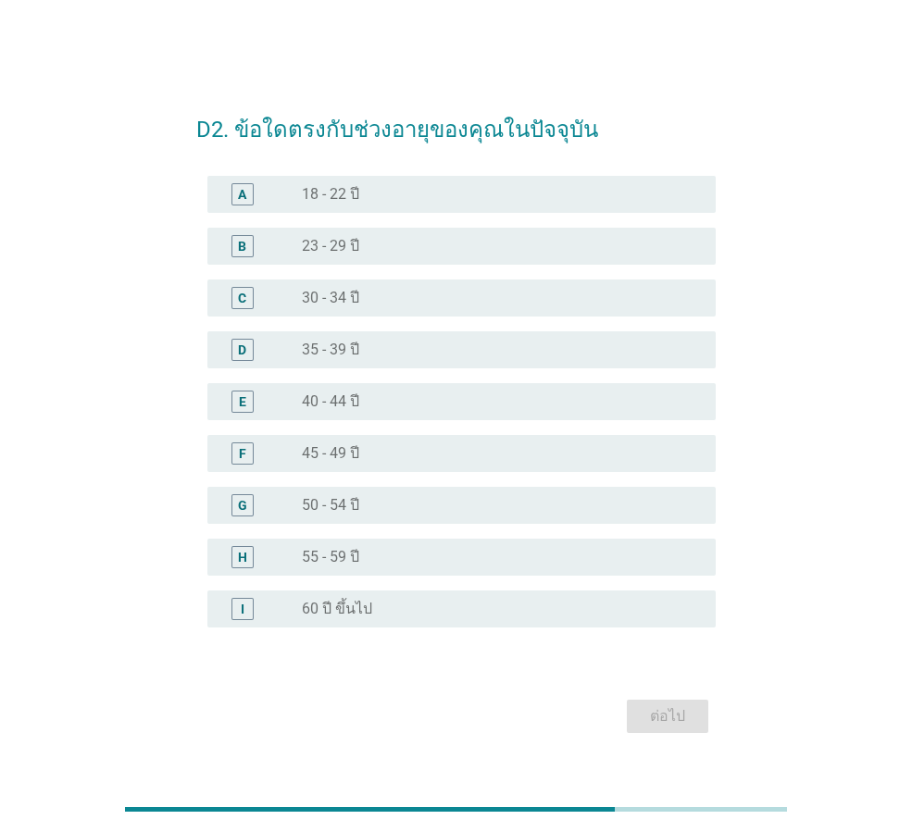
click at [388, 395] on div "radio_button_unchecked 40 - 44 ปี" at bounding box center [494, 401] width 384 height 19
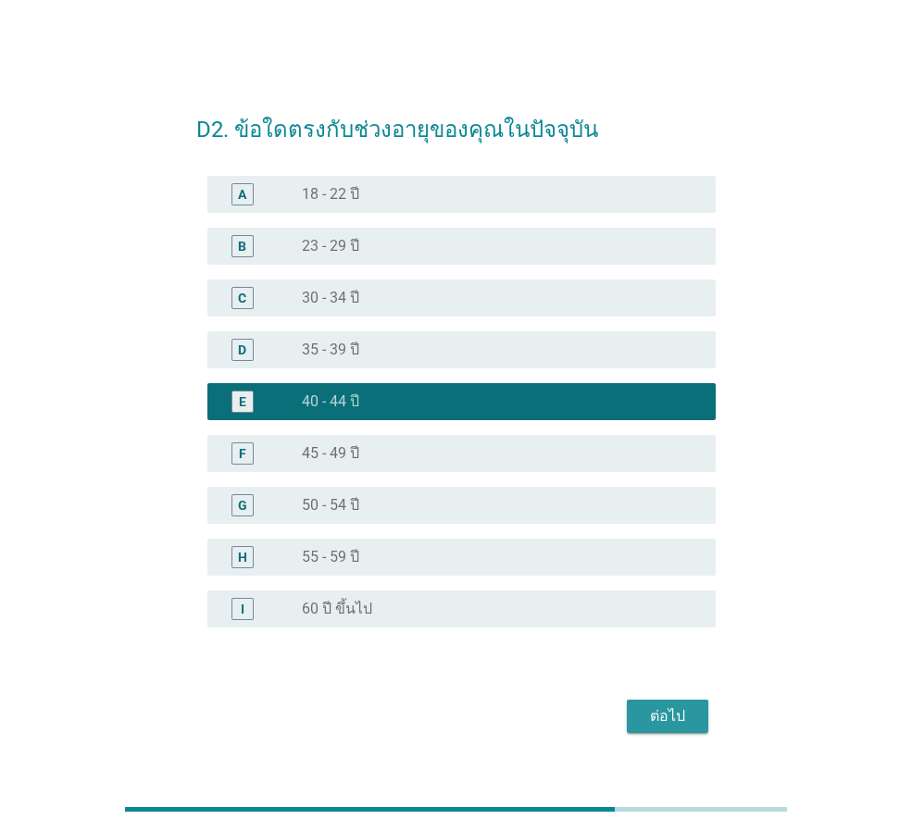
click at [662, 712] on div "ต่อไป" at bounding box center [668, 716] width 52 height 22
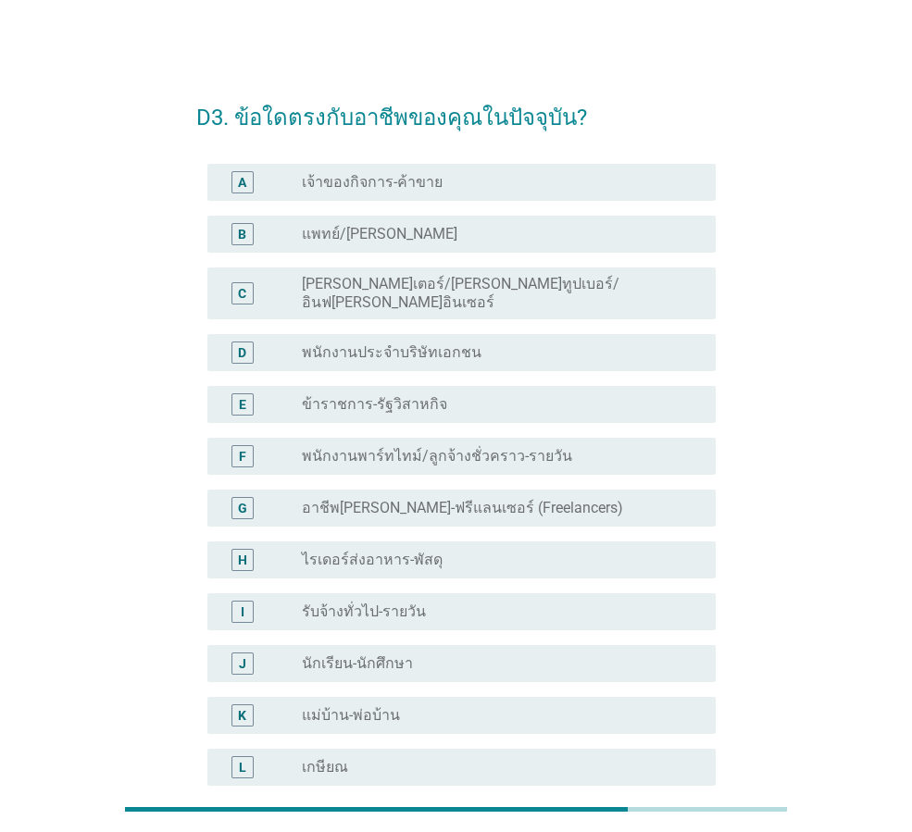
click at [451, 706] on div "radio_button_unchecked แม่บ้าน-พ่อบ้าน" at bounding box center [494, 715] width 384 height 19
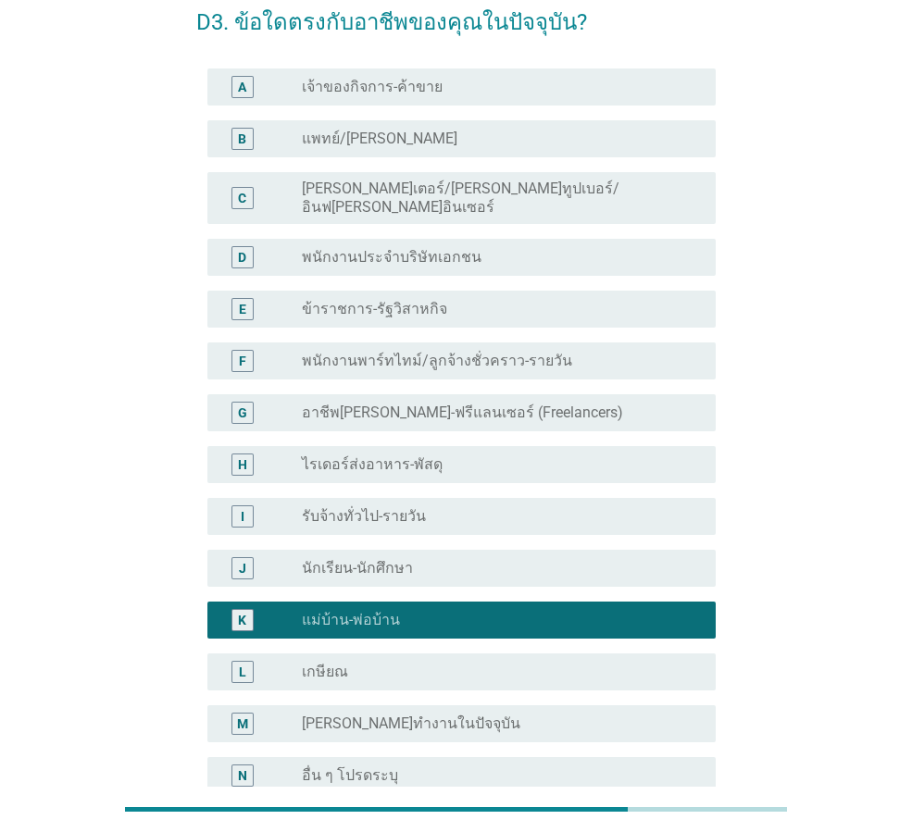
scroll to position [185, 0]
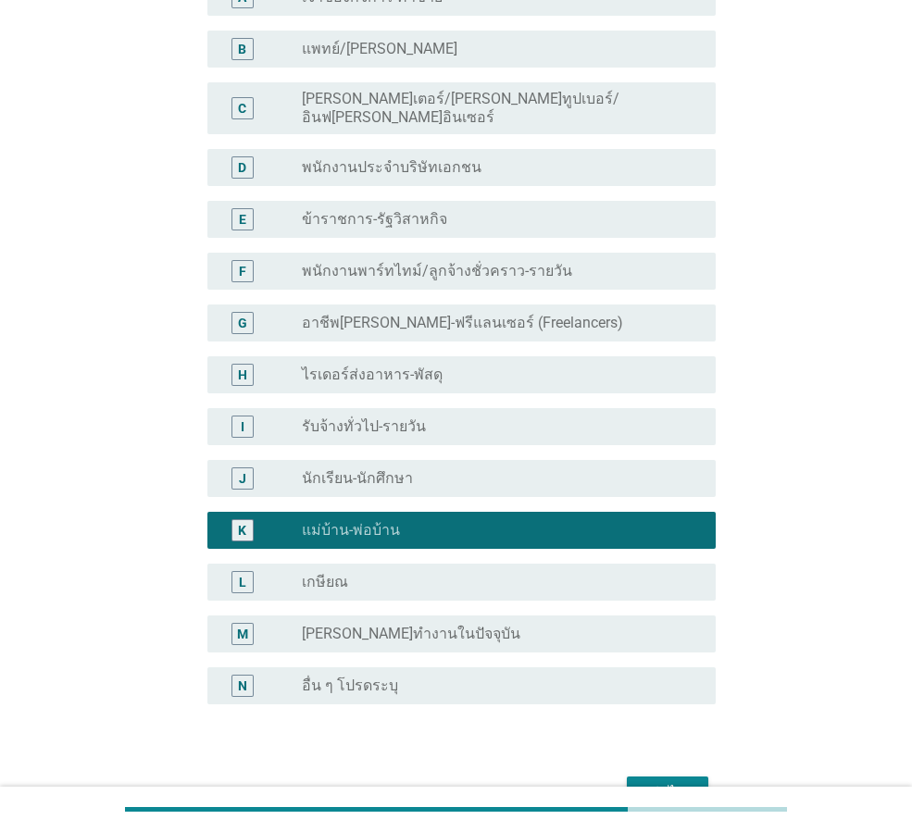
click at [685, 782] on div "ต่อไป" at bounding box center [668, 793] width 52 height 22
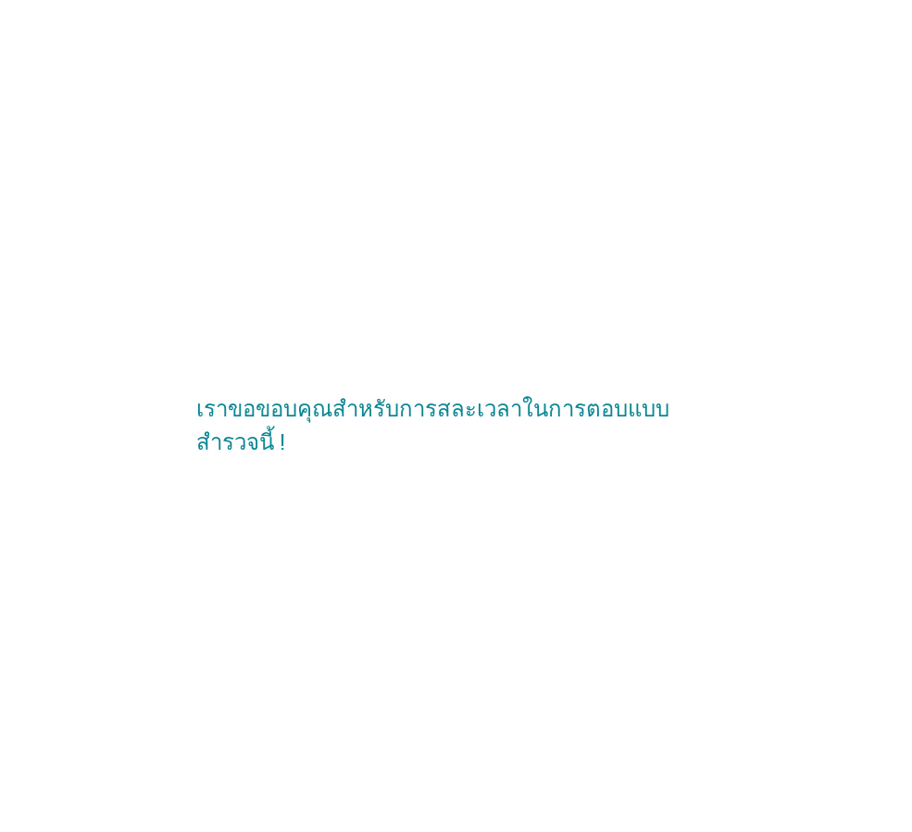
scroll to position [0, 0]
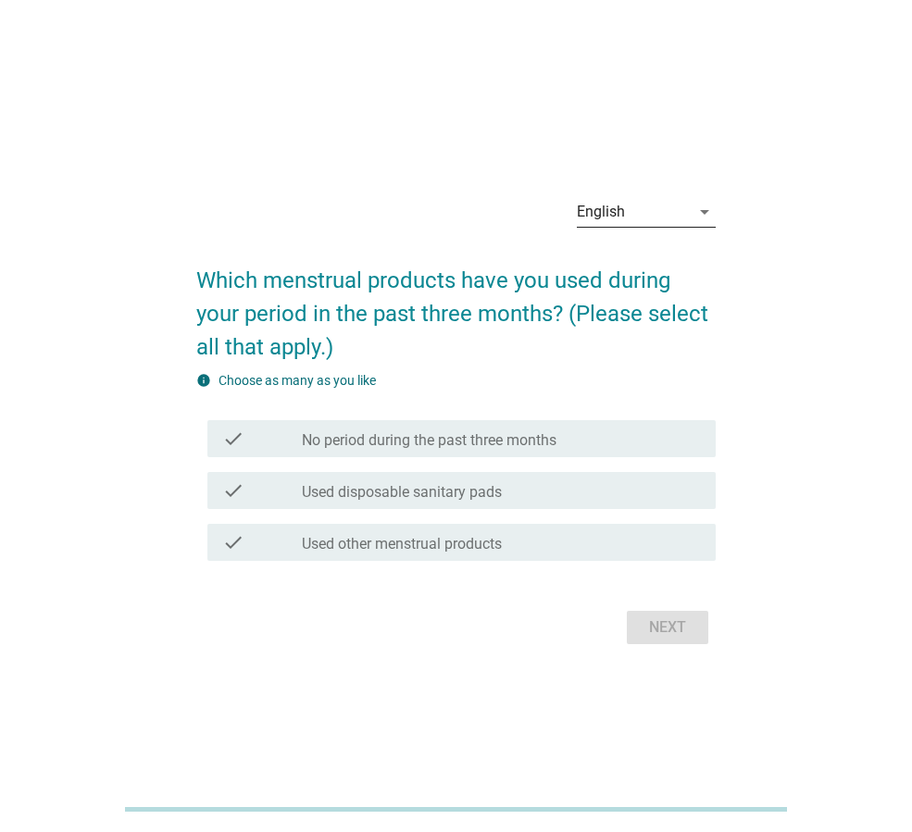
click at [690, 213] on div "arrow_drop_down" at bounding box center [703, 212] width 26 height 22
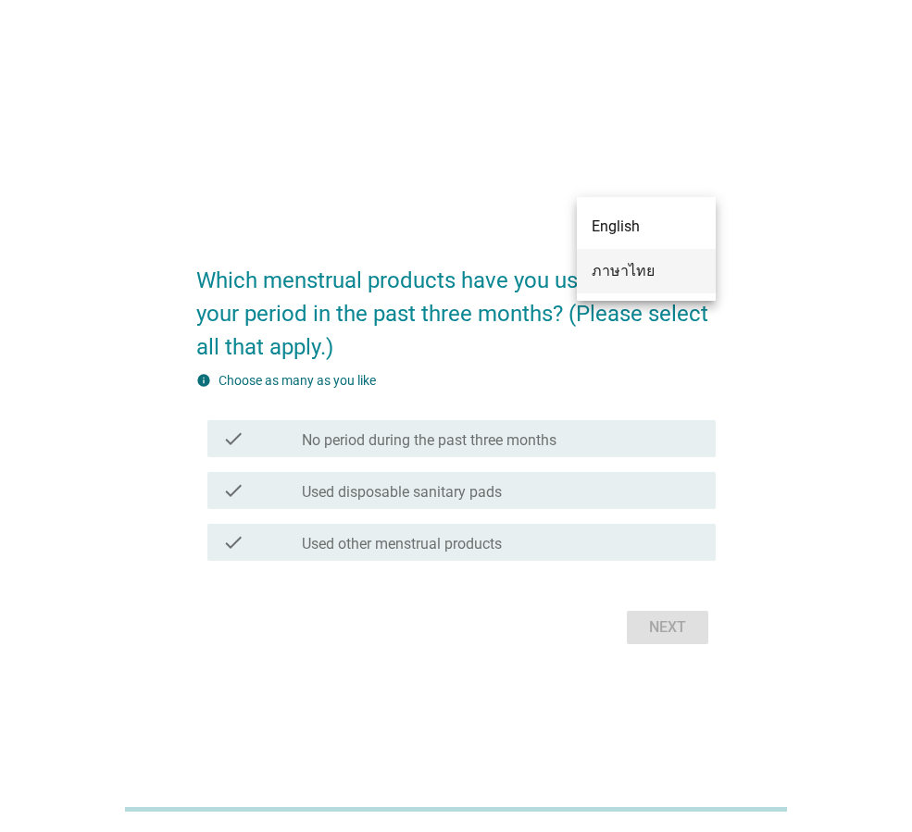
click at [629, 277] on div "ภาษาไทย" at bounding box center [646, 271] width 109 height 22
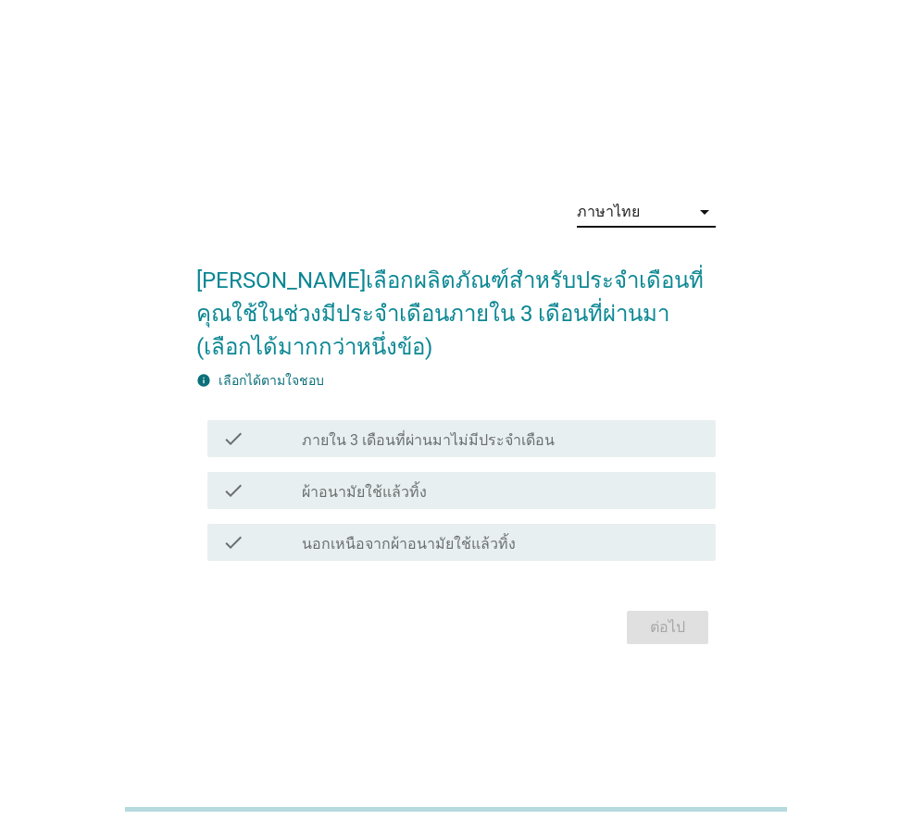
click at [448, 489] on div "check_box_outline_blank ผ้าอนามัยใช้แล้วทิ้ง" at bounding box center [501, 491] width 399 height 22
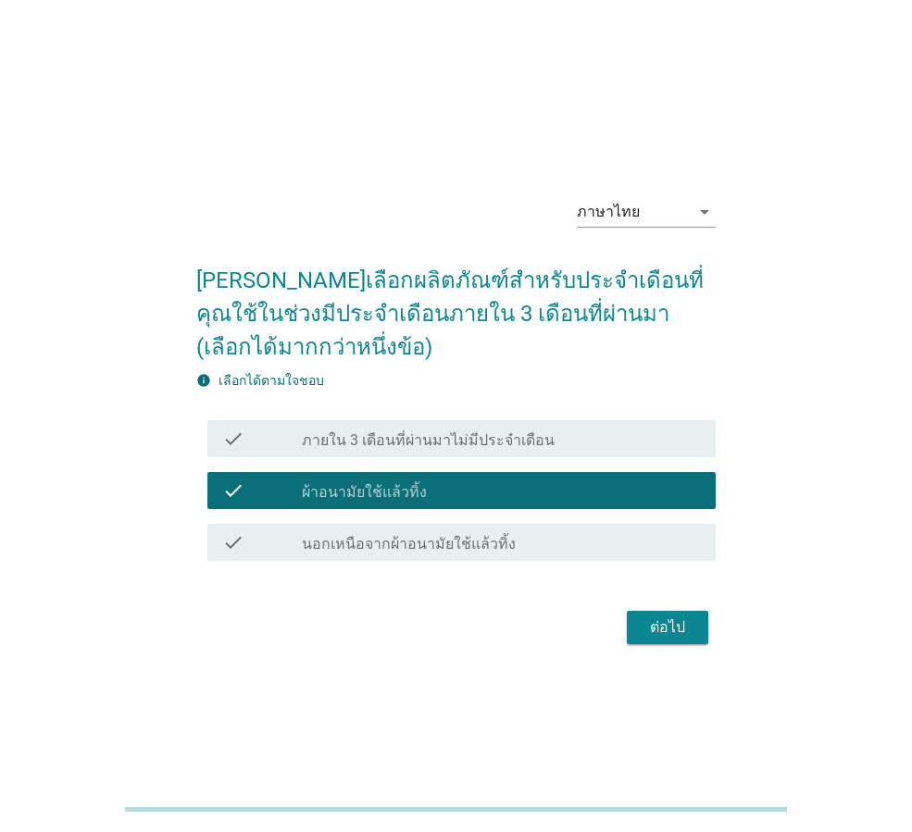
click at [685, 634] on div "ต่อไป" at bounding box center [668, 628] width 52 height 22
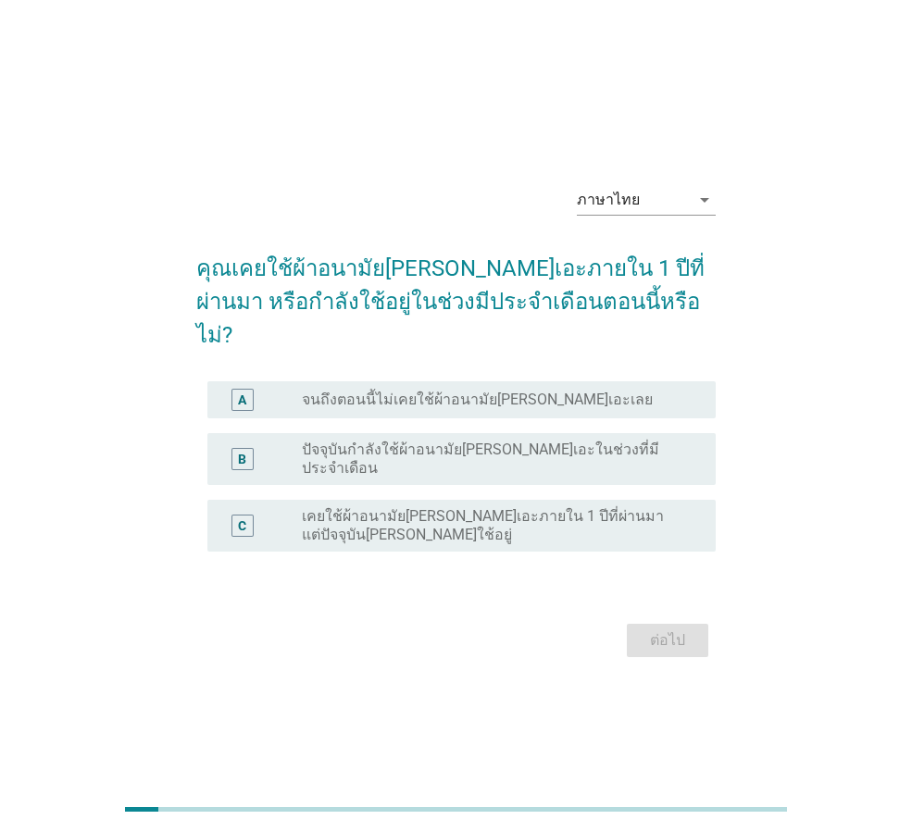
click at [500, 392] on label "จนถึงตอนนี้ไม่เคยใช้ผ้าอนามัยลอรีเอะเลย" at bounding box center [477, 400] width 351 height 19
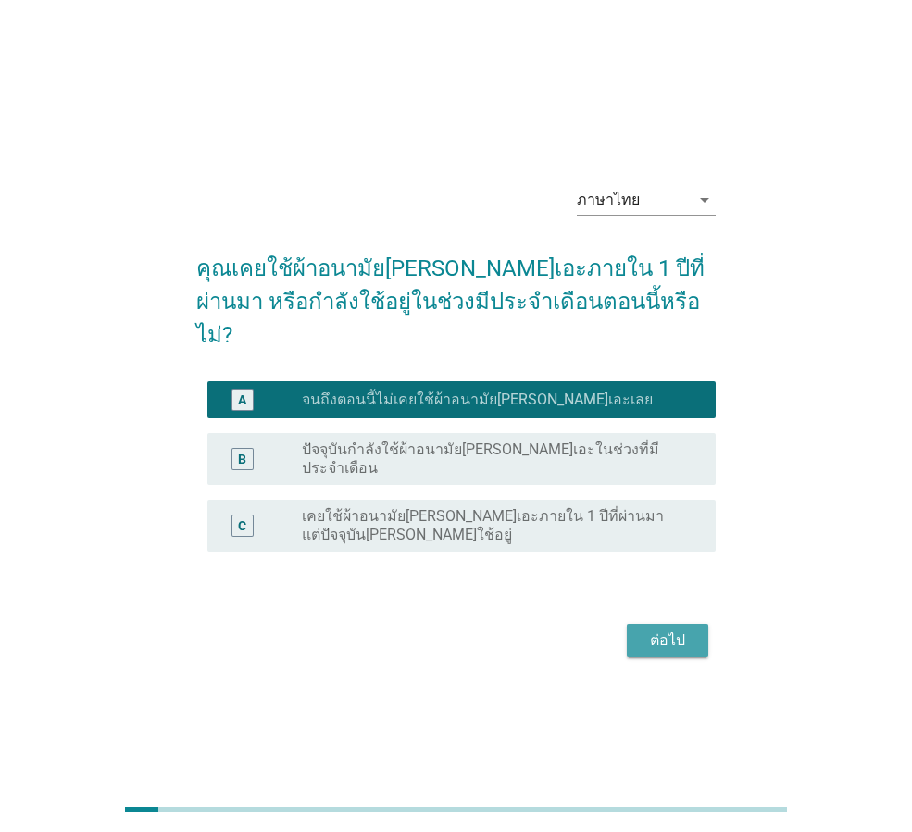
click at [685, 629] on div "ต่อไป" at bounding box center [668, 640] width 52 height 22
